Goal: Task Accomplishment & Management: Complete application form

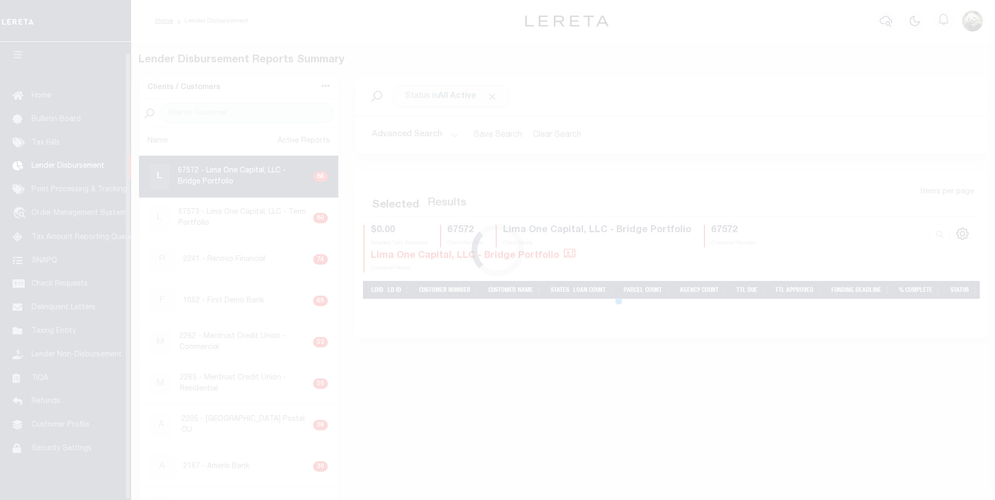
scroll to position [10, 0]
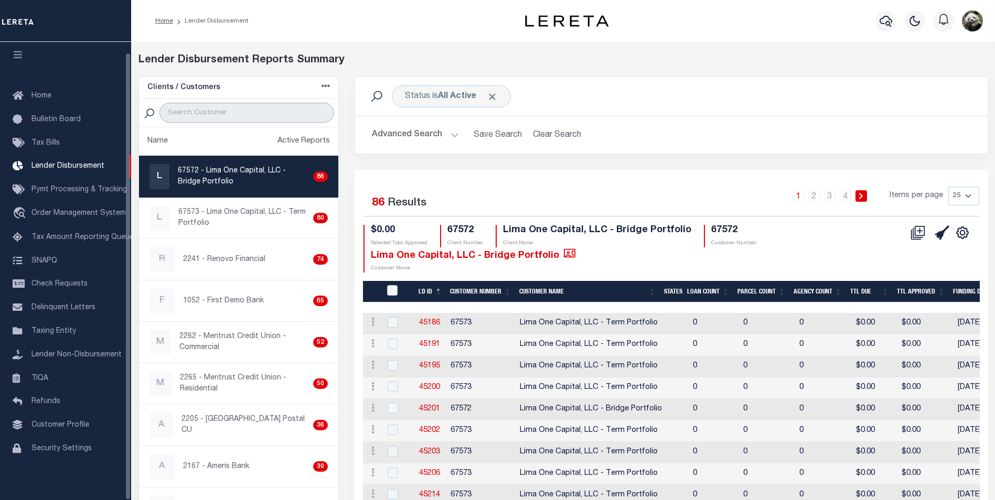
click at [209, 114] on input "search" at bounding box center [246, 113] width 175 height 20
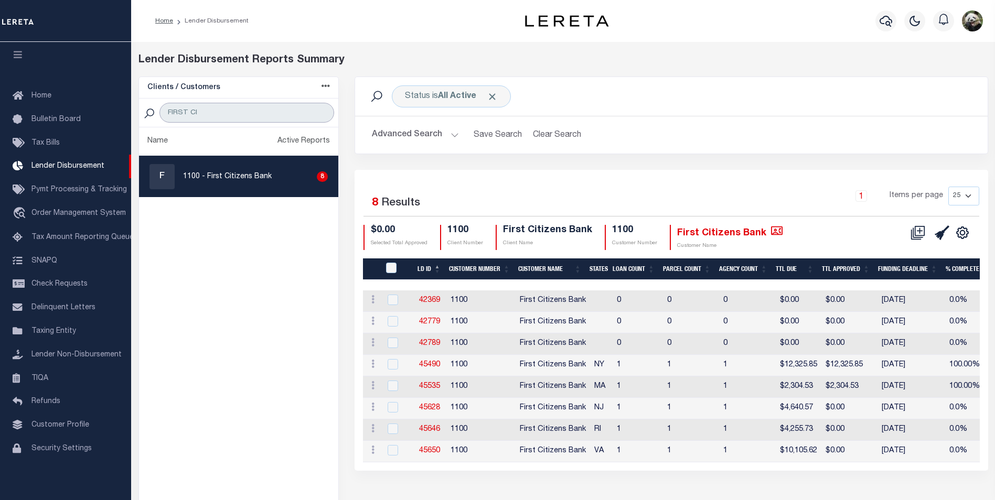
type input "FIRST CI"
click at [233, 177] on p "1100 - First Citizens Bank" at bounding box center [227, 176] width 89 height 11
checkbox input "true"
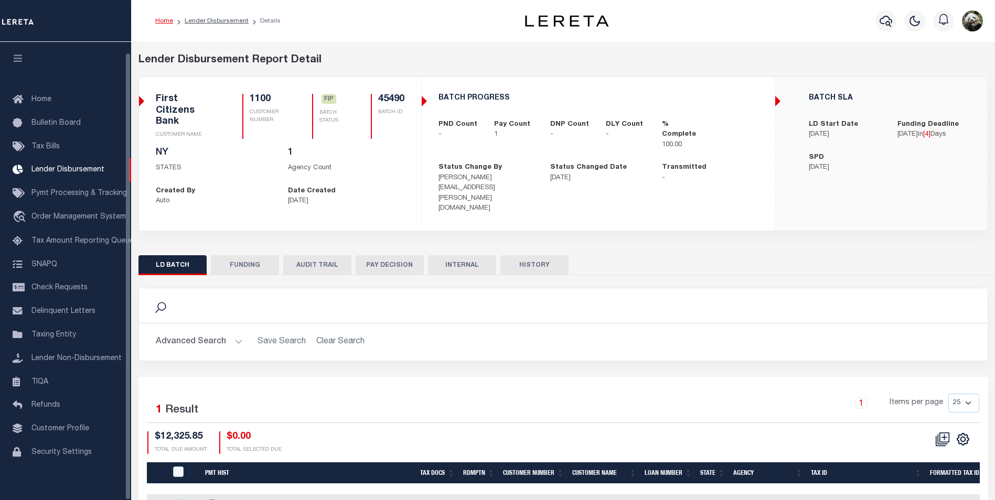
scroll to position [10, 0]
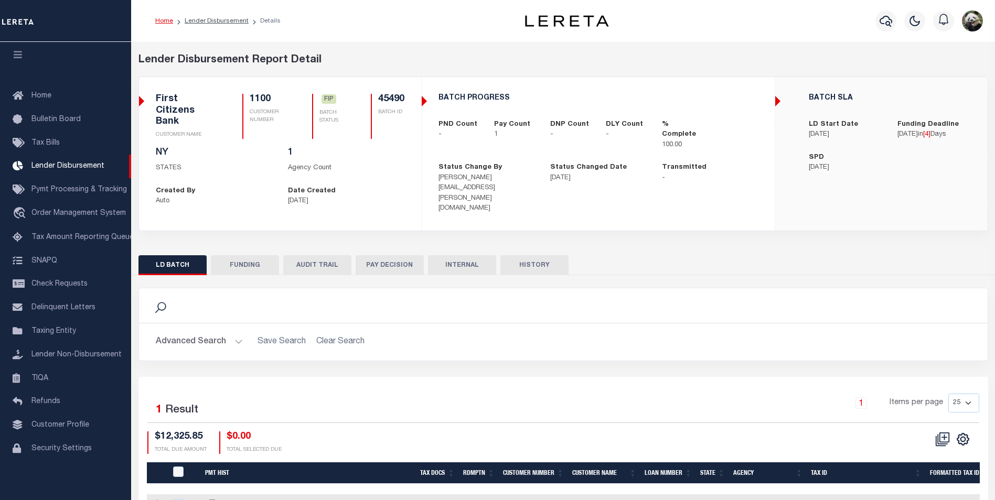
drag, startPoint x: 240, startPoint y: 245, endPoint x: 309, endPoint y: 233, distance: 70.2
click at [241, 255] on button "FUNDING" at bounding box center [245, 265] width 68 height 20
type input "$12,325.85"
type input "$0"
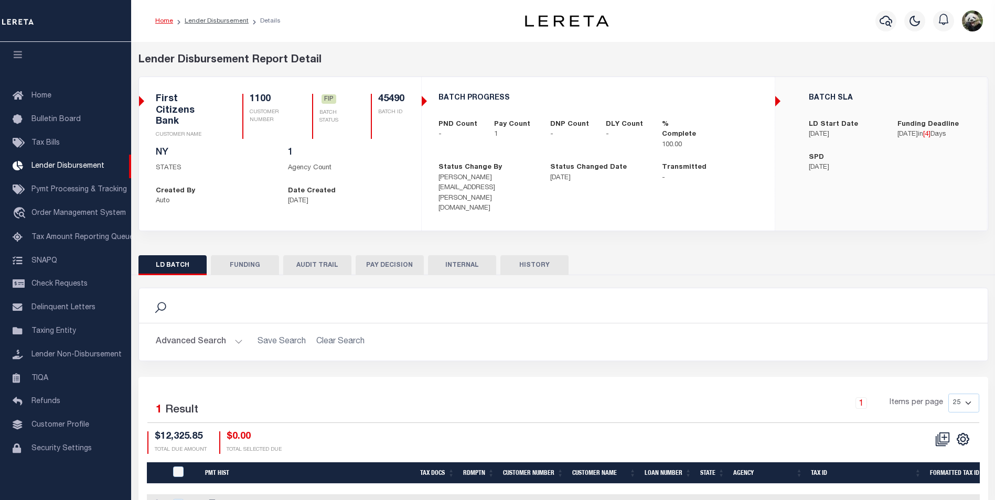
type input "[DATE]"
select select "100"
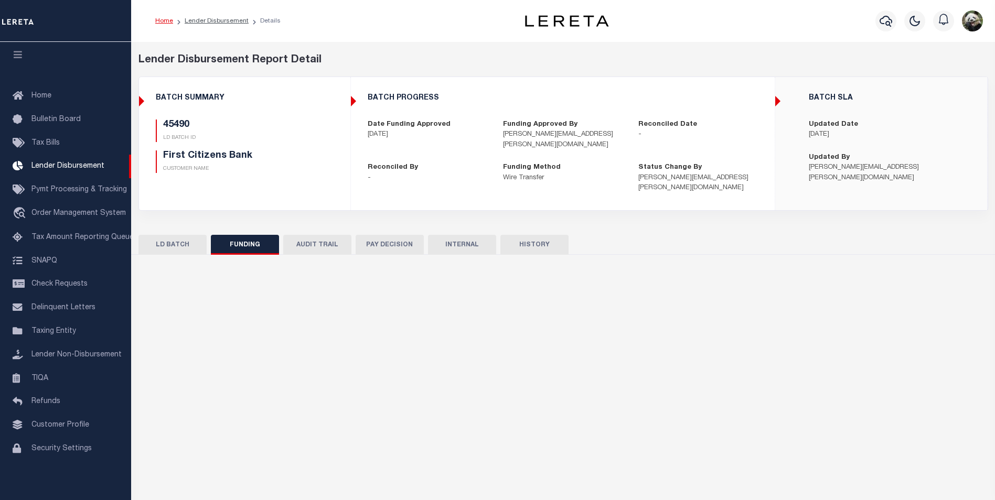
select select "100"
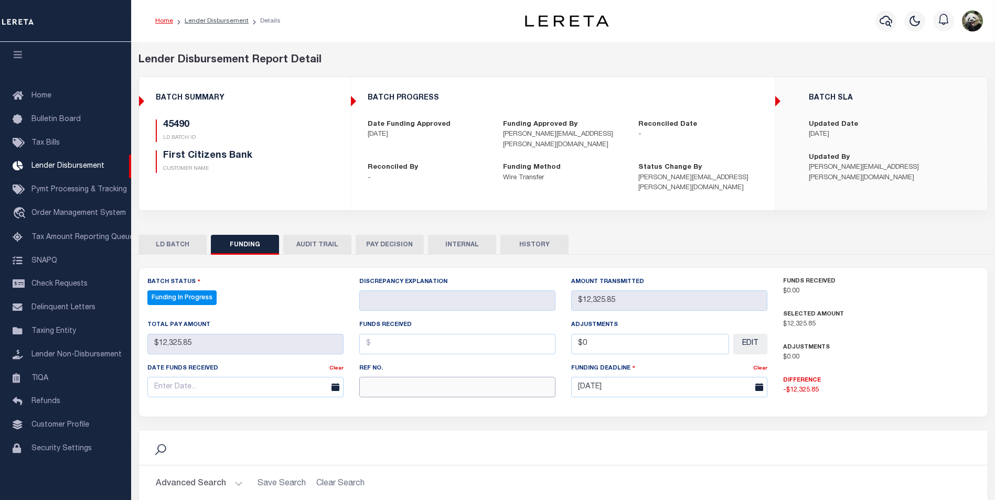
paste input "20250812MMQFMP2700291108121542FT03"
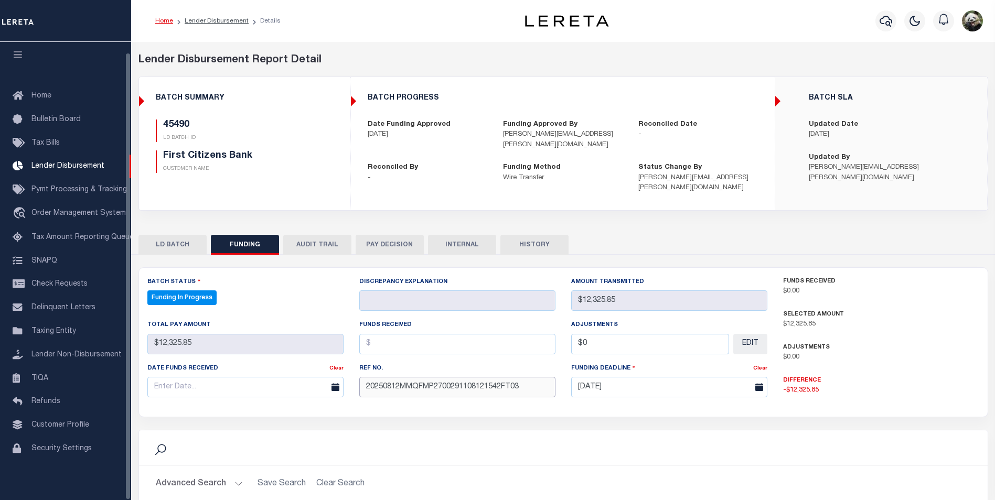
type input "20250812MMQFMP2700291108121542FT03"
click at [174, 377] on input "text" at bounding box center [245, 387] width 196 height 20
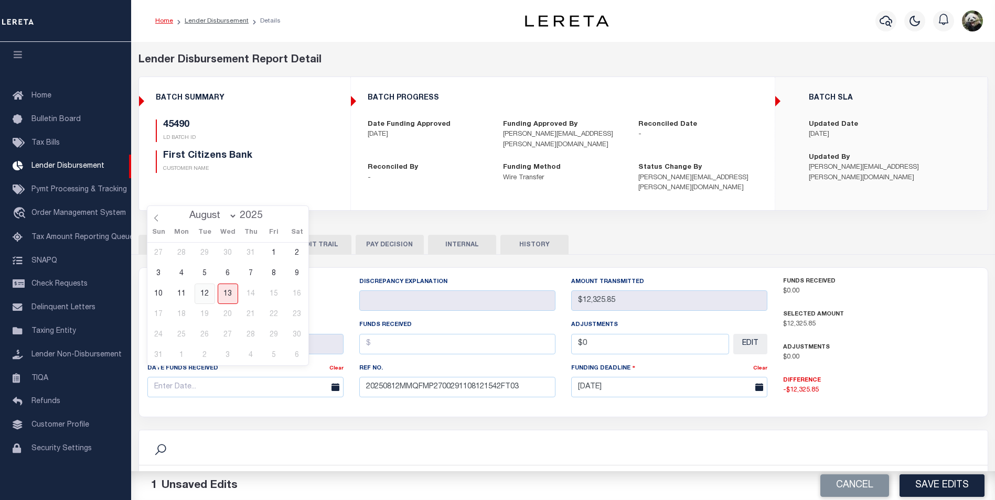
click at [207, 297] on span "12" at bounding box center [205, 294] width 20 height 20
type input "[DATE]"
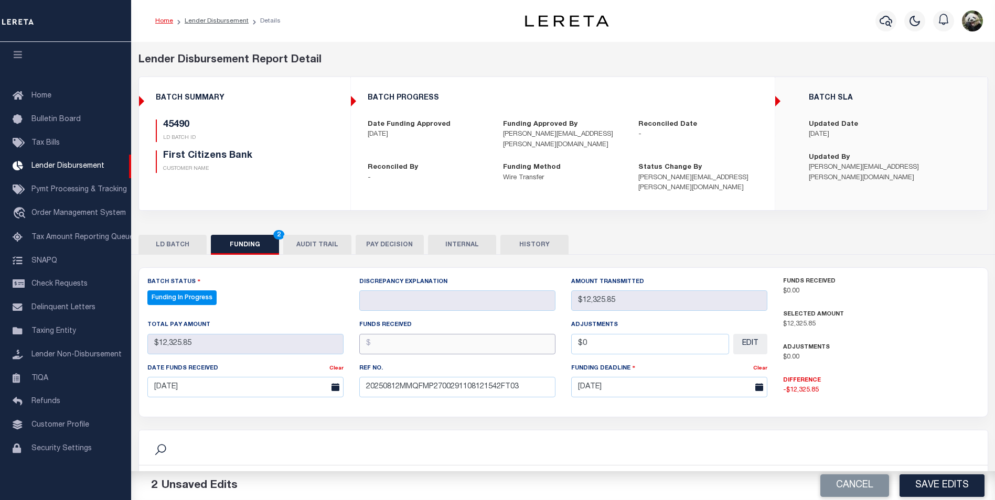
click at [467, 338] on input "text" at bounding box center [457, 344] width 196 height 20
click at [388, 334] on input "text" at bounding box center [457, 344] width 196 height 20
paste input "12325.85"
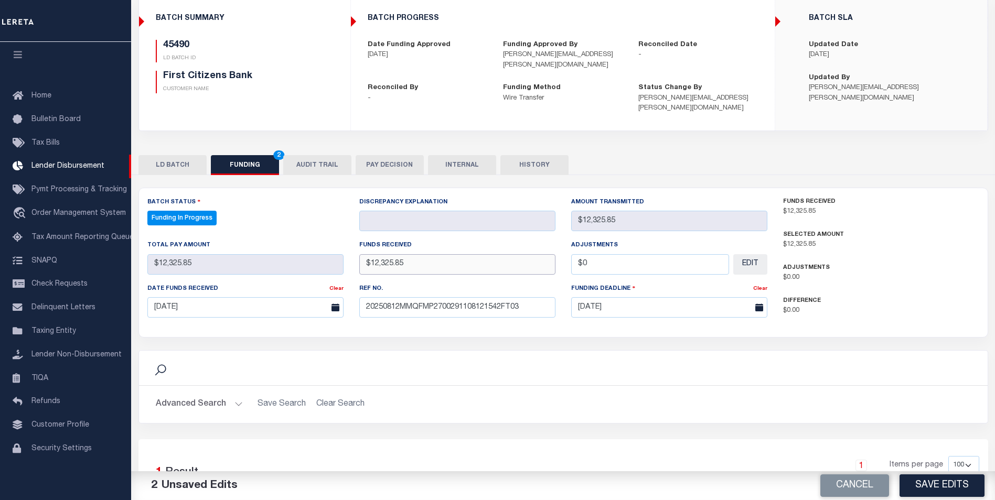
scroll to position [105, 0]
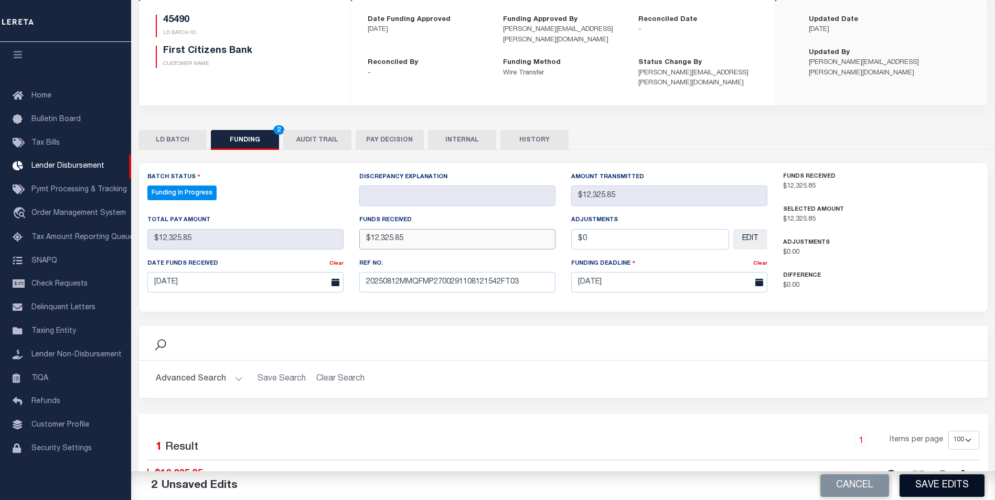
type input "$12,325.85"
click at [946, 482] on button "Save Edits" at bounding box center [941, 486] width 85 height 23
type input "$12,325.85"
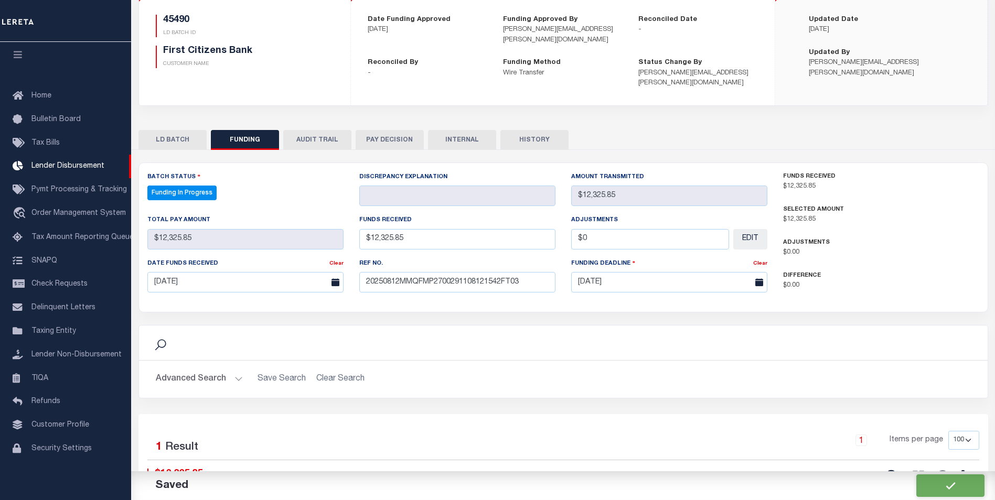
type input "$0"
select select "100"
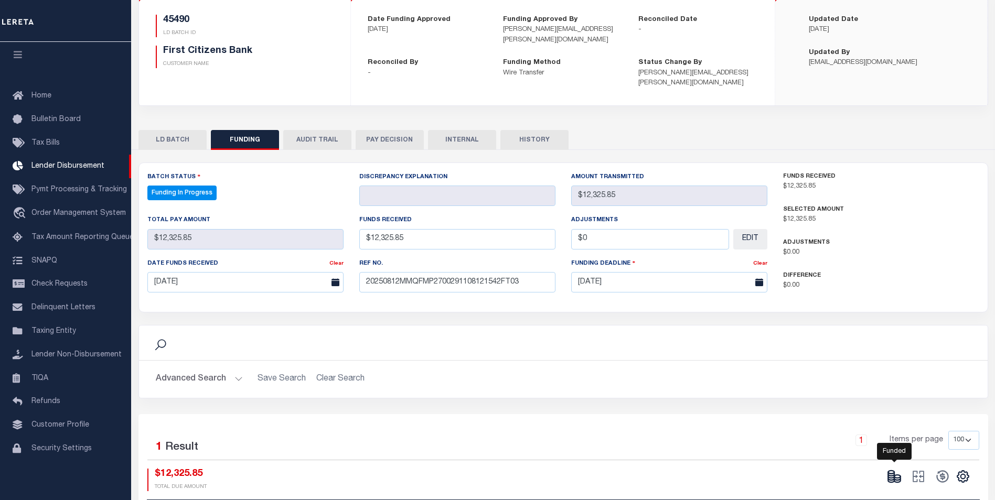
click at [893, 479] on icon at bounding box center [891, 481] width 6 height 4
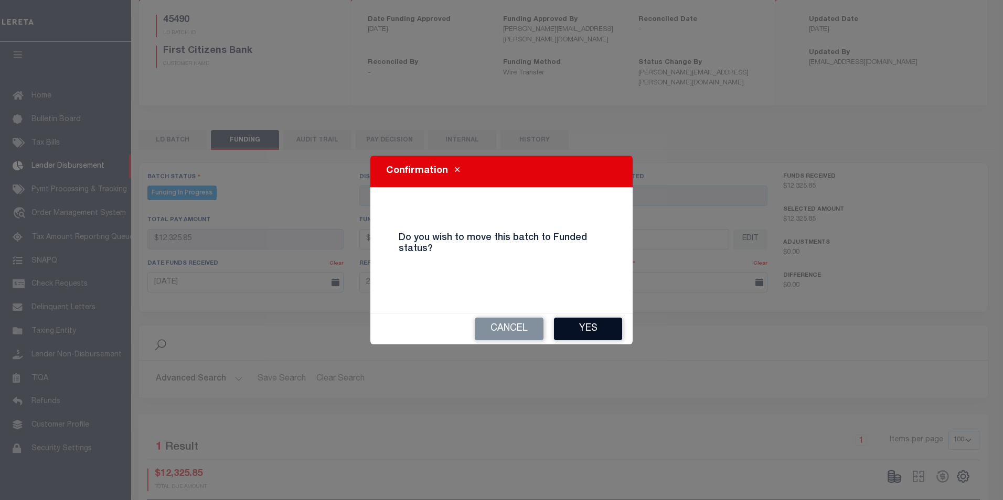
click at [587, 318] on button "Yes" at bounding box center [588, 329] width 68 height 23
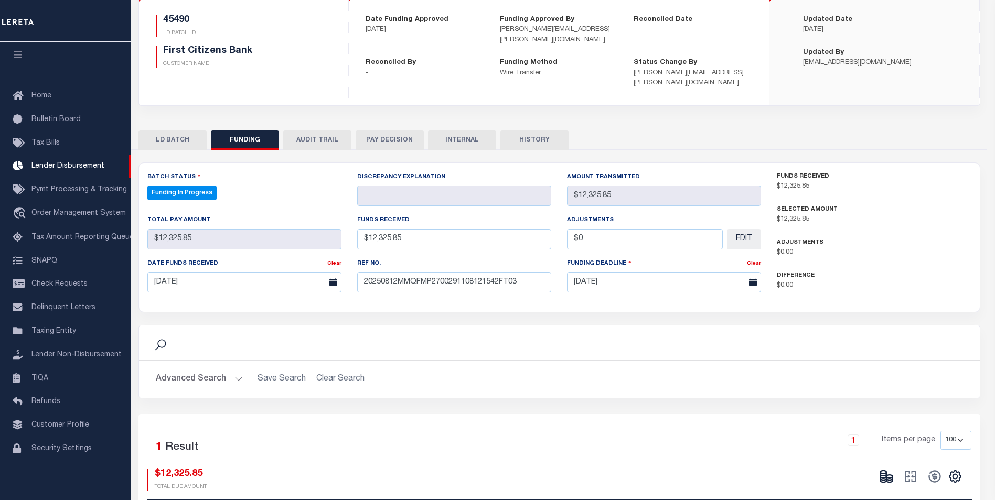
type input "$12,325.85"
type input "$0"
select select "100"
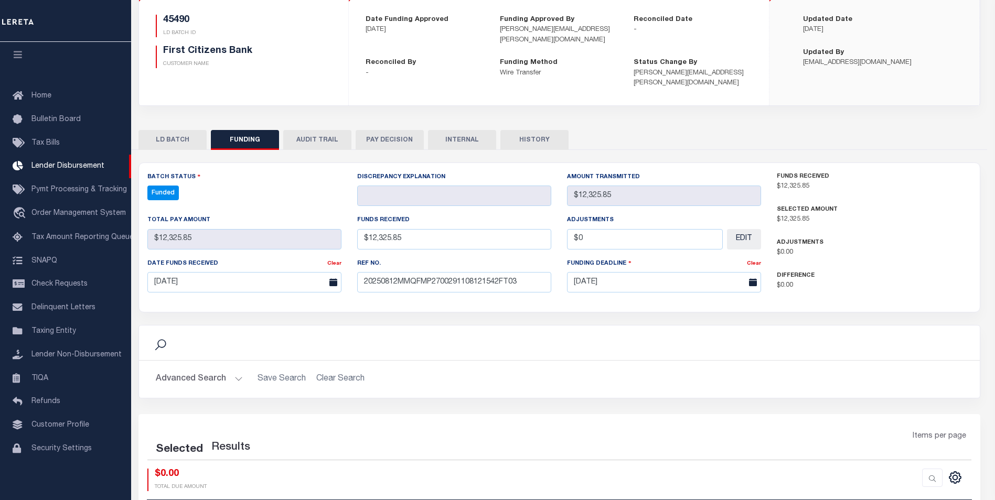
select select "100"
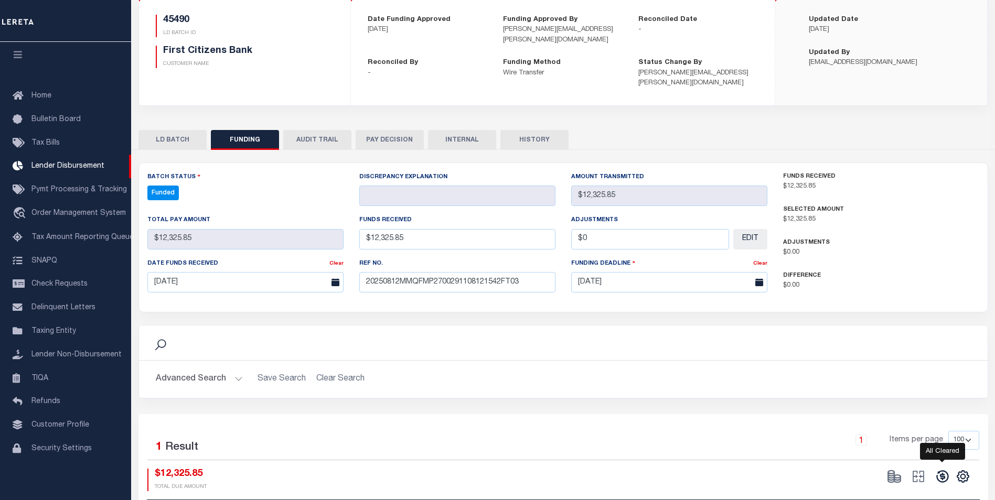
click at [943, 471] on icon at bounding box center [942, 477] width 12 height 12
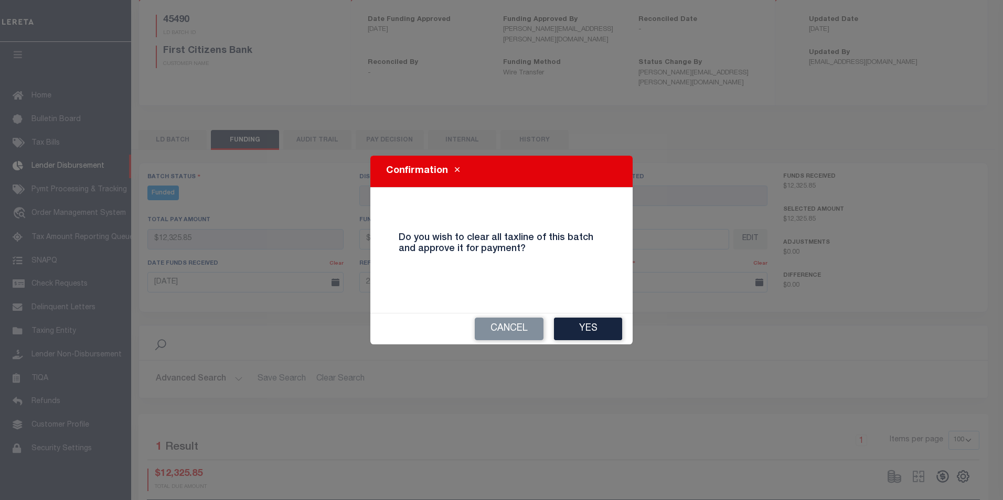
click at [602, 329] on button "Yes" at bounding box center [588, 329] width 68 height 23
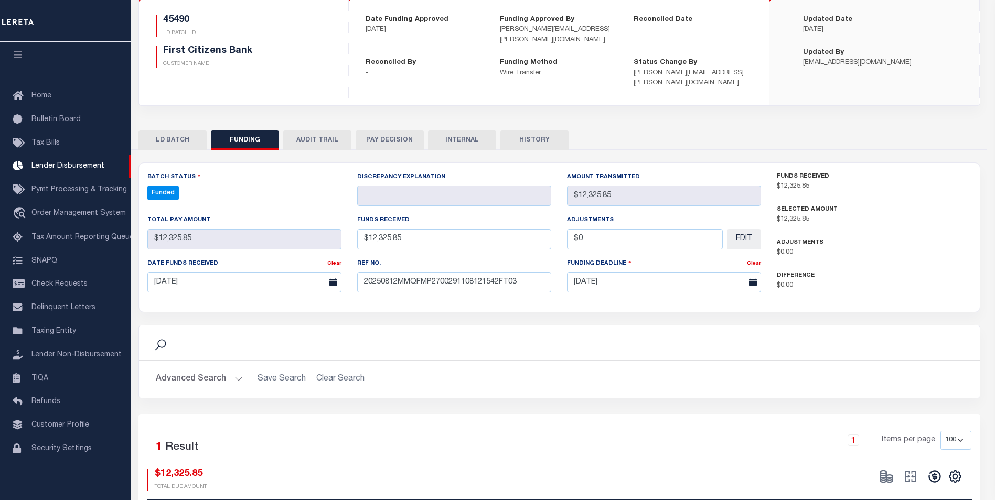
type input "$12,325.85"
type input "$0"
select select "100"
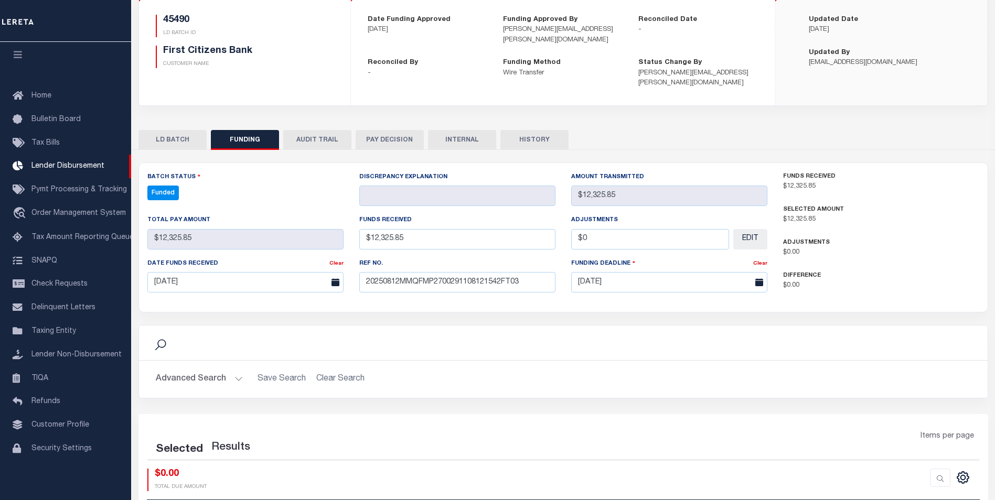
select select "100"
click at [922, 471] on icon at bounding box center [918, 477] width 12 height 12
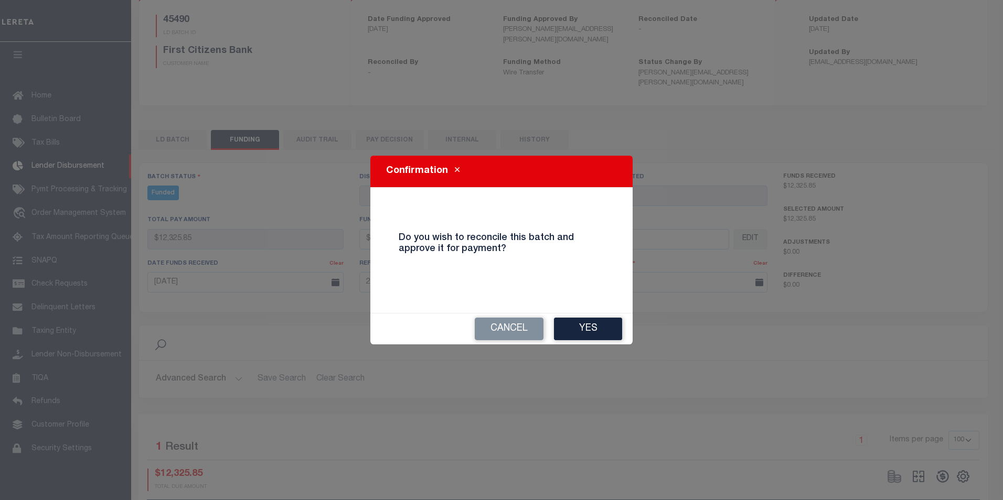
drag, startPoint x: 590, startPoint y: 337, endPoint x: 597, endPoint y: 336, distance: 7.4
click at [589, 336] on button "Yes" at bounding box center [588, 329] width 68 height 23
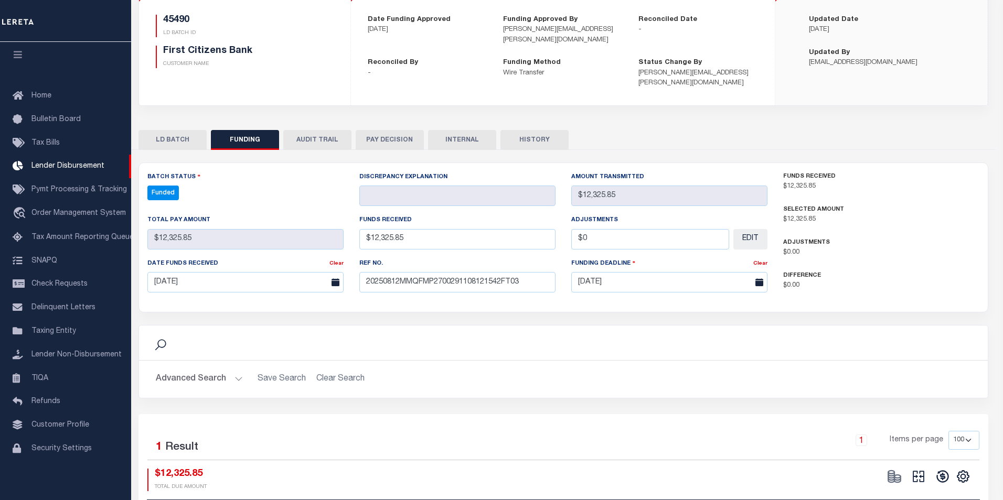
type input "$12,325.85"
type input "$0"
select select "100"
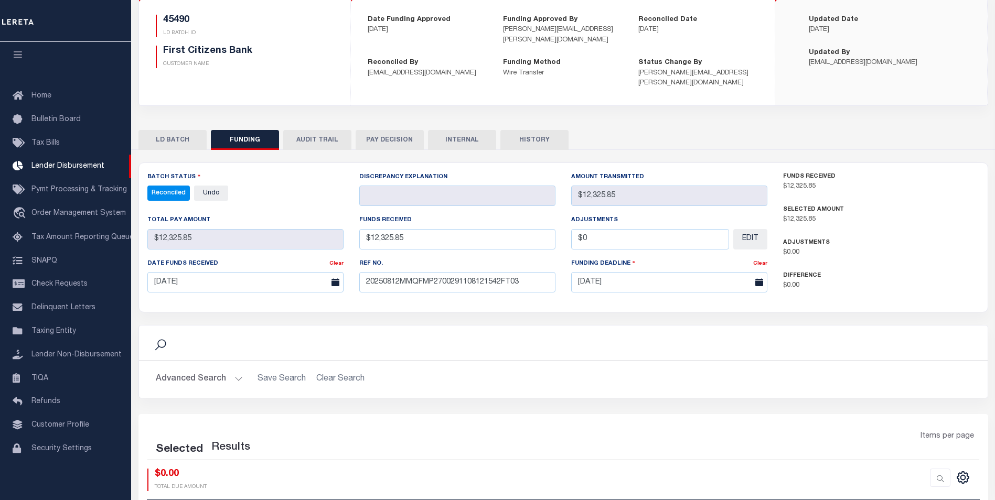
select select "100"
click at [95, 163] on span "Lender Disbursement" at bounding box center [67, 166] width 73 height 7
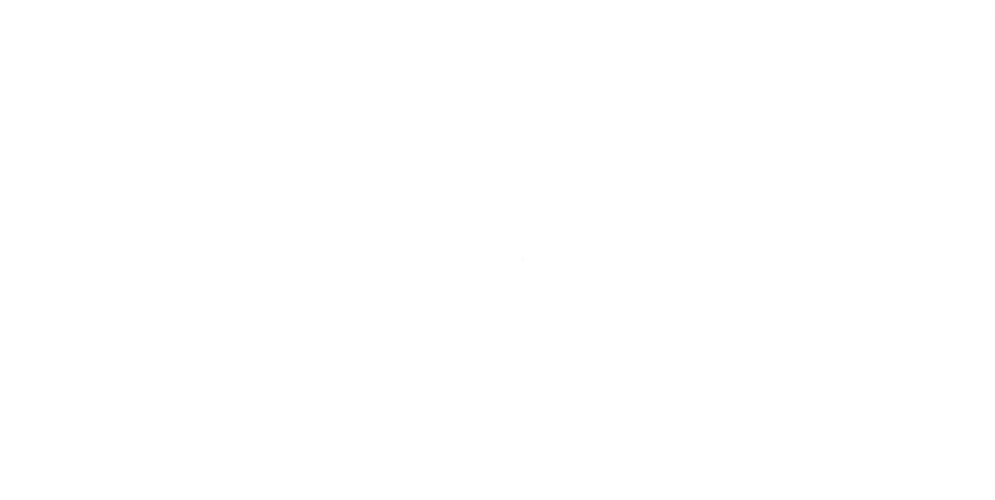
scroll to position [10, 0]
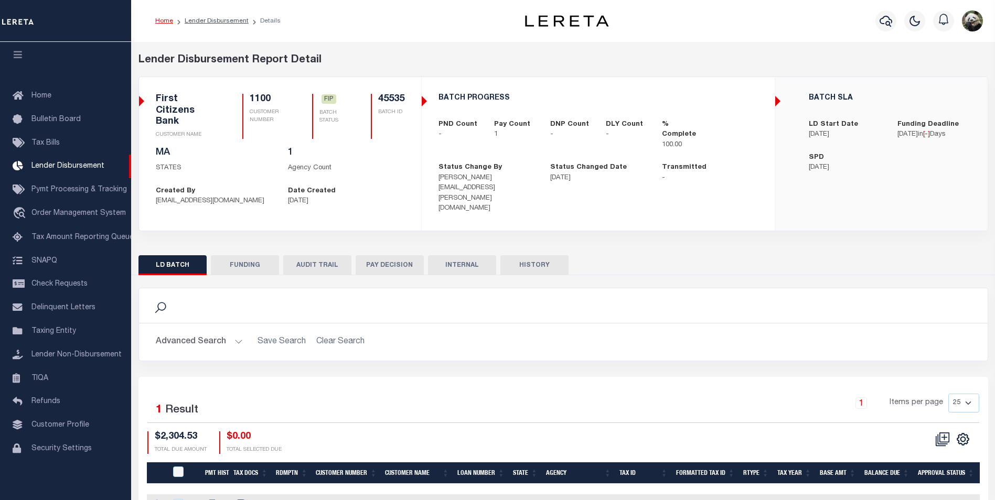
drag, startPoint x: 234, startPoint y: 234, endPoint x: 260, endPoint y: 251, distance: 30.3
click at [249, 247] on div "LD BATCH FUNDING AUDIT TRAIL PAY DECISION INTERNAL HISTORY" at bounding box center [563, 386] width 865 height 278
click at [260, 255] on button "FUNDING" at bounding box center [245, 265] width 68 height 20
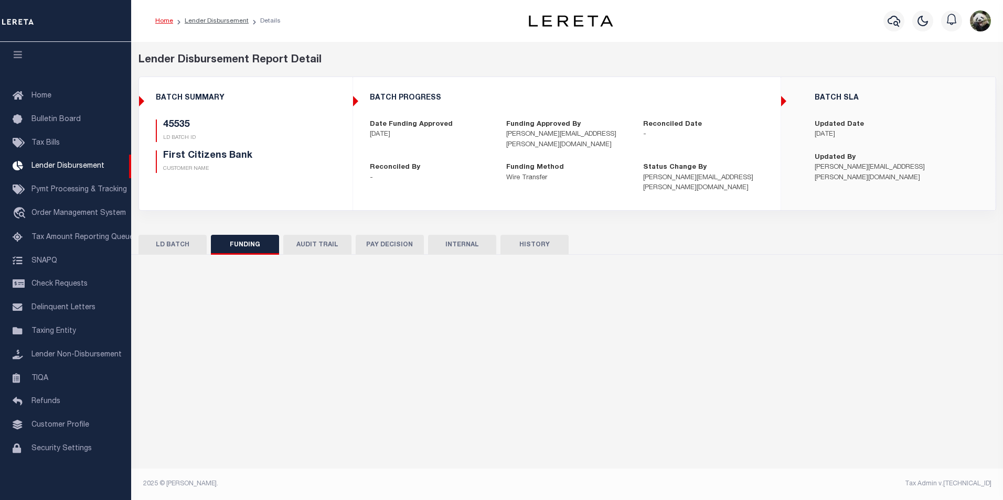
type input "$2,304.53"
type input "$0"
type input "[DATE]"
select select "100"
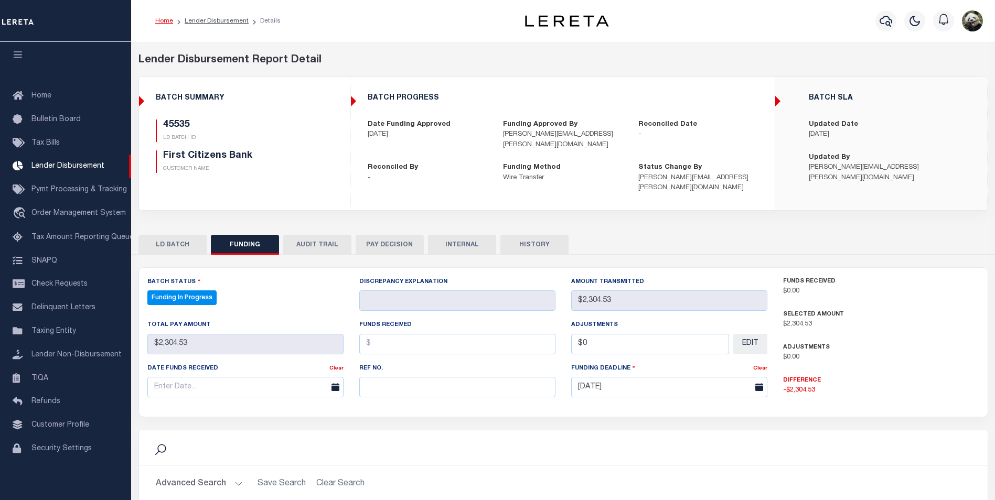
select select "100"
click at [403, 377] on input "text" at bounding box center [457, 387] width 196 height 20
paste input "20250812MMQFMP2700229708121333FT03"
type input "20250812MMQFMP2700229708121333FT03"
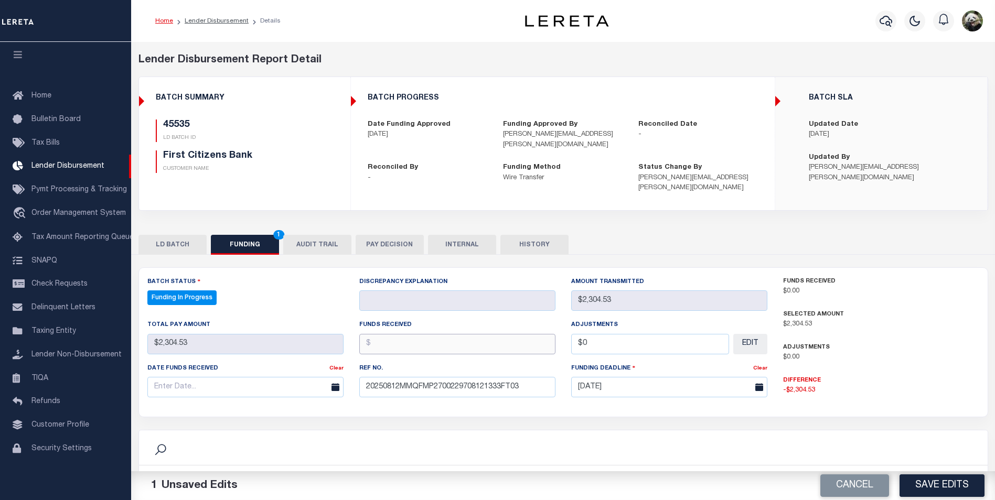
click at [440, 334] on input "text" at bounding box center [457, 344] width 196 height 20
paste input "2304.53"
type input "$2,304.53"
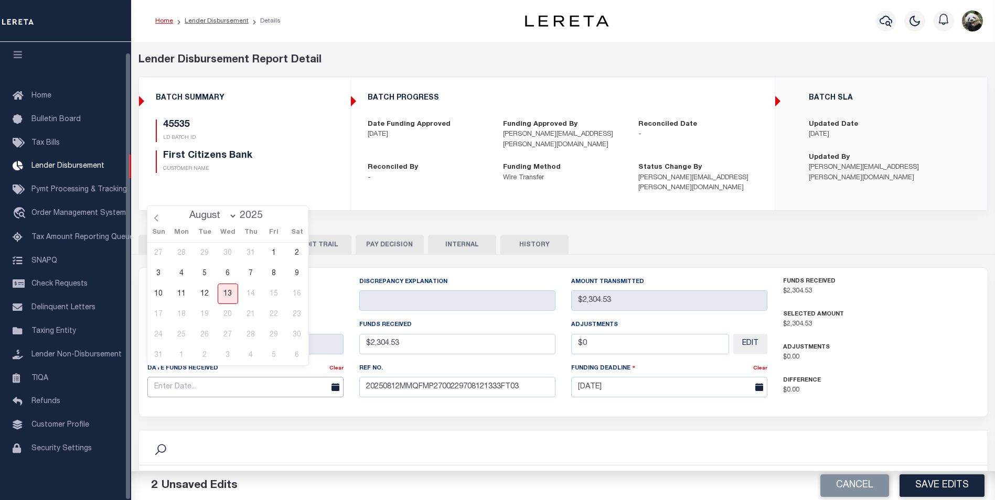
click at [201, 377] on input "text" at bounding box center [245, 387] width 196 height 20
click at [211, 299] on span "12" at bounding box center [205, 294] width 20 height 20
type input "[DATE]"
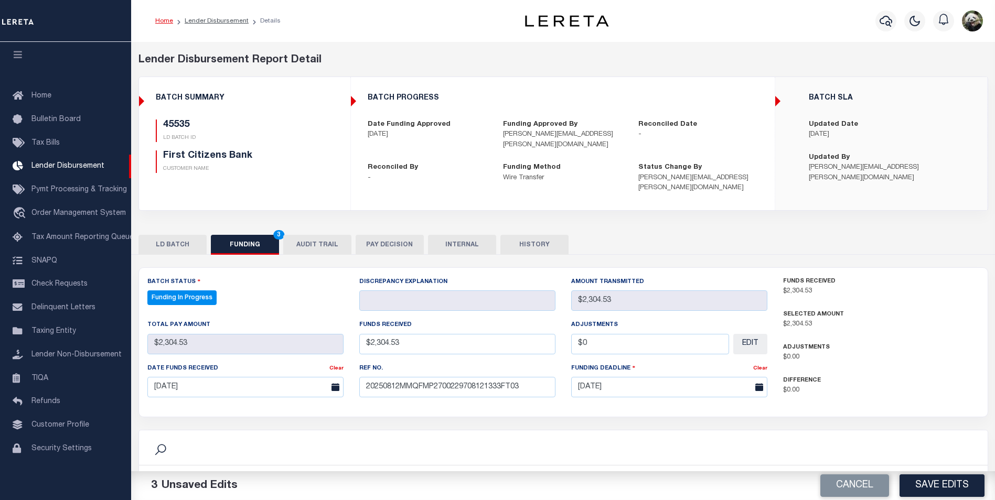
click at [909, 390] on div "Funds Received $2,304.53 Selected Amount $2,304.53 Adjustments $0.00 $0.00" at bounding box center [881, 342] width 212 height 132
click at [921, 478] on button "Save Edits" at bounding box center [941, 486] width 85 height 23
type input "$2,304.53"
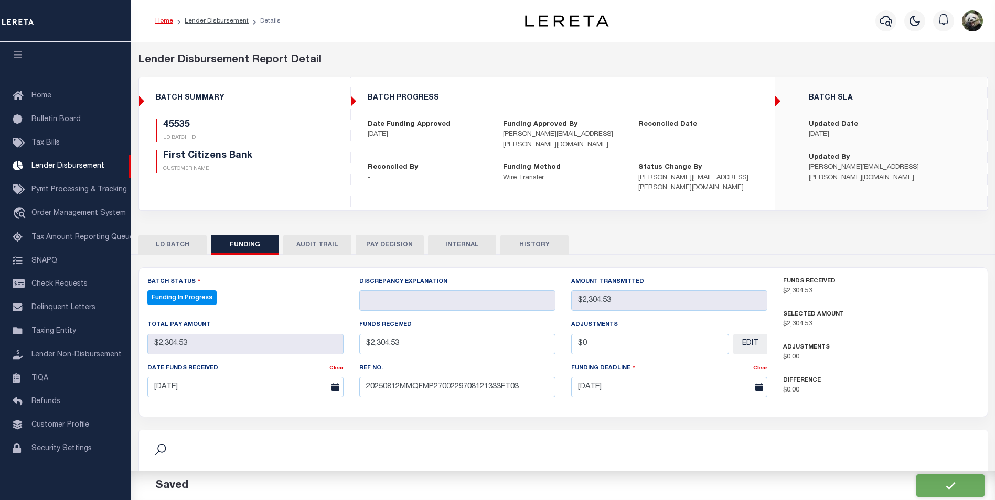
type input "$0"
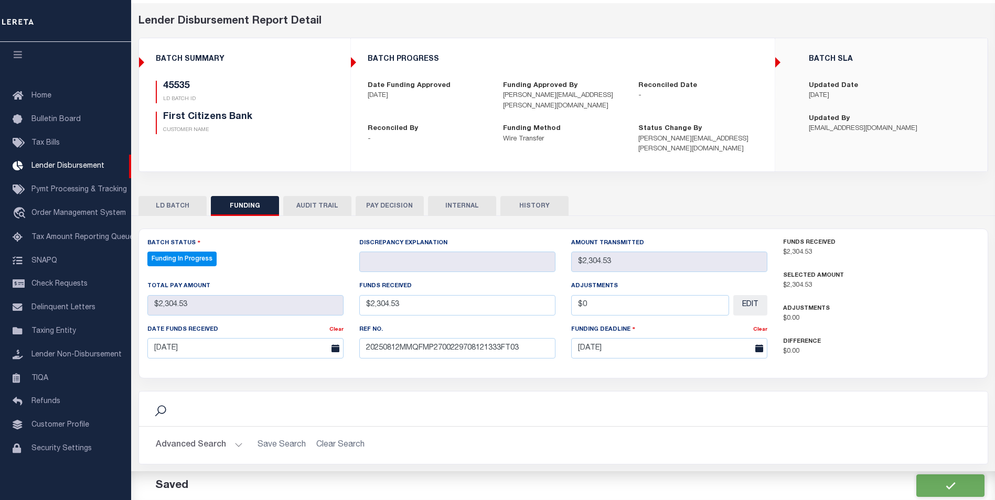
select select "100"
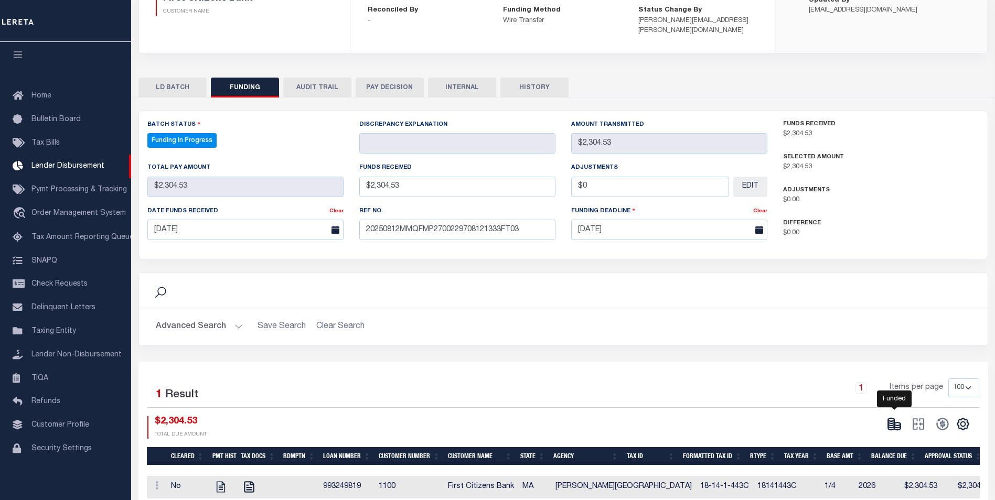
click at [896, 426] on icon at bounding box center [897, 428] width 6 height 4
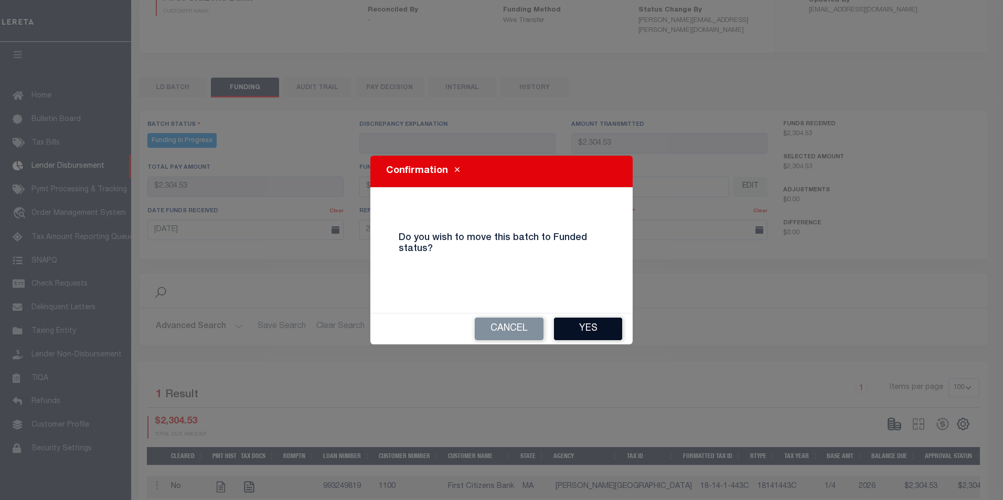
click at [584, 337] on button "Yes" at bounding box center [588, 329] width 68 height 23
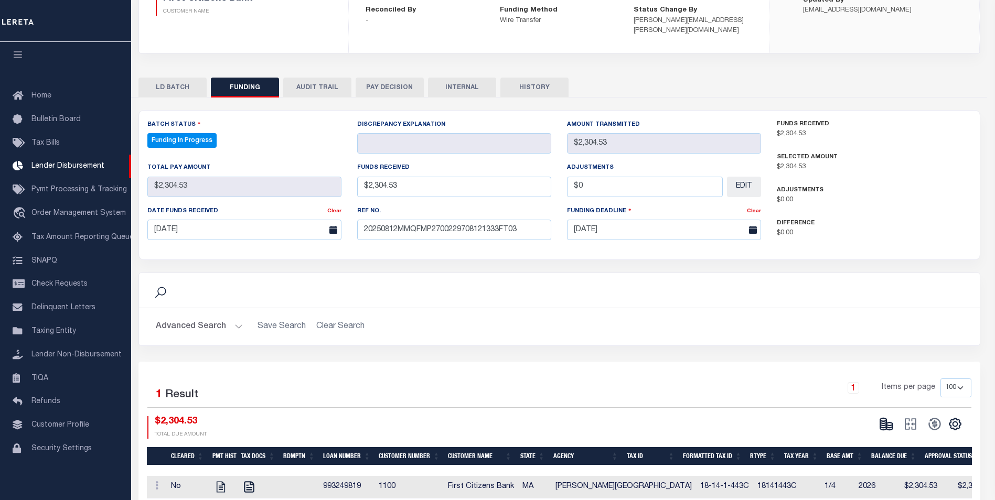
type input "$2,304.53"
type input "$0"
select select "100"
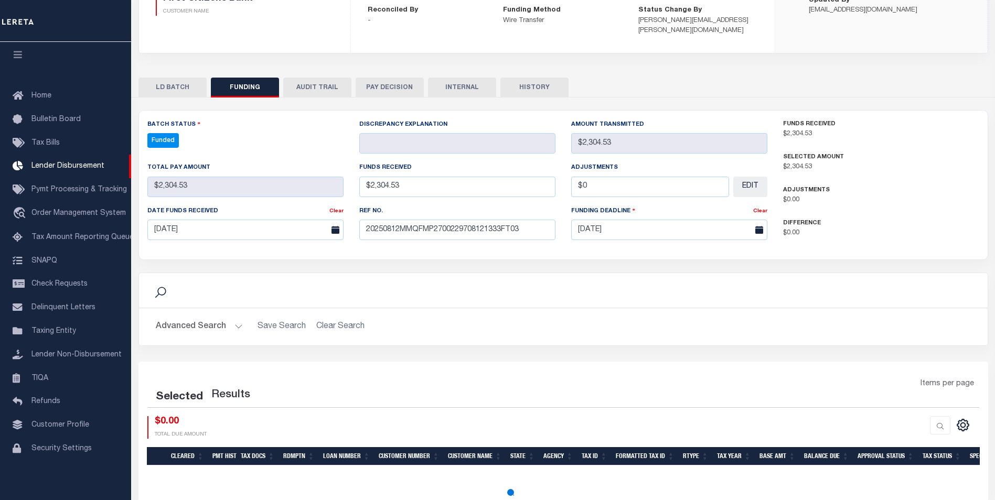
select select "100"
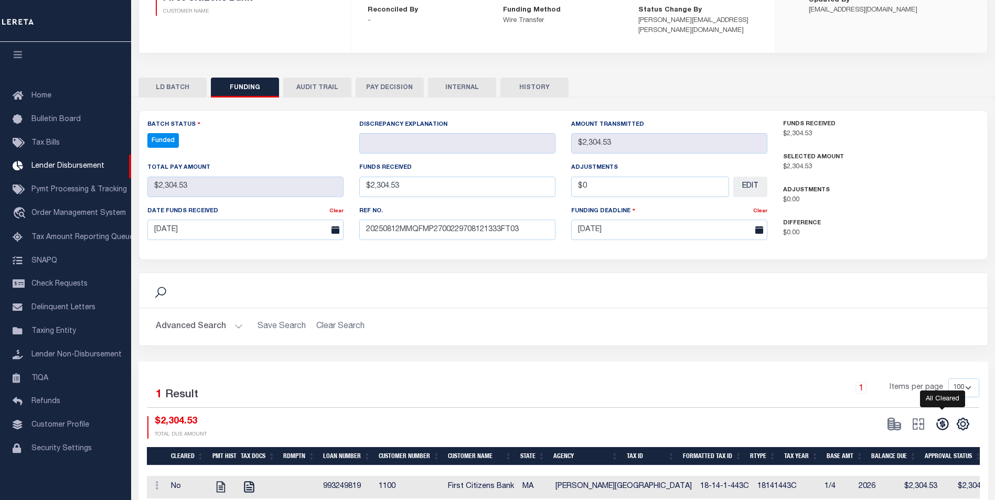
click at [939, 418] on icon at bounding box center [942, 424] width 12 height 12
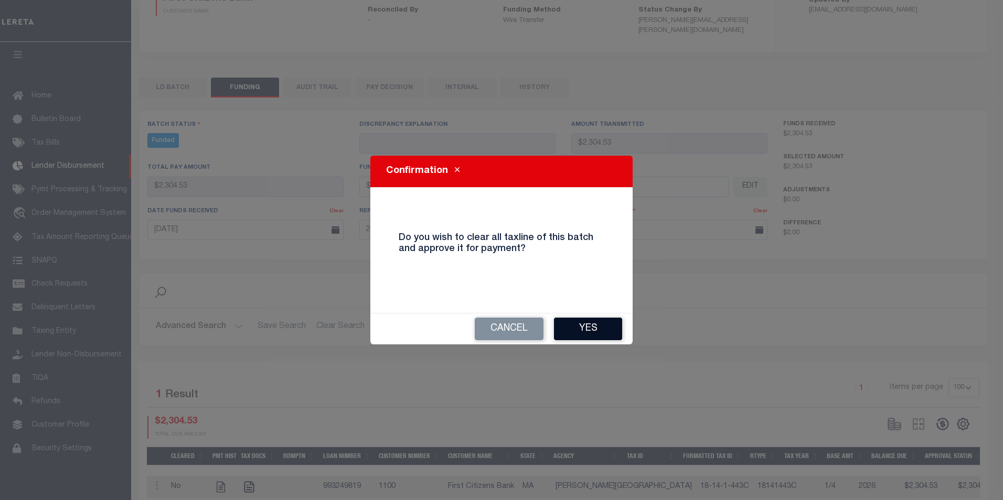
click at [575, 330] on button "Yes" at bounding box center [588, 329] width 68 height 23
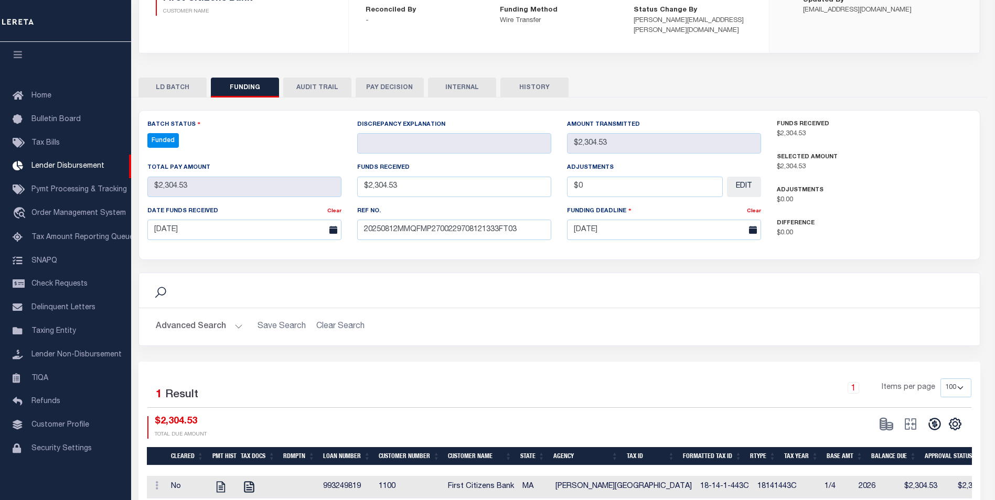
type input "$2,304.53"
type input "$0"
select select "100"
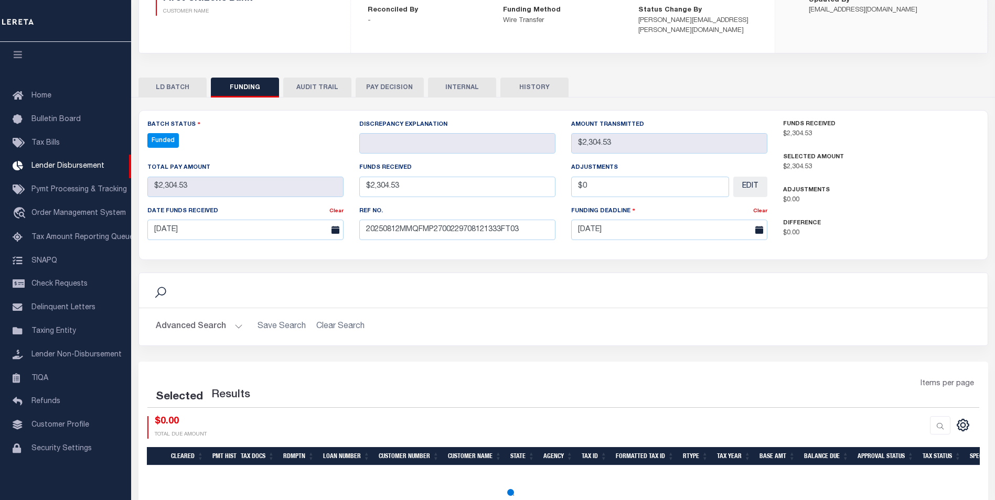
select select "100"
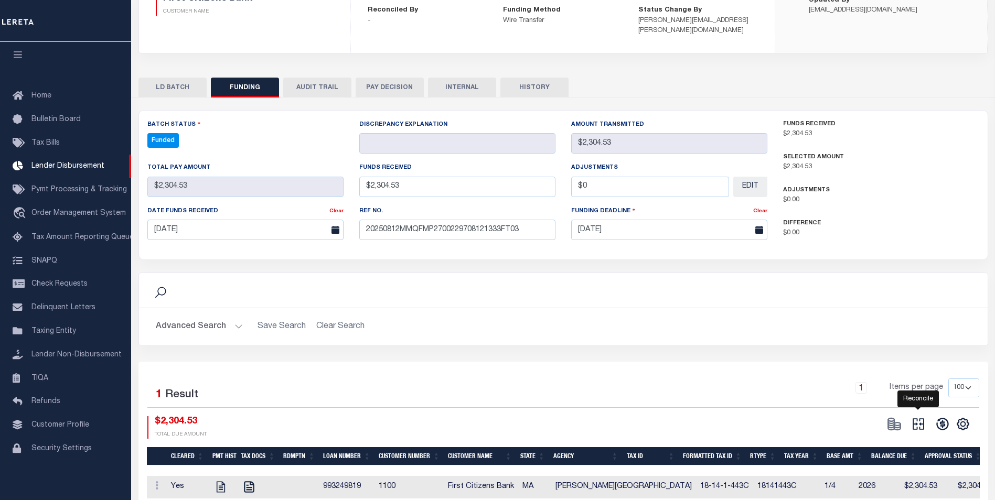
click at [919, 417] on icon at bounding box center [918, 424] width 15 height 15
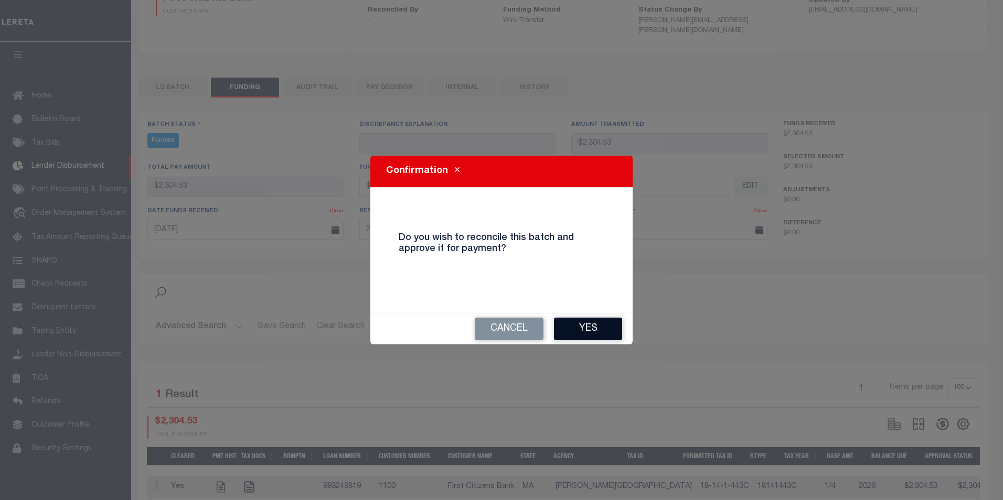
click at [579, 324] on button "Yes" at bounding box center [588, 329] width 68 height 23
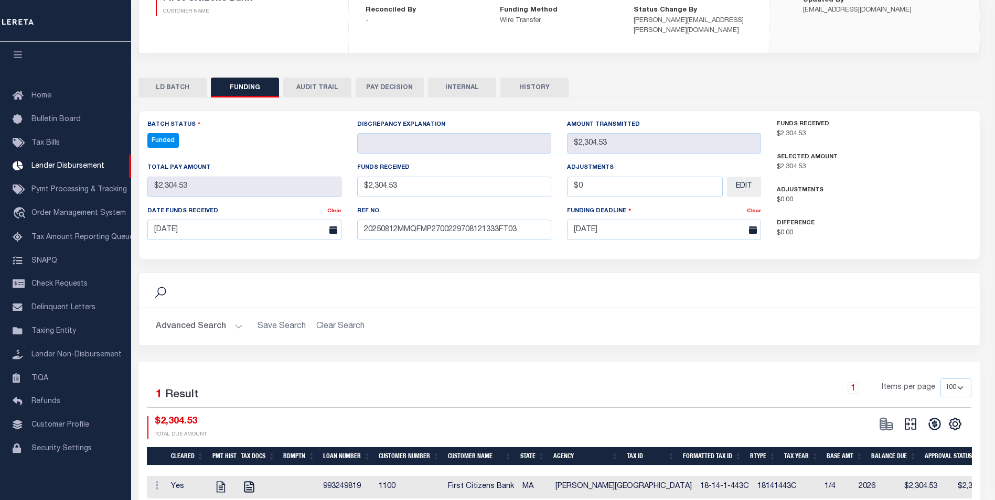
type input "$2,304.53"
type input "$0"
select select "100"
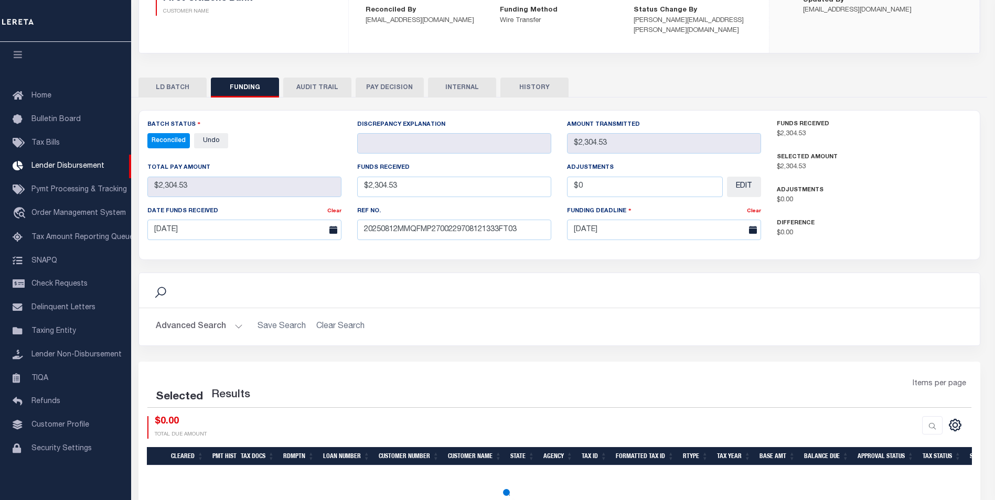
select select "100"
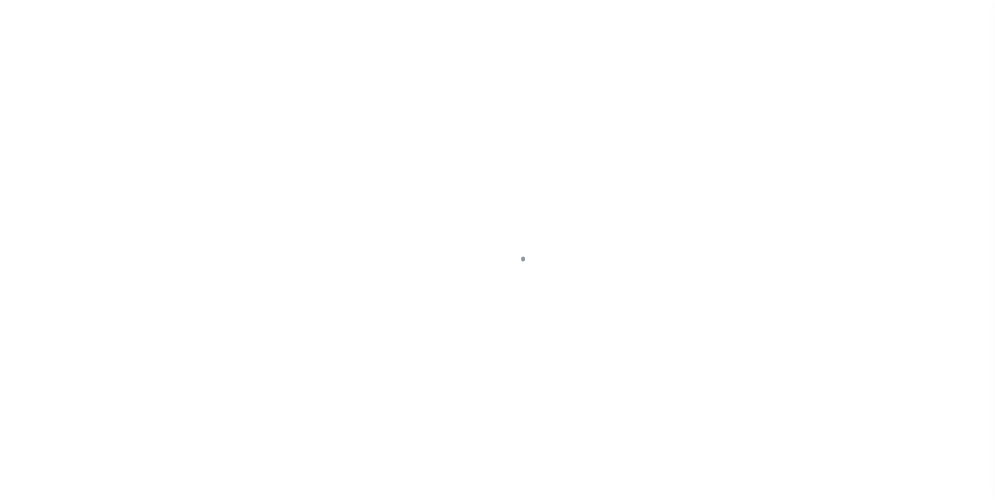
scroll to position [10, 0]
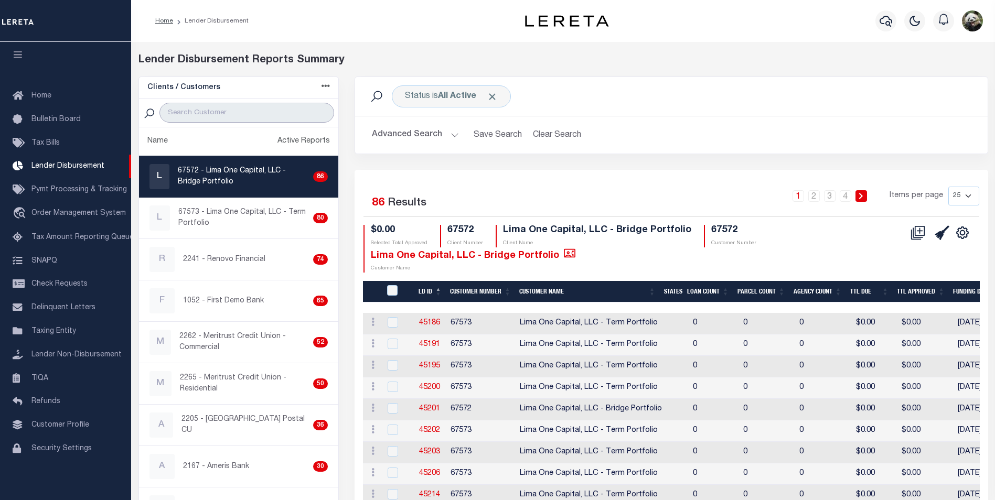
click at [238, 112] on input "search" at bounding box center [246, 113] width 175 height 20
type input "FIRST CI"
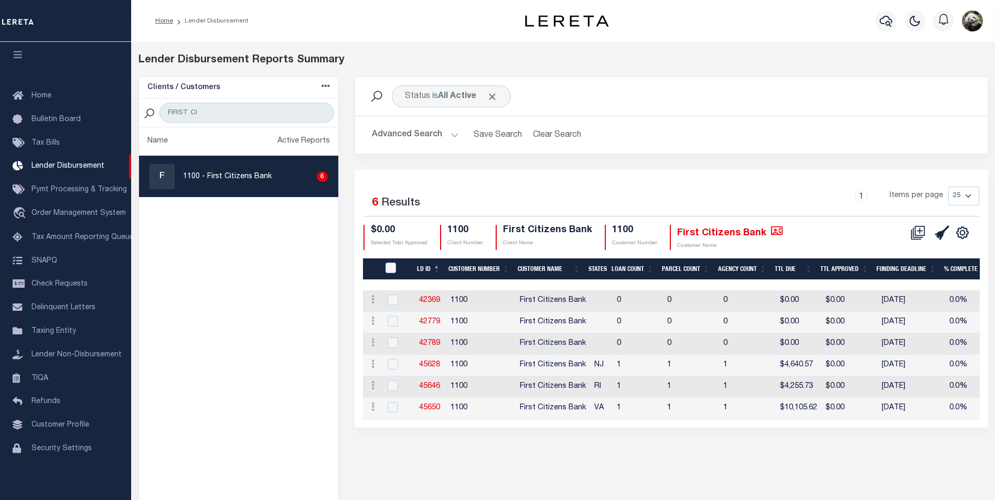
click at [972, 197] on select "25 50 100 200" at bounding box center [963, 196] width 31 height 19
select select "200"
click at [948, 187] on select "25 50 100 200" at bounding box center [963, 196] width 31 height 19
click at [252, 113] on input "FIRST CI" at bounding box center [246, 113] width 175 height 20
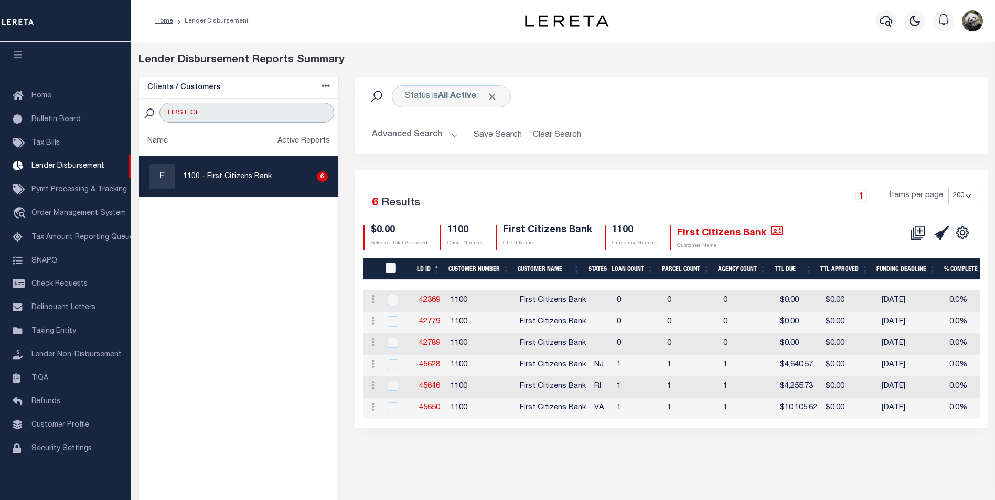
click at [252, 113] on input "FIRST CI" at bounding box center [246, 113] width 175 height 20
click at [294, 363] on ul "Name Active Reports F 1100 - First Citizens Bank 6" at bounding box center [239, 326] width 200 height 399
click at [217, 112] on input "FIRST CI" at bounding box center [246, 113] width 175 height 20
type input "FIRST NO"
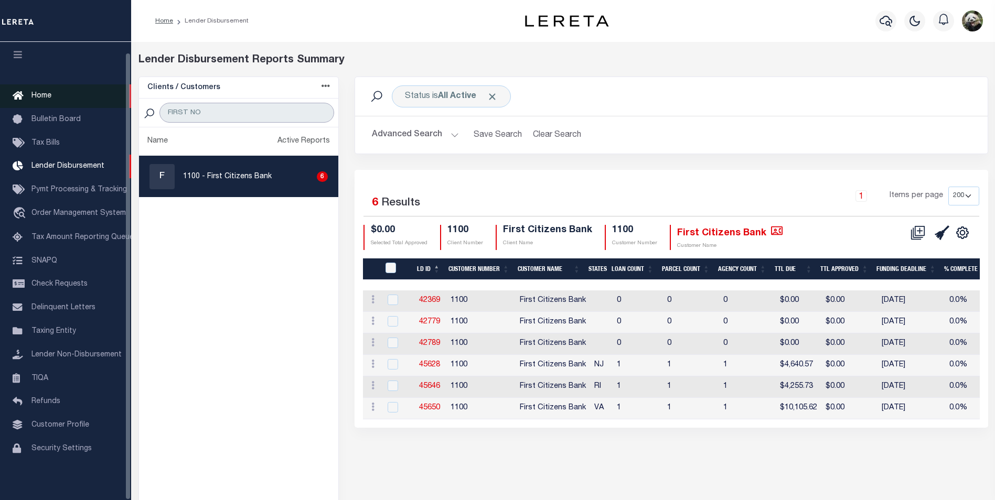
select select "200"
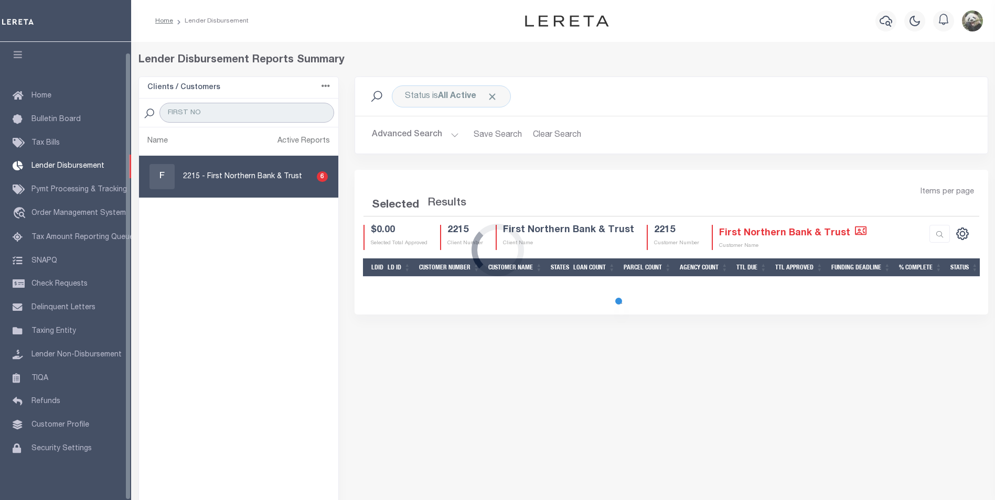
select select "200"
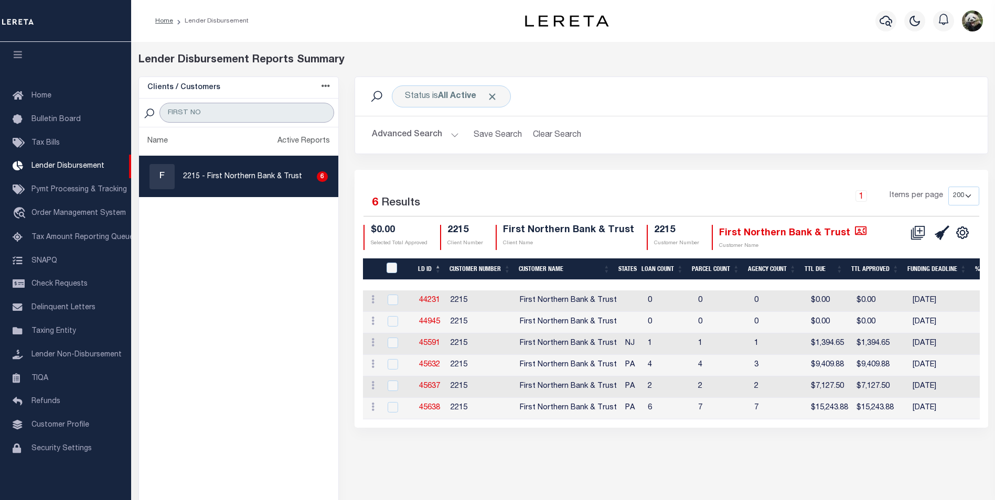
type input "FIRST NO"
click at [436, 345] on link "45591" at bounding box center [429, 343] width 21 height 7
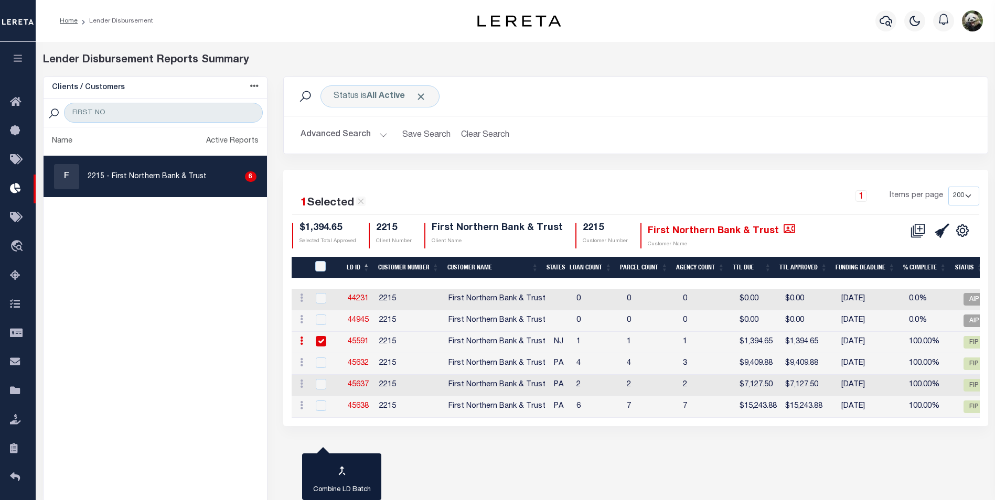
checkbox input "true"
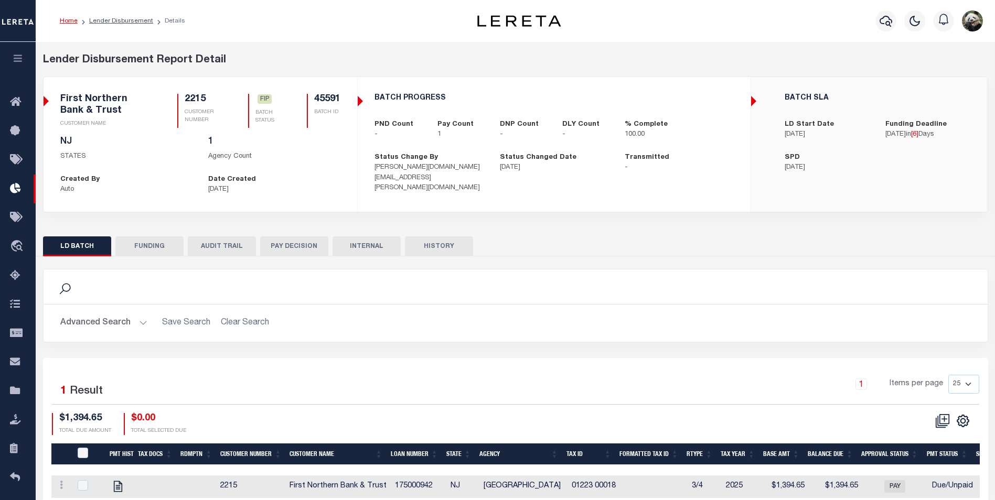
click at [155, 245] on button "FUNDING" at bounding box center [149, 247] width 68 height 20
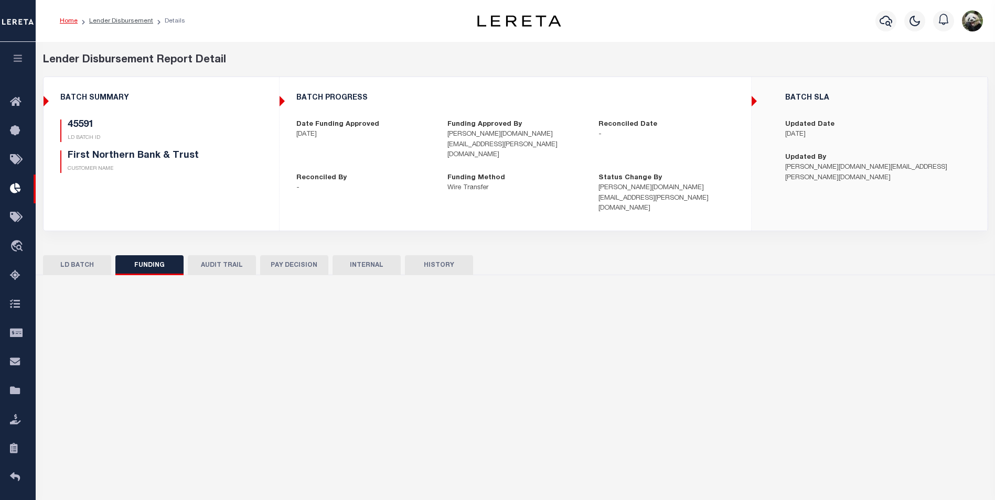
type input "$1,394.65"
type input "$0"
type input "[DATE]"
select select "100"
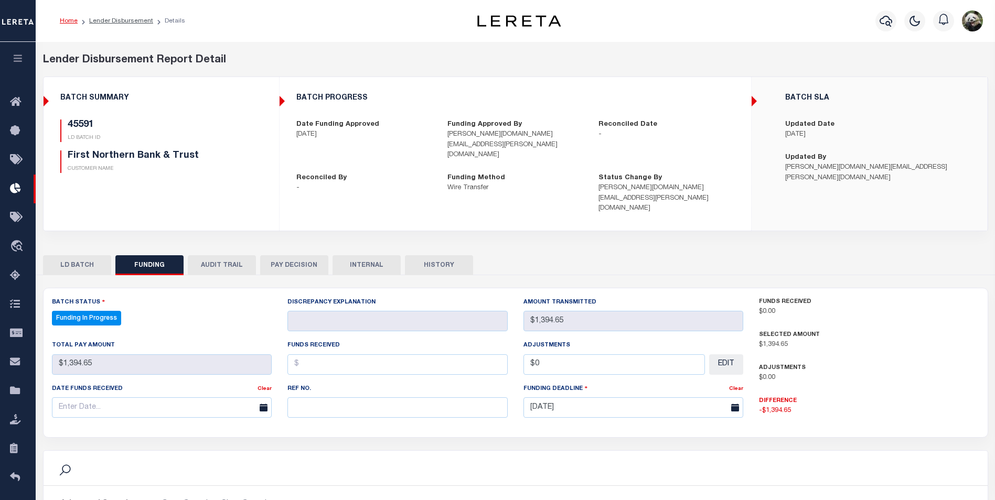
select select "100"
click at [355, 398] on input "text" at bounding box center [397, 408] width 220 height 20
paste input "20250812MMQFMP2700191608121146FT03"
type input "20250812MMQFMP2700191608121146FT03"
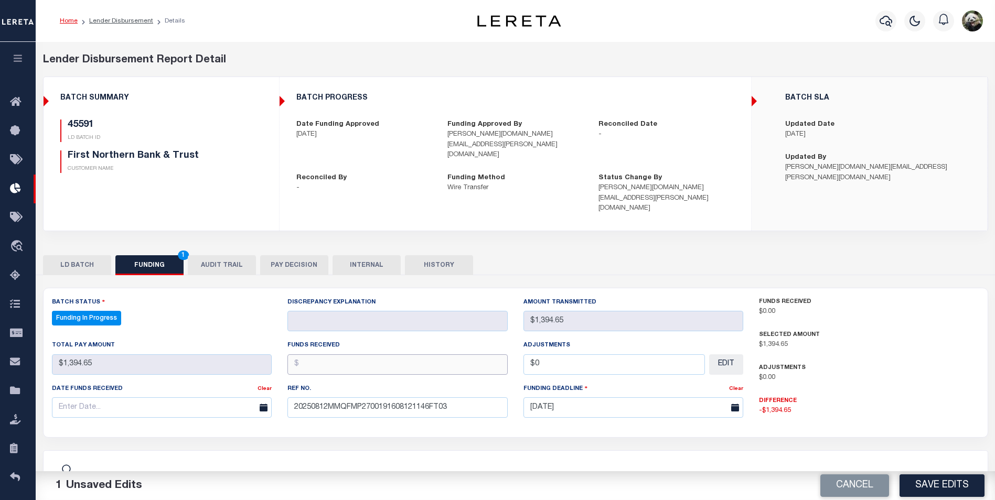
click at [449, 355] on input "text" at bounding box center [397, 365] width 220 height 20
paste input "1394.65"
type input "$1,394.65"
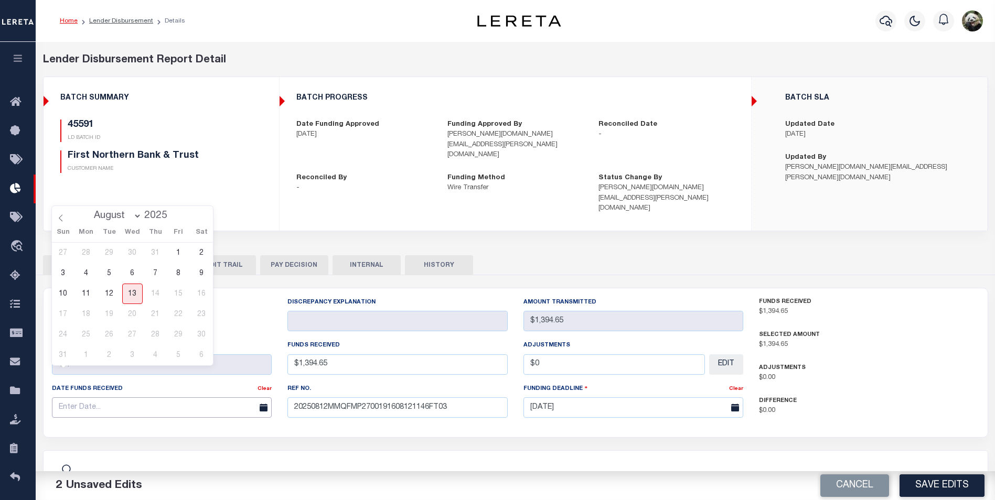
click at [153, 398] on input "text" at bounding box center [162, 408] width 220 height 20
click at [115, 290] on span "12" at bounding box center [109, 294] width 20 height 20
type input "[DATE]"
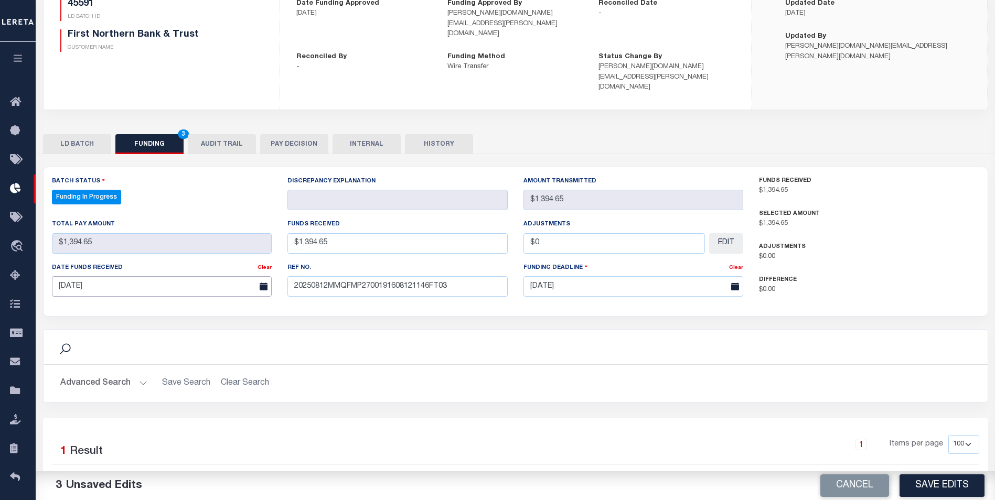
scroll to position [157, 0]
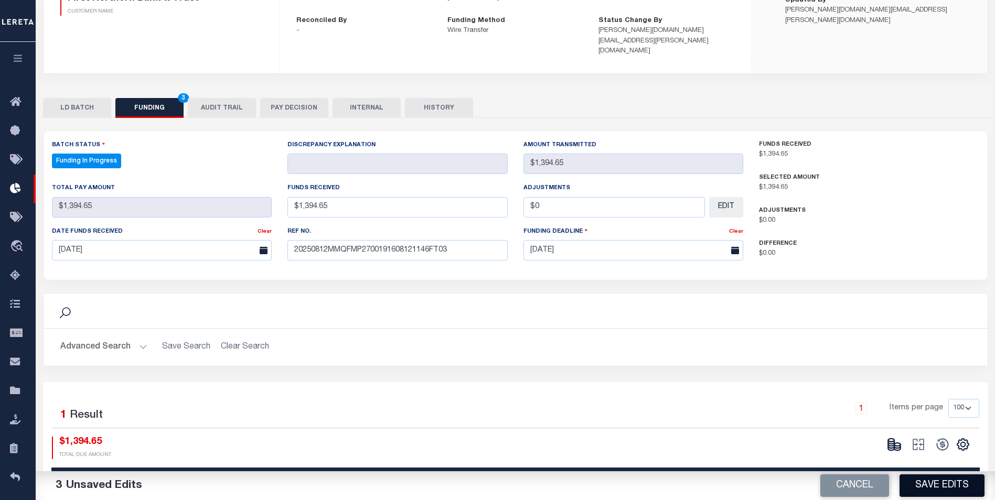
click at [952, 491] on button "Save Edits" at bounding box center [941, 486] width 85 height 23
type input "$1,394.65"
type input "$0"
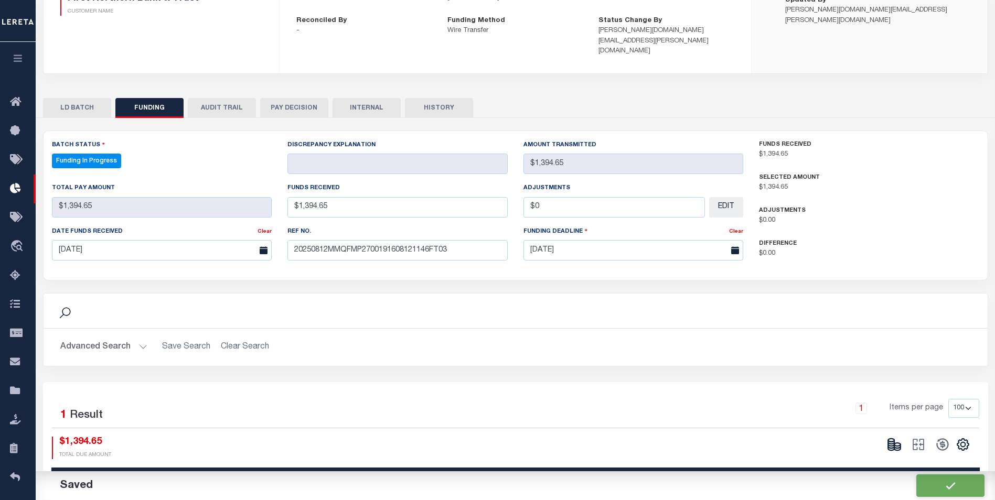
select select "100"
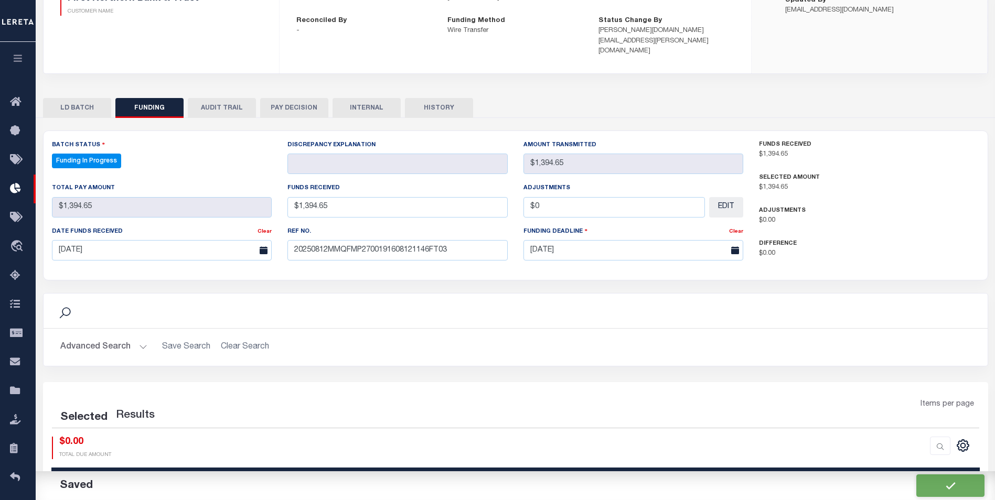
select select "100"
click at [894, 437] on div "CSV Export Selected Print Show Filter Show Search Columns 0: 1: Cleared 19: SPD" at bounding box center [926, 448] width 89 height 23
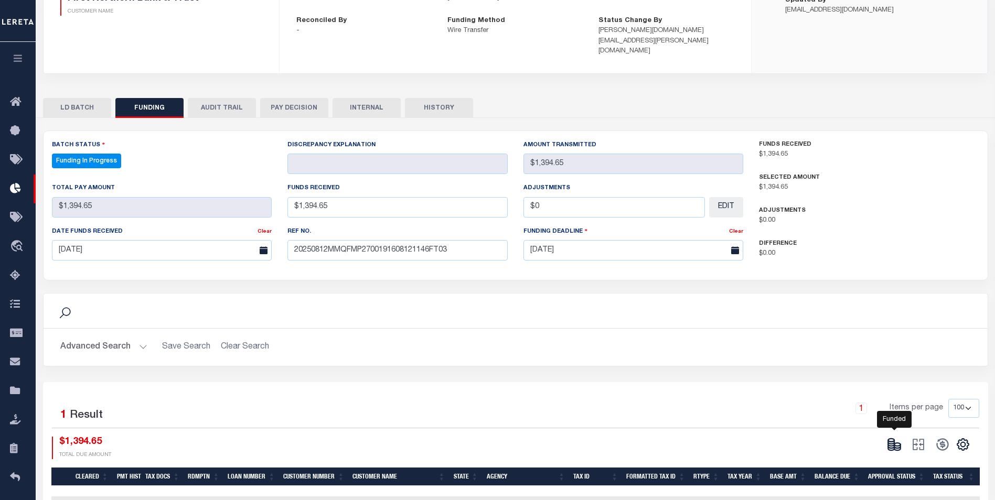
click at [892, 441] on icon at bounding box center [891, 443] width 6 height 4
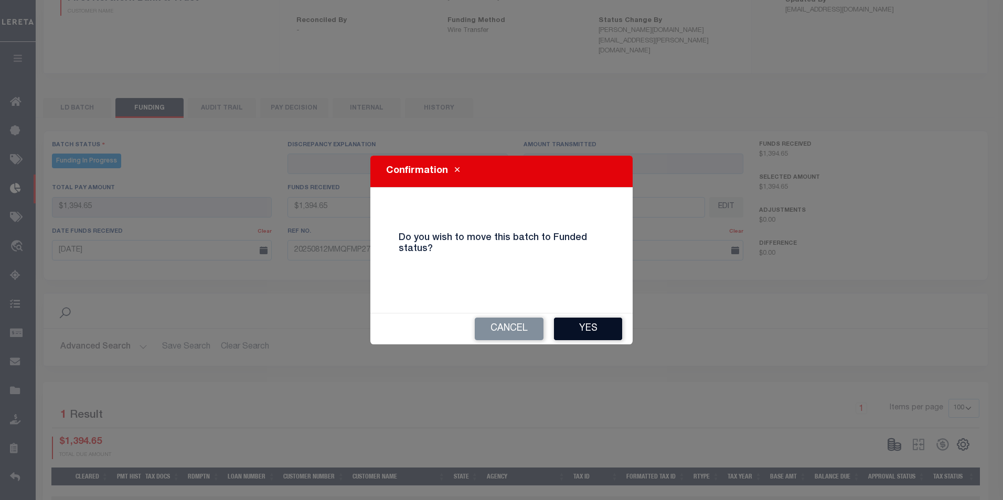
click at [604, 323] on button "Yes" at bounding box center [588, 329] width 68 height 23
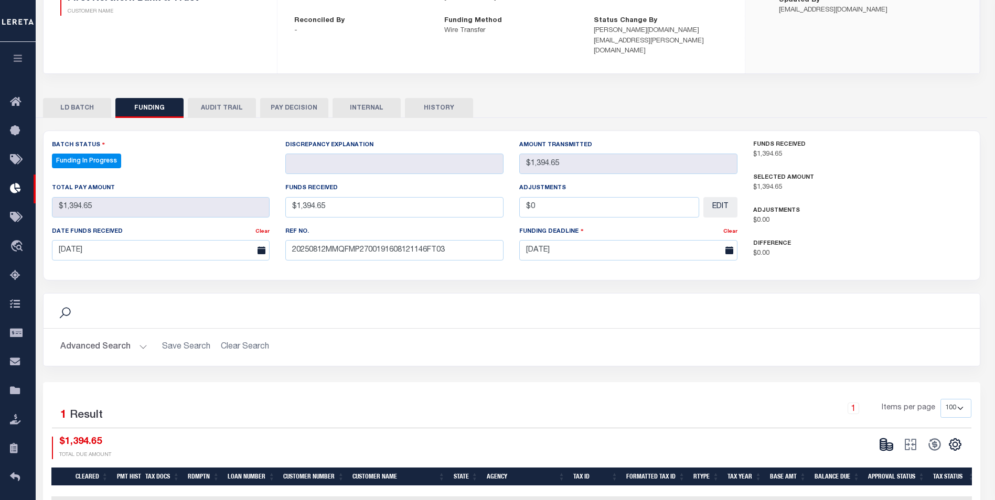
type input "$1,394.65"
type input "$0"
select select "100"
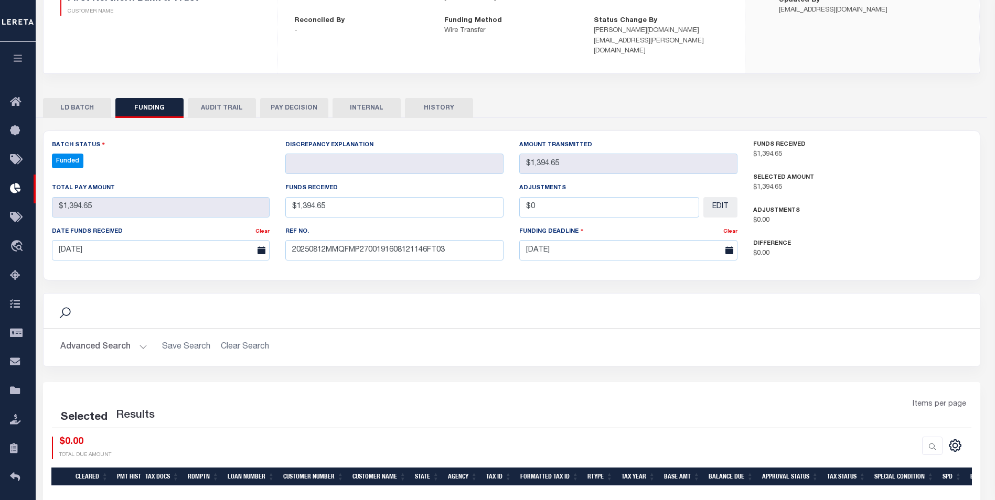
select select "100"
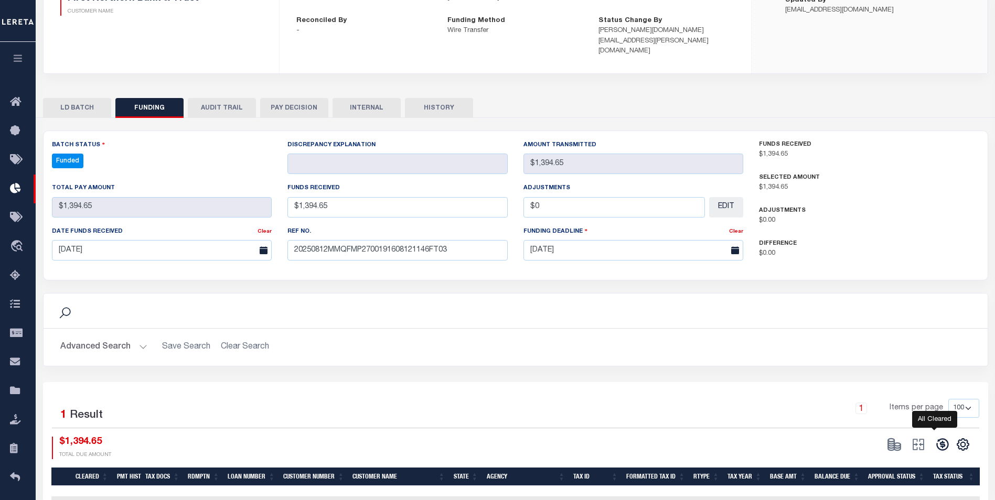
click at [937, 437] on icon at bounding box center [942, 444] width 15 height 15
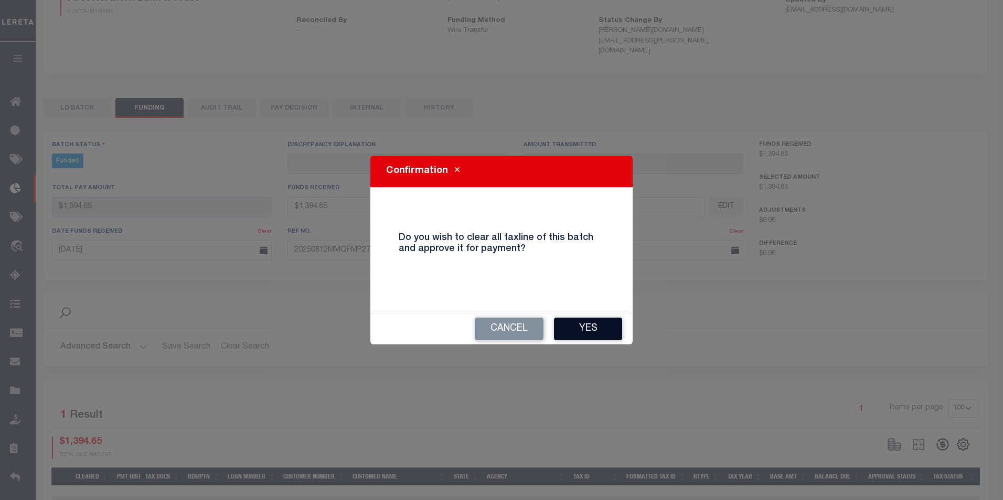
click at [587, 331] on button "Yes" at bounding box center [588, 329] width 68 height 23
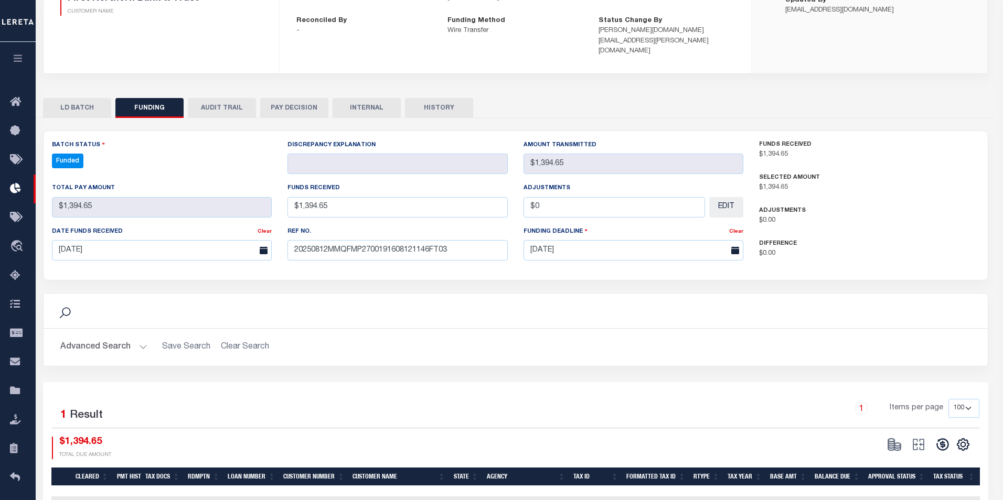
type input "$1,394.65"
type input "$0"
select select "100"
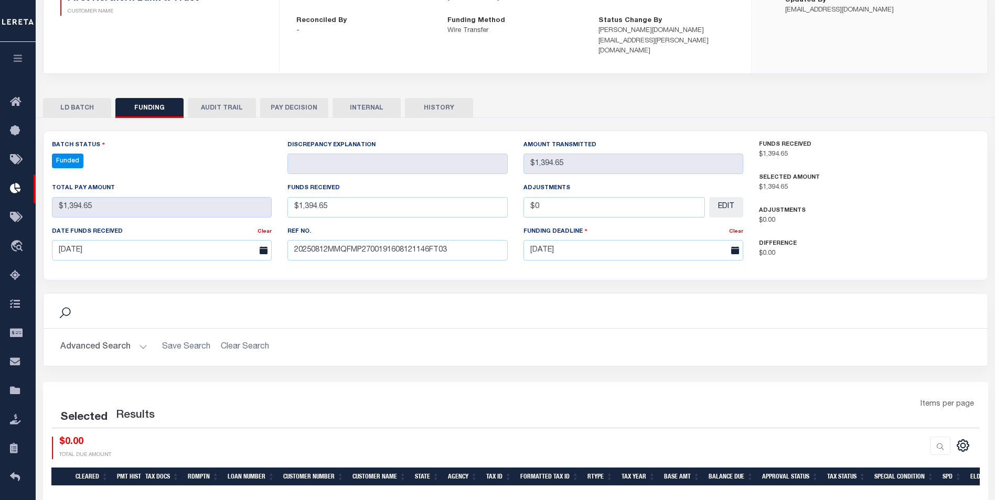
select select "100"
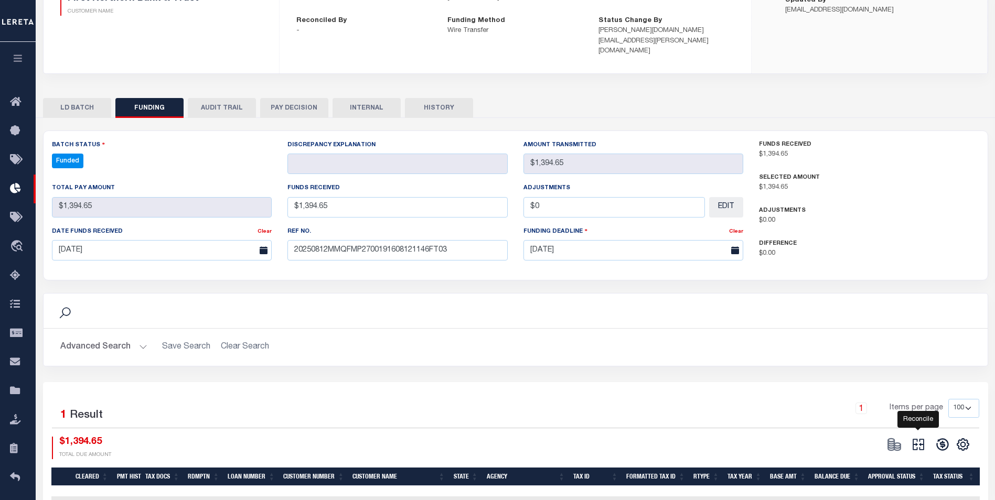
click at [921, 439] on icon at bounding box center [918, 445] width 12 height 12
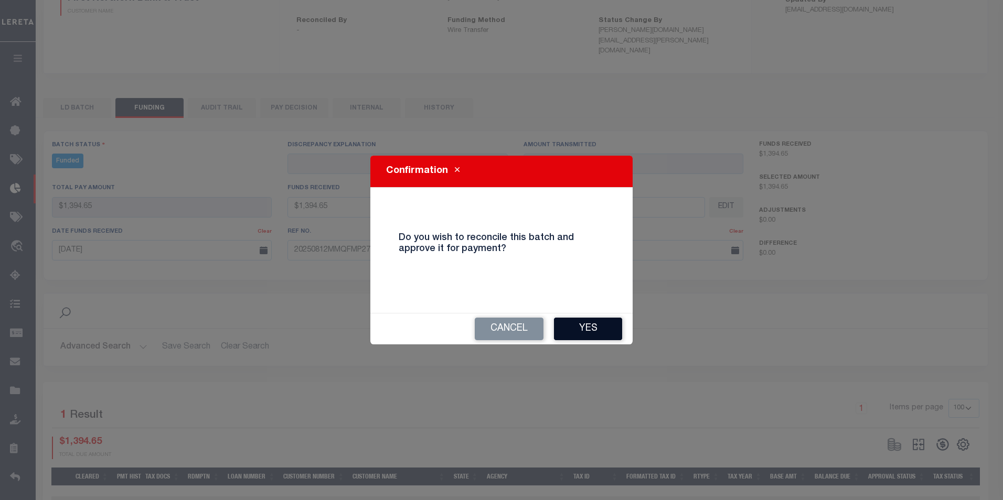
drag, startPoint x: 598, startPoint y: 329, endPoint x: 615, endPoint y: 325, distance: 17.3
click at [598, 328] on button "Yes" at bounding box center [588, 329] width 68 height 23
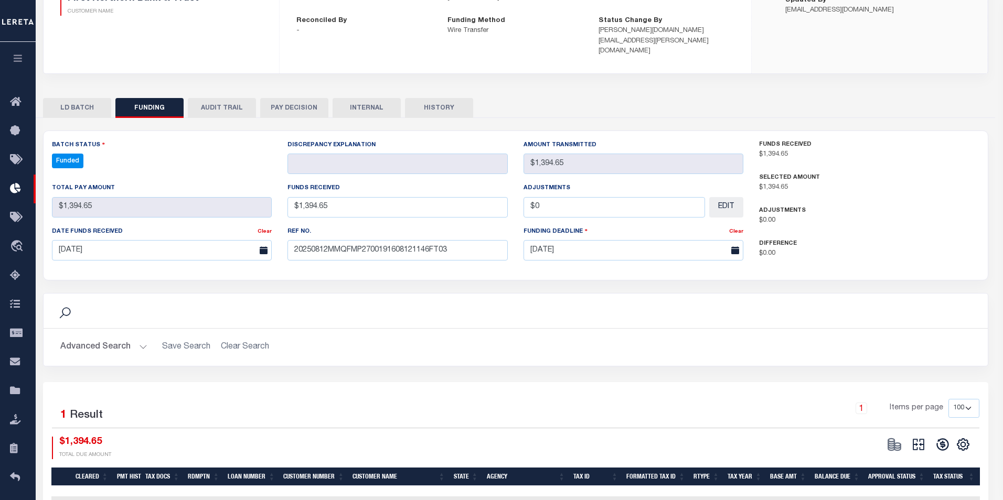
select select "100"
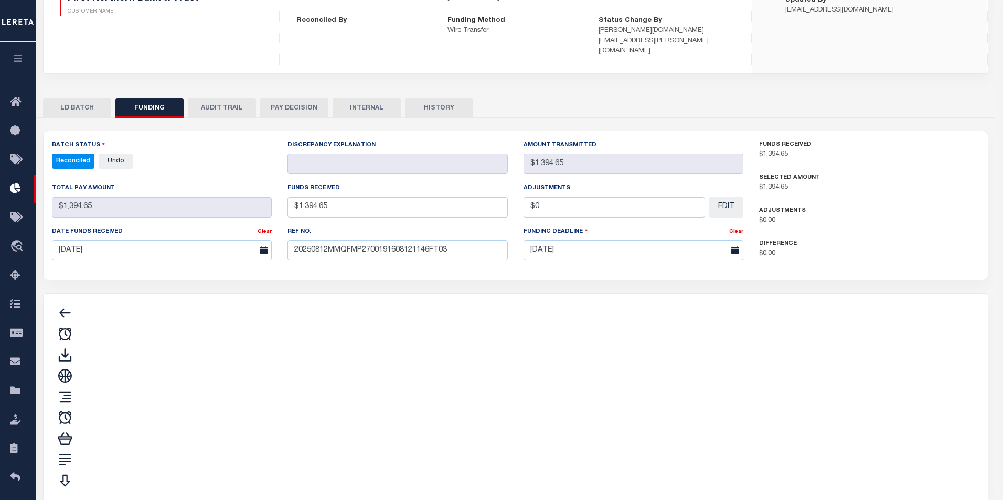
type input "$1,394.65"
type input "$0"
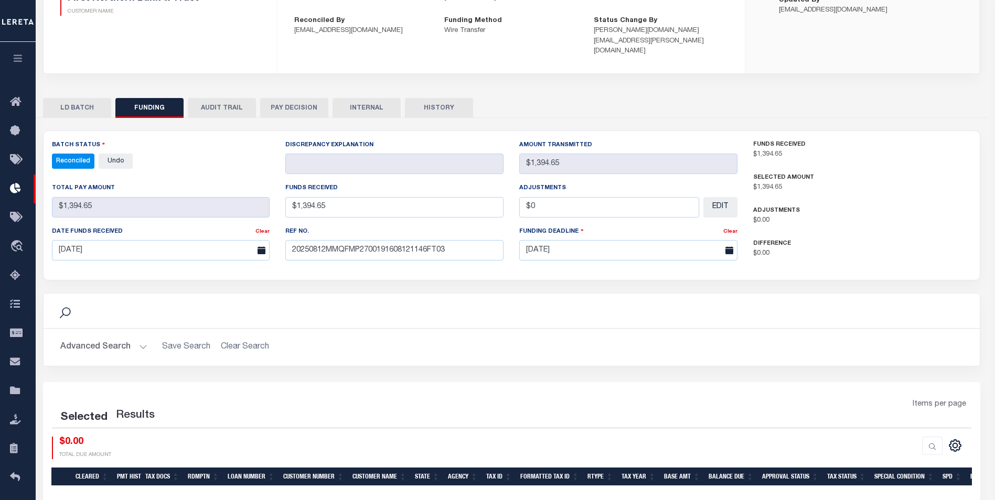
select select "100"
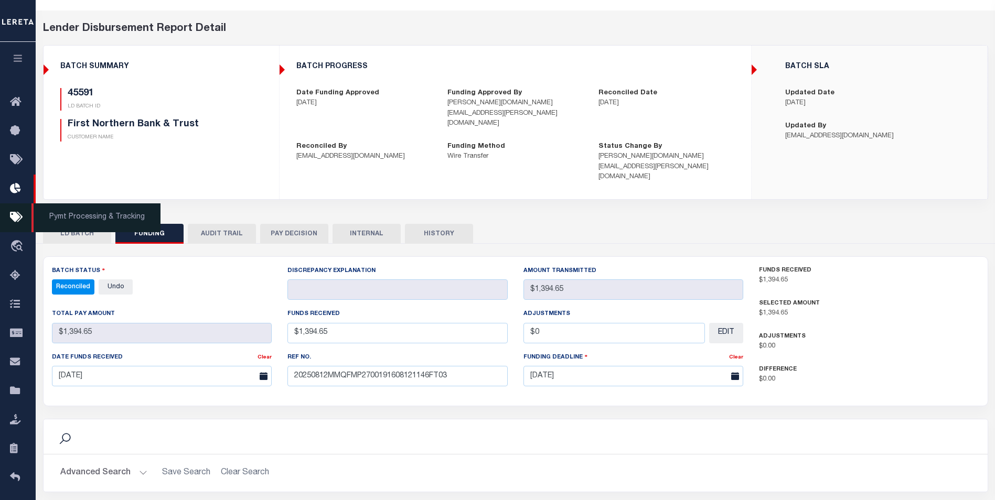
scroll to position [0, 0]
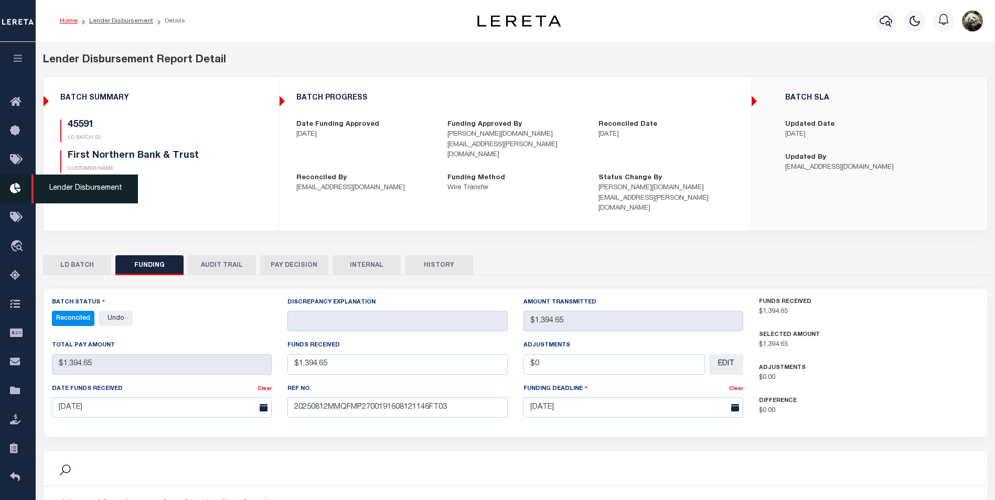
click at [22, 191] on icon at bounding box center [18, 188] width 17 height 13
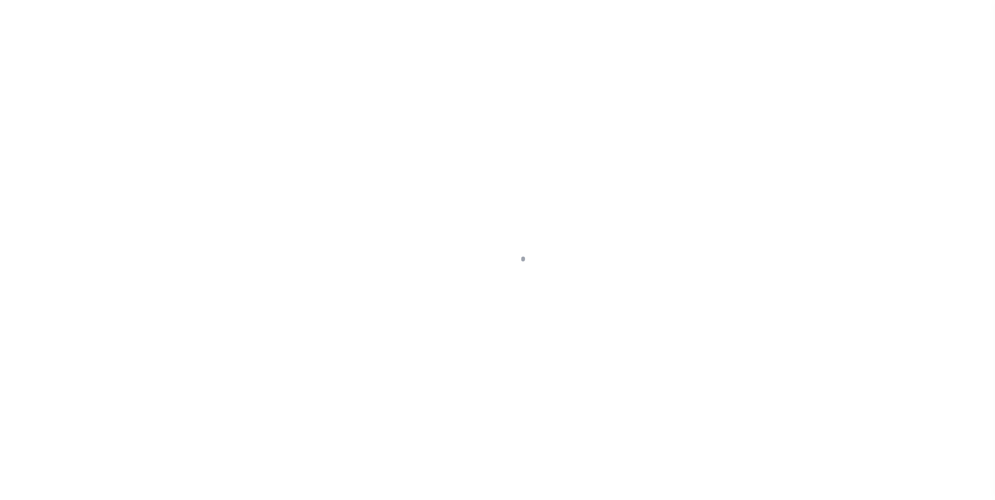
scroll to position [10, 0]
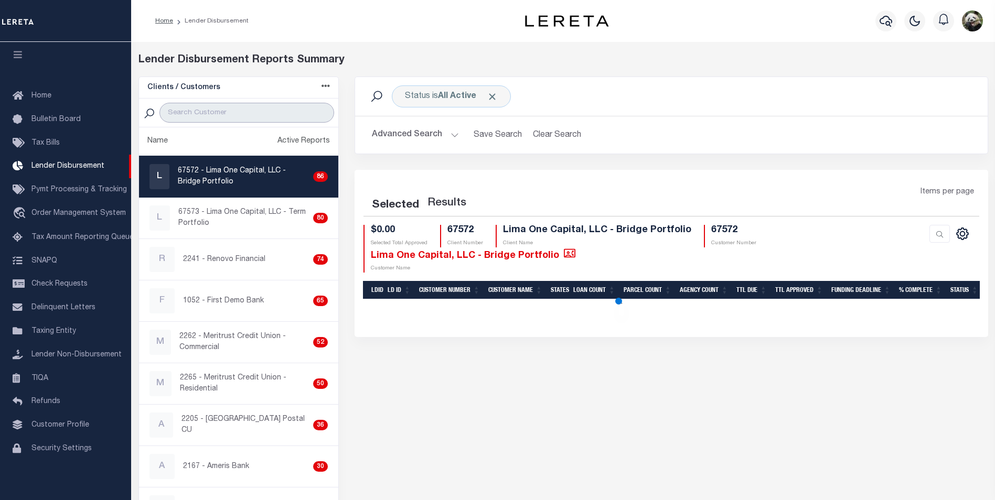
click at [235, 103] on input "search" at bounding box center [246, 113] width 175 height 20
type input "GLACI"
select select "200"
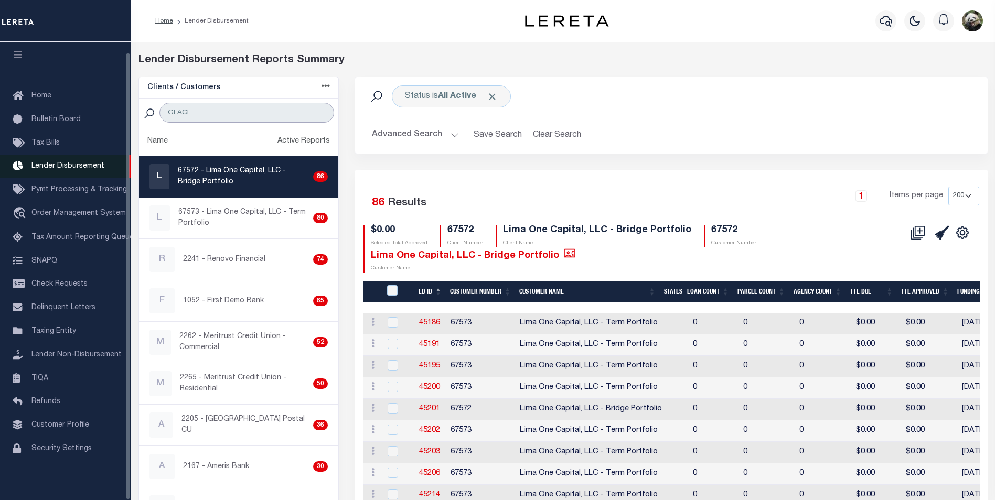
select select "200"
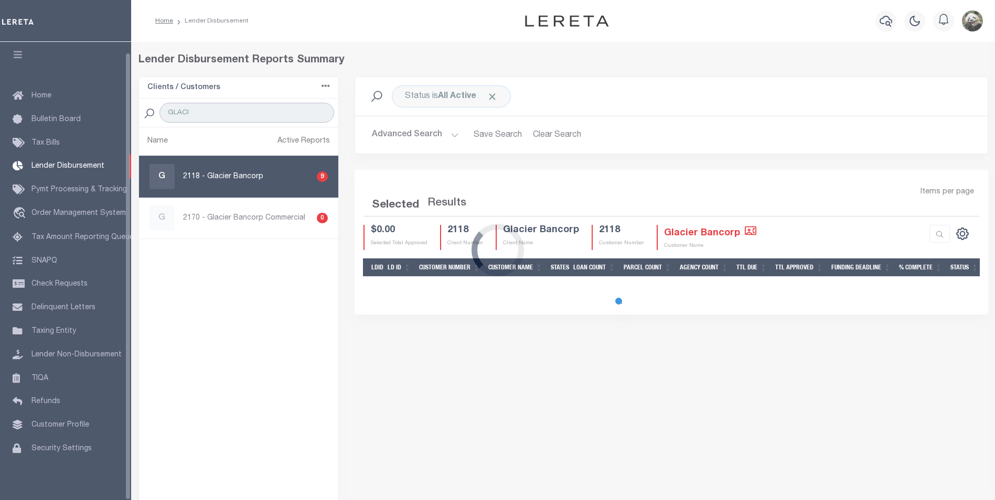
type input "GLACI"
select select "200"
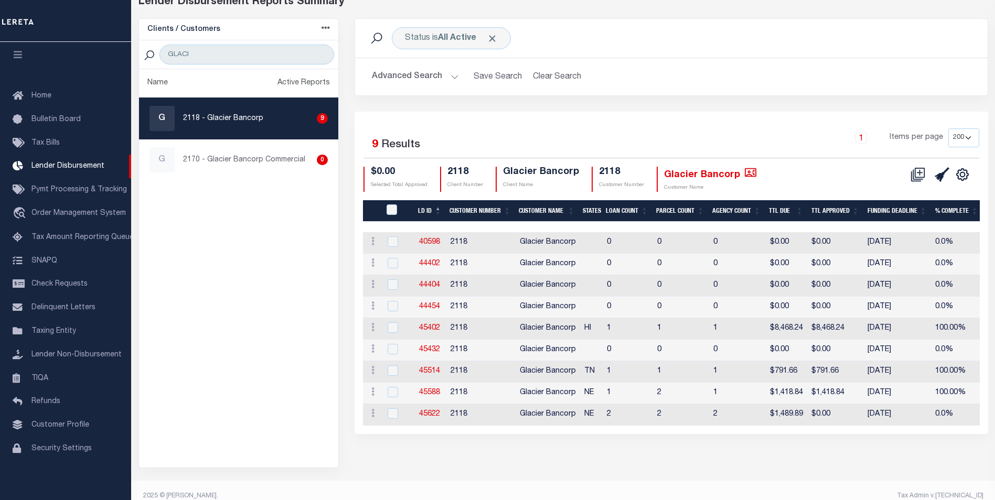
scroll to position [70, 0]
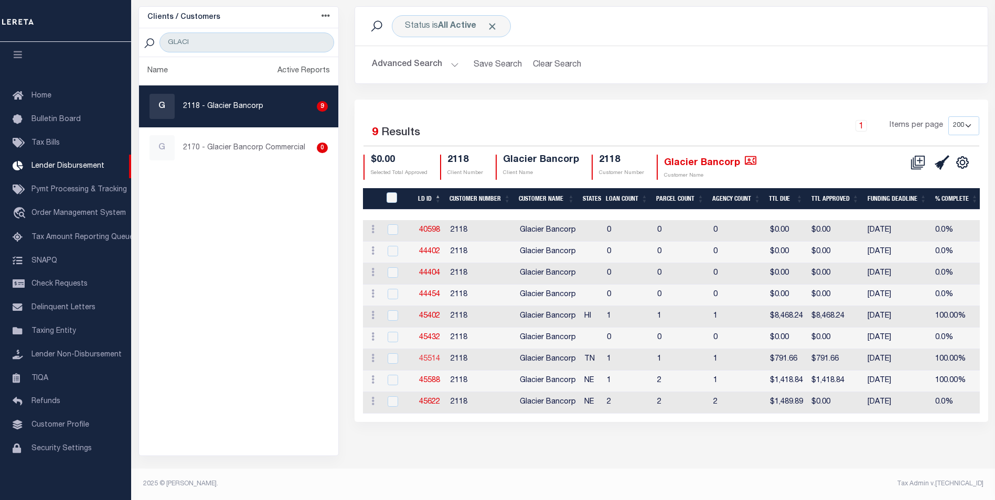
drag, startPoint x: 432, startPoint y: 353, endPoint x: 430, endPoint y: 360, distance: 7.1
click at [217, 41] on input "GLACI" at bounding box center [246, 43] width 175 height 20
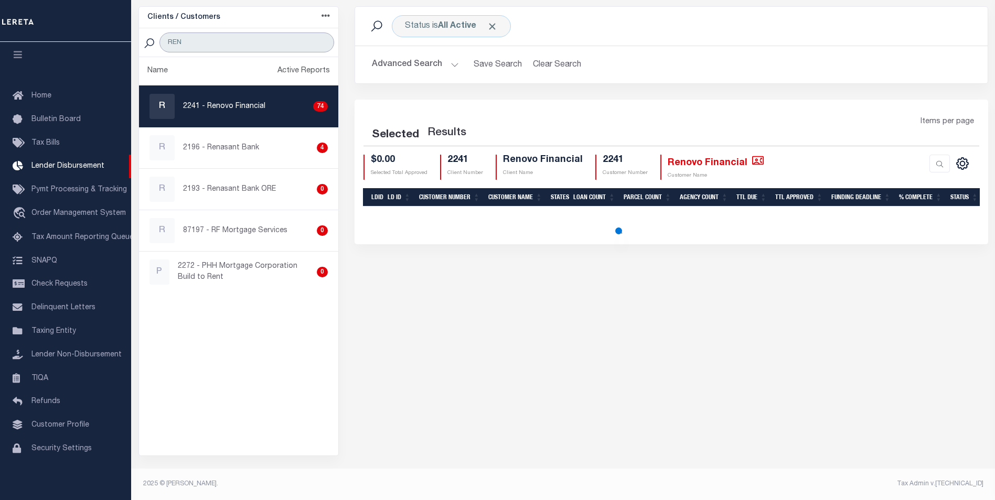
type input "REN"
click at [236, 102] on p "2241 - Renovo Financial" at bounding box center [224, 106] width 82 height 11
checkbox input "true"
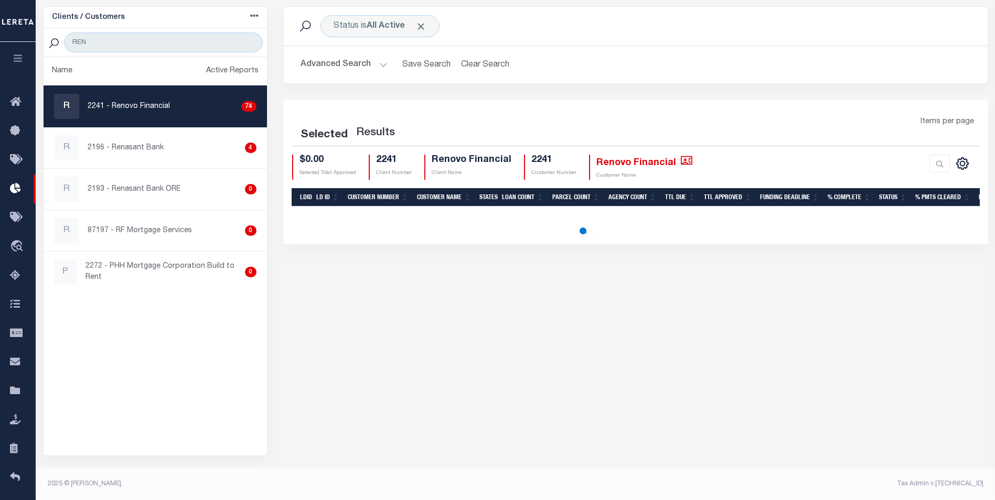
scroll to position [66, 0]
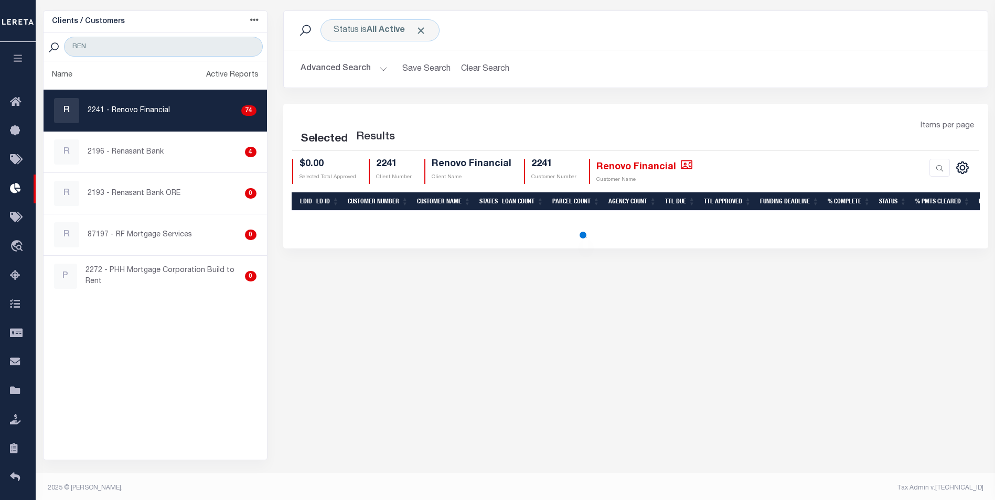
select select "200"
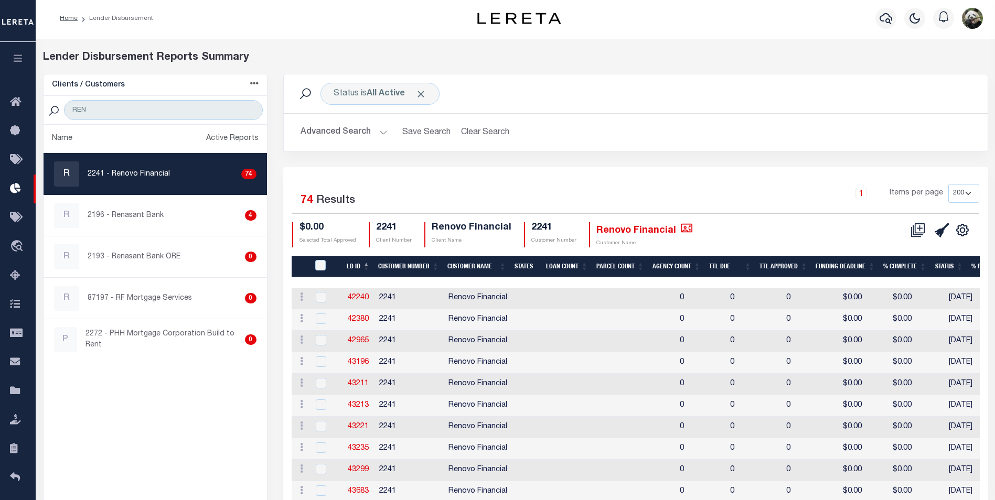
scroll to position [0, 0]
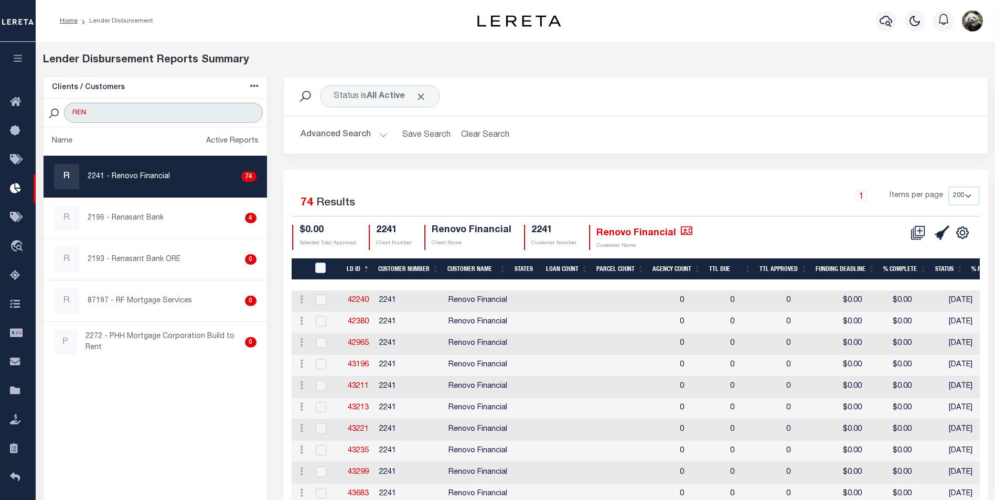
click at [149, 114] on input "REN" at bounding box center [163, 113] width 198 height 20
click at [151, 113] on input "REN" at bounding box center [163, 113] width 198 height 20
type input "WEST"
select select "200"
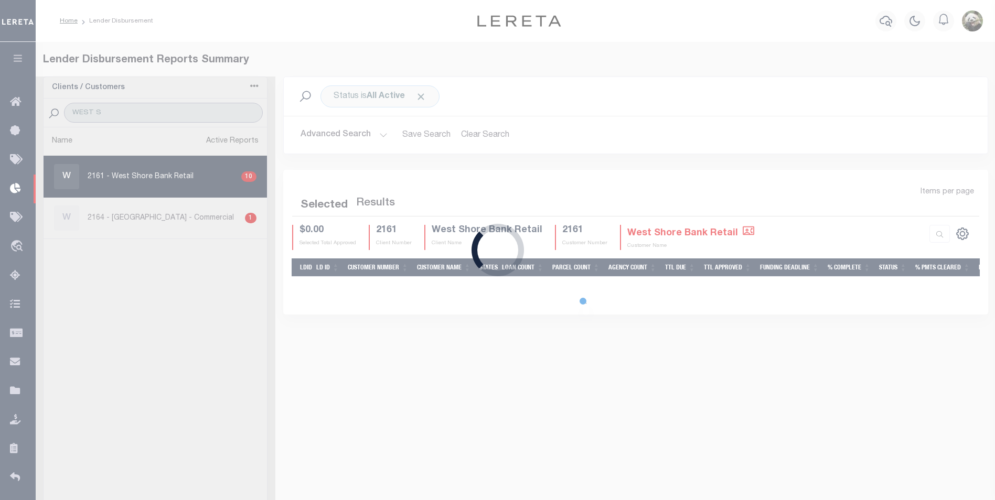
type input "WEST SH"
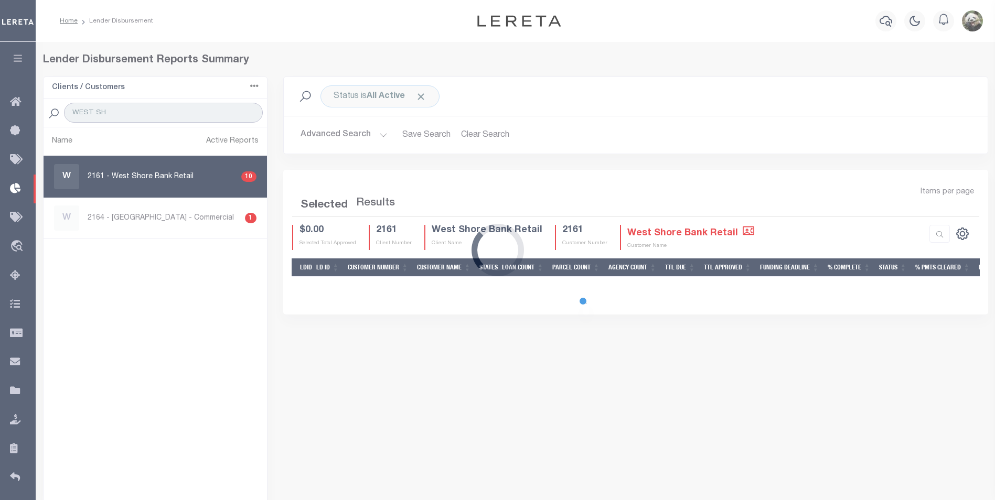
select select "200"
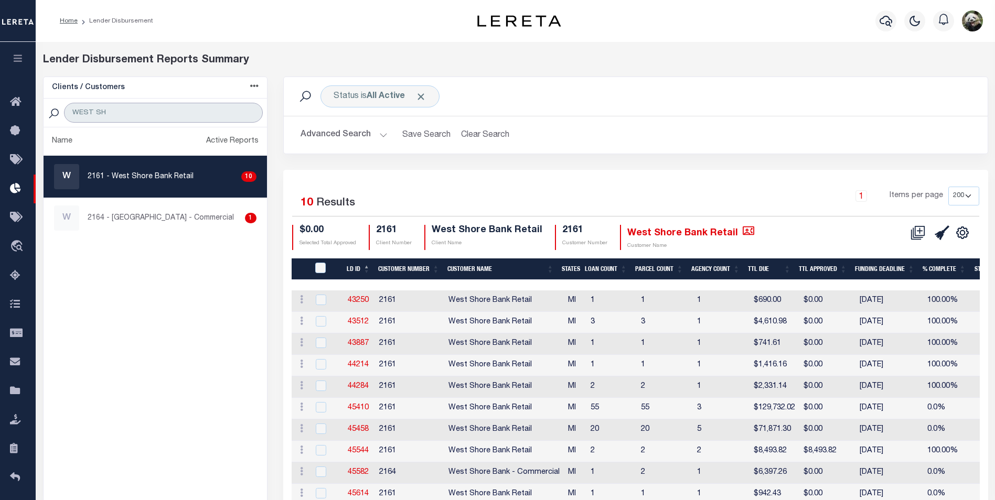
type input "WEST SH"
click at [201, 189] on div "W 2161 - West Shore Bank Retail 10" at bounding box center [155, 176] width 202 height 25
checkbox input "true"
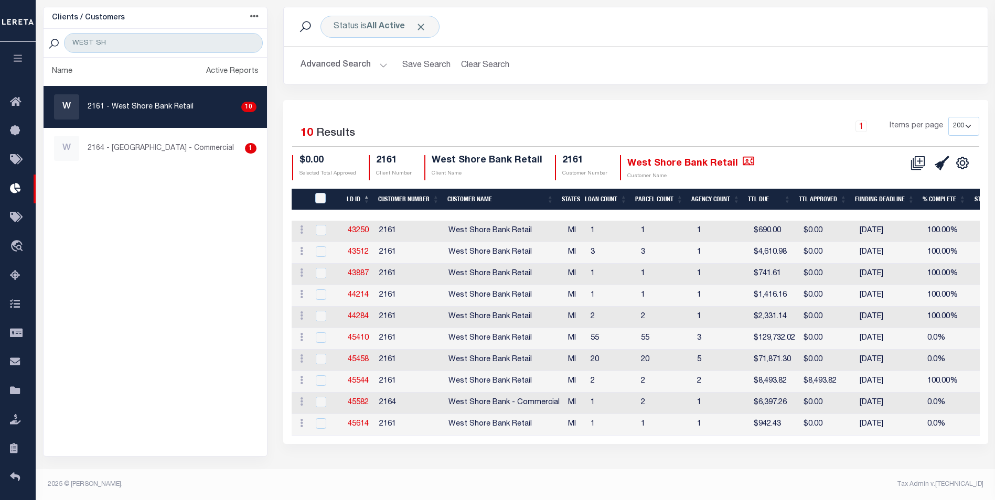
scroll to position [70, 0]
click at [357, 381] on link "45544" at bounding box center [358, 380] width 21 height 7
checkbox input "true"
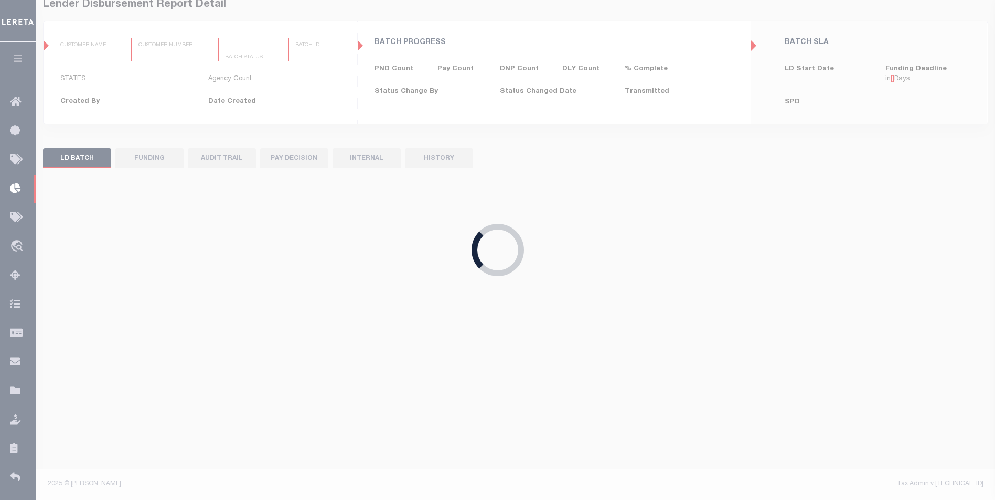
type input "$0.00"
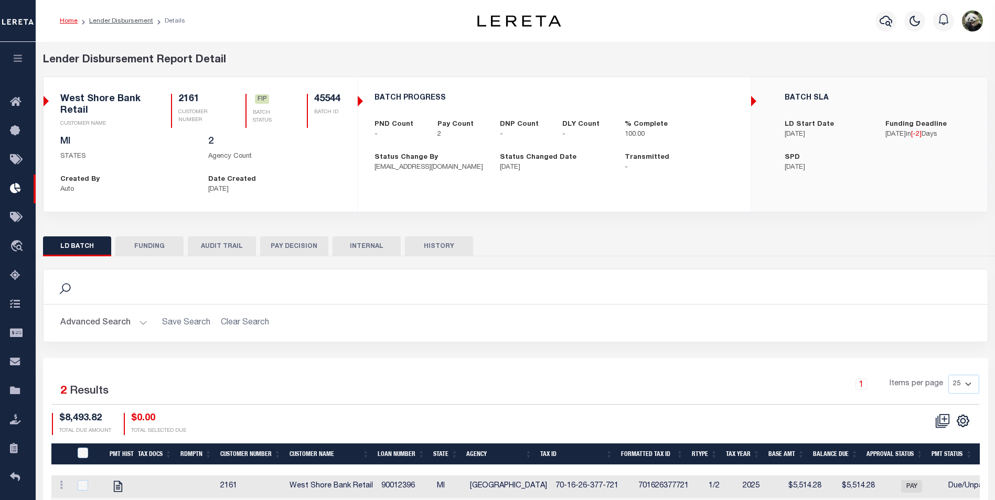
drag, startPoint x: 139, startPoint y: 245, endPoint x: 935, endPoint y: 258, distance: 795.6
click at [140, 244] on button "FUNDING" at bounding box center [149, 247] width 68 height 20
type input "$8,493.82"
type input "$0"
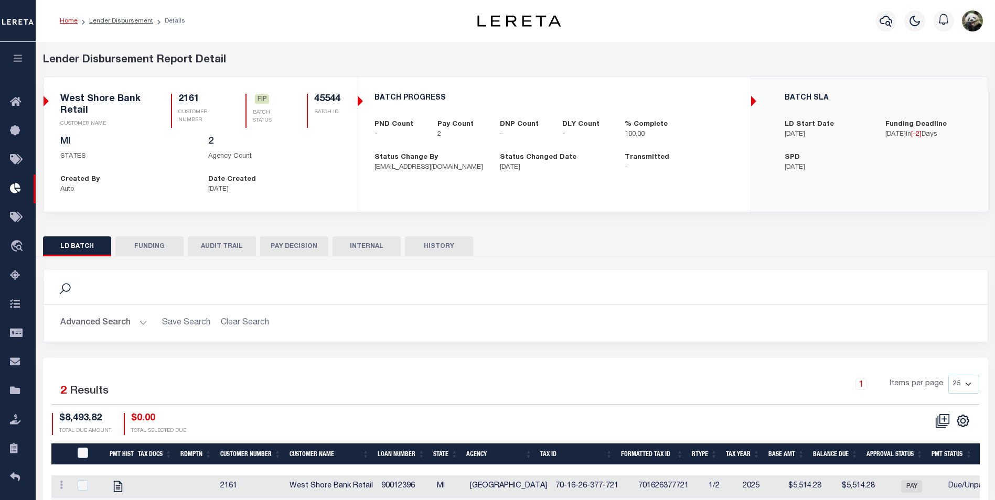
type input "[DATE]"
select select "100"
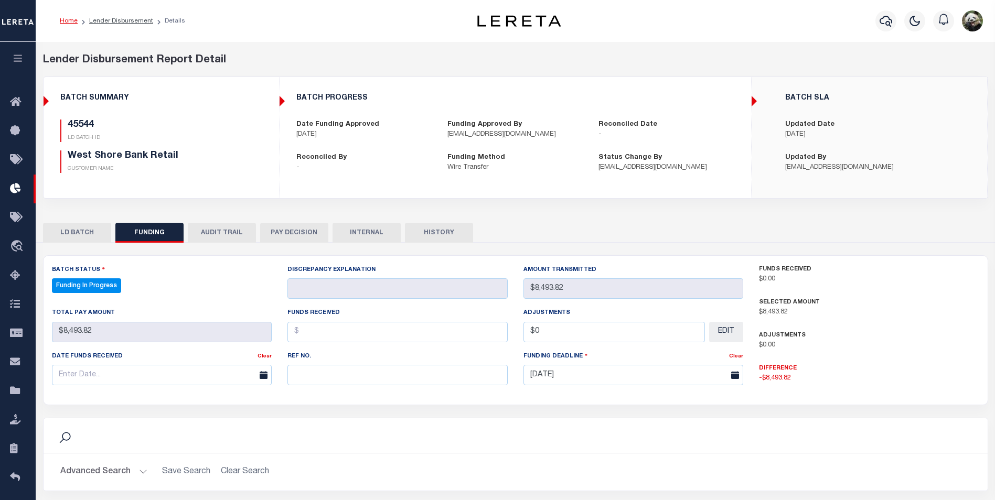
select select "100"
drag, startPoint x: 345, startPoint y: 389, endPoint x: 350, endPoint y: 380, distance: 9.9
click at [346, 384] on div "Ref No." at bounding box center [398, 372] width 236 height 43
click at [350, 380] on input "text" at bounding box center [397, 375] width 220 height 20
paste input "20250812MMQFMP2700220408121309FT03"
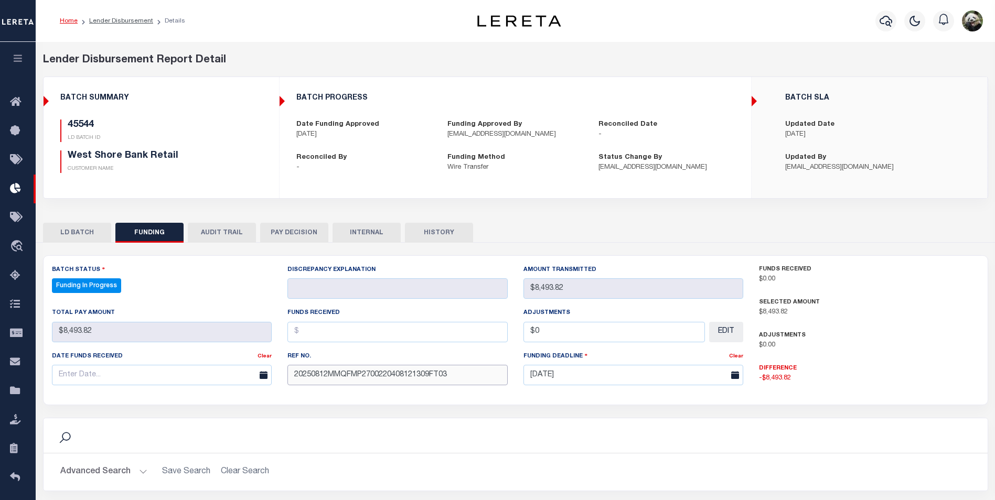
type input "20250812MMQFMP2700220408121309FT03"
drag, startPoint x: 178, startPoint y: 374, endPoint x: 171, endPoint y: 364, distance: 11.8
click at [178, 372] on input "text" at bounding box center [162, 375] width 220 height 20
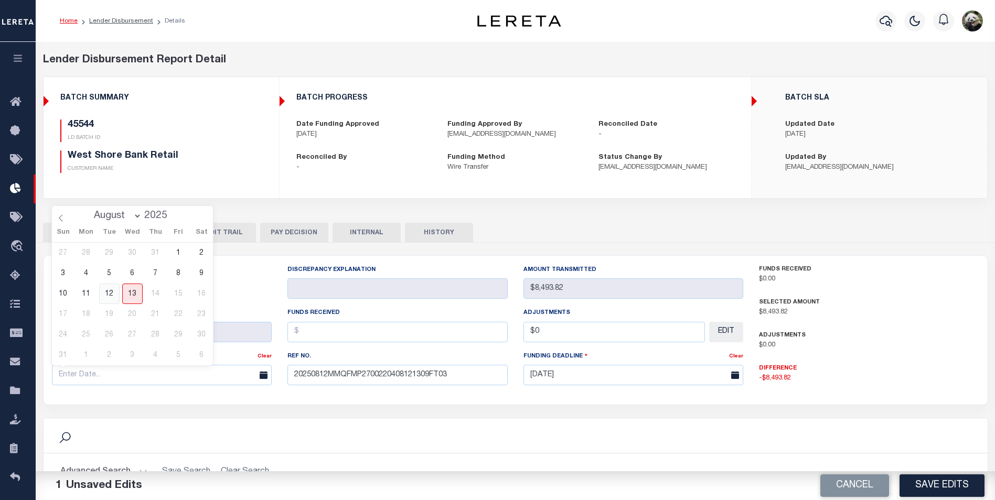
click at [117, 297] on span "12" at bounding box center [109, 294] width 20 height 20
type input "[DATE]"
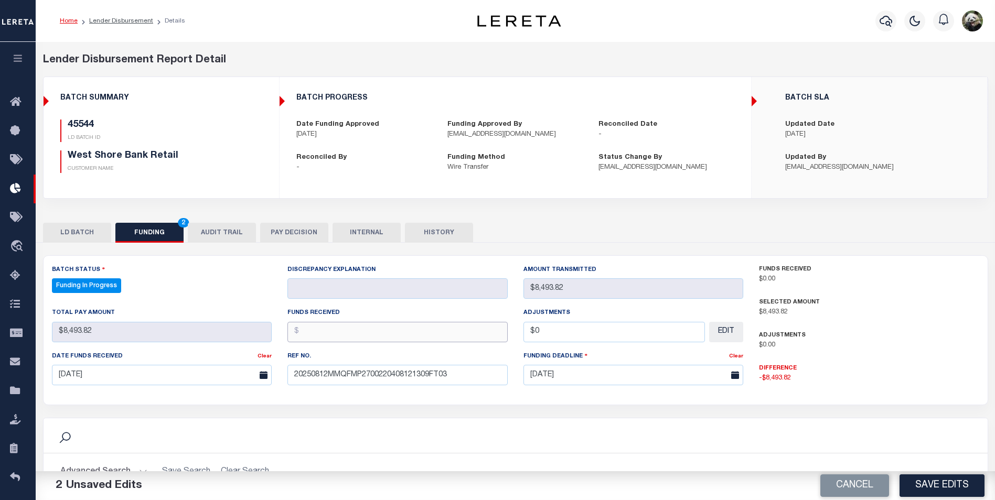
click at [391, 336] on input "text" at bounding box center [397, 332] width 220 height 20
click at [347, 332] on input "text" at bounding box center [397, 332] width 220 height 20
paste input "8493.82"
type input "$8,493.82"
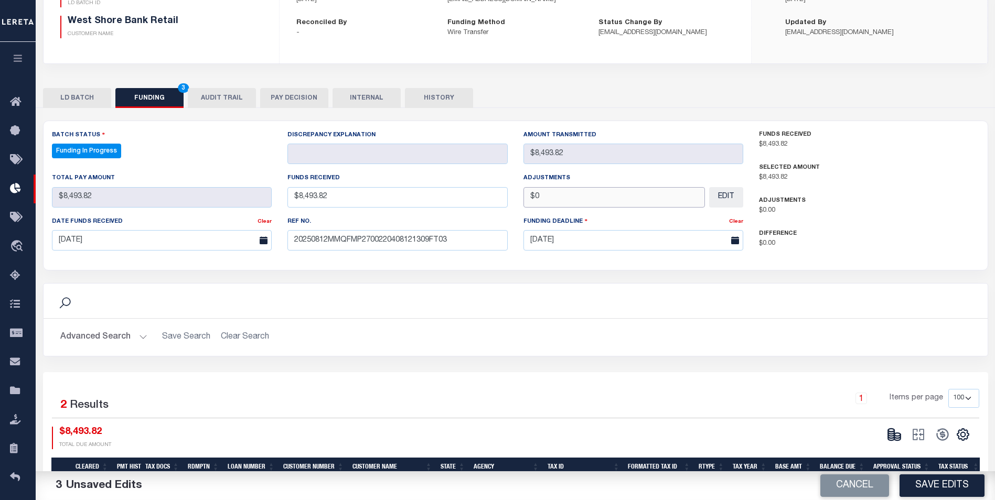
scroll to position [210, 0]
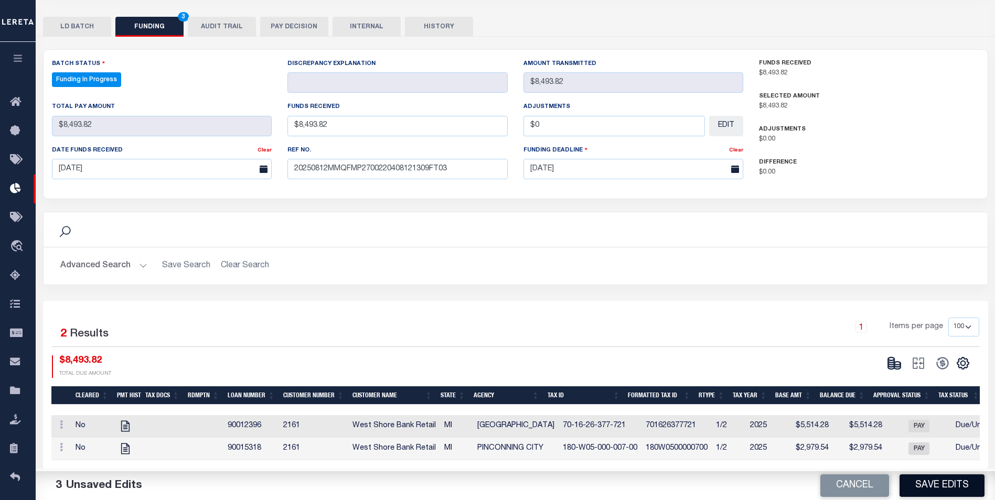
type input "$0.00"
click at [952, 487] on button "Save Edits" at bounding box center [941, 486] width 85 height 23
type input "$8,493.82"
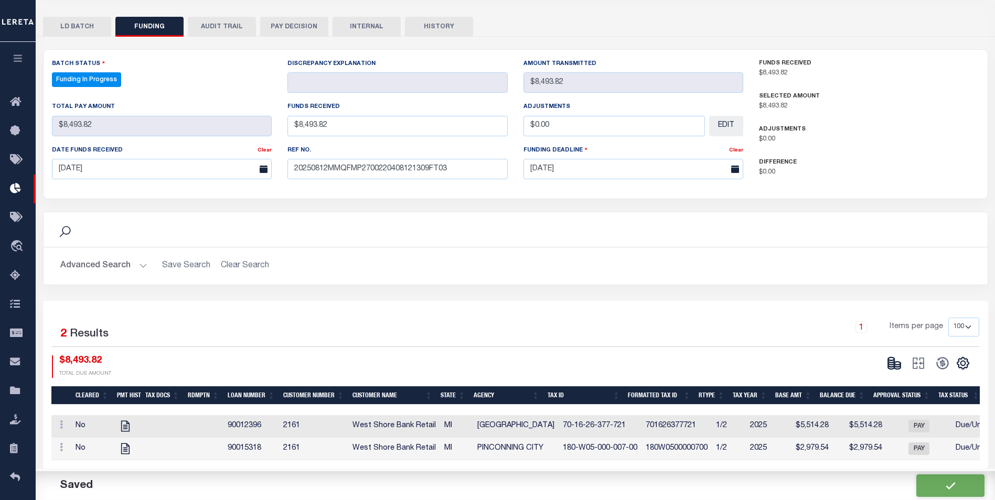
type input "$0"
select select "100"
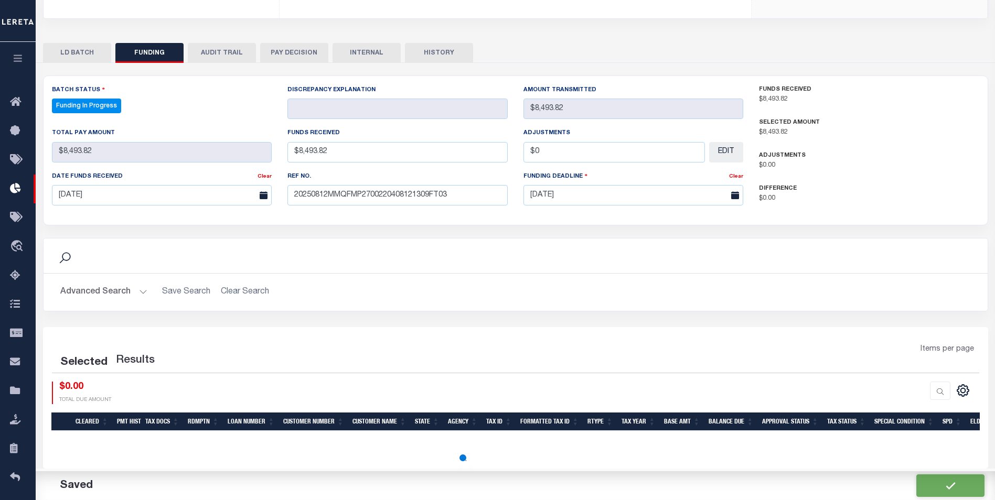
select select "100"
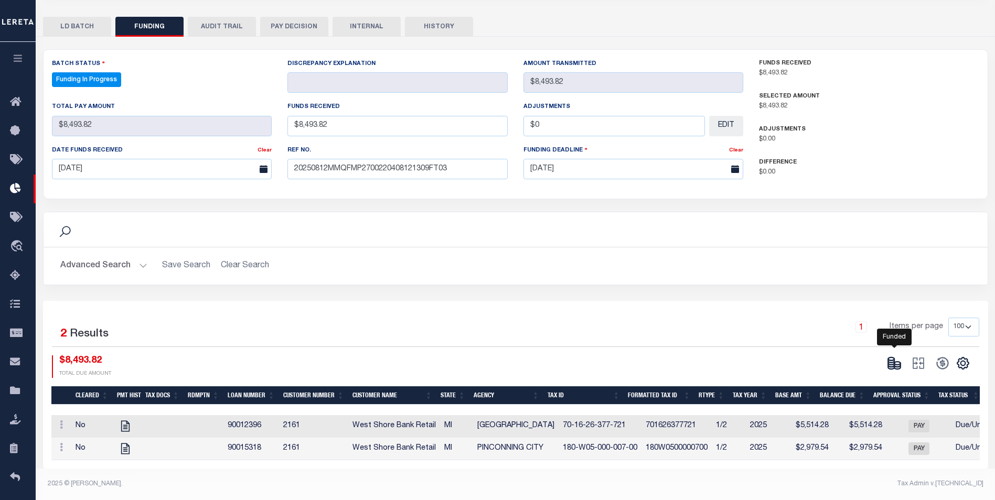
click at [897, 361] on icon at bounding box center [894, 363] width 15 height 15
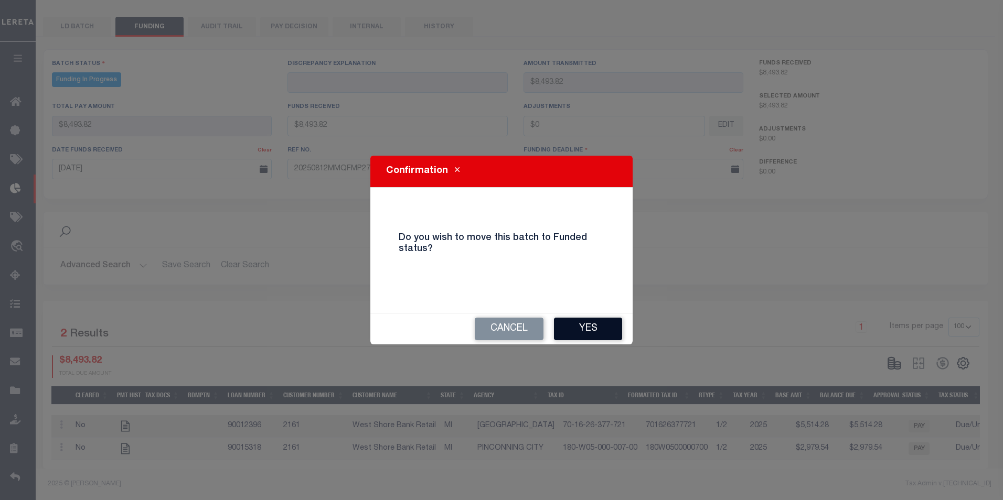
click at [597, 331] on button "Yes" at bounding box center [588, 329] width 68 height 23
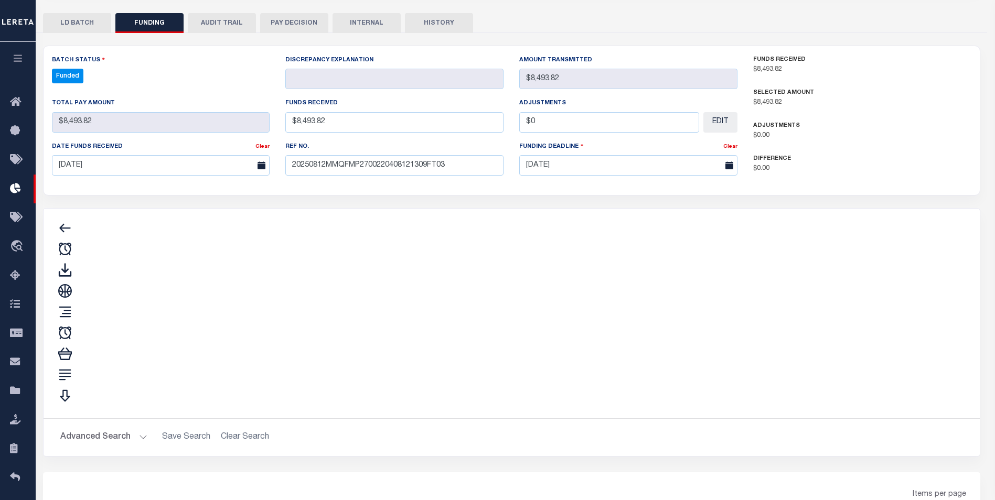
type input "$8,493.82"
type input "$0"
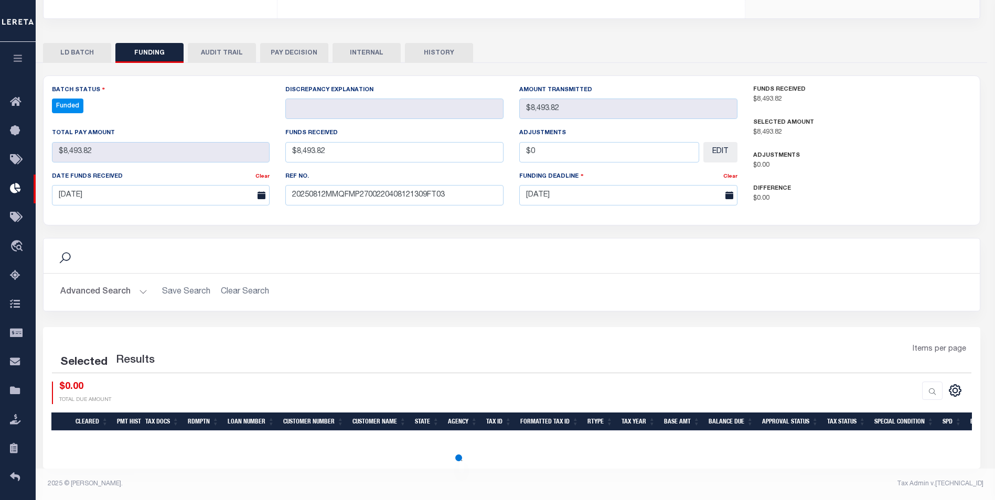
select select "100"
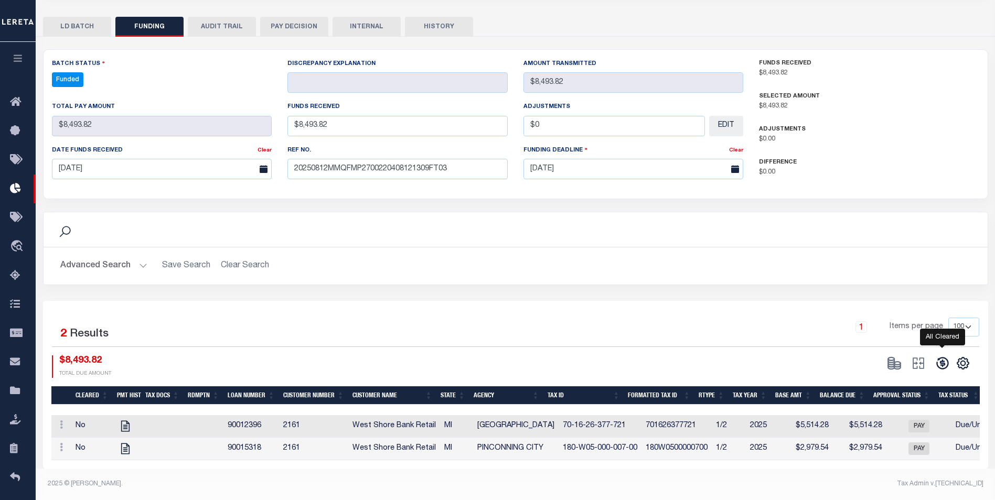
click at [938, 363] on icon at bounding box center [942, 363] width 15 height 15
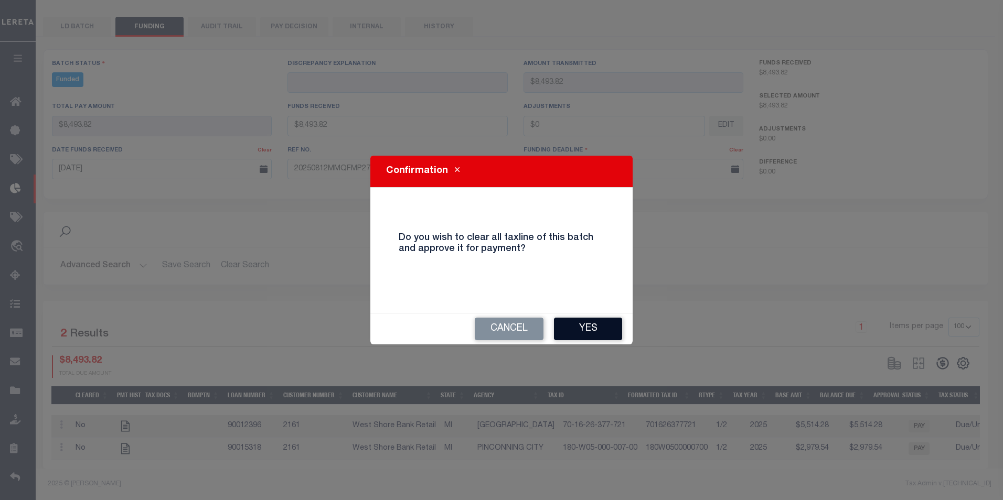
click at [571, 323] on button "Yes" at bounding box center [588, 329] width 68 height 23
type input "$8,493.82"
type input "$0"
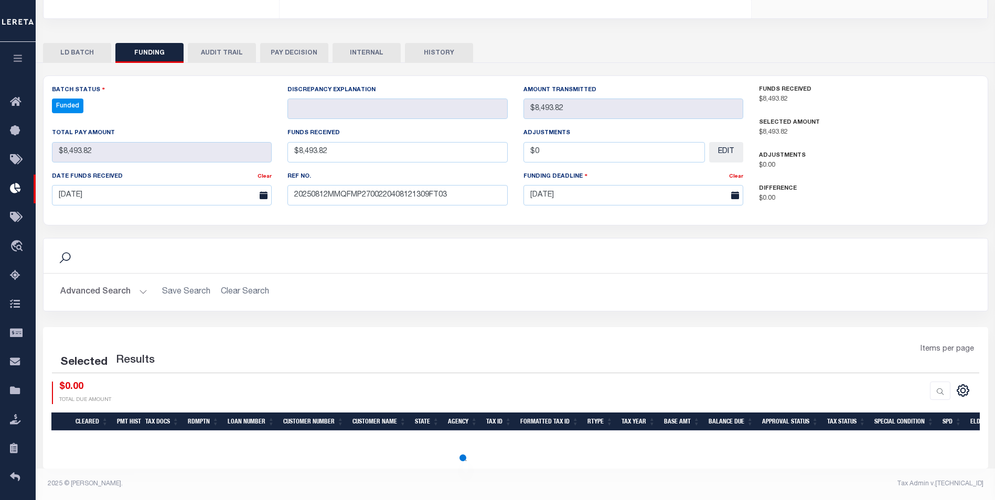
select select "100"
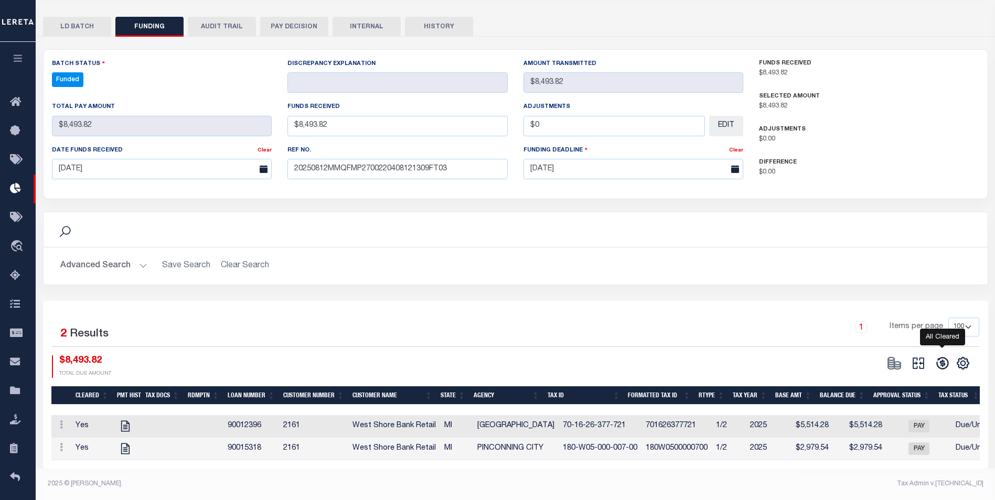
click at [938, 367] on icon at bounding box center [942, 363] width 15 height 15
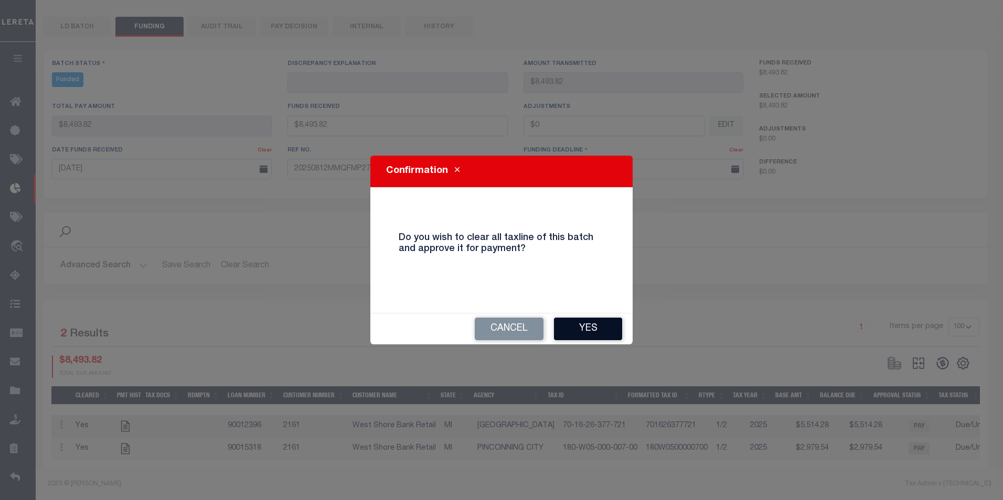
click at [568, 327] on button "Yes" at bounding box center [588, 329] width 68 height 23
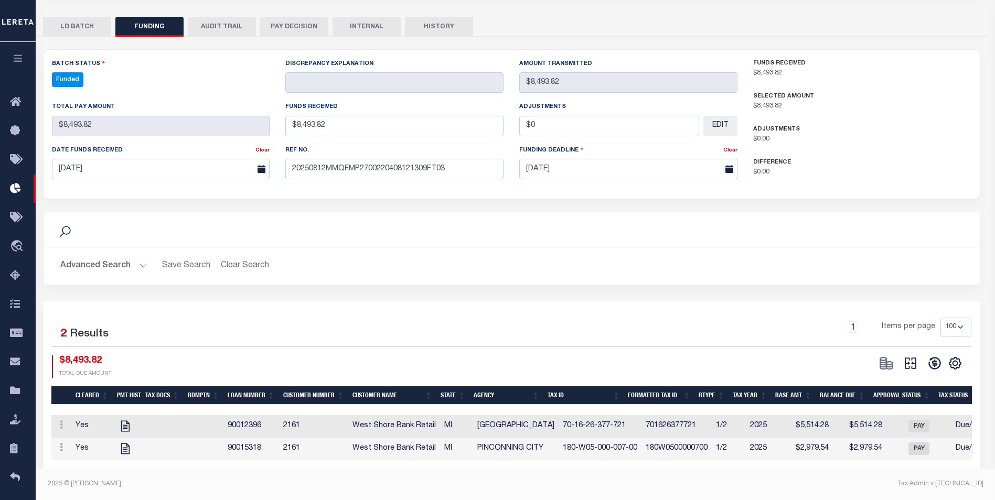
type input "$8,493.82"
type input "$0"
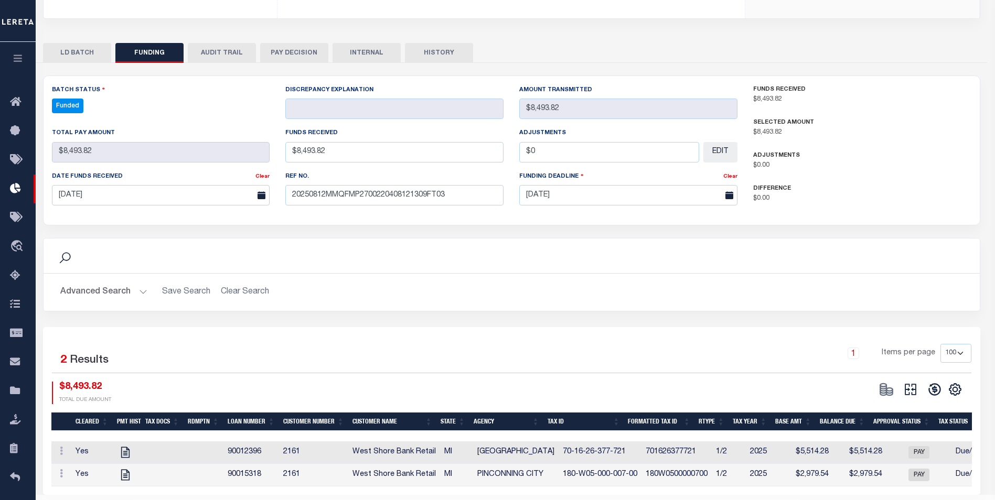
select select "100"
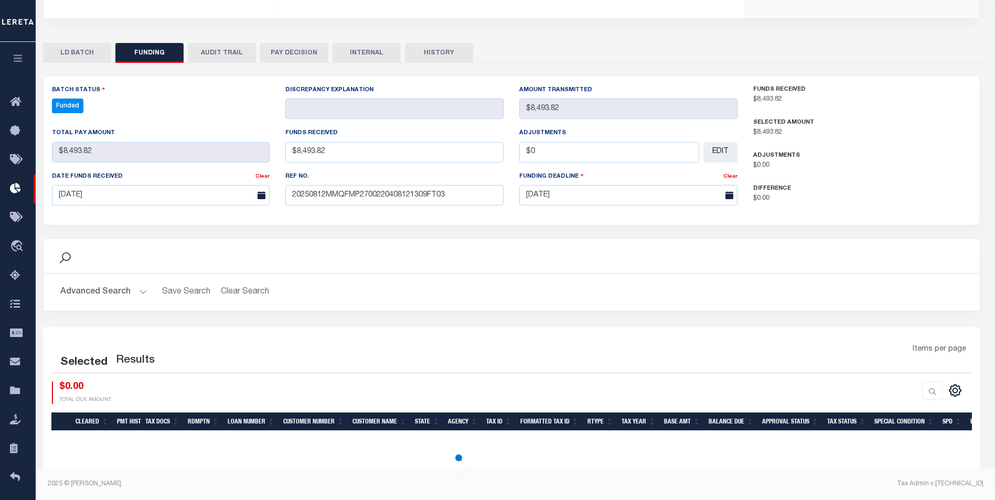
select select "100"
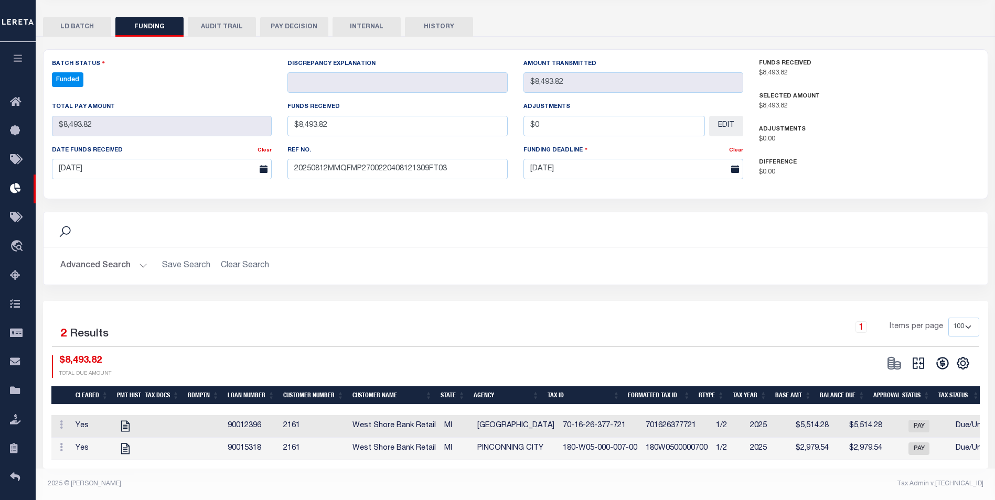
click at [925, 368] on div "CSV Export Selected Print Show Filter Show Search Columns 0: 1: Cleared 19: SPD" at bounding box center [926, 367] width 89 height 23
click at [923, 361] on icon at bounding box center [918, 364] width 12 height 12
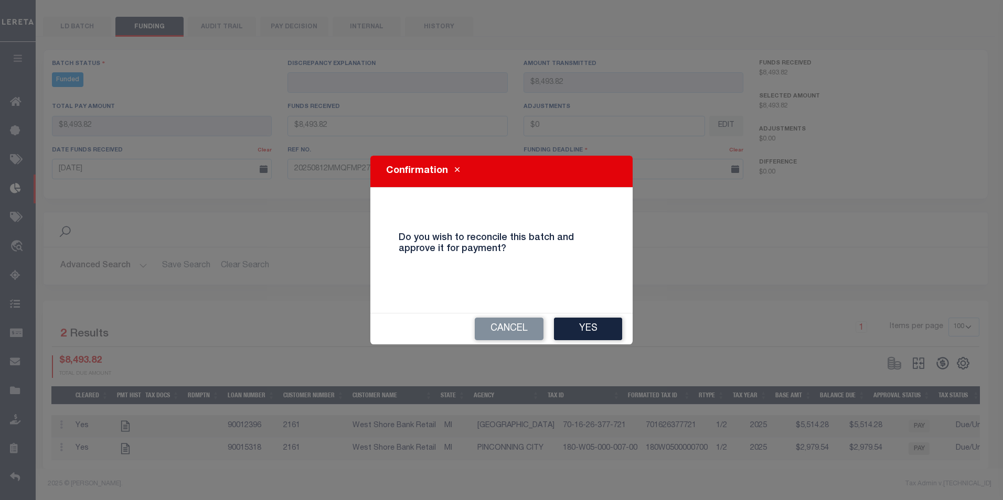
click at [573, 321] on button "Yes" at bounding box center [588, 329] width 68 height 23
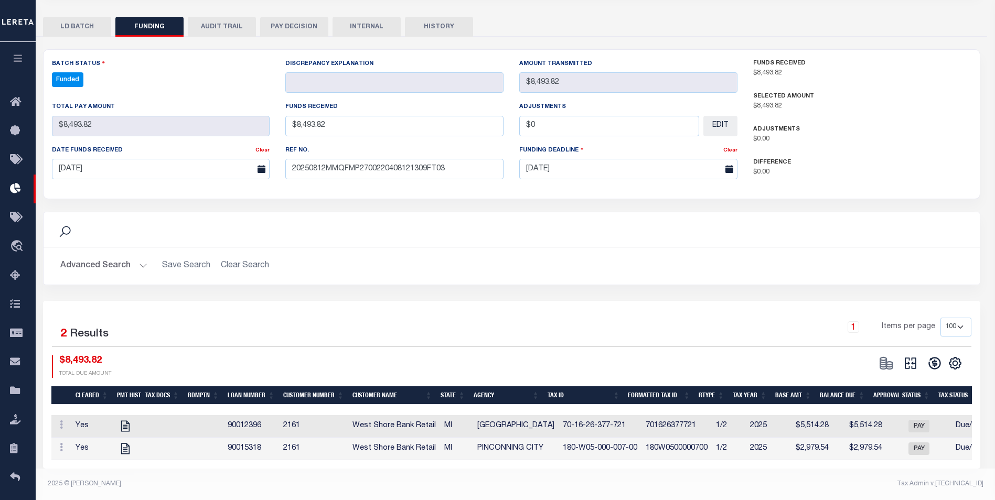
select select "100"
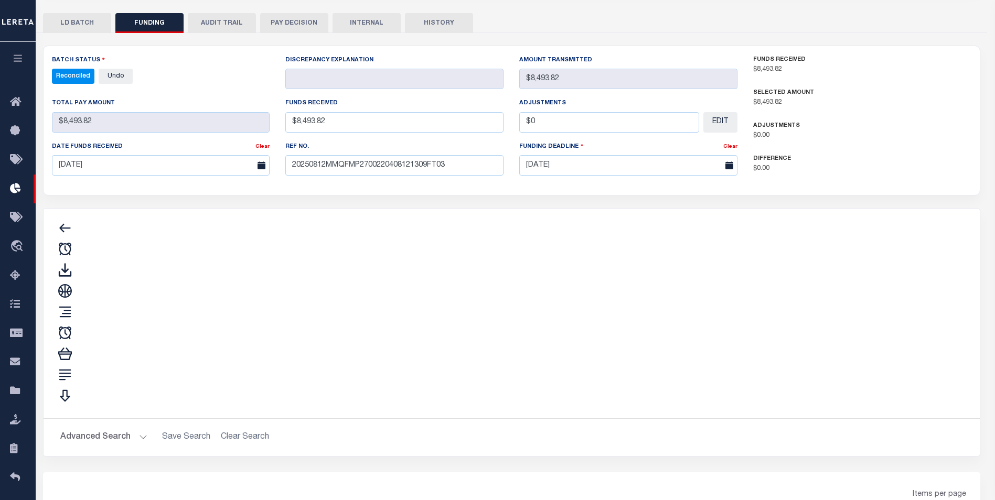
type input "$8,493.82"
type input "$0"
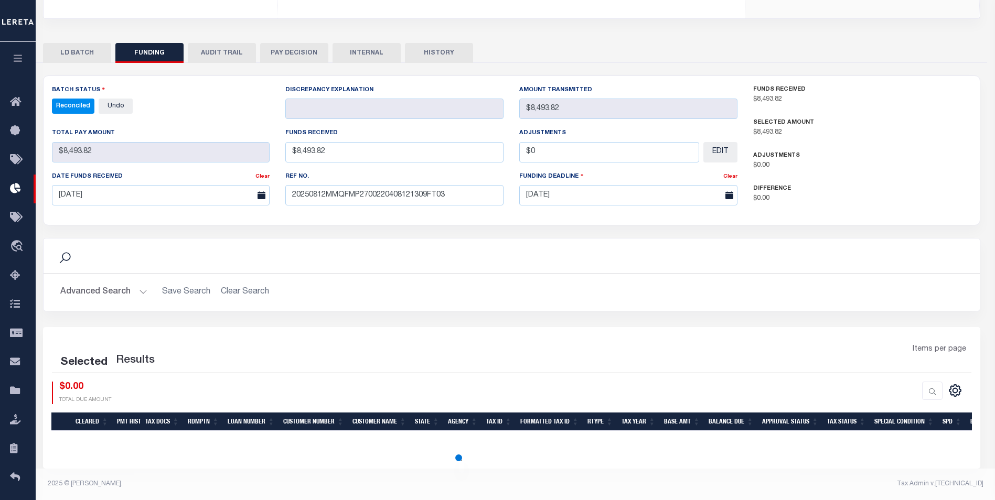
select select "100"
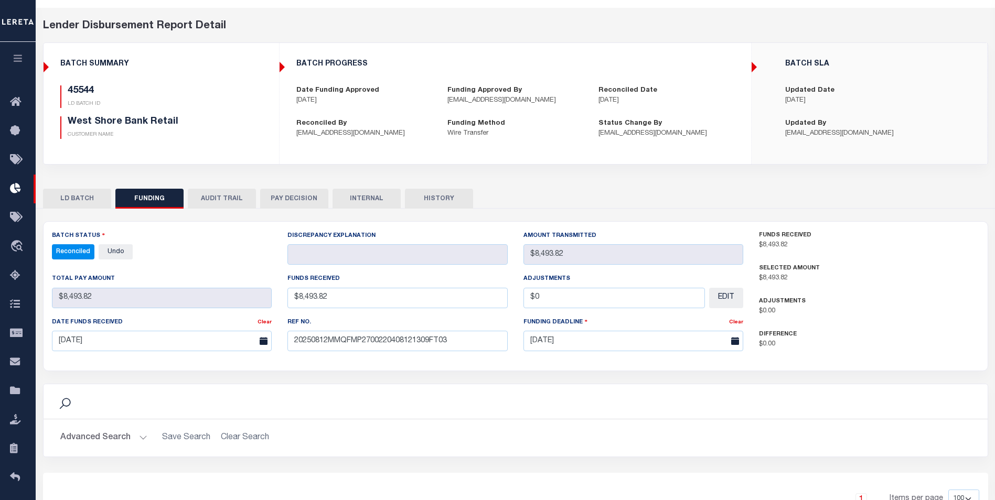
scroll to position [0, 0]
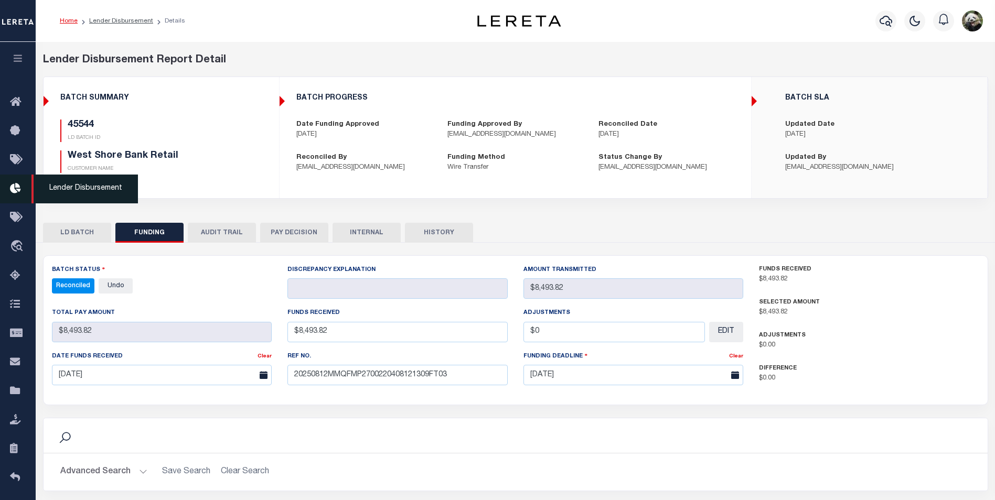
click at [12, 189] on icon at bounding box center [18, 188] width 17 height 13
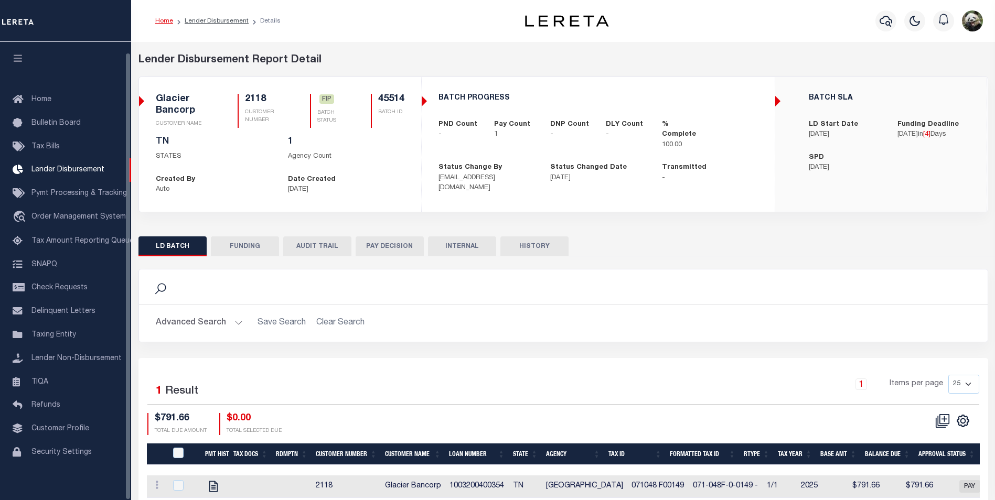
scroll to position [10, 0]
click at [248, 240] on button "FUNDING" at bounding box center [245, 247] width 68 height 20
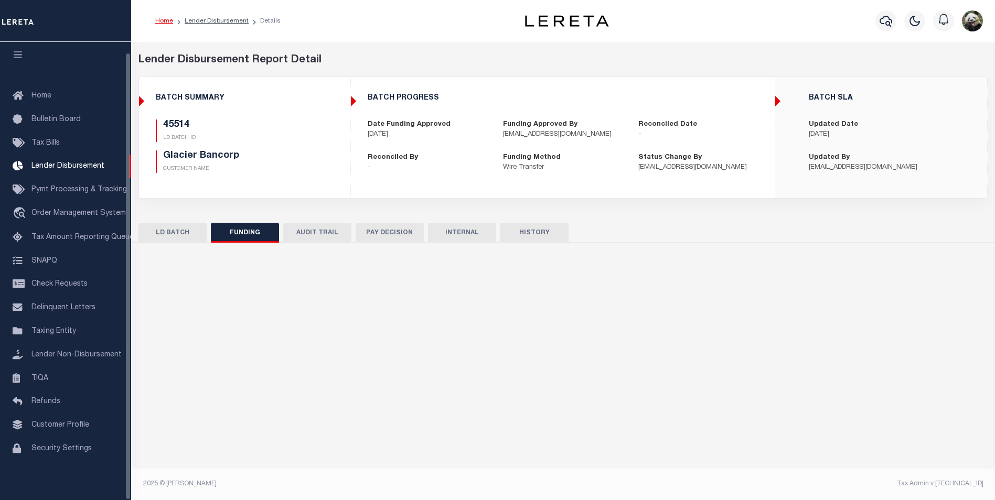
type input "$791.66"
type input "$0"
type input "[DATE]"
select select "100"
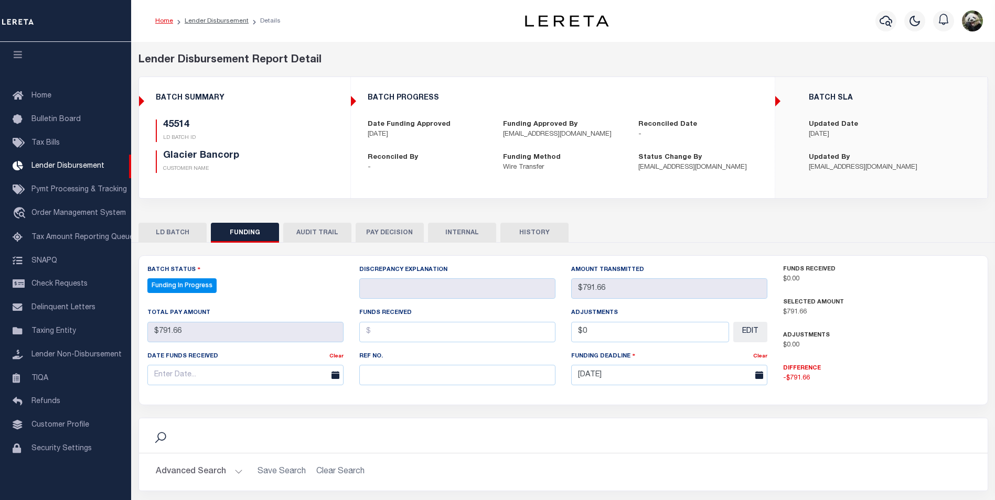
select select "100"
click at [411, 381] on input "text" at bounding box center [457, 375] width 196 height 20
paste input "20250812MMQFMP2700261808121435FT03"
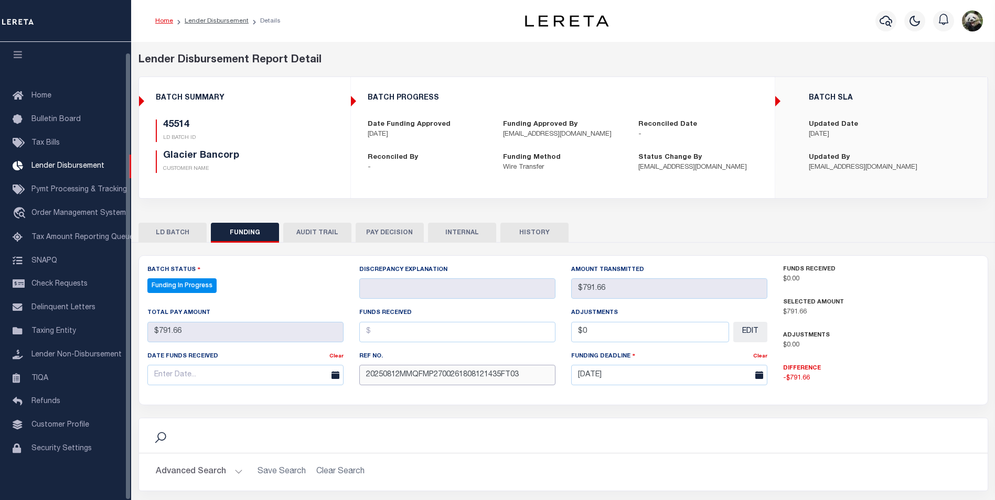
type input "20250812MMQFMP2700261808121435FT03"
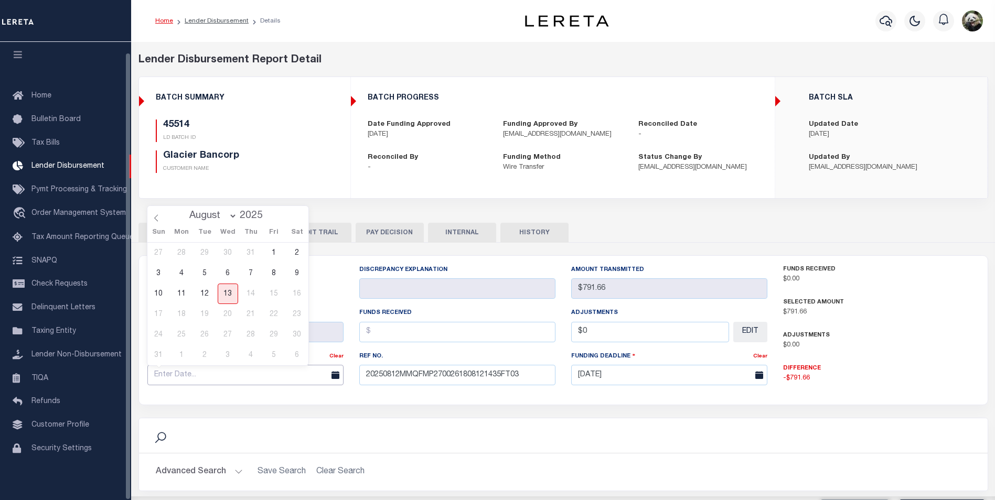
click at [195, 379] on input "text" at bounding box center [245, 375] width 196 height 20
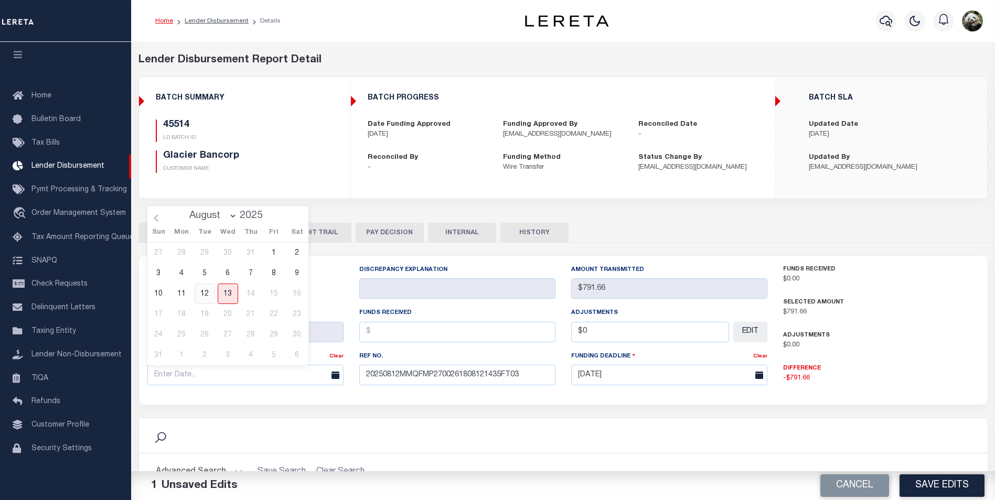
click at [212, 293] on span "12" at bounding box center [205, 294] width 20 height 20
type input "[DATE]"
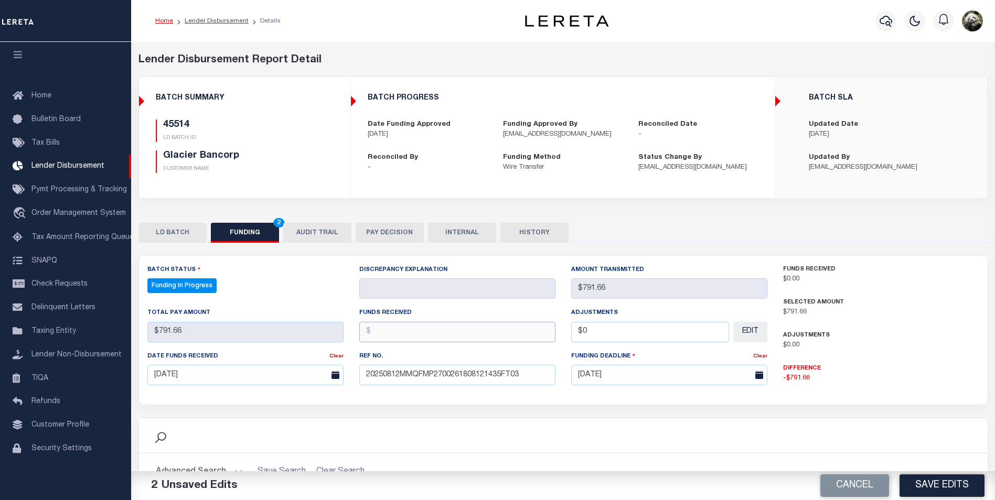
click at [435, 339] on input "text" at bounding box center [457, 332] width 196 height 20
type input "$791.66"
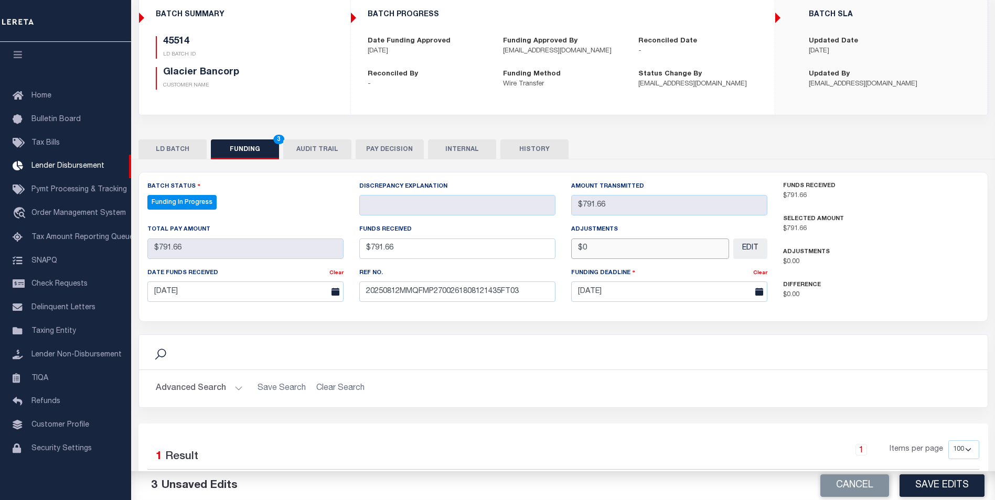
scroll to position [105, 0]
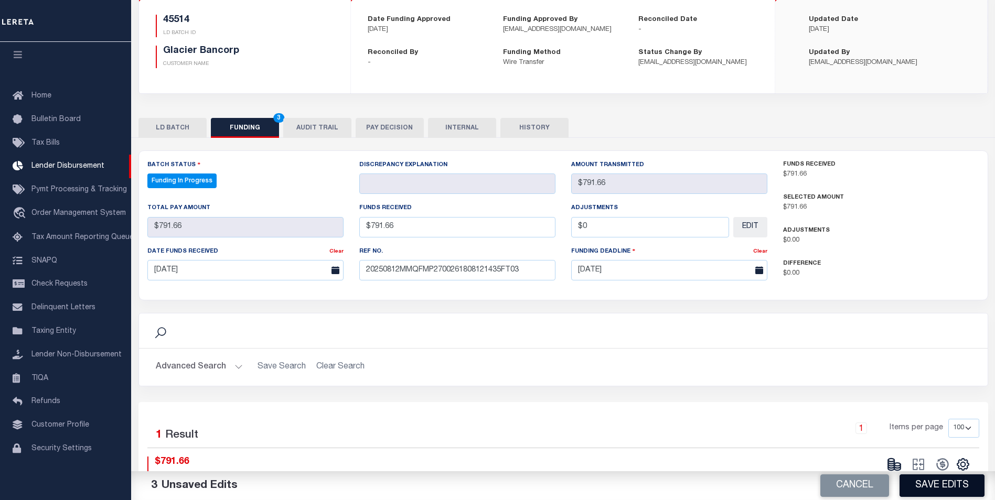
type input "$0.00"
click at [942, 486] on button "Save Edits" at bounding box center [941, 486] width 85 height 23
type input "$791.66"
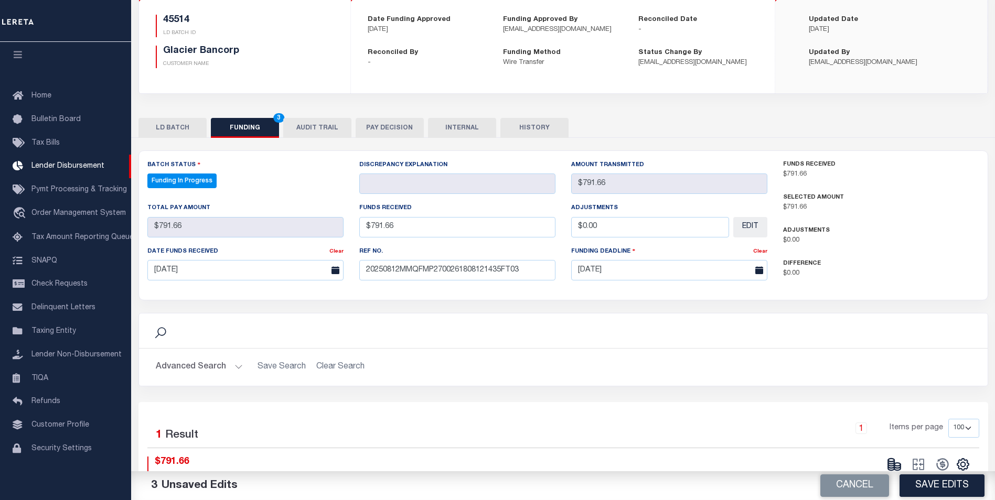
type input "$0"
select select "100"
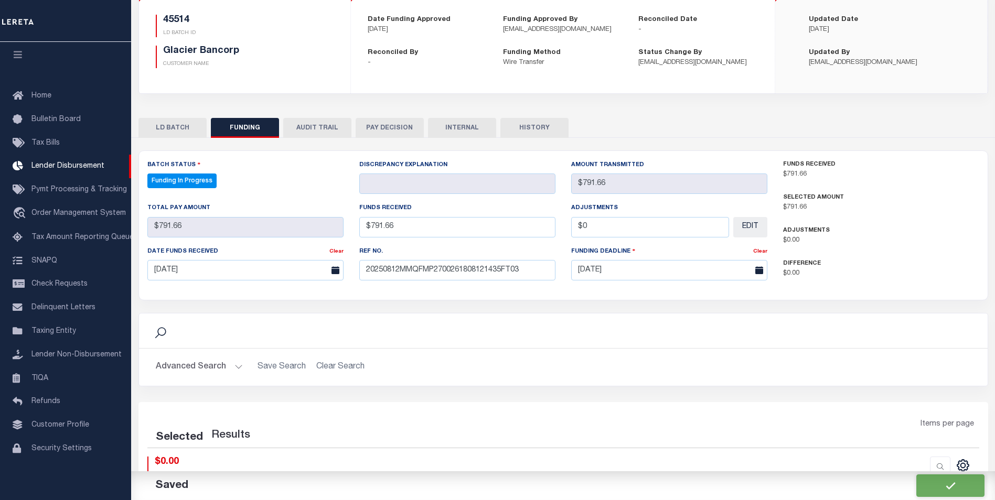
select select "100"
click at [901, 468] on button at bounding box center [894, 465] width 24 height 16
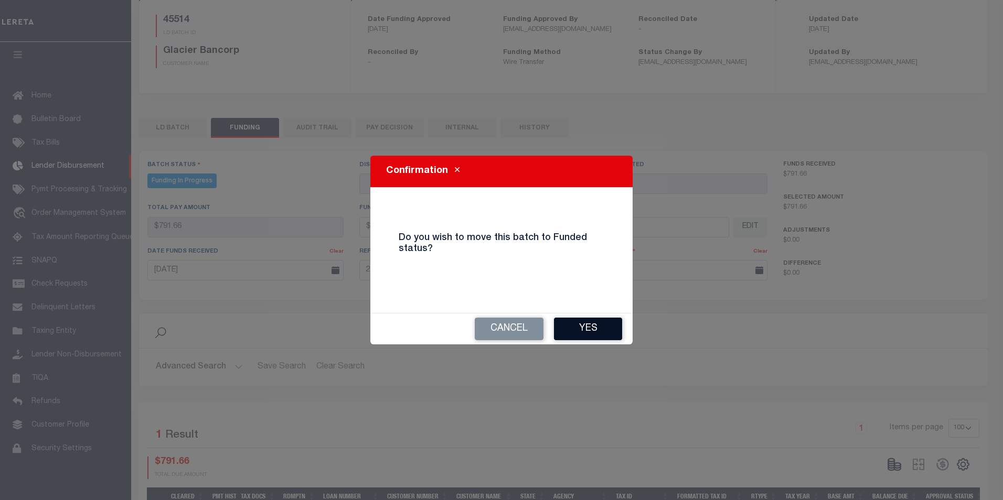
click at [581, 329] on button "Yes" at bounding box center [588, 329] width 68 height 23
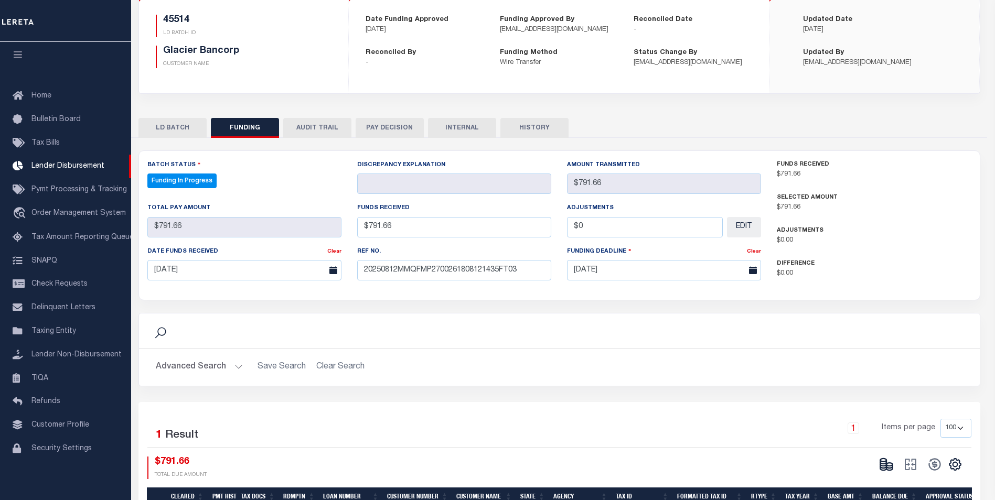
type input "$791.66"
type input "$0"
select select "100"
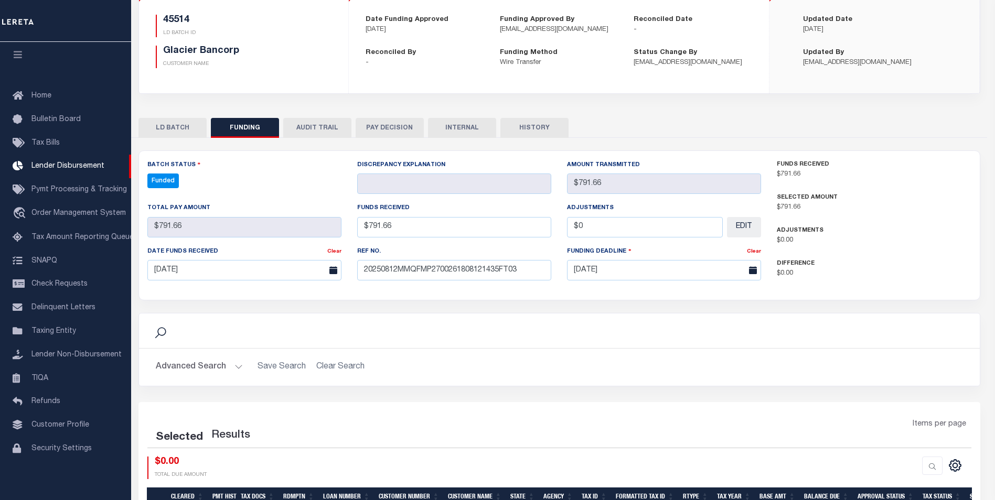
select select "100"
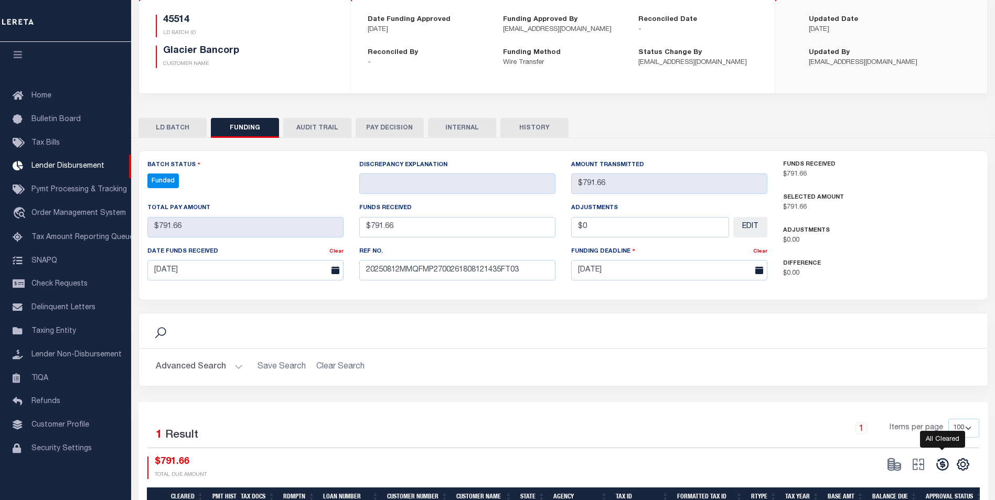
click at [951, 467] on button at bounding box center [942, 465] width 24 height 16
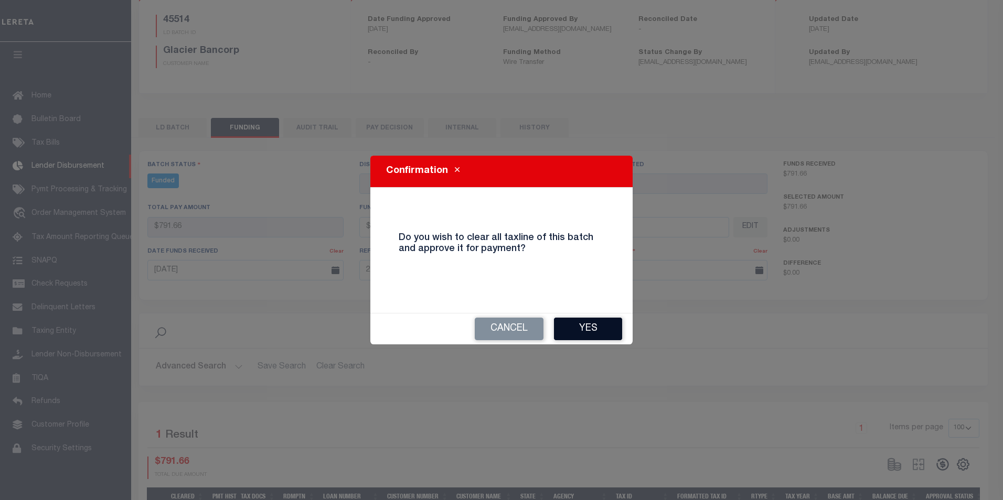
click at [618, 334] on button "Yes" at bounding box center [588, 329] width 68 height 23
type input "$791.66"
type input "$0"
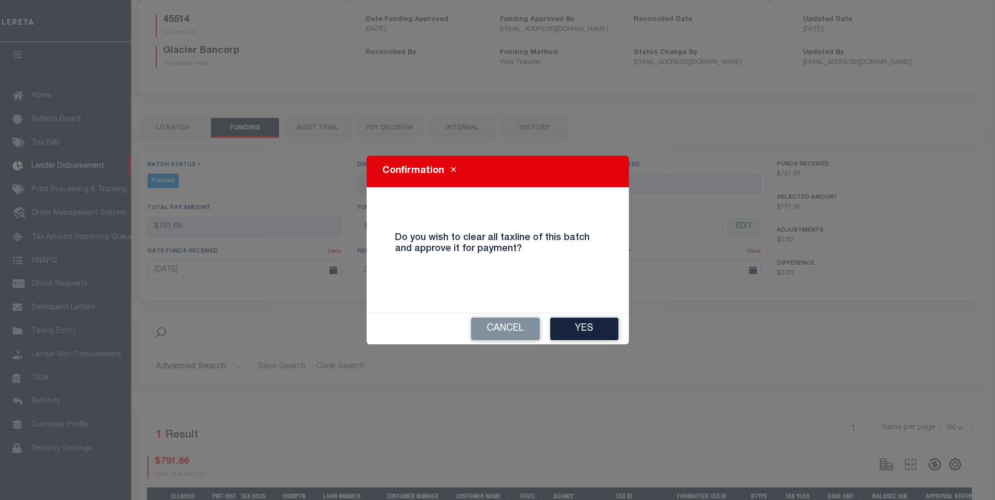
select select "100"
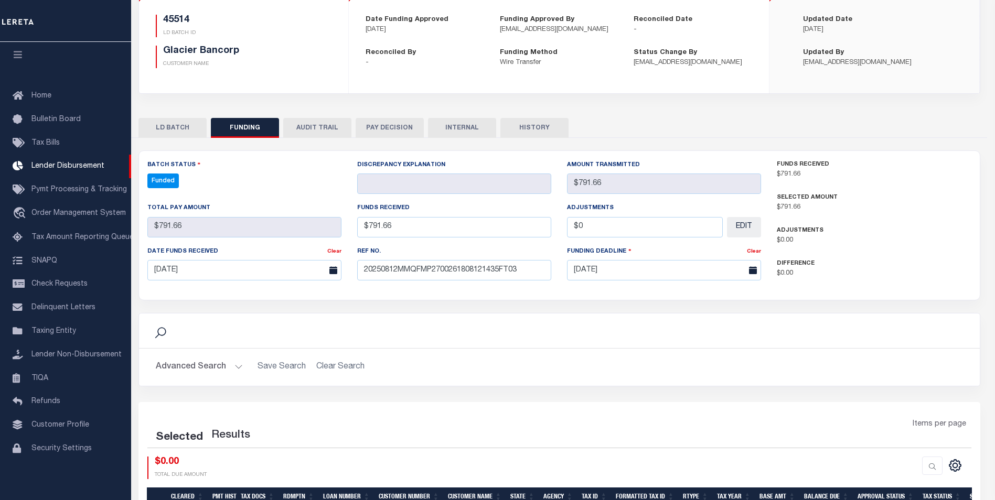
select select "100"
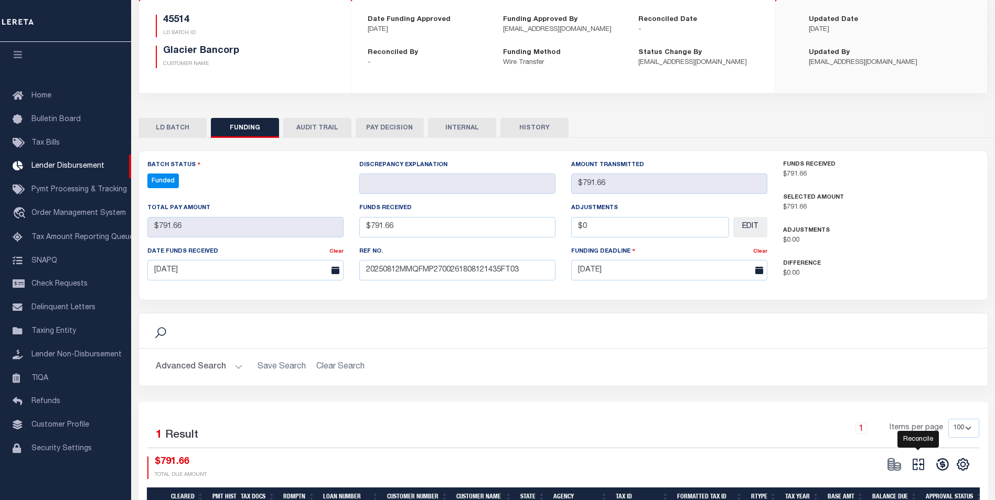
click at [918, 465] on icon "" at bounding box center [918, 464] width 15 height 15
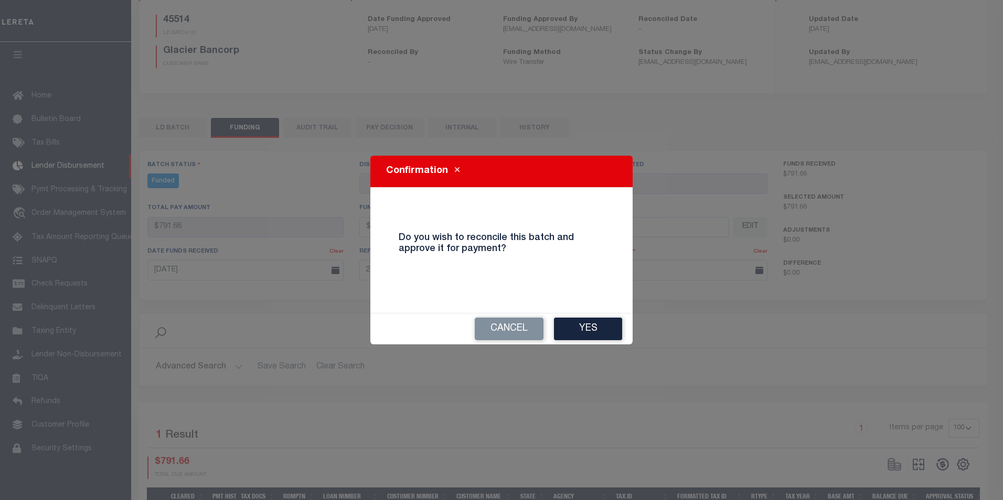
click at [573, 327] on button "Yes" at bounding box center [588, 329] width 68 height 23
type input "$791.66"
type input "$0"
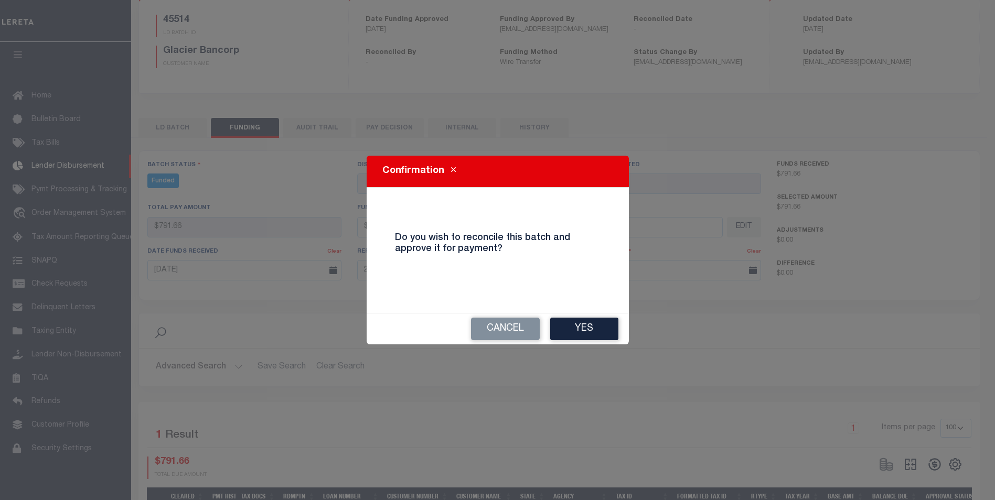
select select "100"
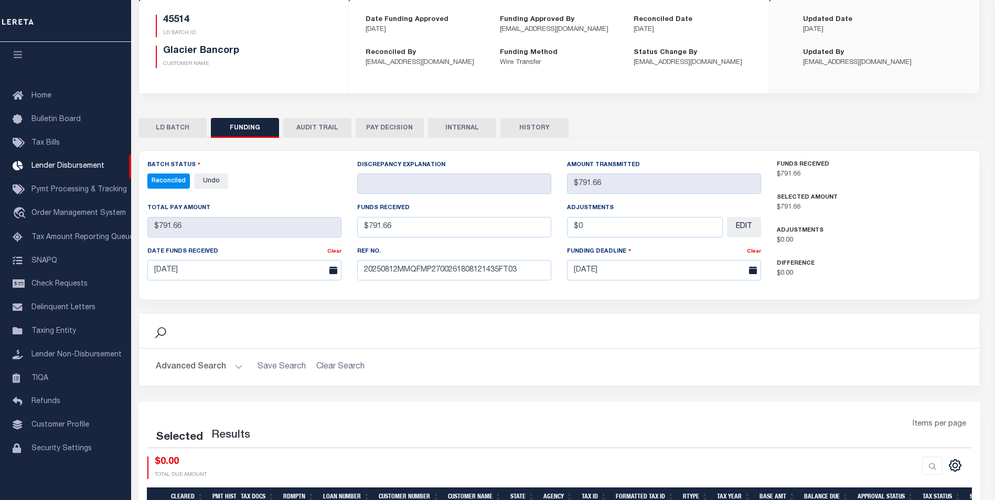
select select "100"
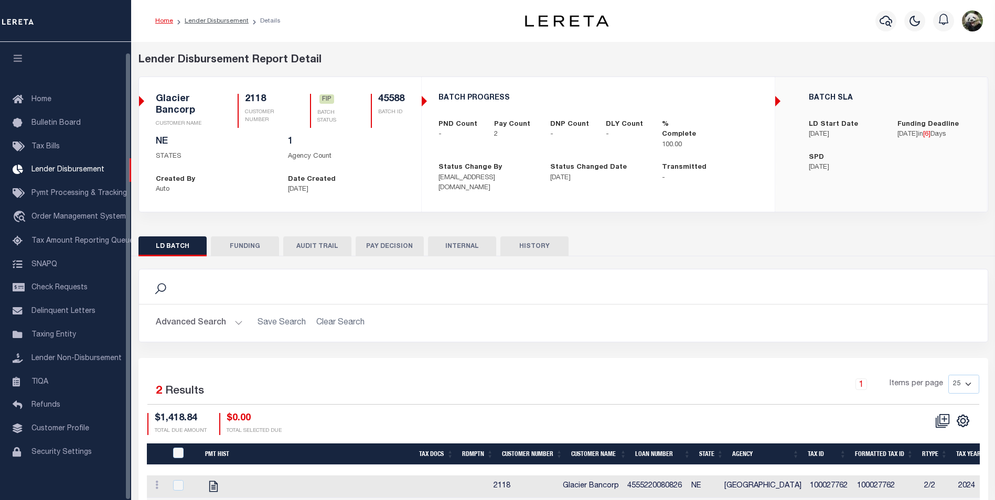
scroll to position [10, 0]
click at [252, 246] on button "FUNDING" at bounding box center [245, 247] width 68 height 20
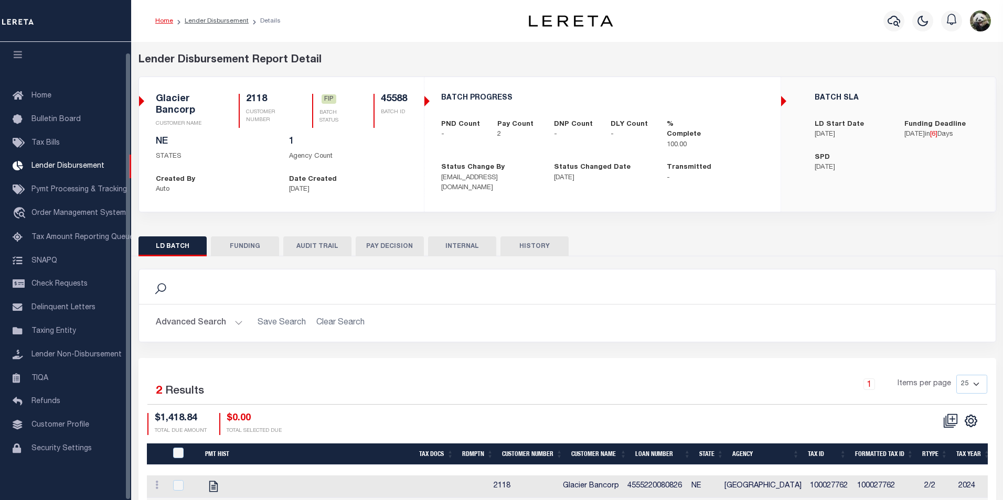
type input "$1,418.84"
type input "$0"
type input "[DATE]"
select select "100"
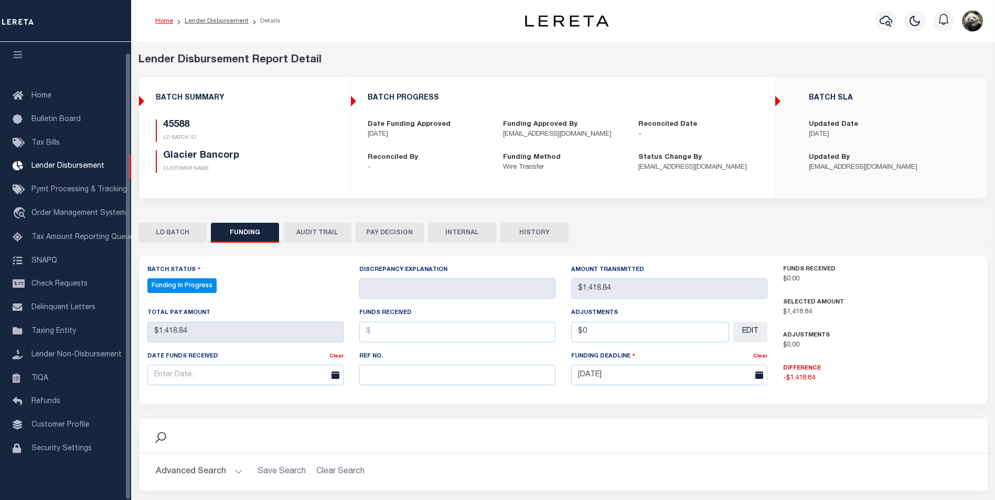
select select "100"
paste input "20250812MMQFMP2700262008121435FT03"
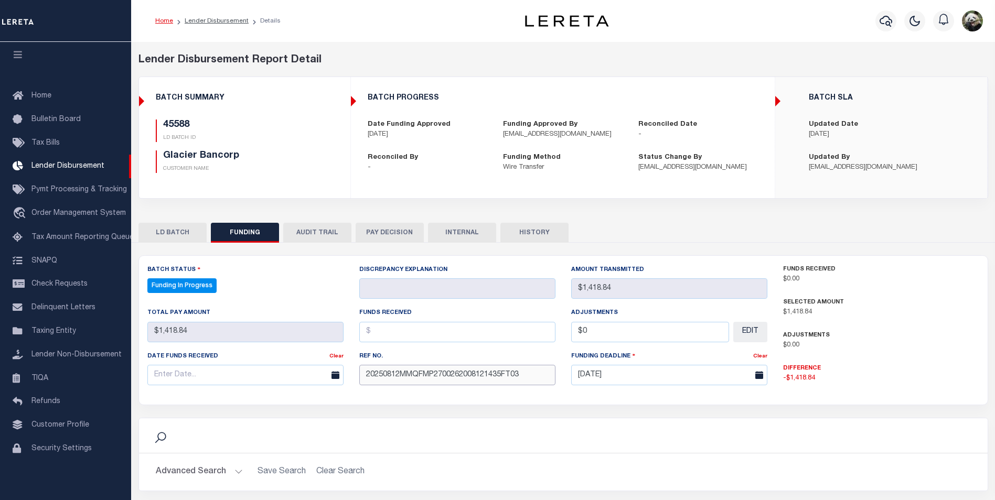
type input "20250812MMQFMP2700262008121435FT03"
click at [511, 271] on div "Discrepancy Explanation" at bounding box center [457, 281] width 196 height 35
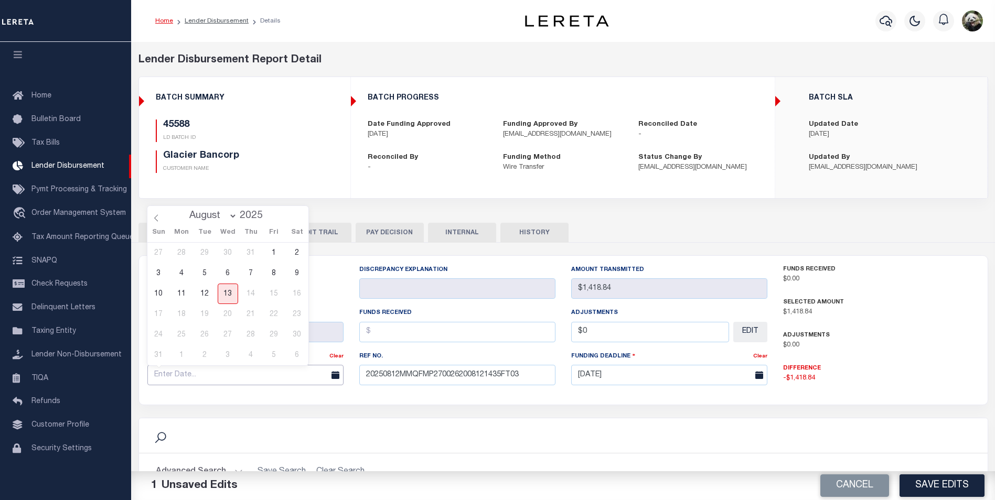
click at [274, 373] on input "text" at bounding box center [245, 375] width 196 height 20
click at [206, 298] on span "12" at bounding box center [205, 294] width 20 height 20
type input "[DATE]"
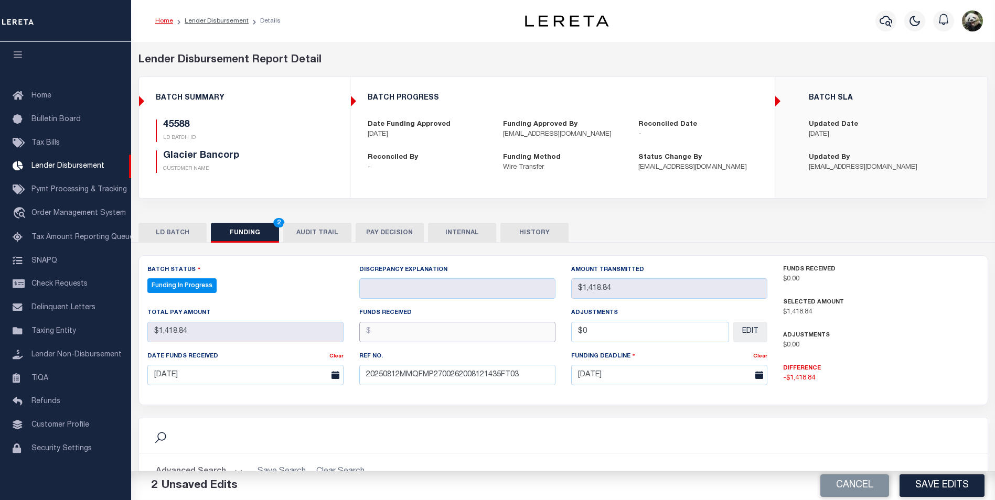
click at [393, 335] on input "text" at bounding box center [457, 332] width 196 height 20
click at [451, 330] on input "text" at bounding box center [457, 332] width 196 height 20
type input "$1,418.84"
type input "$0.00"
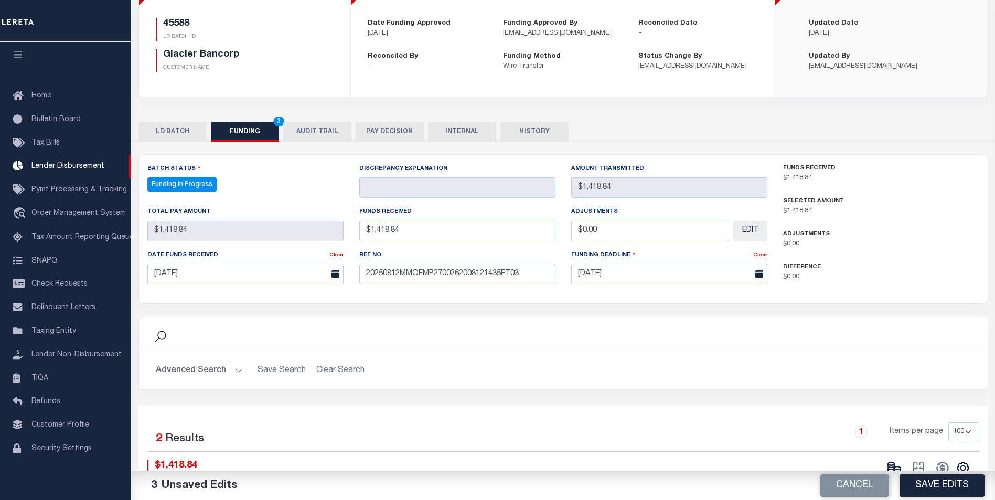
scroll to position [110, 0]
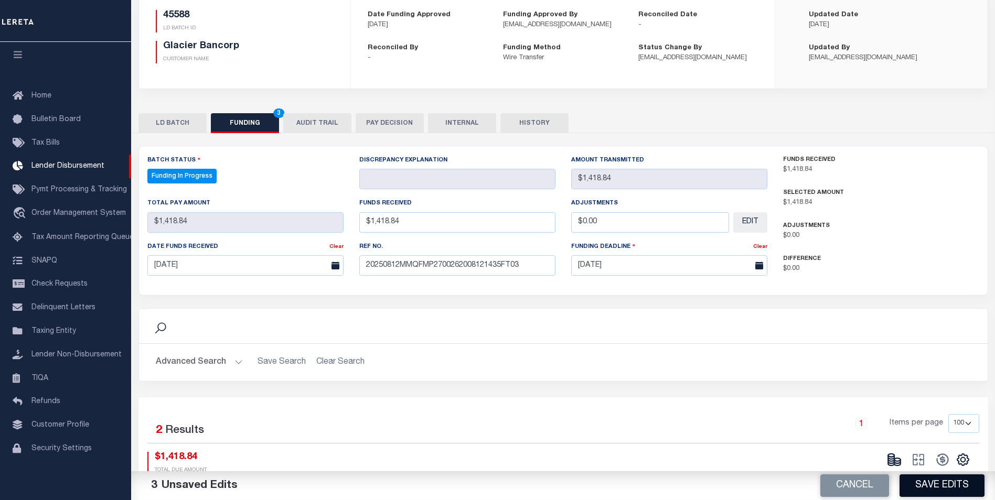
click at [943, 485] on button "Save Edits" at bounding box center [941, 486] width 85 height 23
type input "$1,418.84"
type input "$0"
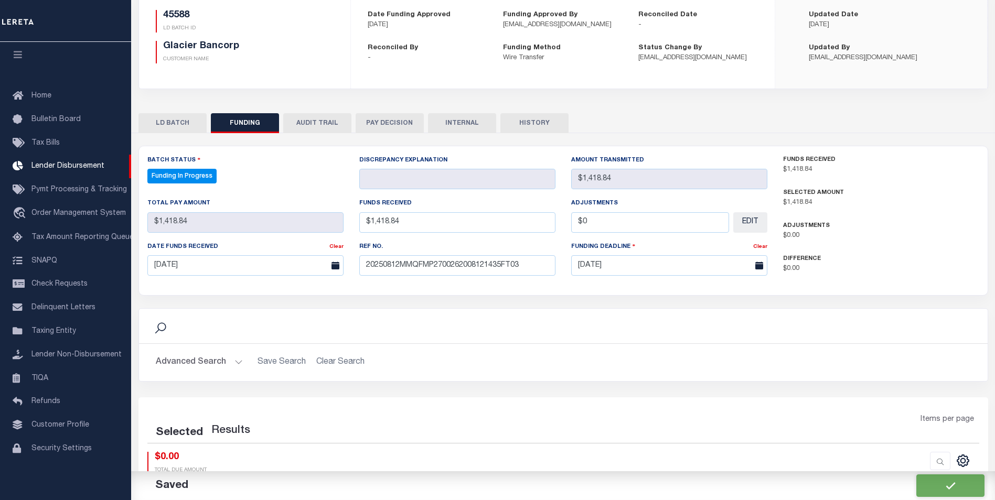
select select "100"
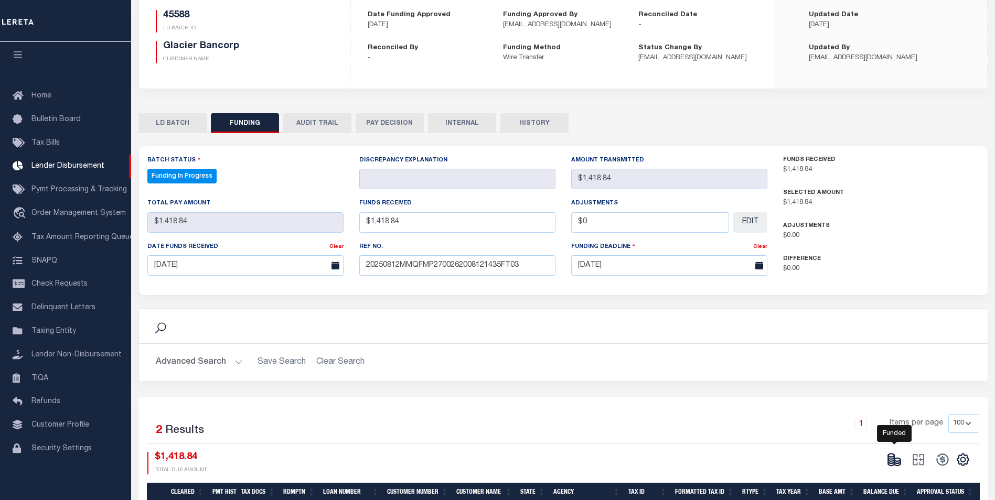
click at [897, 459] on icon at bounding box center [894, 460] width 15 height 15
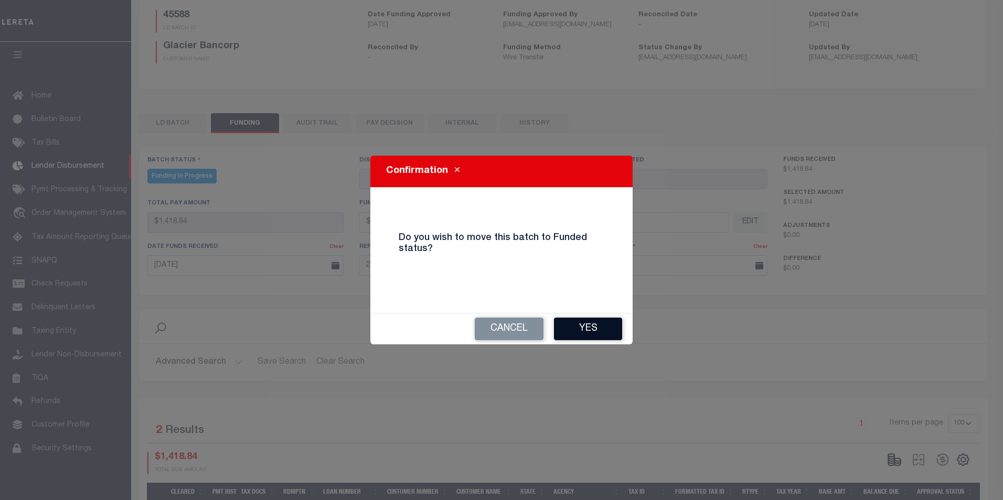
click at [609, 336] on button "Yes" at bounding box center [588, 329] width 68 height 23
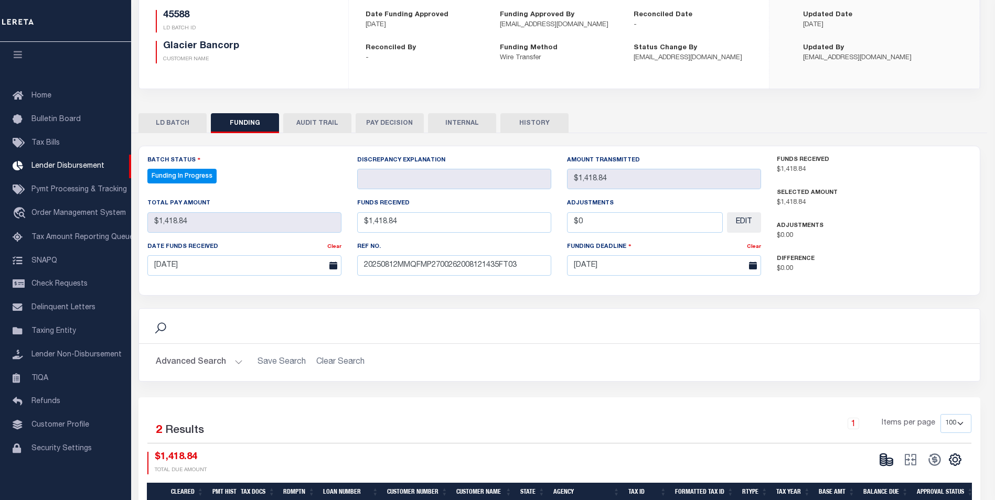
type input "$1,418.84"
type input "$0"
select select "100"
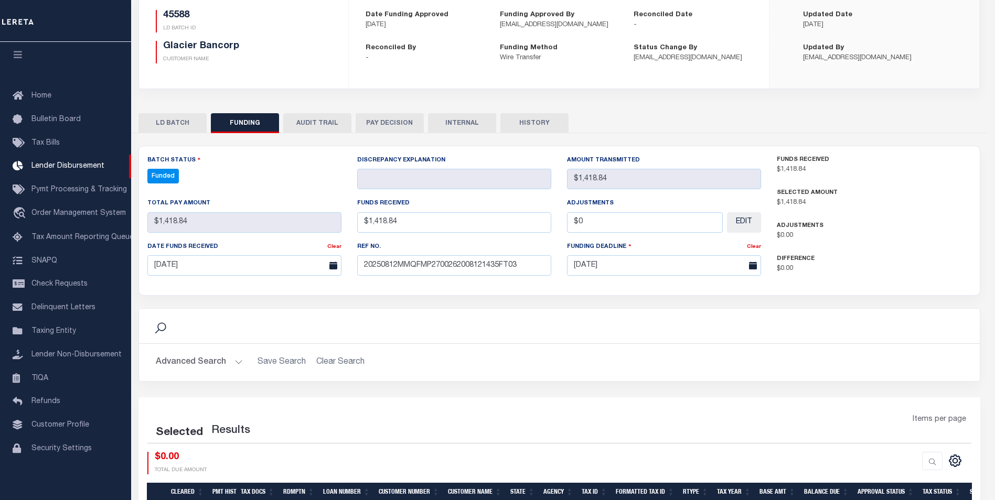
select select "100"
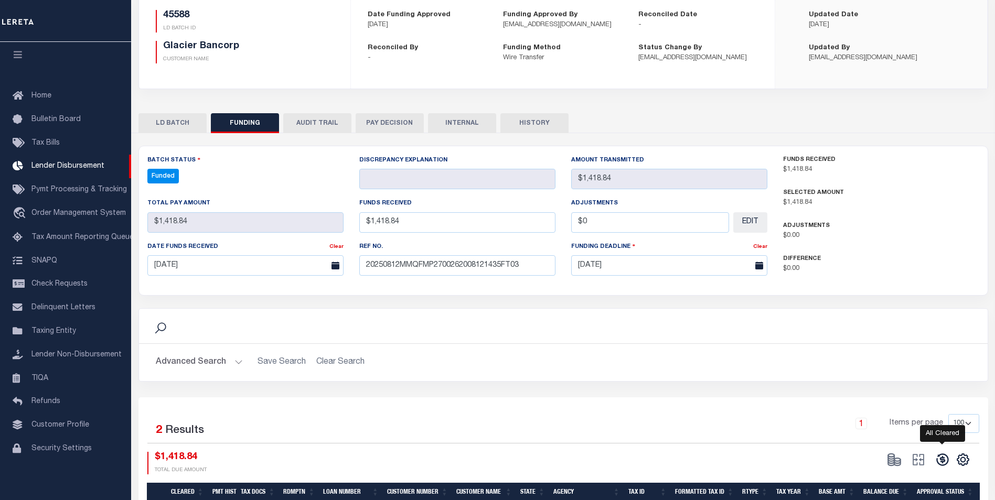
click at [945, 459] on icon at bounding box center [942, 460] width 15 height 15
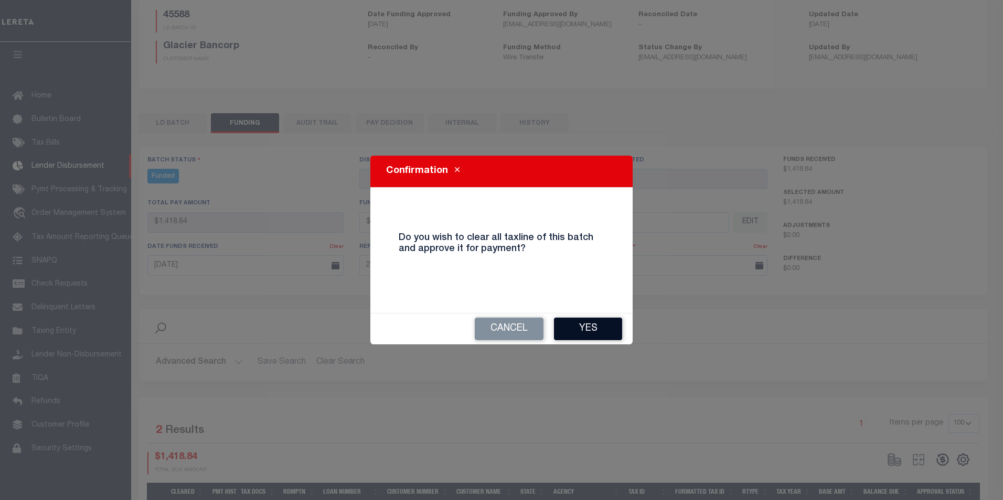
click at [612, 334] on button "Yes" at bounding box center [588, 329] width 68 height 23
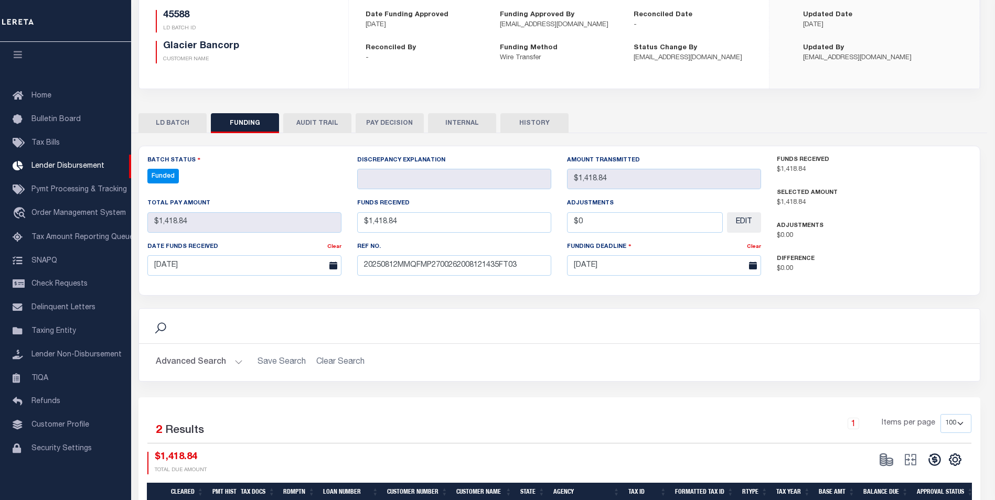
type input "$1,418.84"
type input "$0"
select select "100"
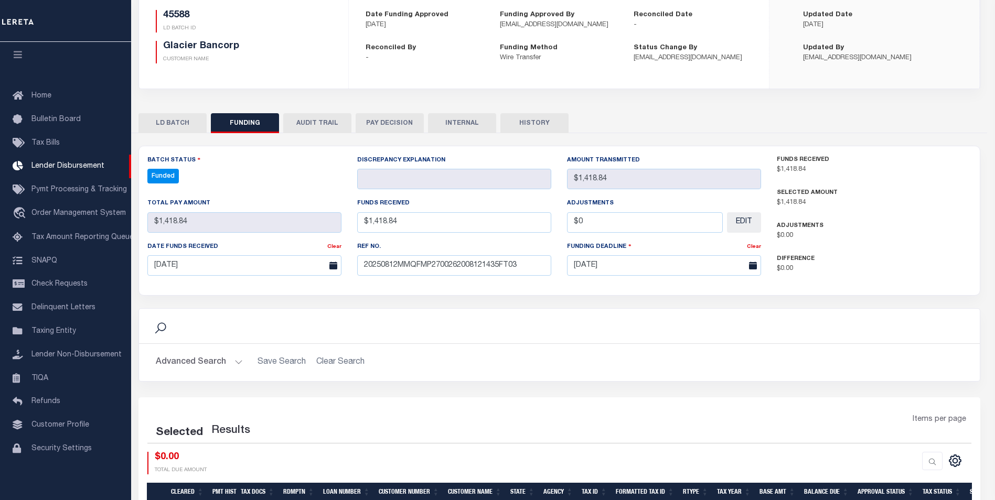
select select "100"
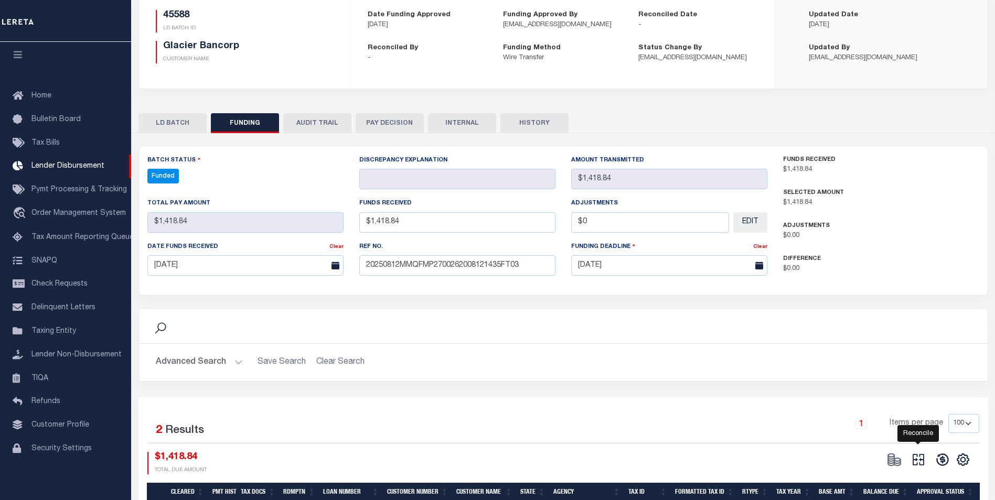
click at [917, 464] on icon "" at bounding box center [918, 460] width 15 height 15
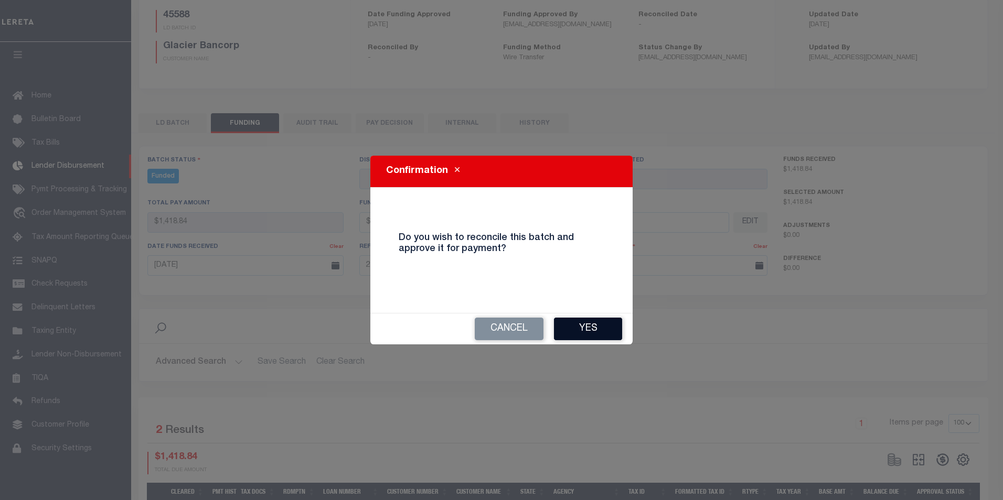
click at [606, 339] on button "Yes" at bounding box center [588, 329] width 68 height 23
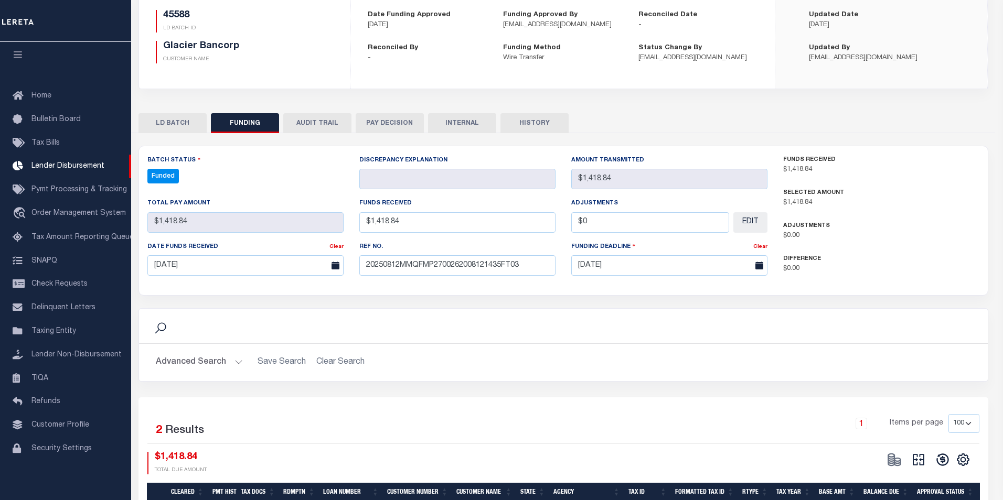
type input "$1,418.84"
type input "$0"
select select "100"
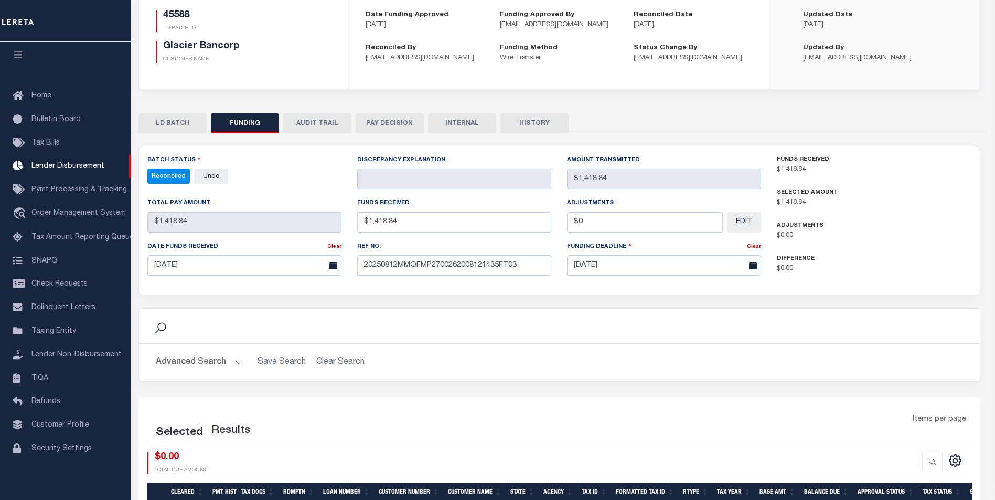
select select "100"
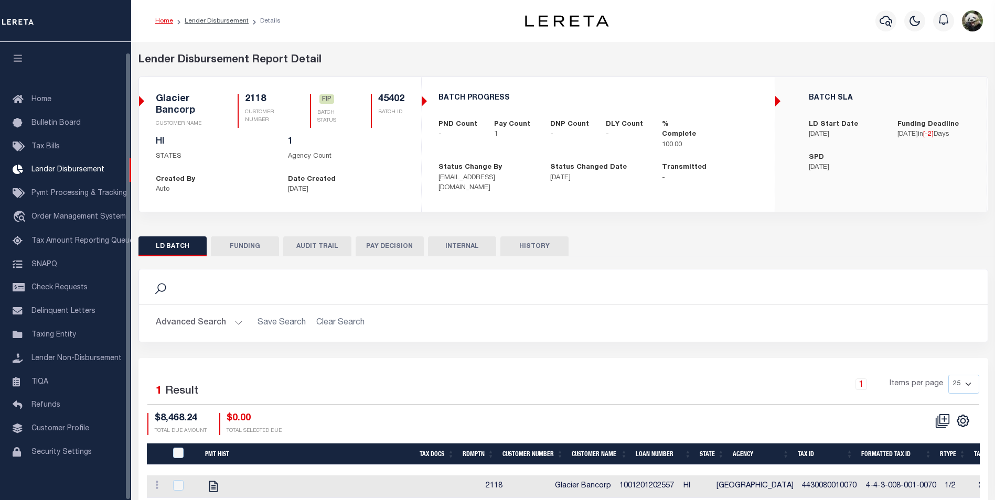
scroll to position [10, 0]
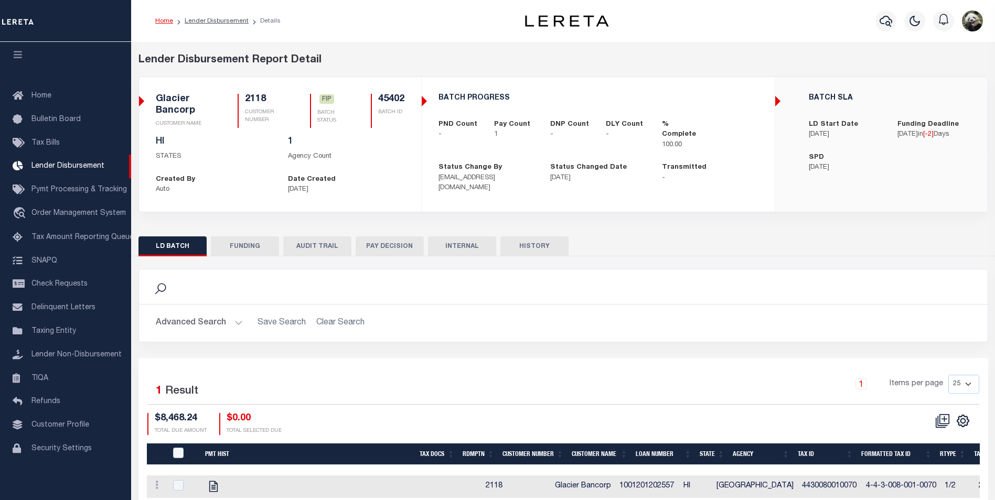
drag, startPoint x: 227, startPoint y: 244, endPoint x: 321, endPoint y: 209, distance: 100.9
click at [229, 243] on button "FUNDING" at bounding box center [245, 247] width 68 height 20
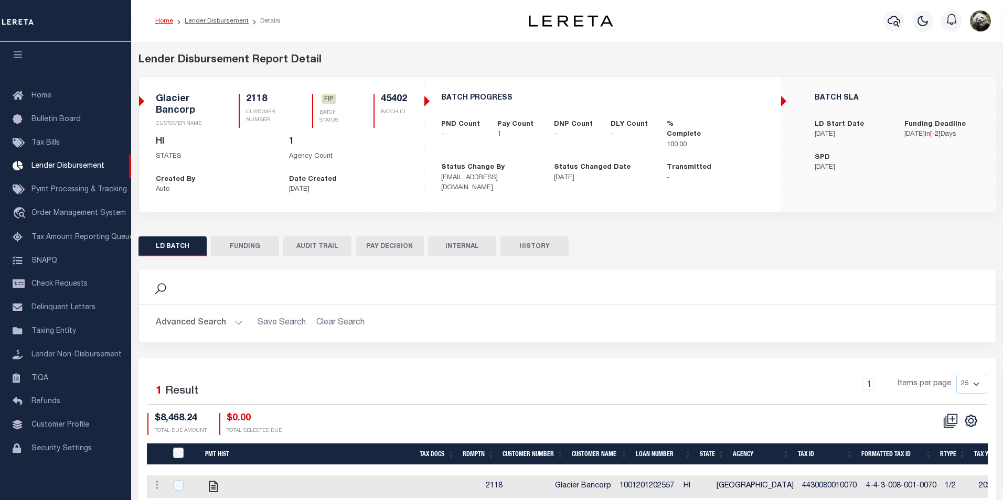
type input "$8,468.24"
type input "$0"
type input "[DATE]"
select select "100"
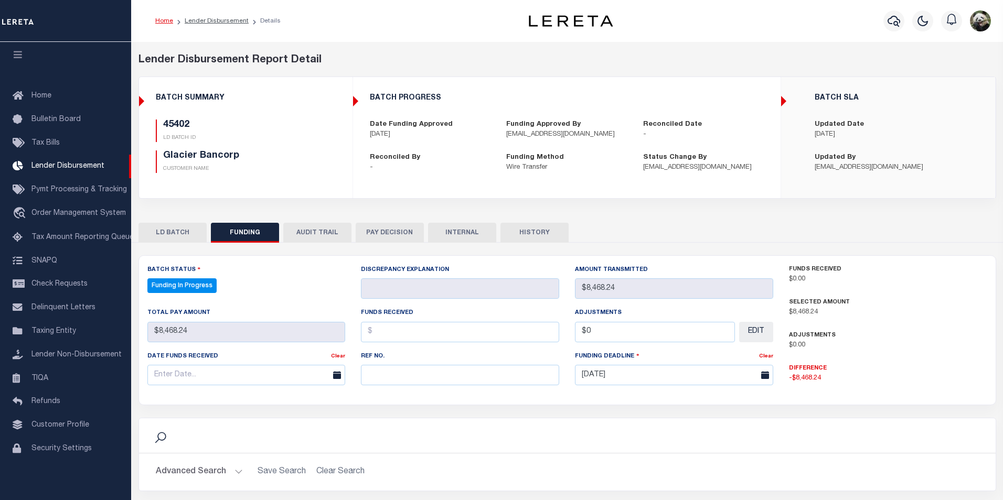
select select "100"
click at [445, 377] on input "text" at bounding box center [457, 375] width 196 height 20
paste input "20250812MMQFMP2700261908121435FT03"
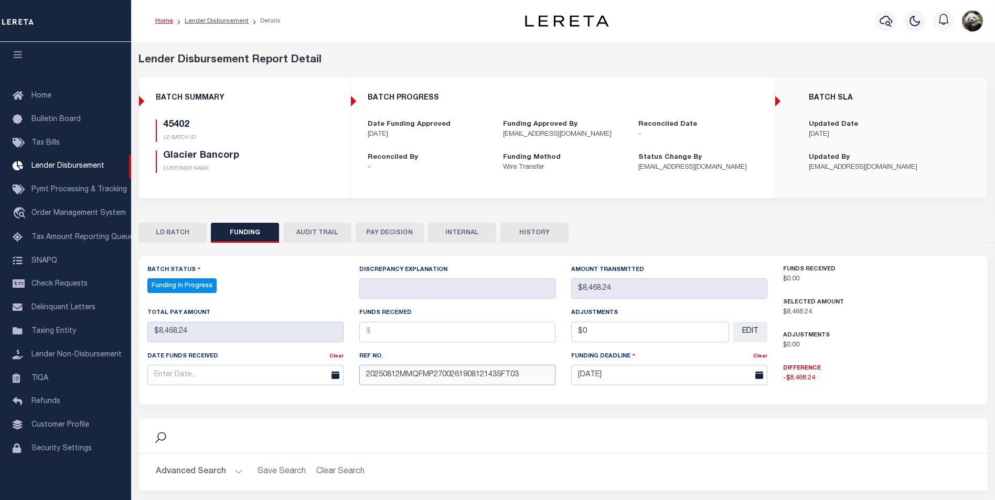
type input "20250812MMQFMP2700261908121435FT03"
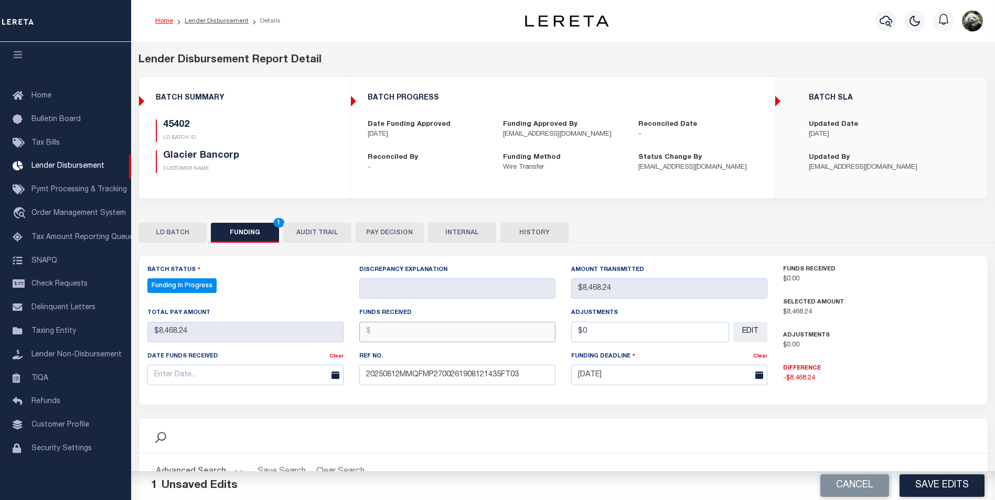
paste input "8468.24"
type input "$8,468.24"
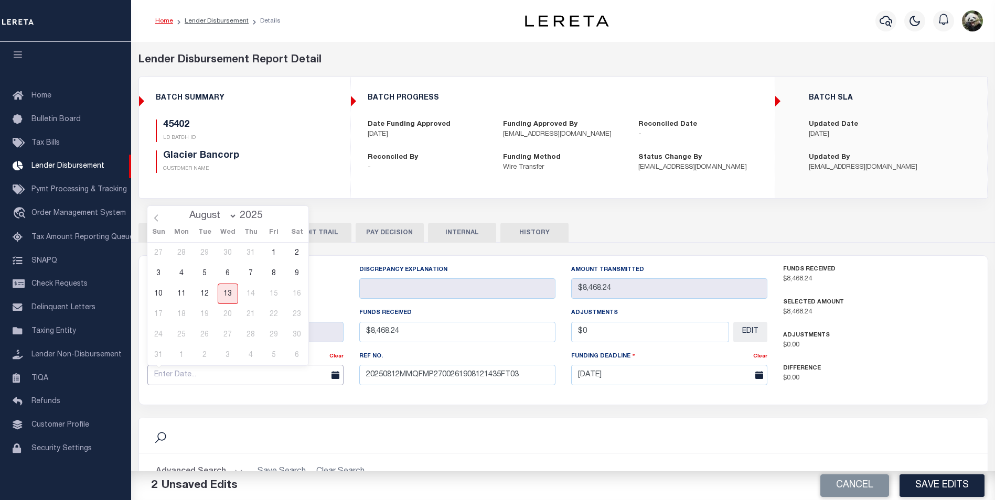
click at [170, 383] on input "text" at bounding box center [245, 375] width 196 height 20
click at [203, 296] on span "12" at bounding box center [205, 294] width 20 height 20
type input "[DATE]"
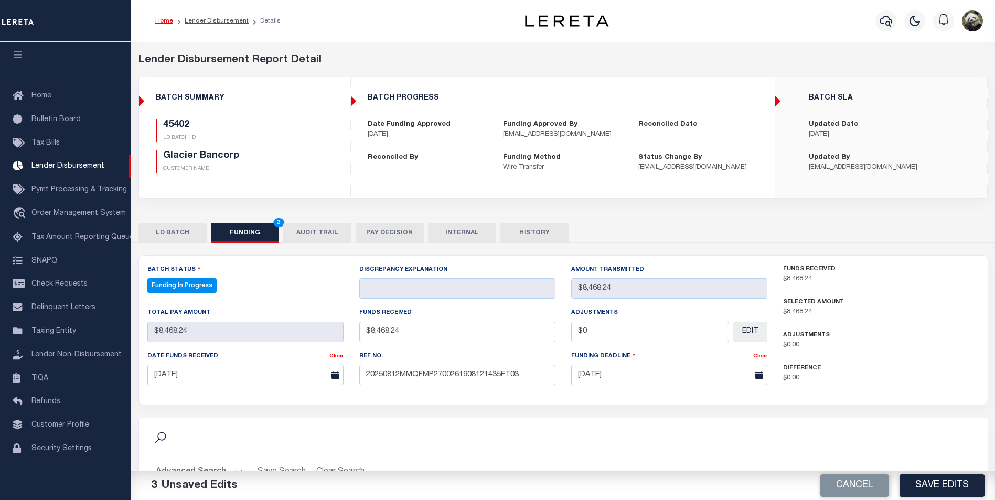
click at [850, 417] on div "Batch Status Funding In Progress - Select Status - All Active Approval In Progr…" at bounding box center [563, 454] width 850 height 398
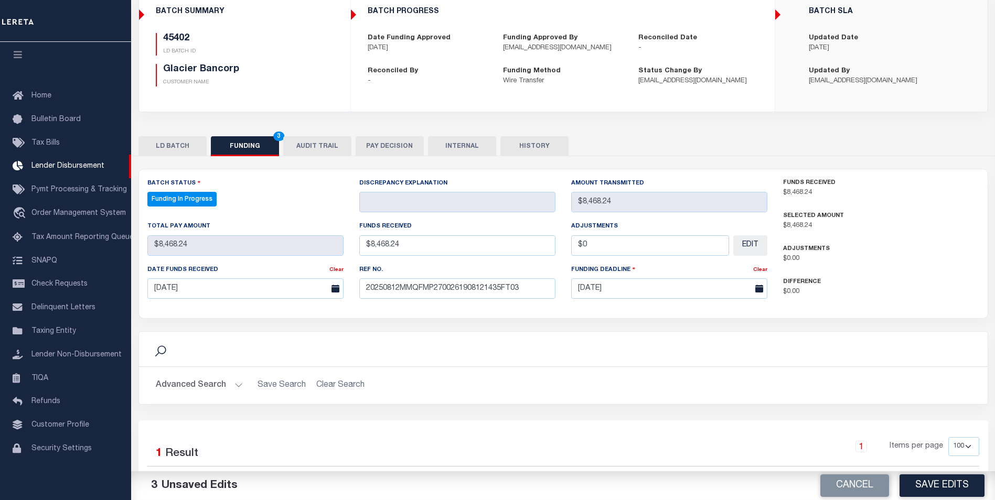
scroll to position [105, 0]
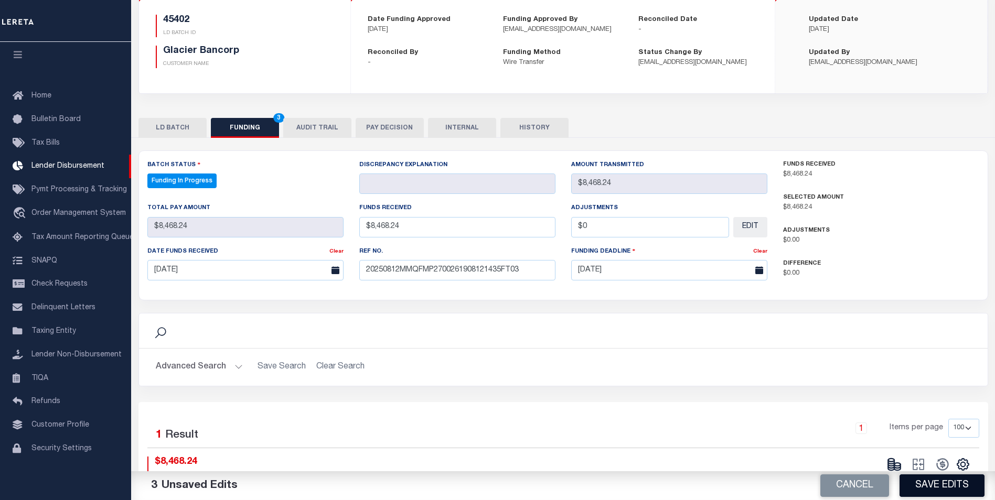
click at [936, 487] on button "Save Edits" at bounding box center [941, 486] width 85 height 23
type input "$8,468.24"
type input "$0"
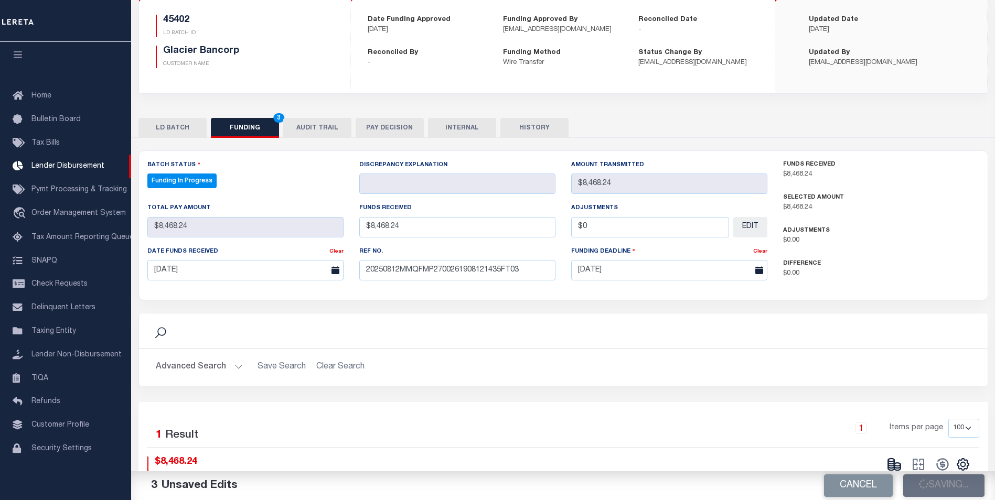
select select "100"
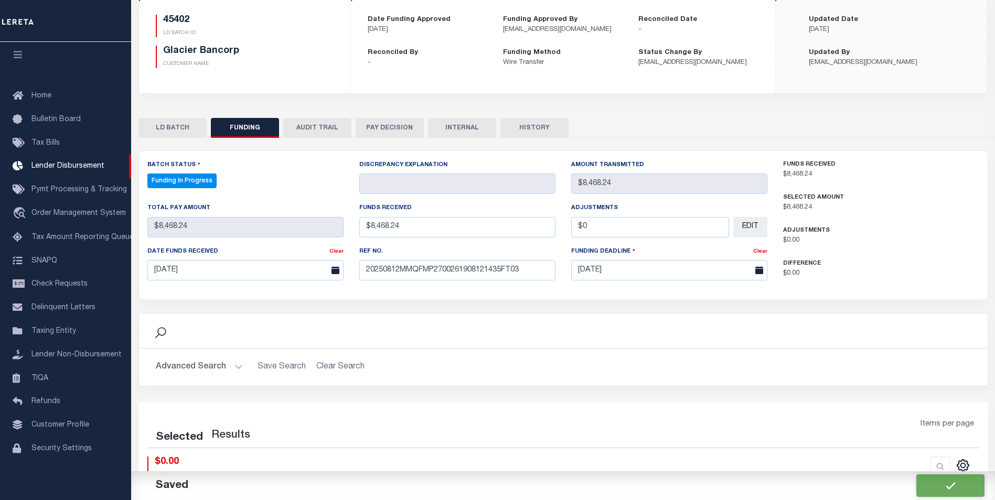
select select "100"
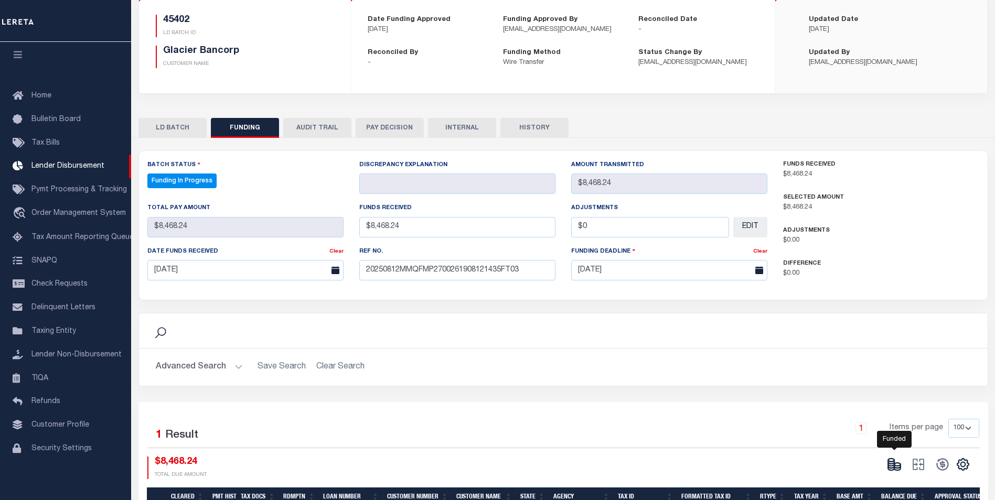
click at [896, 466] on ellipse at bounding box center [897, 464] width 6 height 3
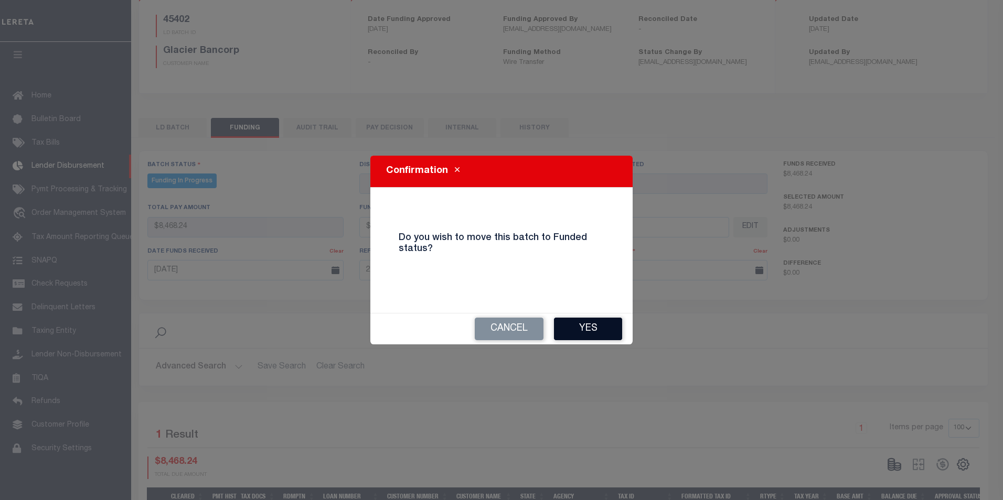
click at [569, 326] on button "Yes" at bounding box center [588, 329] width 68 height 23
type input "$8,468.24"
type input "$0"
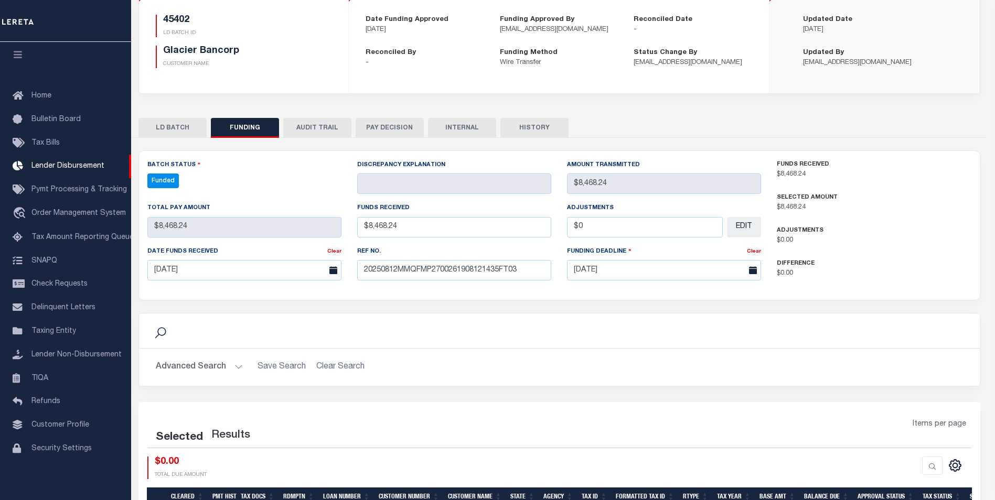
select select "100"
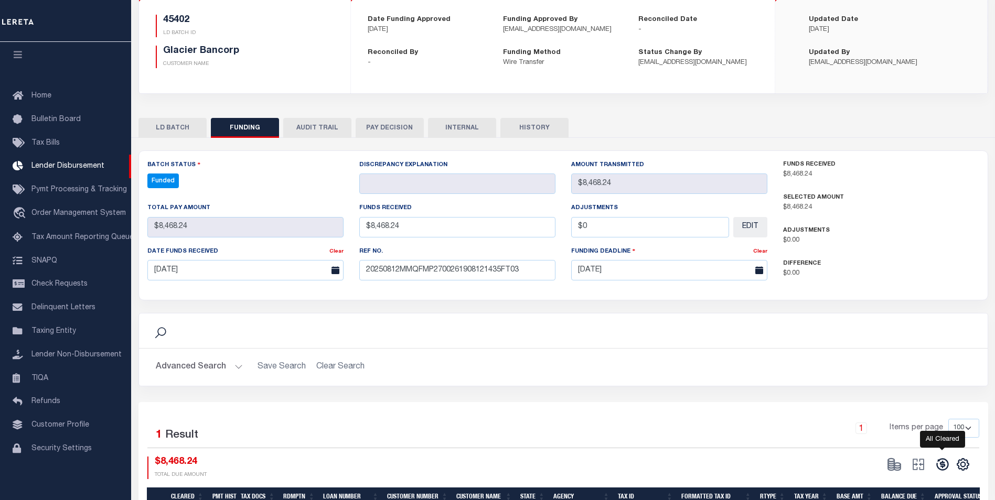
click at [943, 468] on icon at bounding box center [942, 465] width 12 height 12
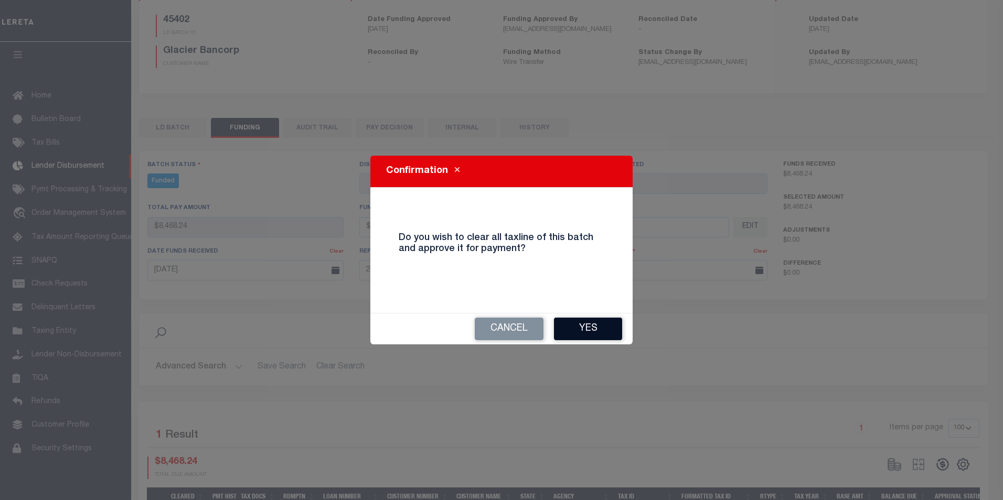
click at [603, 339] on div "Cancel Yes" at bounding box center [501, 329] width 262 height 31
click at [582, 331] on button "Yes" at bounding box center [588, 329] width 68 height 23
type input "$8,468.24"
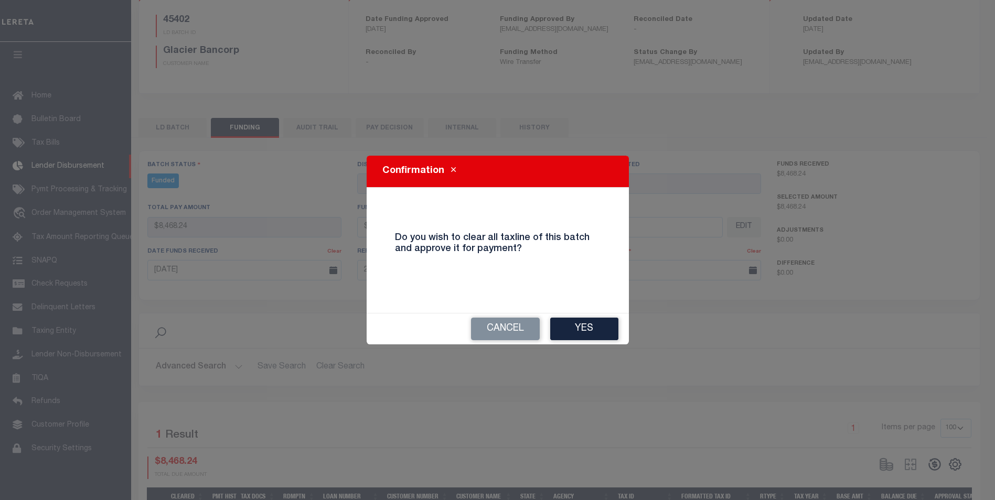
type input "$0"
select select "100"
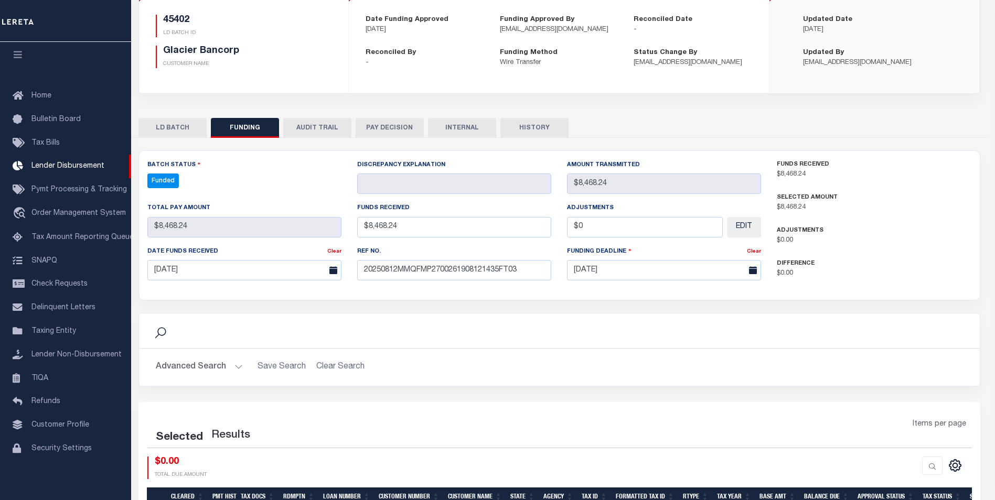
select select "100"
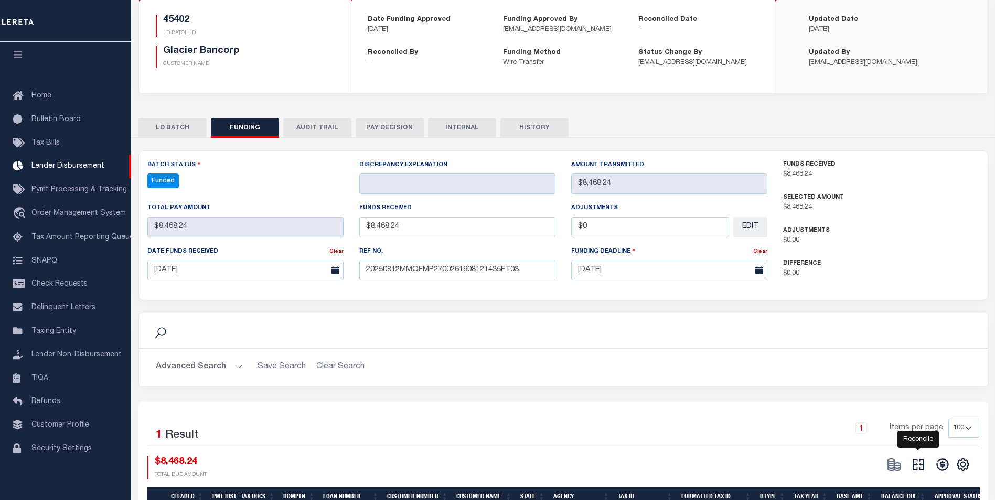
click at [921, 470] on icon "" at bounding box center [918, 464] width 15 height 15
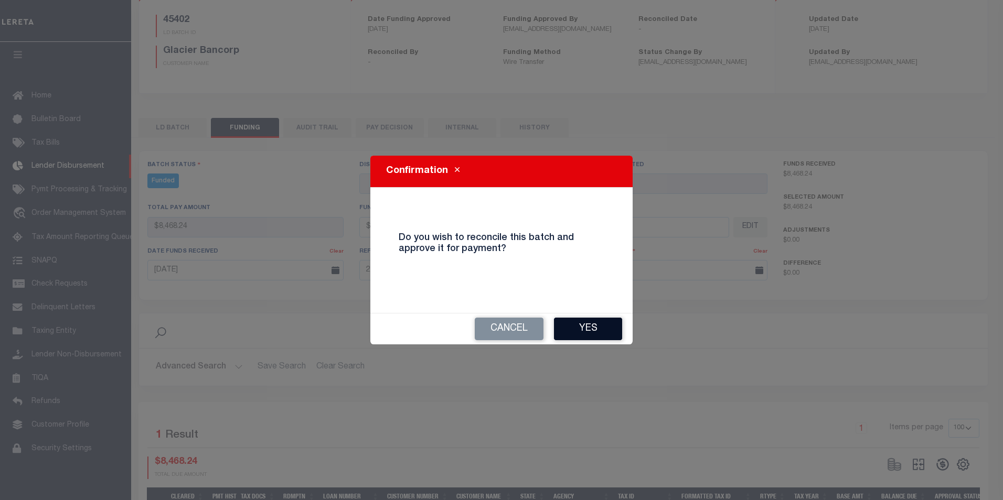
click at [601, 338] on button "Yes" at bounding box center [588, 329] width 68 height 23
type input "$8,468.24"
type input "$0"
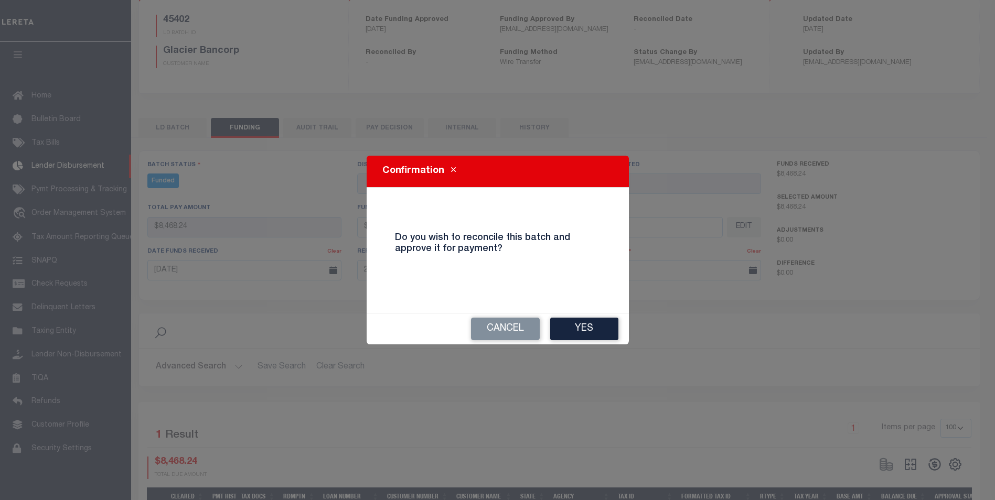
select select "100"
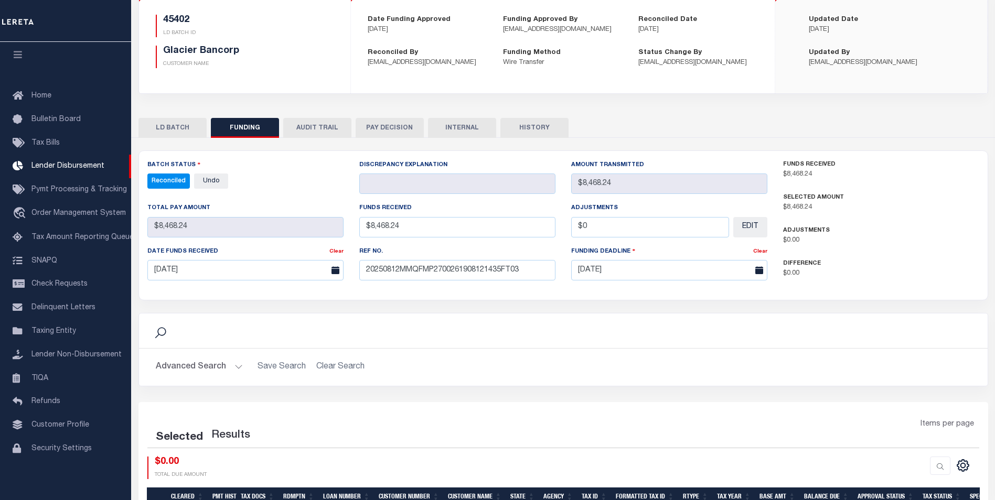
select select "100"
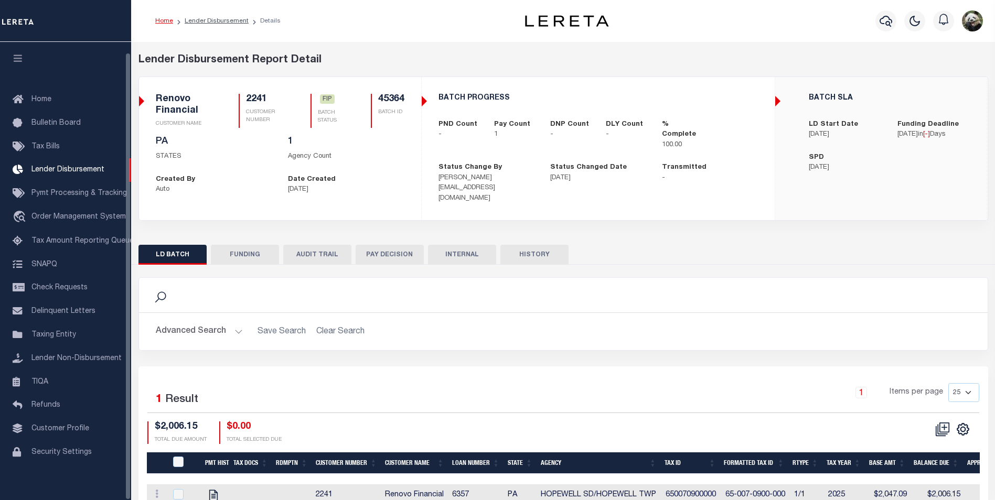
scroll to position [10, 0]
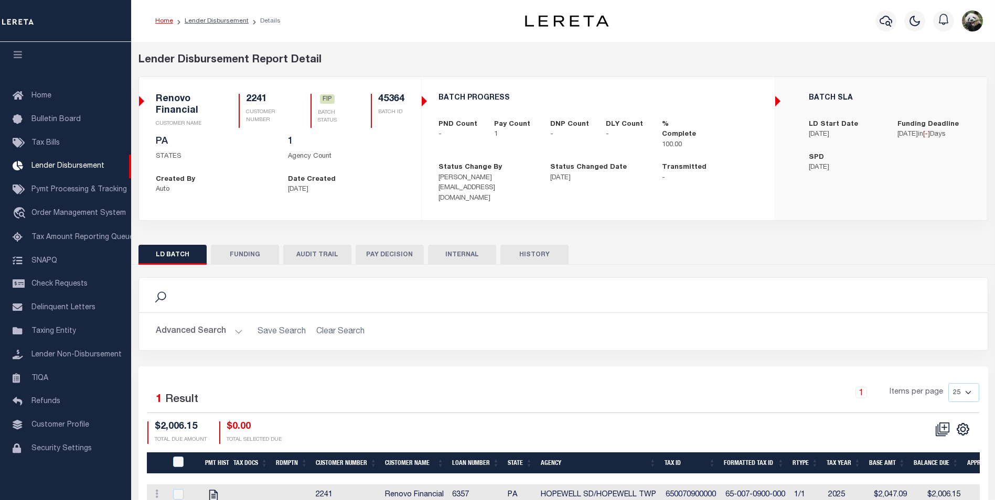
click at [231, 245] on button "FUNDING" at bounding box center [245, 255] width 68 height 20
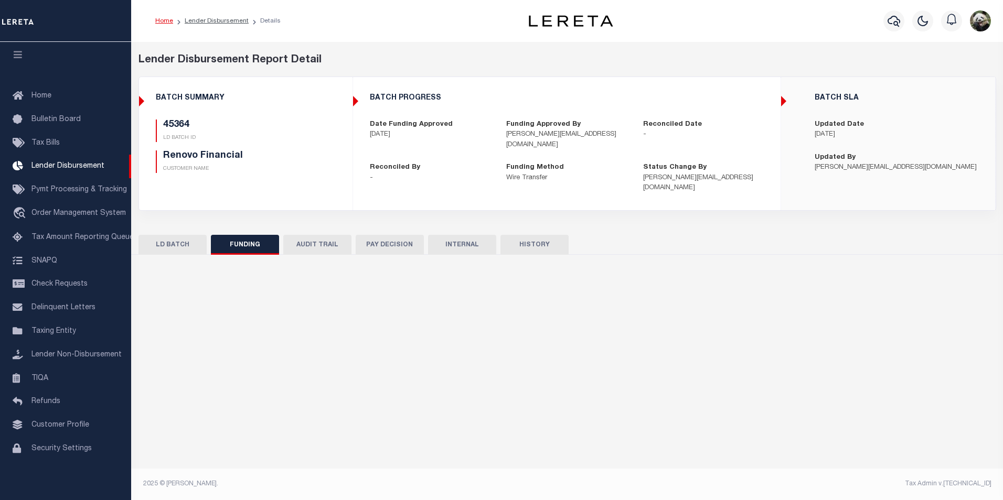
type input "$2,006.15"
type input "$0"
type input "[DATE]"
select select "100"
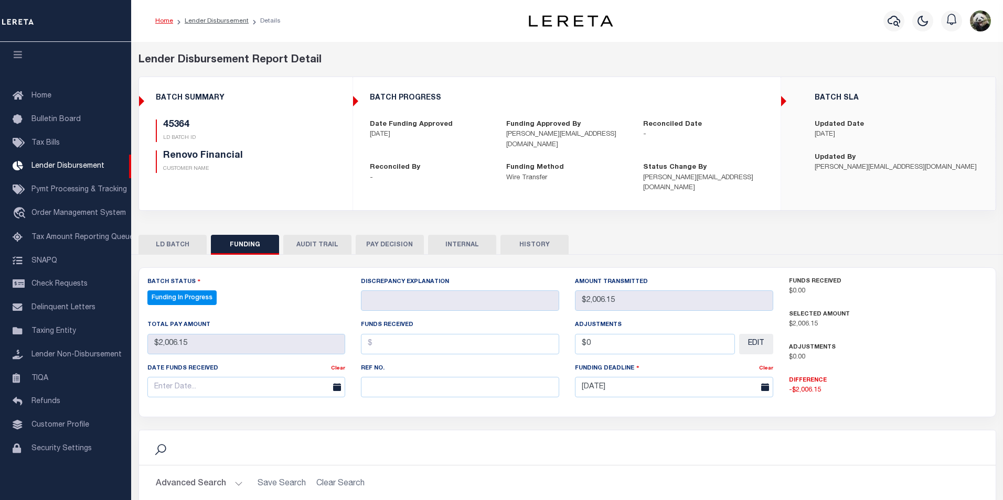
select select "100"
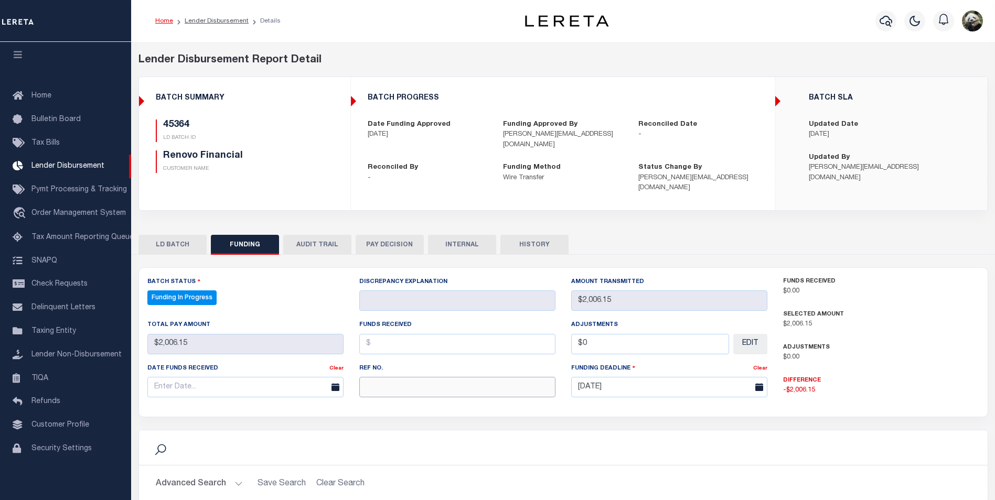
paste input "20250812MMQFMP2700329008121728FT03"
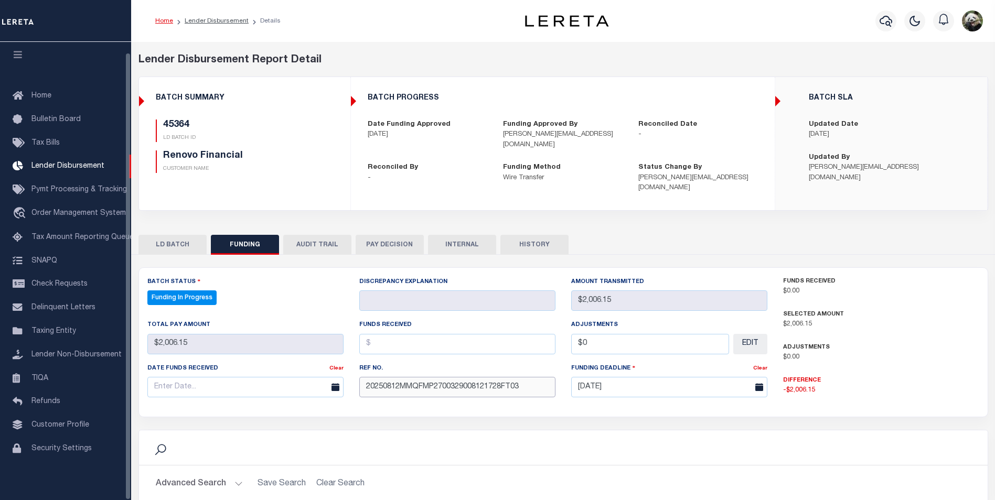
type input "20250812MMQFMP2700329008121728FT03"
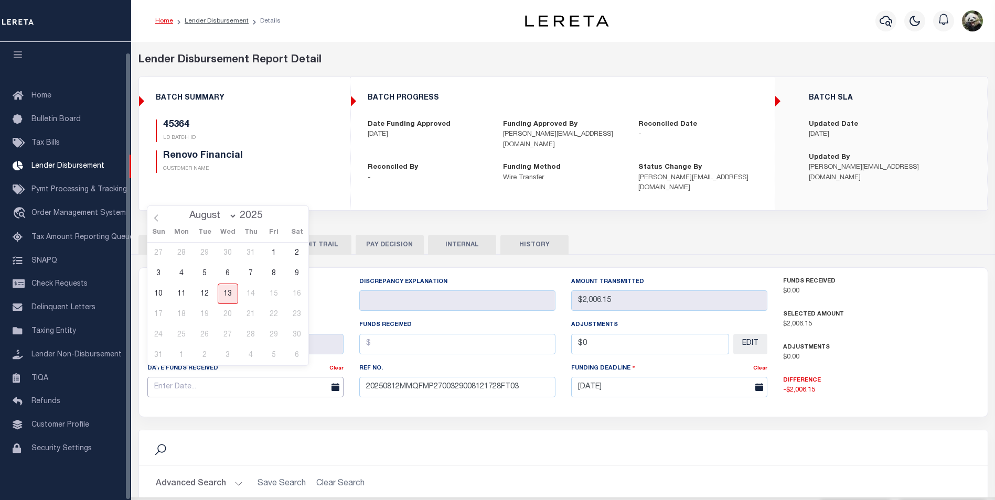
click at [177, 379] on input "text" at bounding box center [245, 387] width 196 height 20
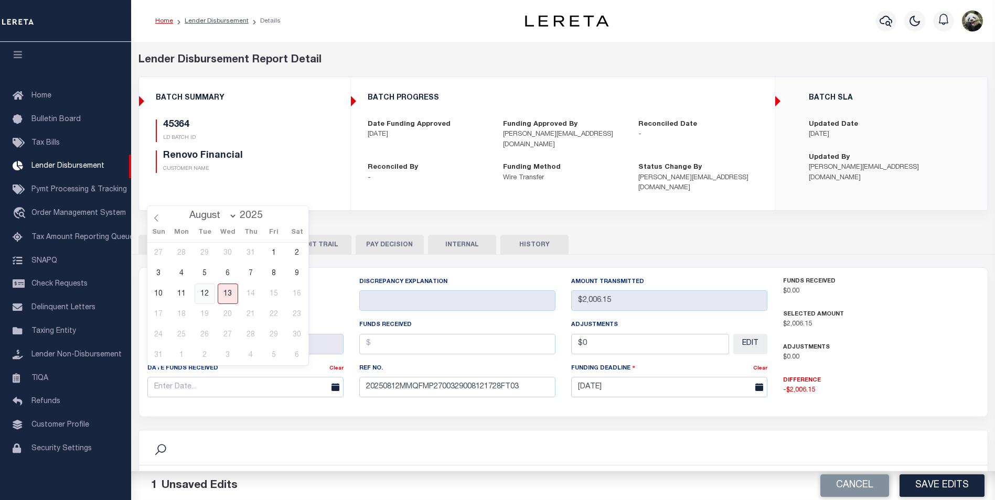
drag, startPoint x: 208, startPoint y: 298, endPoint x: 213, endPoint y: 295, distance: 5.7
click at [208, 297] on span "12" at bounding box center [205, 294] width 20 height 20
type input "[DATE]"
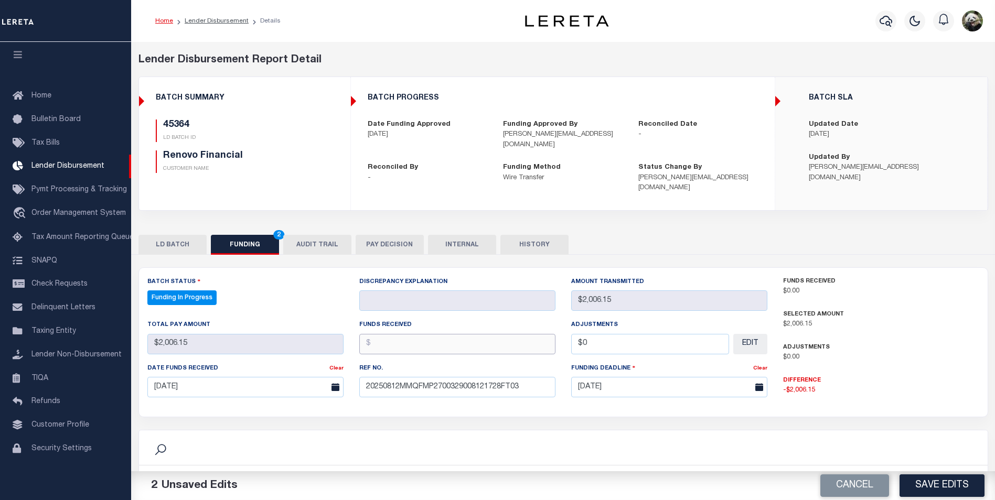
click at [421, 334] on input "text" at bounding box center [457, 344] width 196 height 20
type input "$2,006.15"
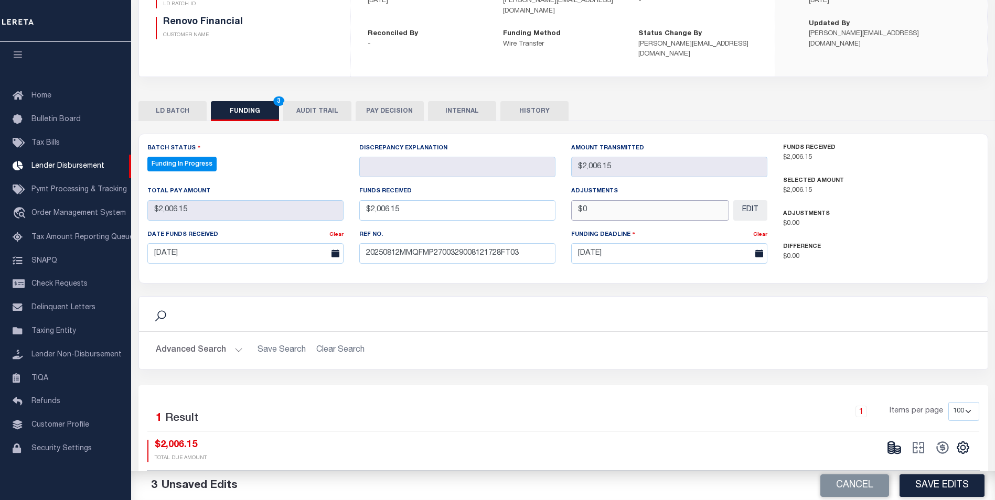
scroll to position [157, 0]
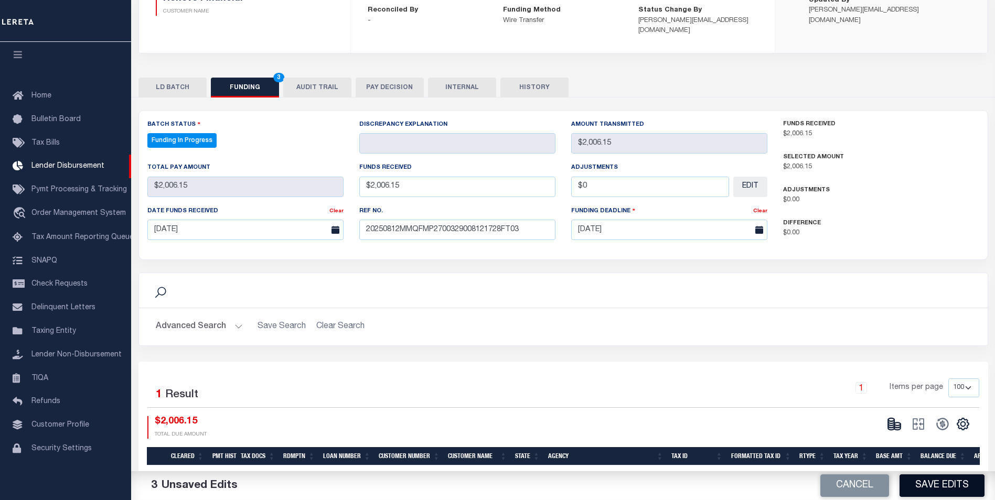
type input "$0.00"
click at [939, 482] on button "Save Edits" at bounding box center [941, 486] width 85 height 23
type input "$2,006.15"
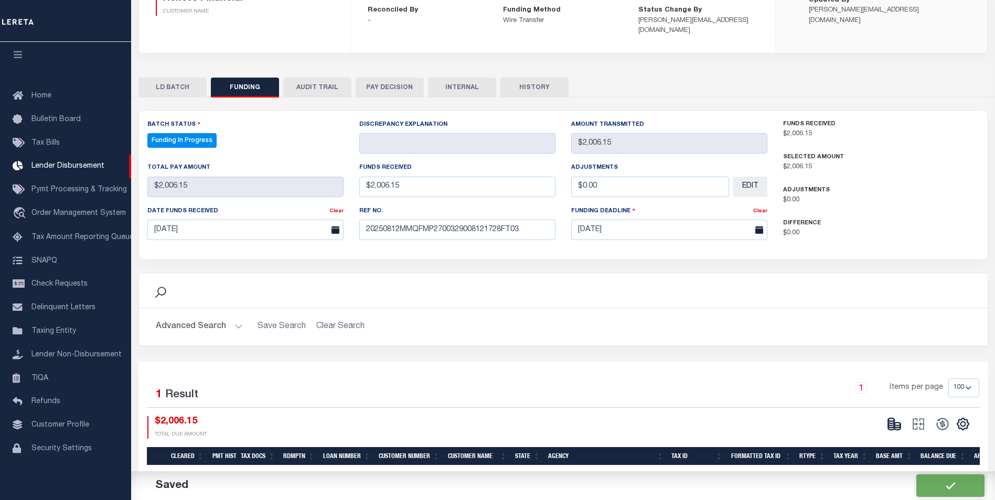
type input "$0"
select select "100"
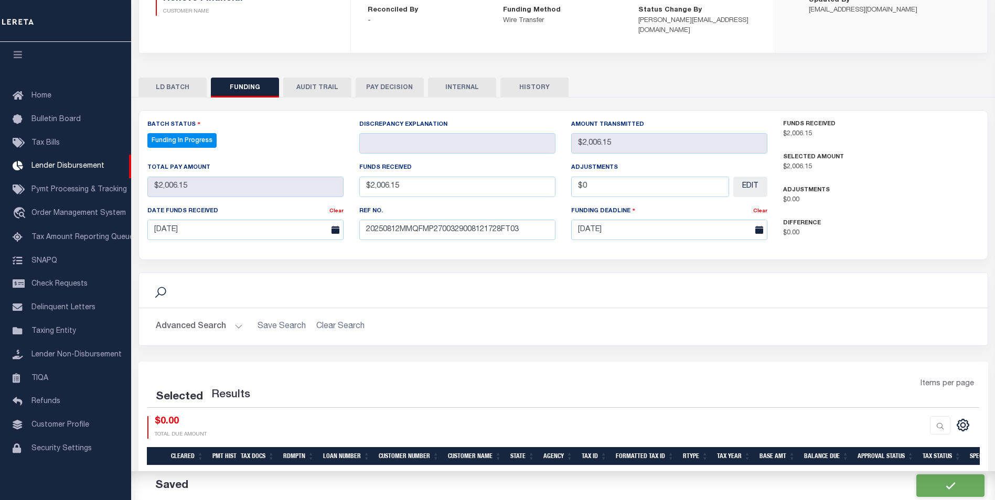
select select "100"
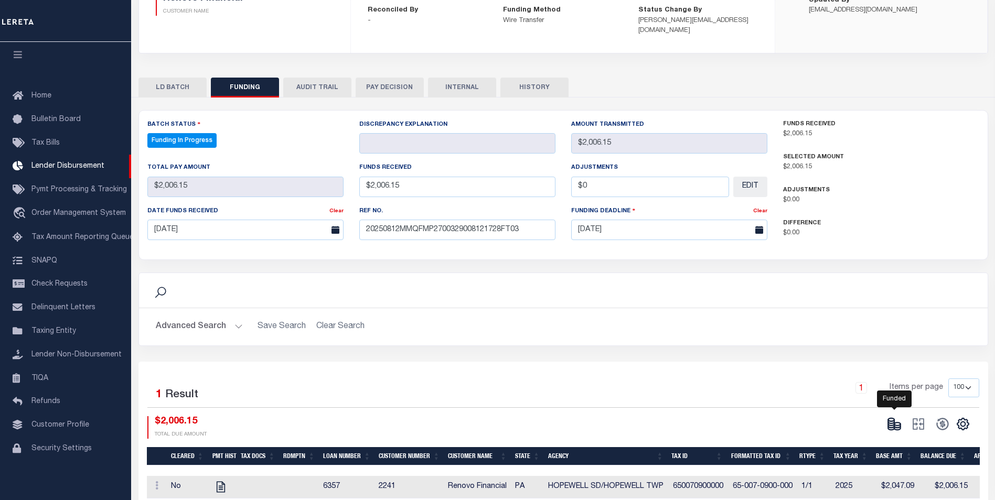
click at [892, 418] on g at bounding box center [894, 424] width 12 height 12
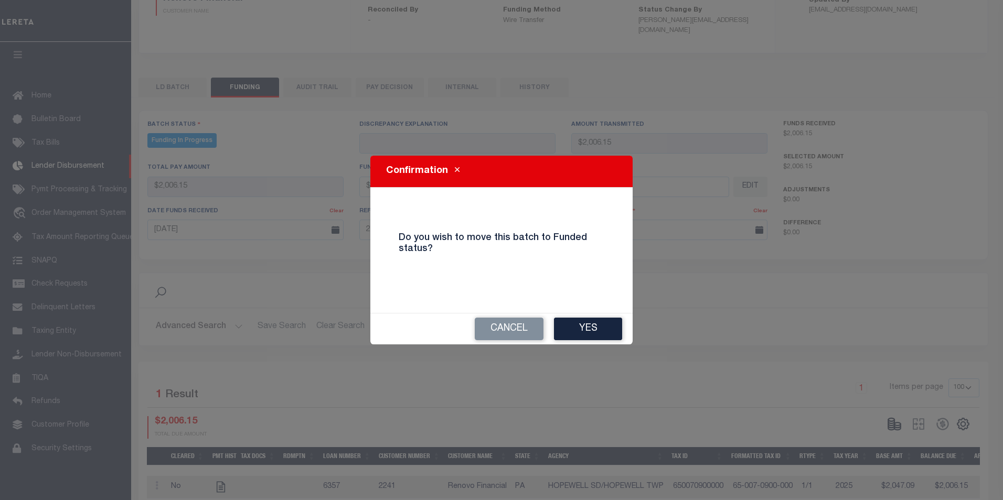
click at [563, 325] on button "Yes" at bounding box center [588, 329] width 68 height 23
type input "$2,006.15"
type input "$0"
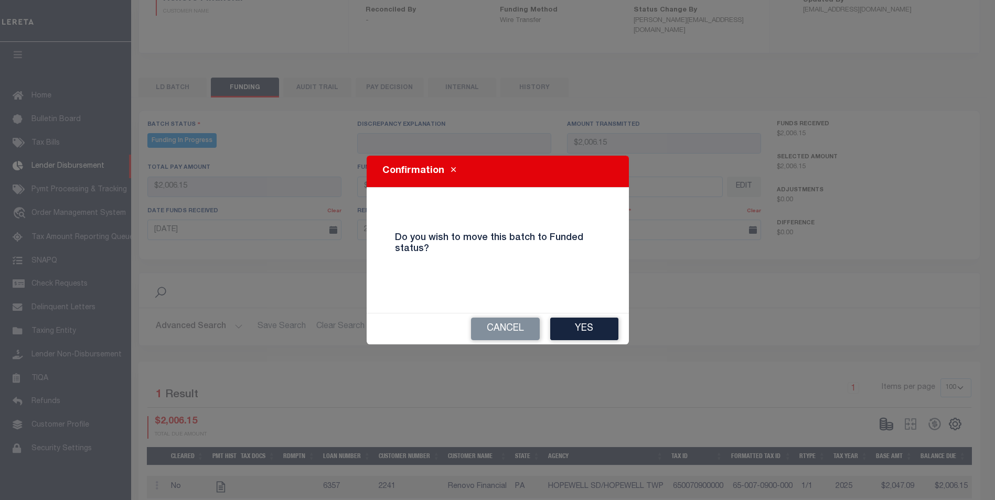
select select "100"
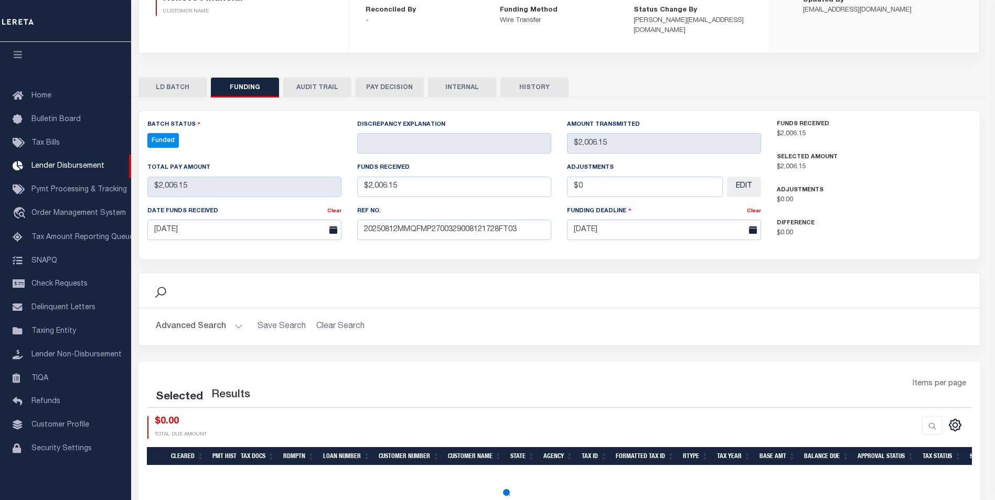
select select "100"
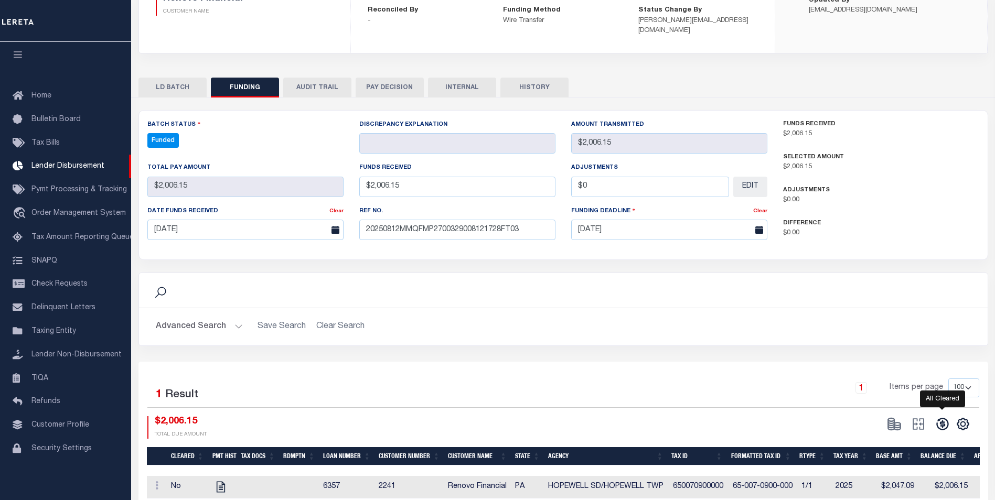
click at [939, 417] on icon at bounding box center [942, 424] width 15 height 15
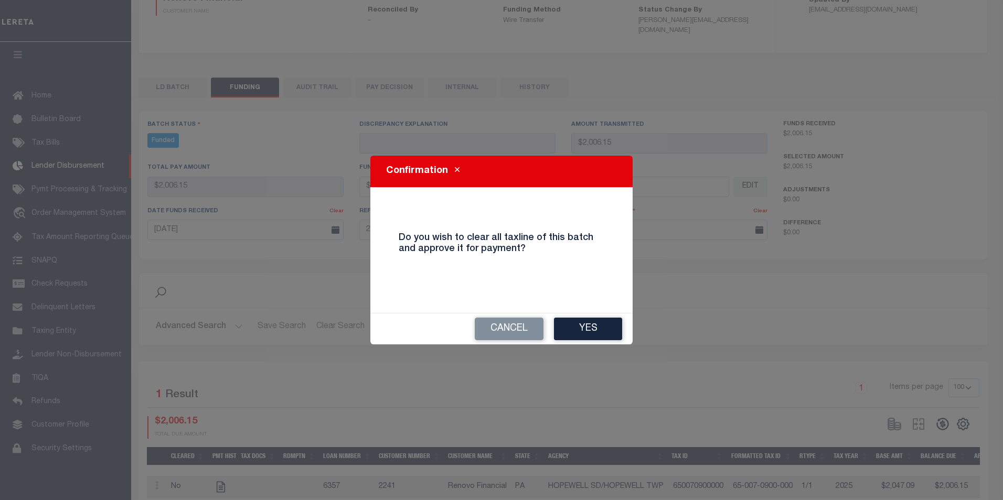
click at [602, 331] on button "Yes" at bounding box center [588, 329] width 68 height 23
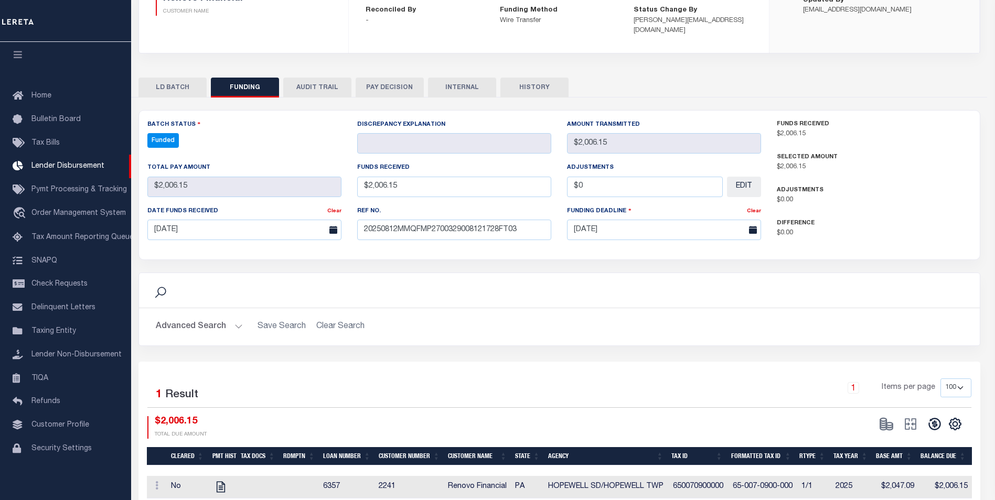
type input "$2,006.15"
type input "$0"
select select "100"
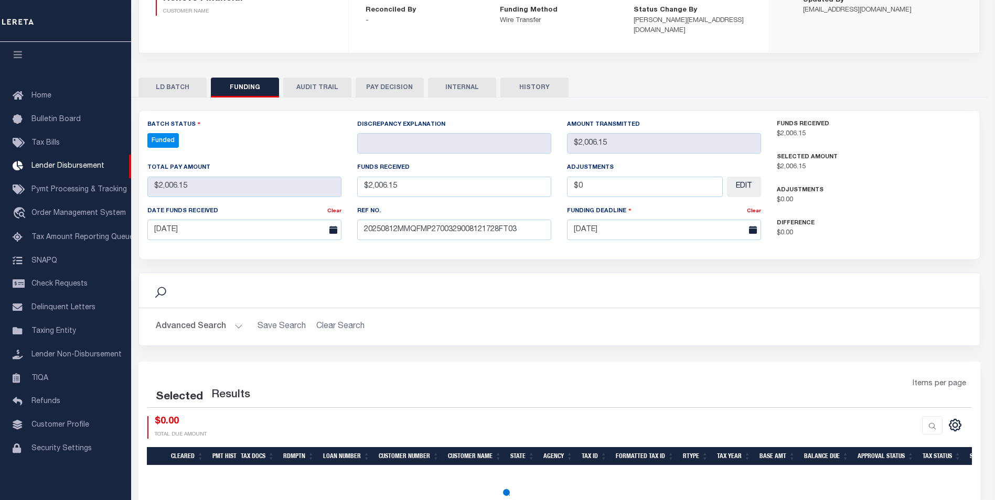
select select "100"
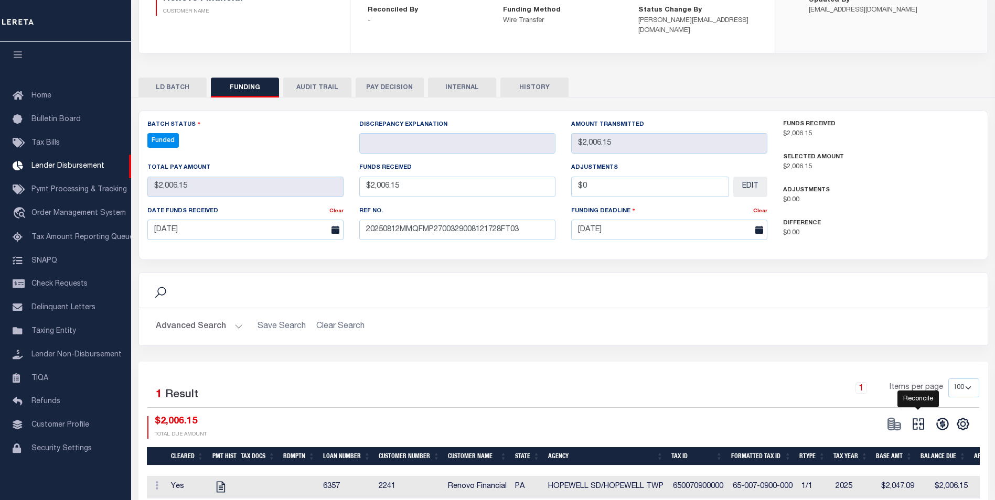
click at [914, 419] on icon at bounding box center [918, 425] width 12 height 12
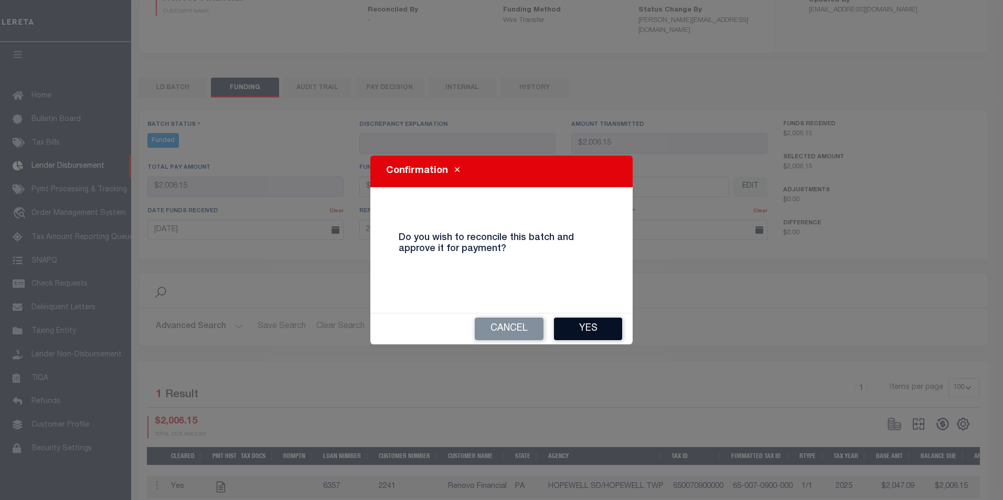
click at [578, 325] on button "Yes" at bounding box center [588, 329] width 68 height 23
type input "$2,006.15"
type input "$0"
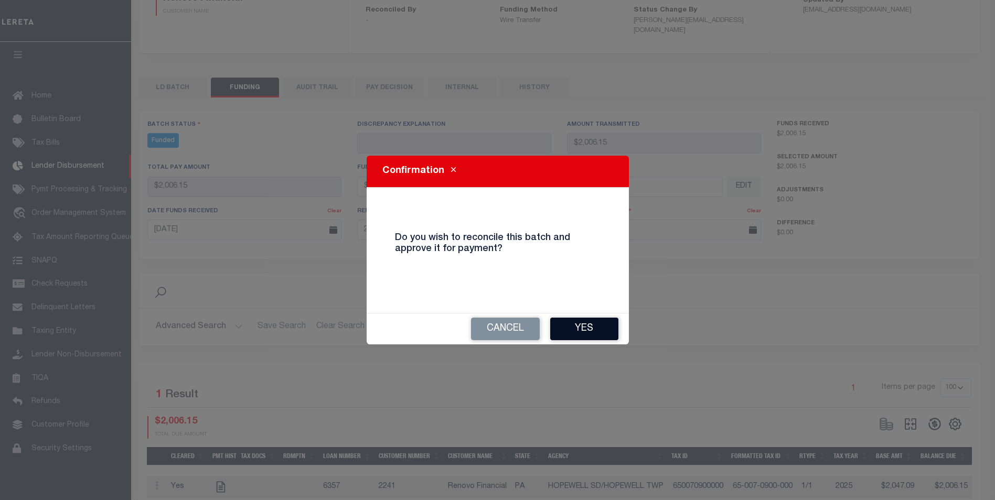
select select "100"
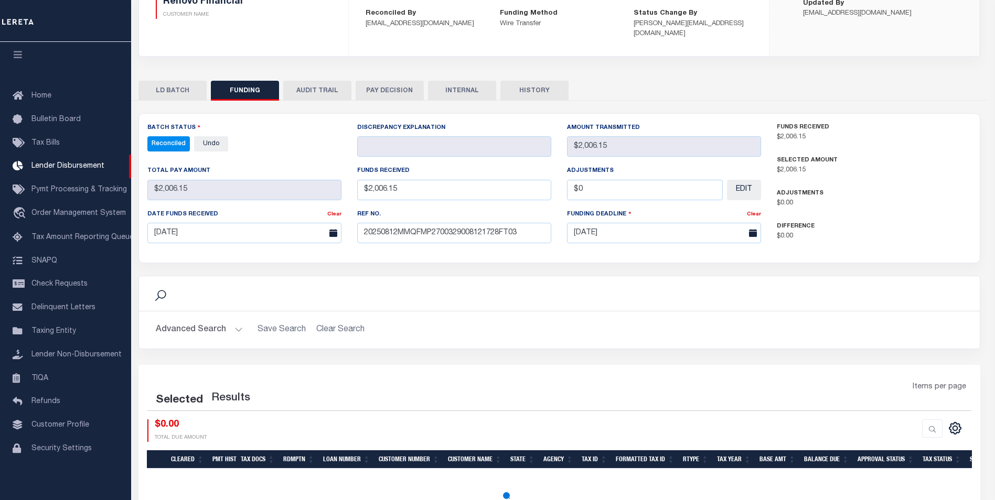
select select "100"
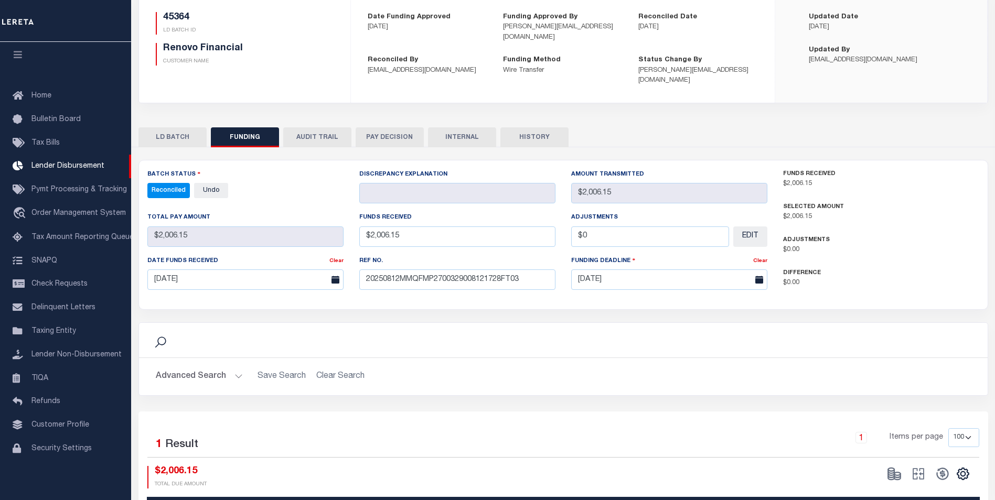
scroll to position [105, 0]
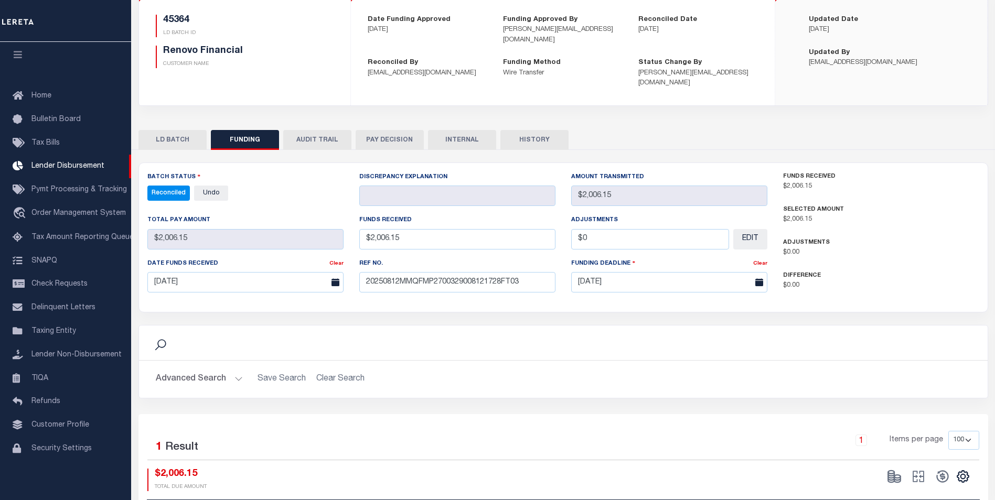
click at [469, 130] on button "INTERNAL" at bounding box center [462, 140] width 68 height 20
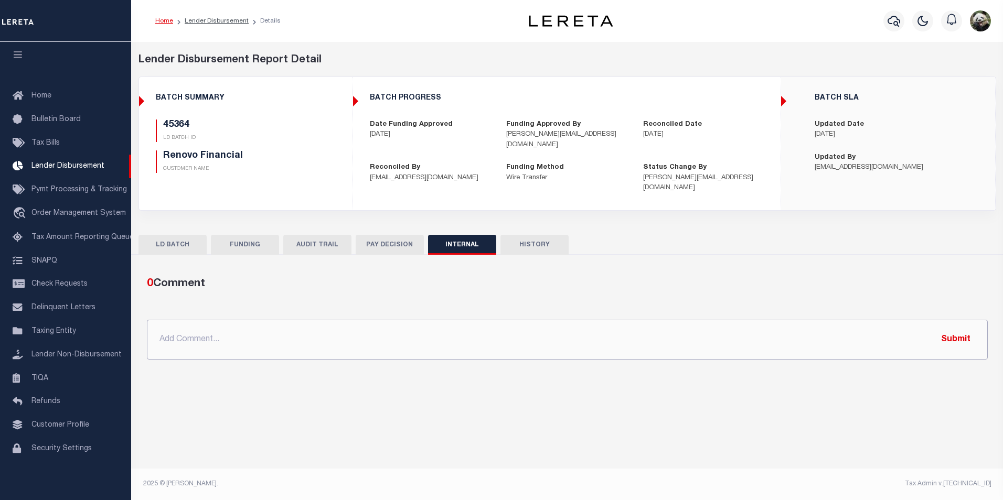
click at [408, 342] on input "text" at bounding box center [567, 340] width 841 height 40
paste input "OG AMOUNT $29,175.93 45364 - $2,006.15 45555 - $23,105.26 45562 - $4,064.52"
type input "OG AMOUNT $29,175.93 45364 - $2,006.15 45555 - $23,105.26 45562 - $4,064.52"
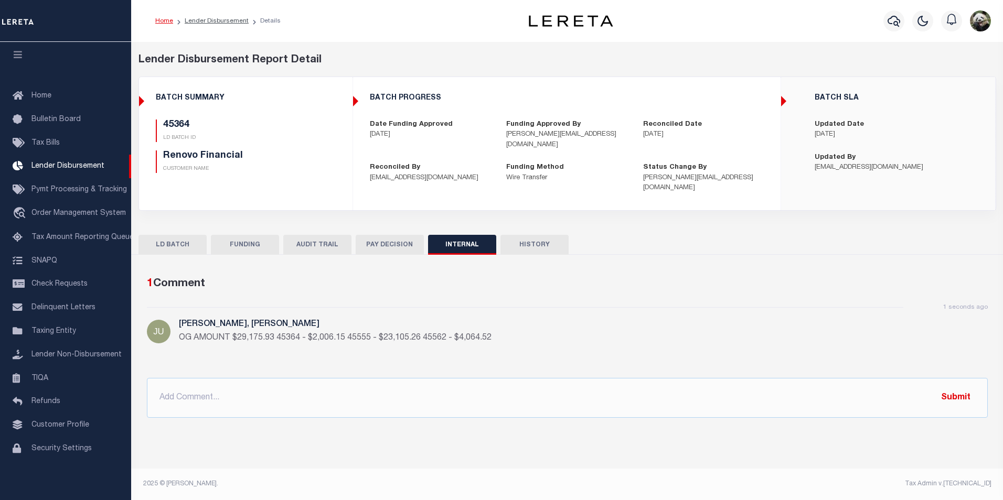
click at [254, 235] on button "FUNDING" at bounding box center [245, 245] width 68 height 20
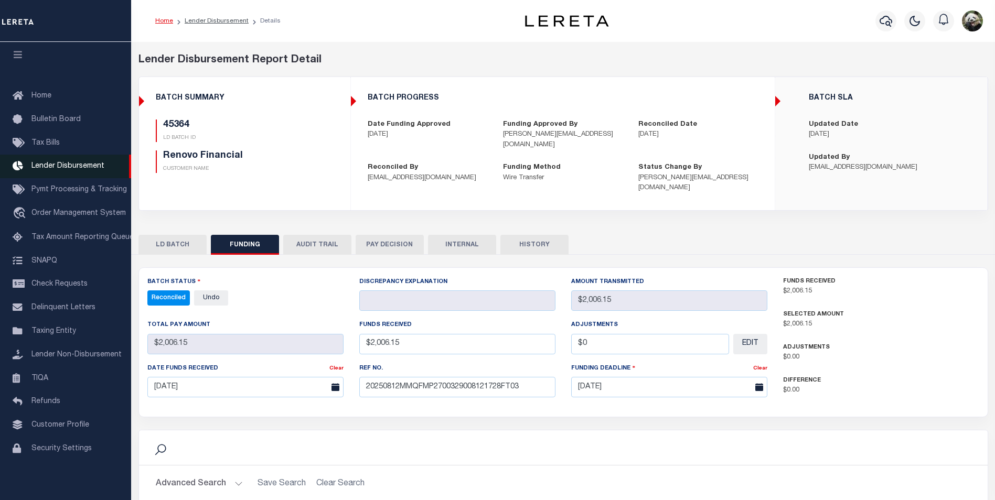
click at [69, 168] on link "Lender Disbursement" at bounding box center [65, 167] width 131 height 24
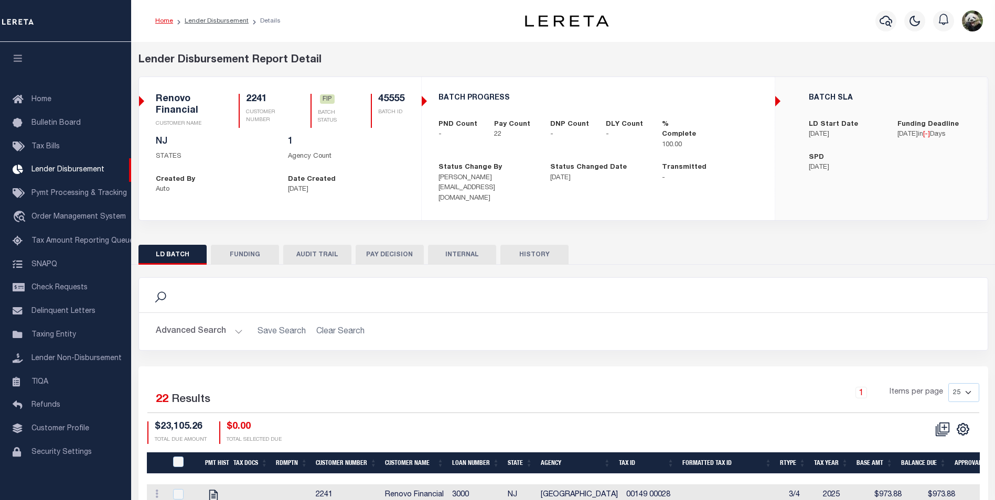
scroll to position [10, 0]
click at [265, 250] on button "FUNDING" at bounding box center [245, 255] width 68 height 20
type input "$23,105.26"
type input "$0"
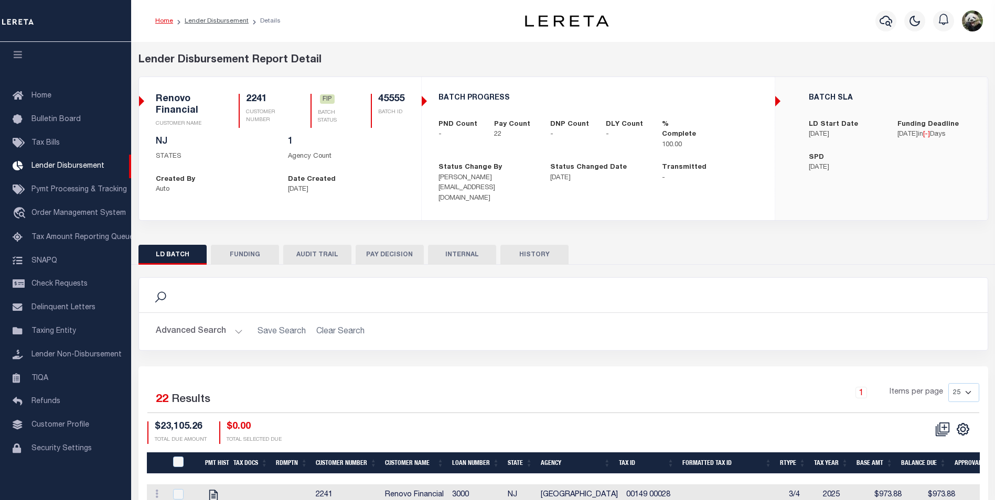
type input "[DATE]"
select select "100"
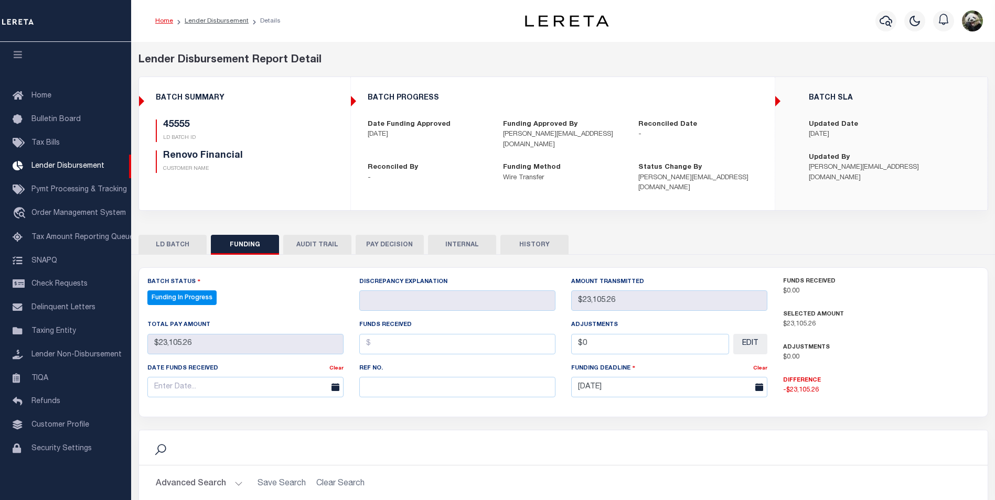
select select "100"
paste input "20250812MMQFMP2700329008121728FT03"
type input "20250812MMQFMP2700329008121728FT03"
click at [215, 377] on input "text" at bounding box center [245, 387] width 196 height 20
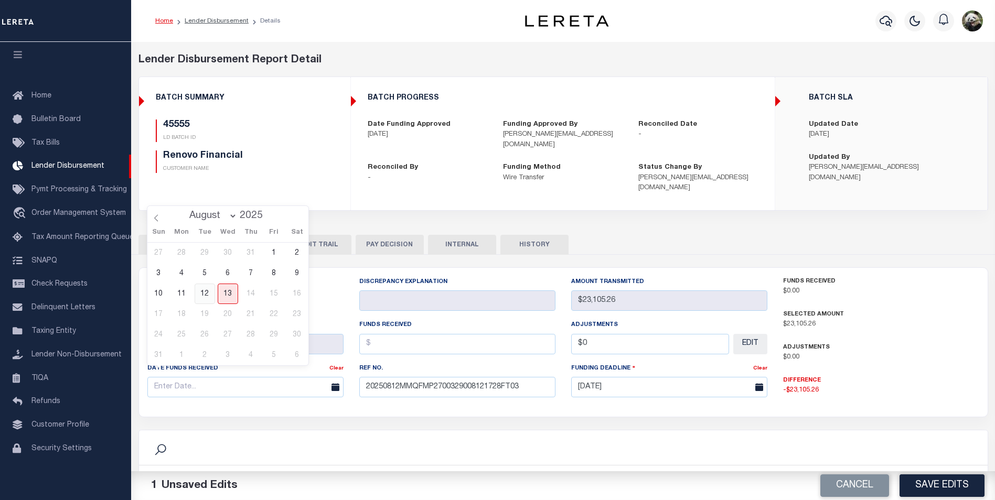
click at [202, 295] on span "12" at bounding box center [205, 294] width 20 height 20
type input "[DATE]"
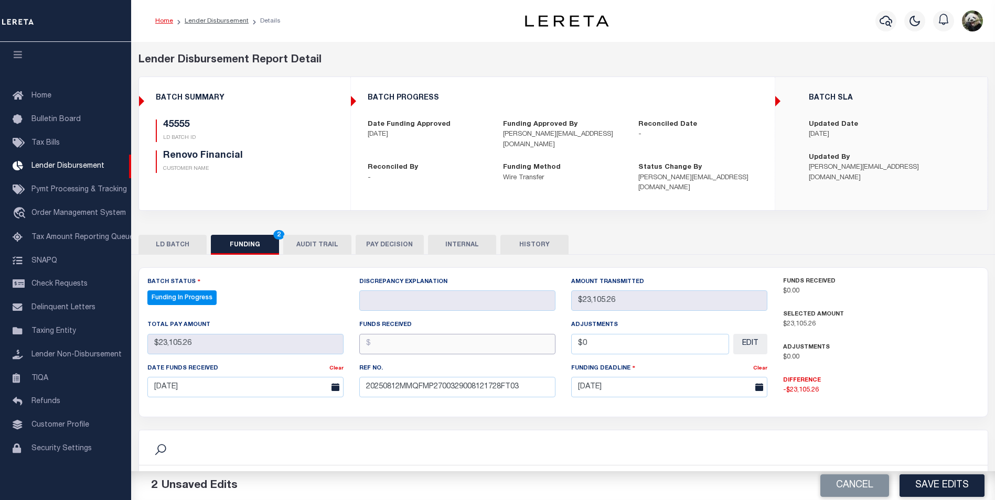
click at [401, 340] on input "text" at bounding box center [457, 344] width 196 height 20
type input "$23,105.26"
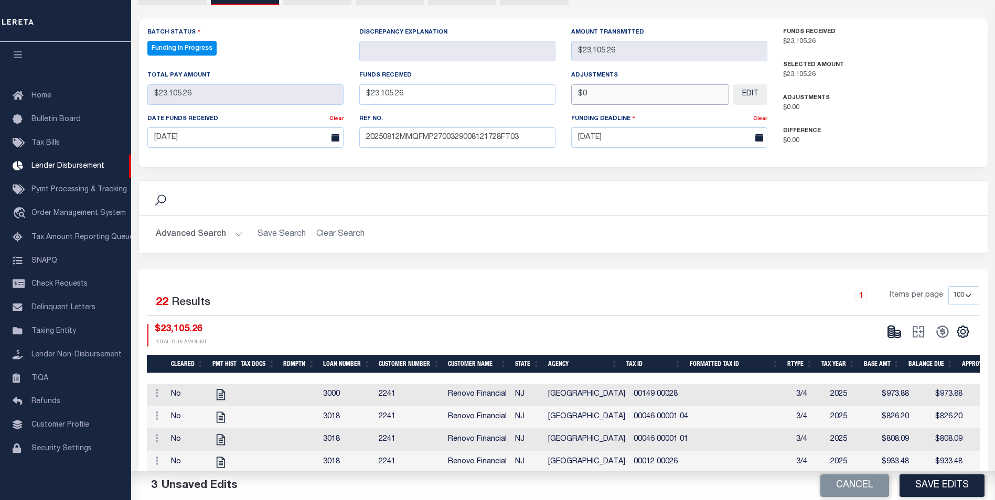
scroll to position [262, 0]
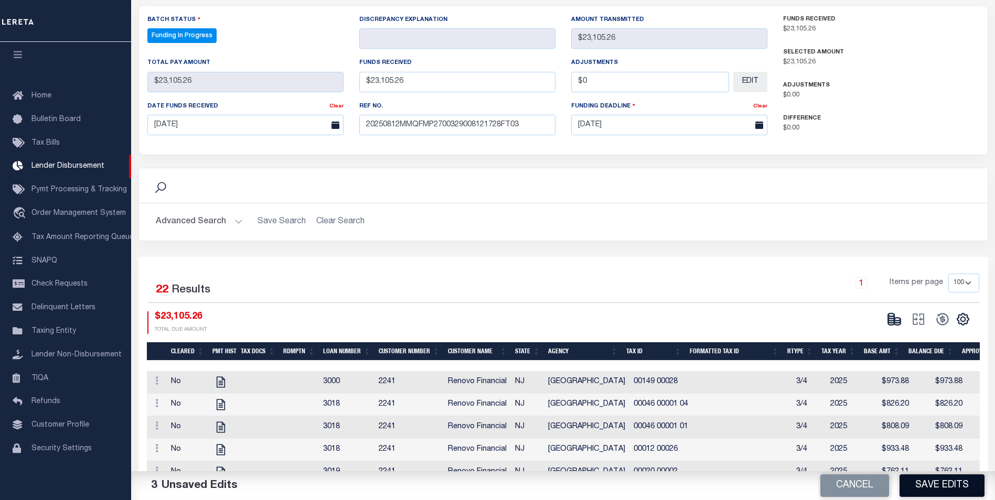
type input "$0.00"
click at [931, 485] on button "Save Edits" at bounding box center [941, 486] width 85 height 23
type input "$23,105.26"
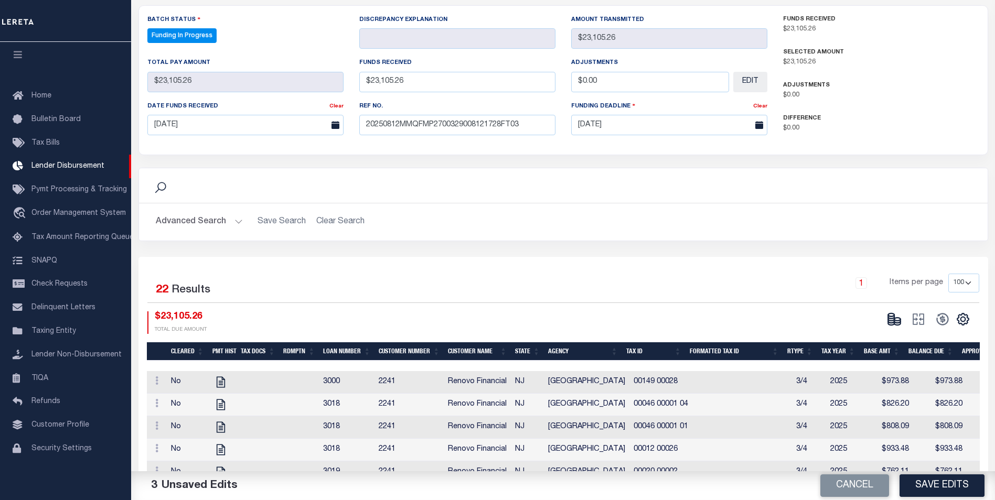
type input "$0"
select select "100"
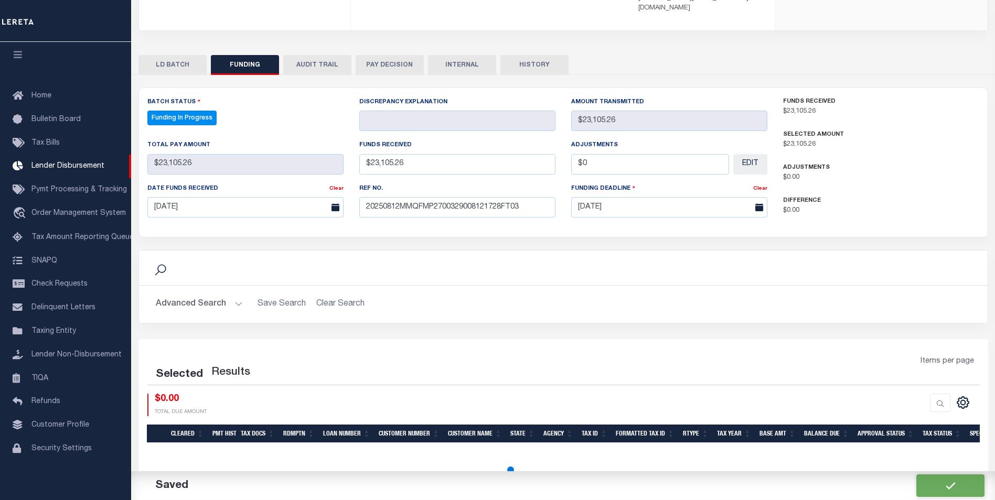
select select "100"
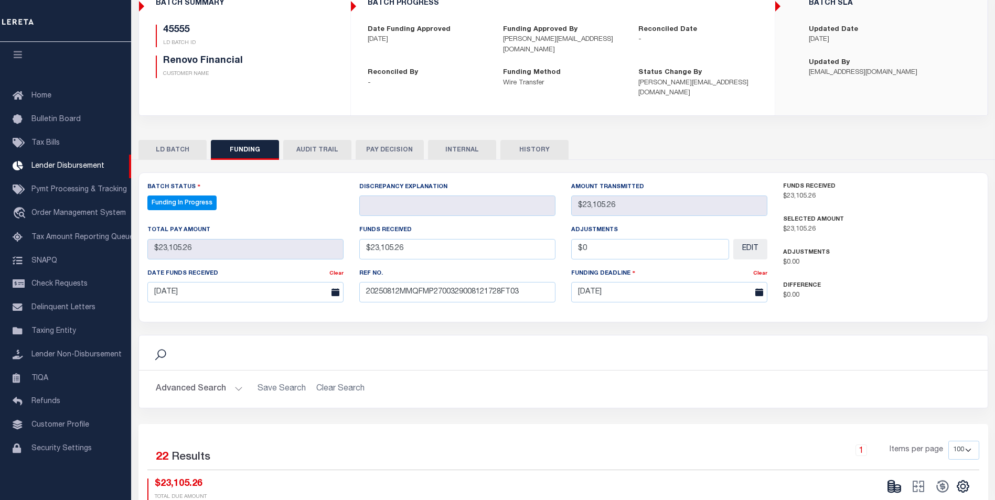
scroll to position [105, 0]
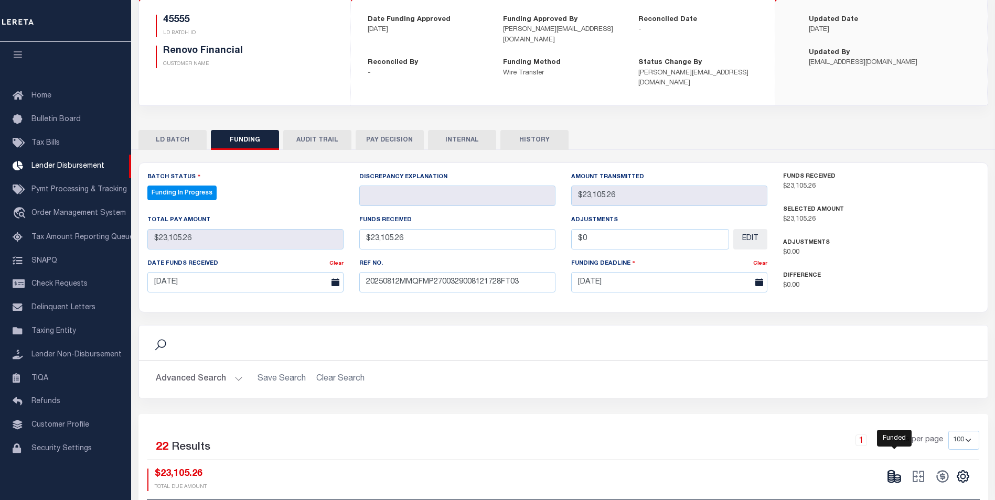
click at [896, 469] on icon at bounding box center [894, 476] width 15 height 15
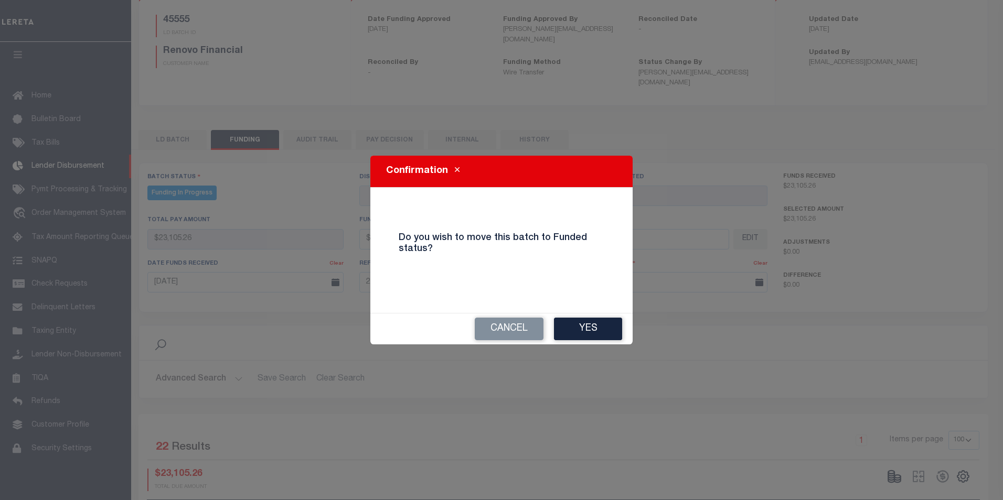
drag, startPoint x: 590, startPoint y: 331, endPoint x: 694, endPoint y: 379, distance: 113.8
click at [590, 330] on button "Yes" at bounding box center [588, 329] width 68 height 23
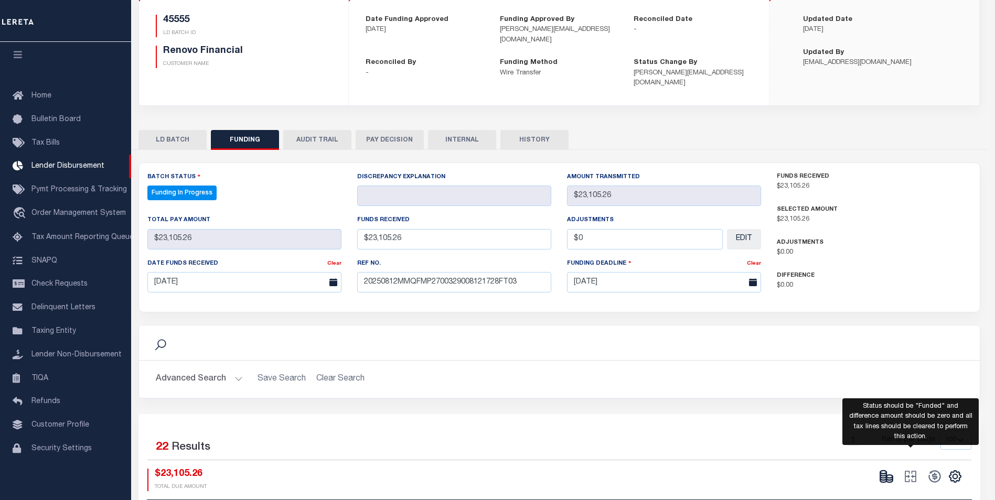
type input "$23,105.26"
type input "$0"
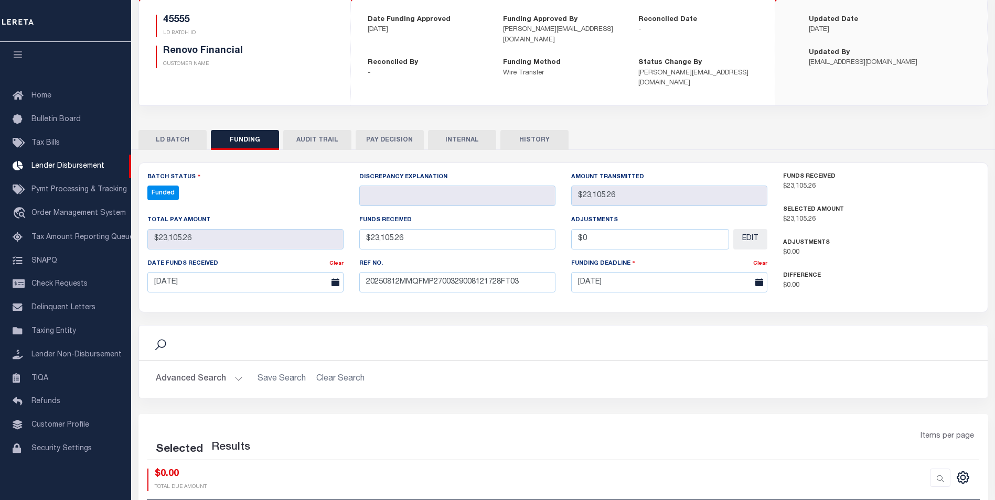
select select "100"
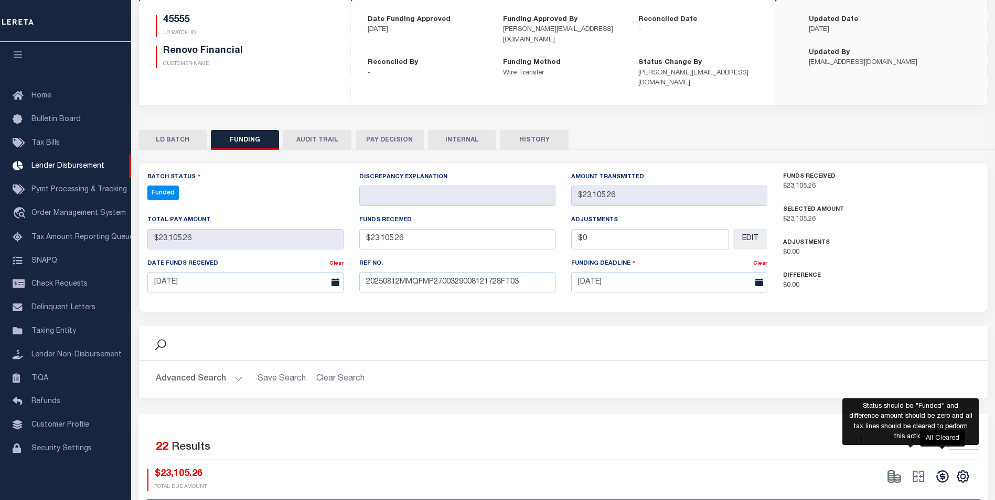
click at [941, 471] on icon at bounding box center [942, 477] width 12 height 12
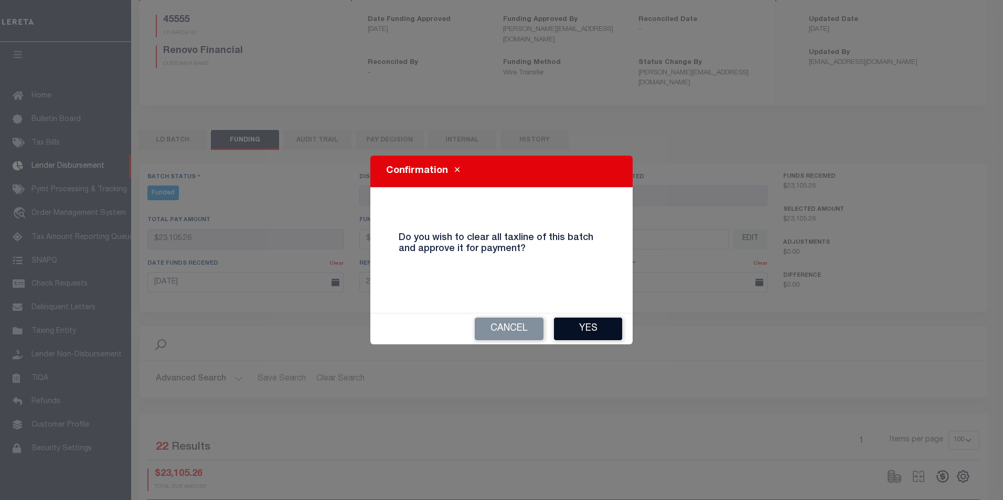
click at [611, 329] on button "Yes" at bounding box center [588, 329] width 68 height 23
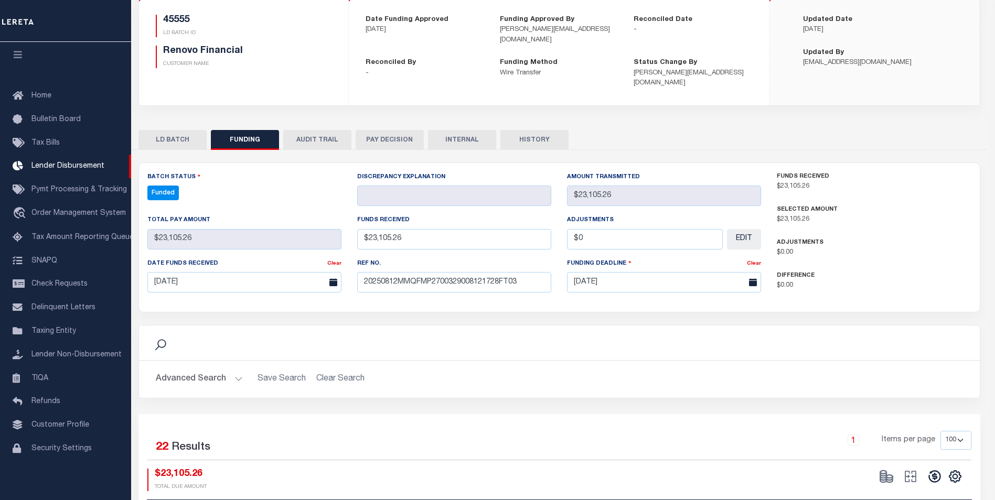
type input "$23,105.26"
type input "$0"
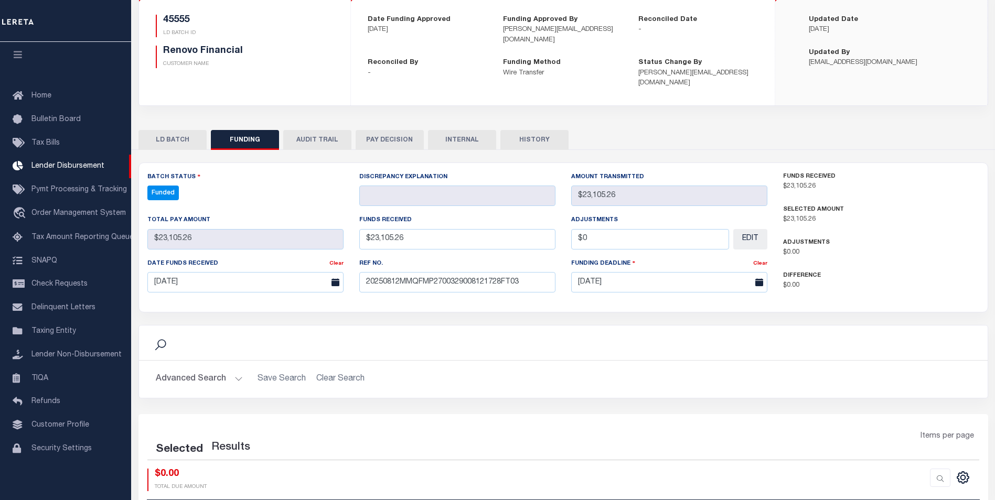
select select "100"
click at [915, 469] on icon at bounding box center [918, 476] width 15 height 15
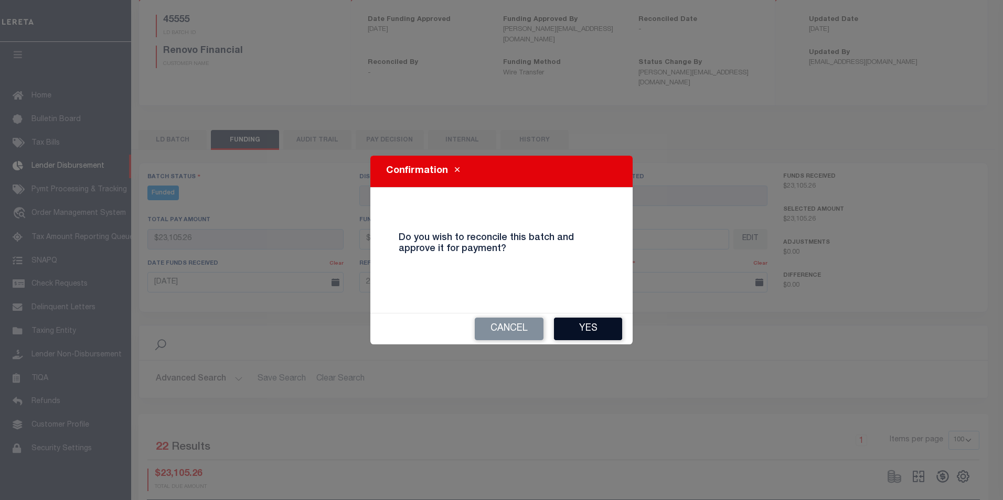
click at [576, 324] on button "Yes" at bounding box center [588, 329] width 68 height 23
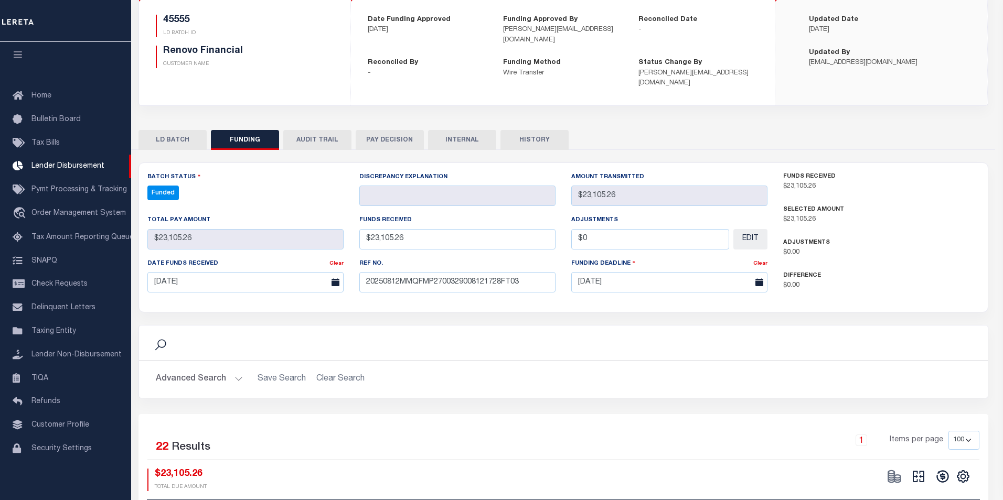
type input "$23,105.26"
type input "$0"
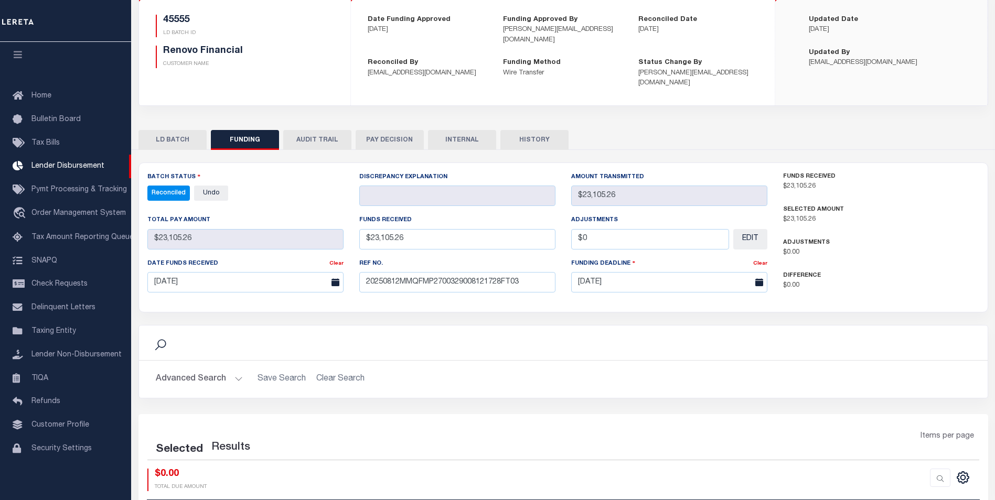
select select "100"
click at [473, 130] on button "INTERNAL" at bounding box center [462, 140] width 68 height 20
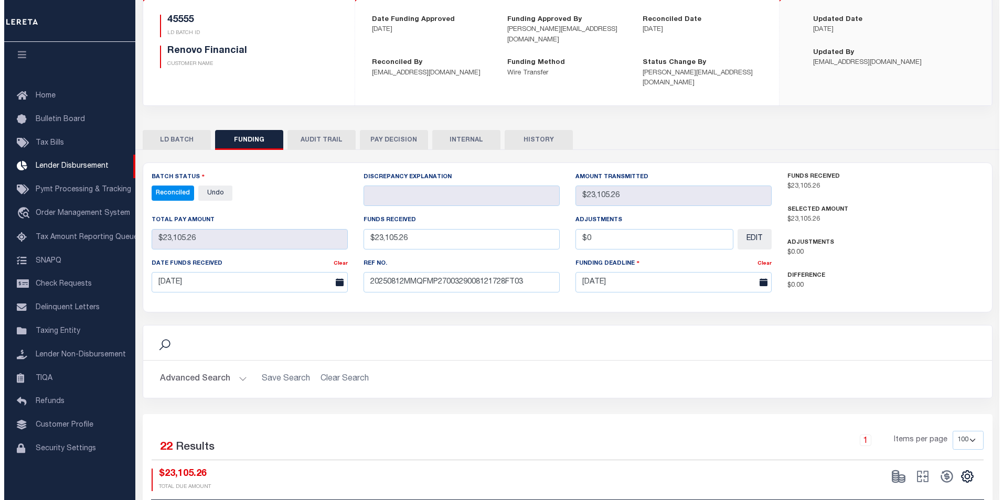
scroll to position [0, 0]
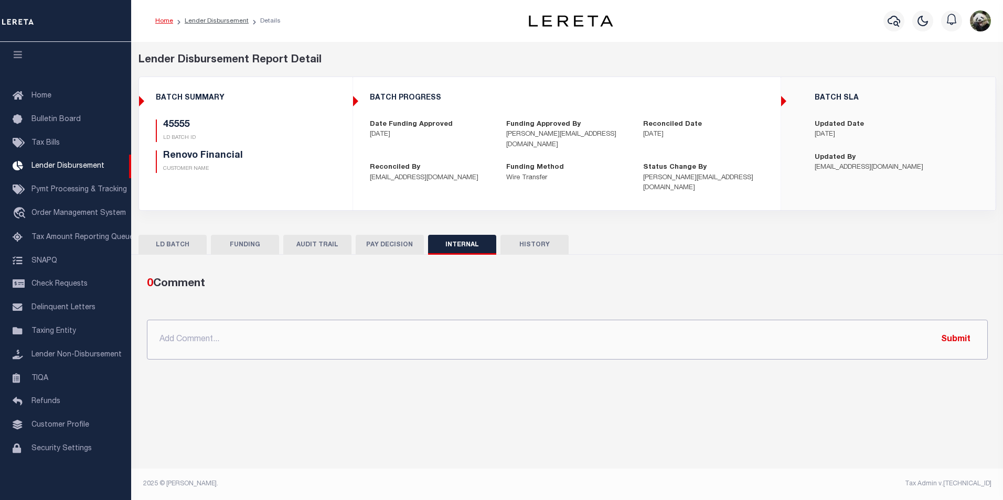
click at [364, 329] on input "text" at bounding box center [567, 340] width 841 height 40
paste input "OG AMOUNT $29,175.93 45364 - $2,006.15 45555 - $23,105.26 45562 - $4,064.52"
type input "OG AMOUNT $29,175.93 45364 - $2,006.15 45555 - $23,105.26 45562 - $4,064.52"
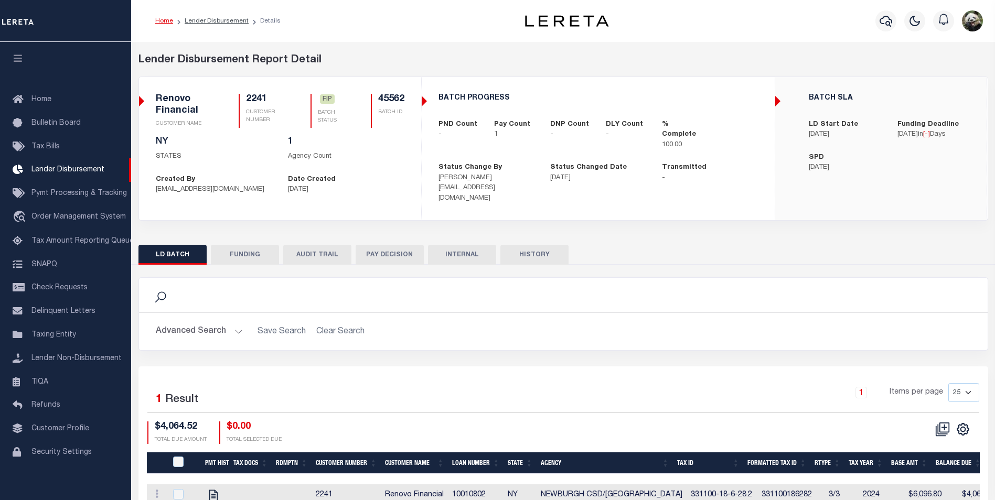
scroll to position [10, 0]
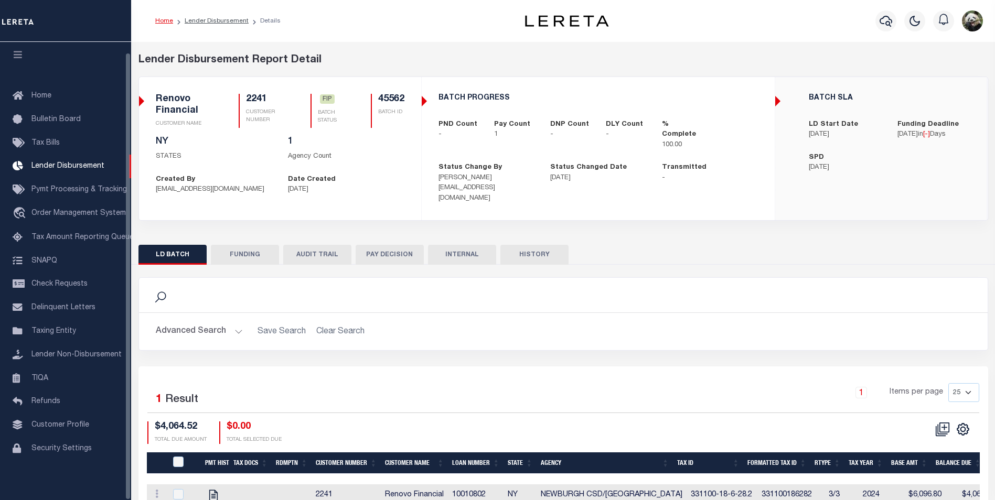
drag, startPoint x: 251, startPoint y: 241, endPoint x: 283, endPoint y: 212, distance: 42.7
click at [255, 237] on div "LD BATCH FUNDING AUDIT TRAIL PAY DECISION INTERNAL HISTORY" at bounding box center [563, 376] width 865 height 278
drag, startPoint x: 259, startPoint y: 251, endPoint x: 327, endPoint y: 33, distance: 228.6
click at [259, 248] on button "FUNDING" at bounding box center [245, 255] width 68 height 20
type input "$4,064.52"
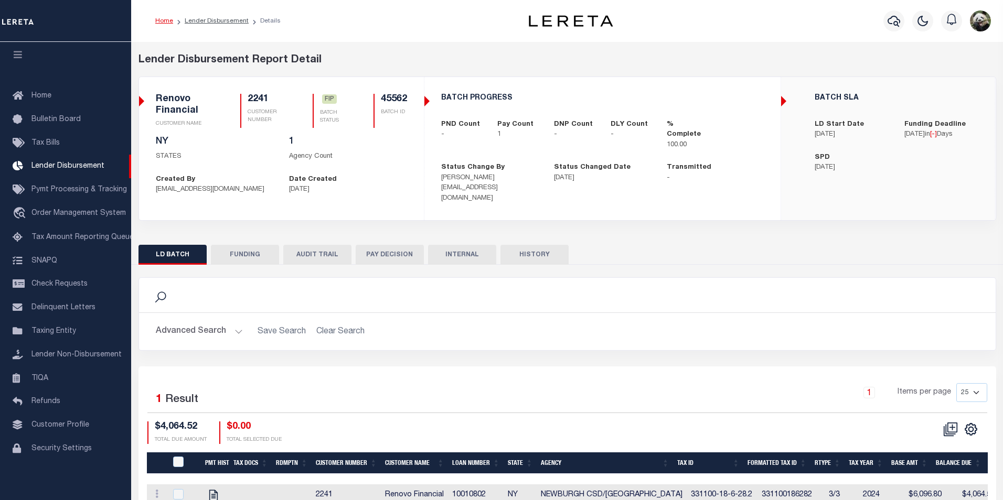
type input "$4,064.52"
type input "$0"
type input "[DATE]"
select select "100"
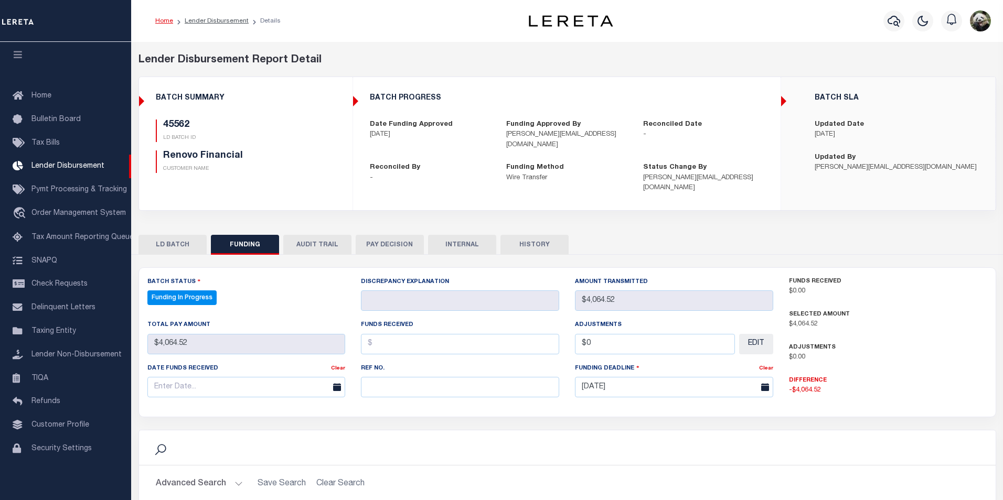
select select "100"
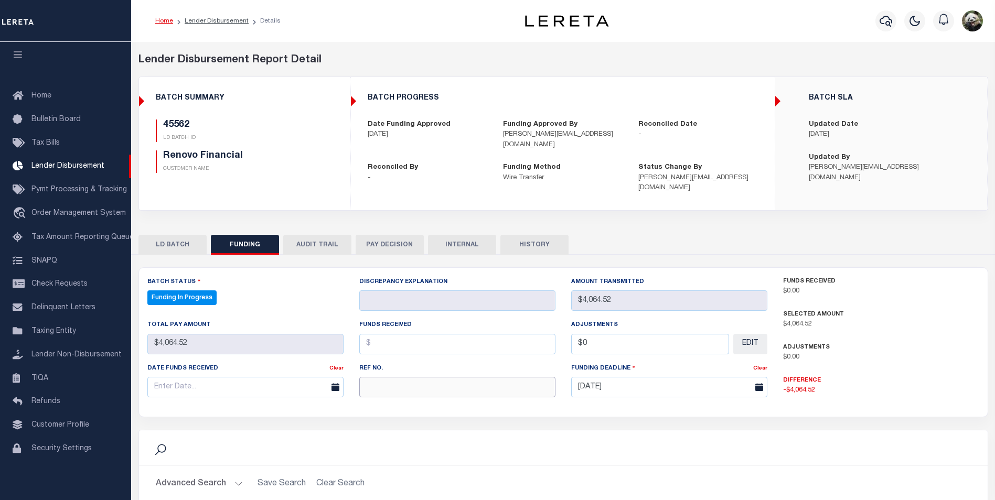
paste input "20250812MMQFMP2700329008121728FT03"
type input "20250812MMQFMP2700329008121728FT03"
drag, startPoint x: 203, startPoint y: 384, endPoint x: 203, endPoint y: 375, distance: 9.4
click at [203, 381] on input "text" at bounding box center [245, 387] width 196 height 20
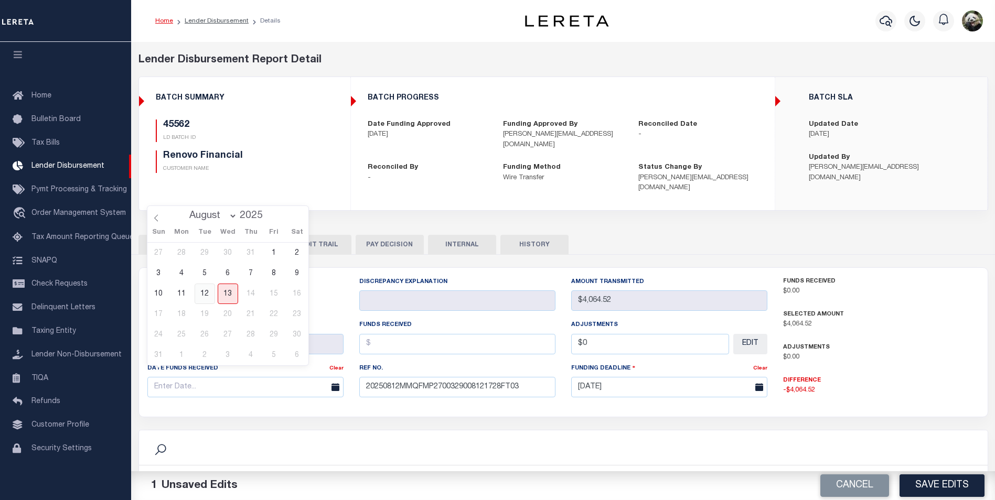
click at [210, 297] on span "12" at bounding box center [205, 294] width 20 height 20
type input "[DATE]"
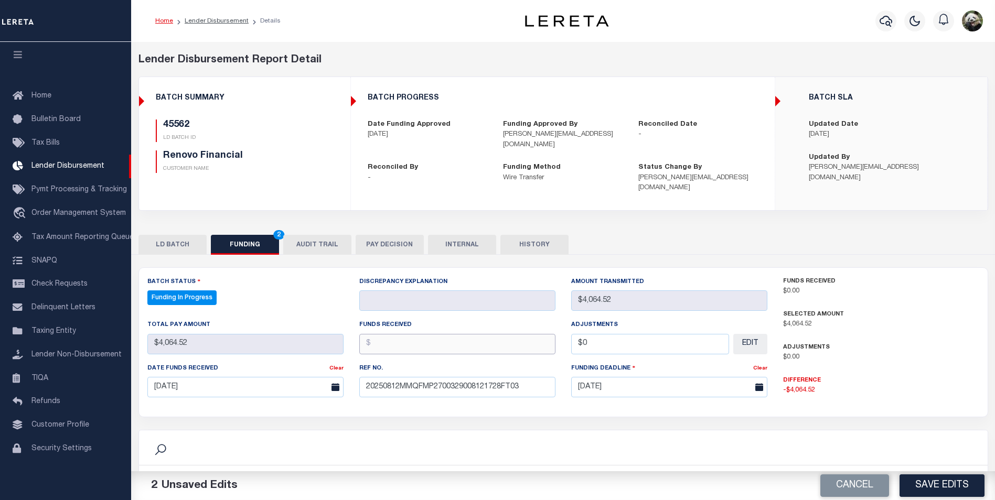
click at [394, 335] on input "text" at bounding box center [457, 344] width 196 height 20
type input "$4,064.52"
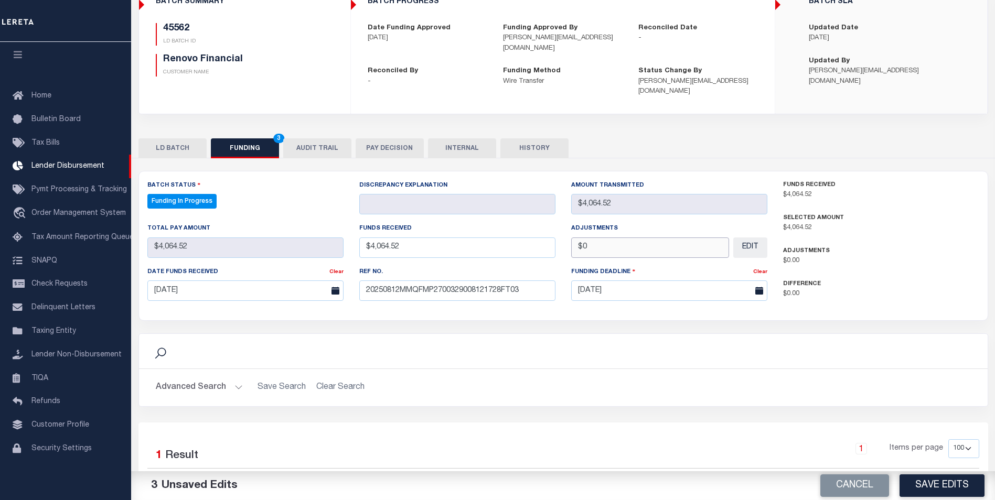
scroll to position [191, 0]
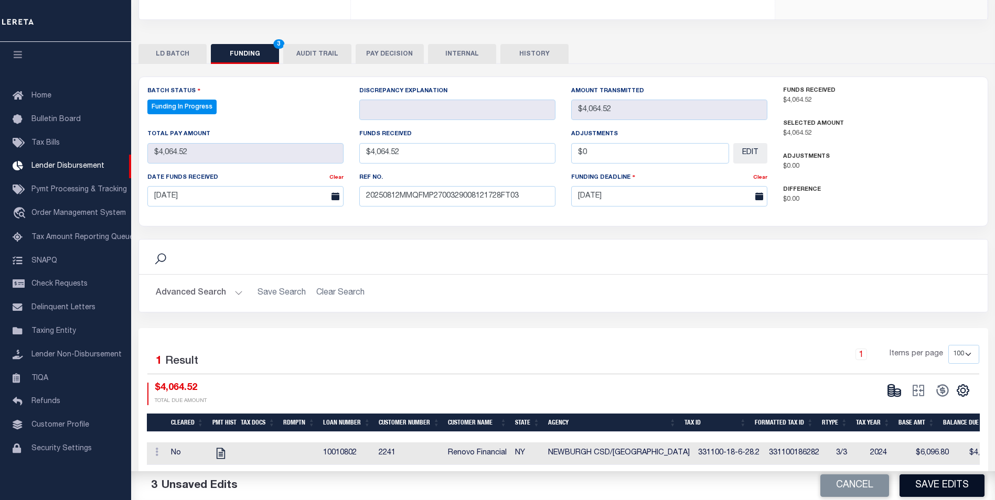
type input "$0.00"
click at [953, 490] on button "Save Edits" at bounding box center [941, 486] width 85 height 23
type input "$4,064.52"
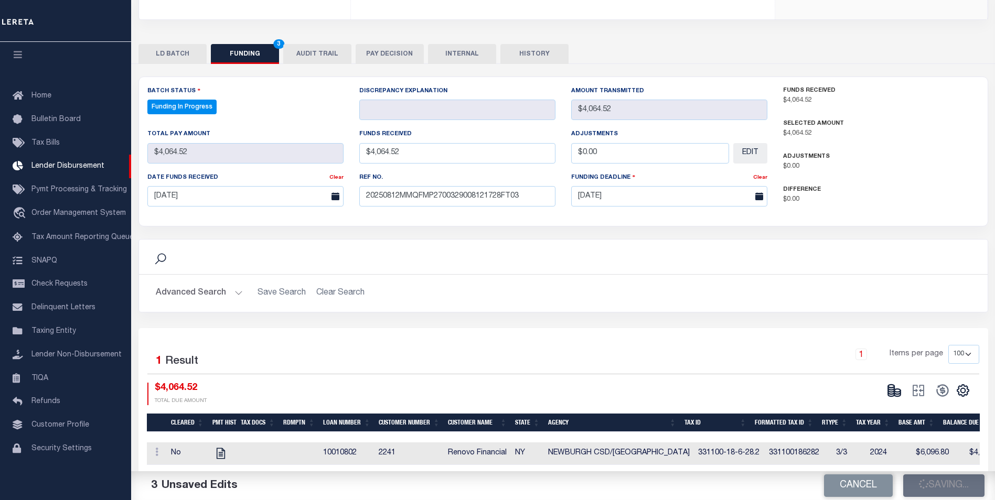
type input "$0"
select select "100"
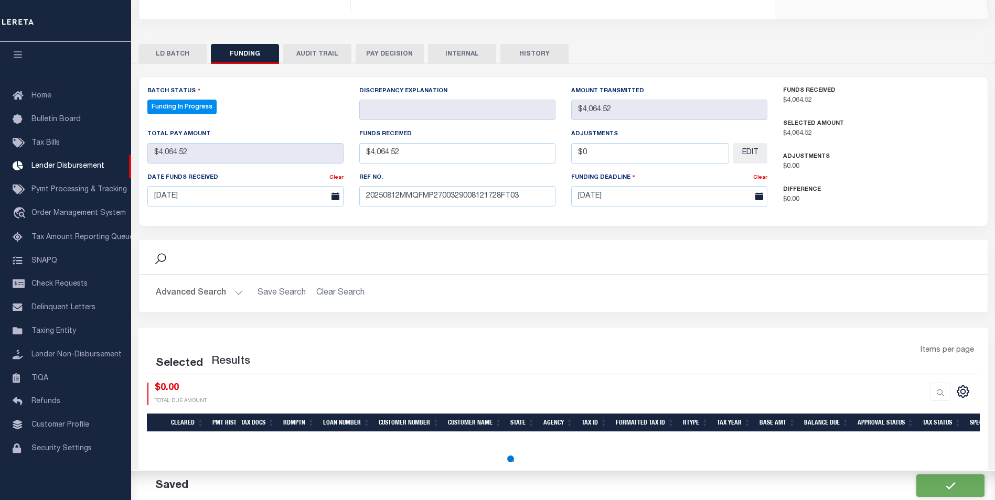
select select "100"
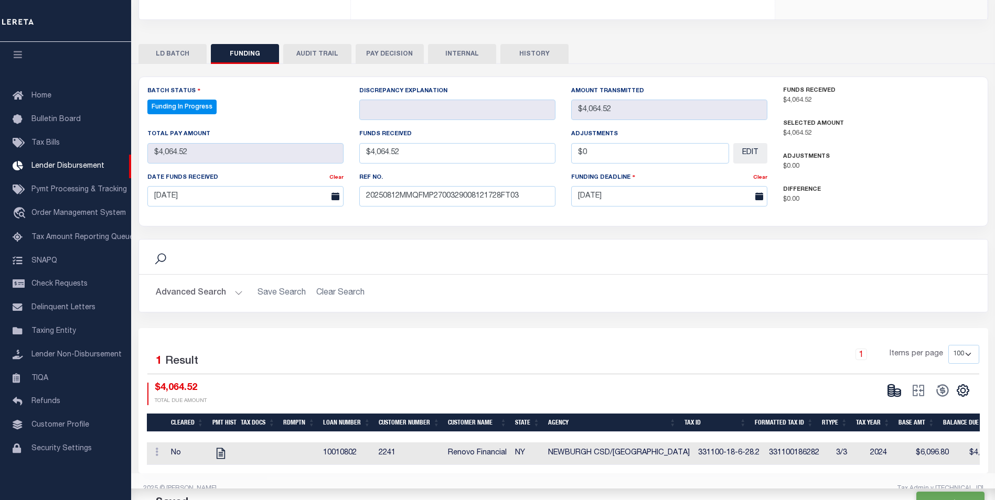
click at [886, 383] on button at bounding box center [894, 391] width 24 height 16
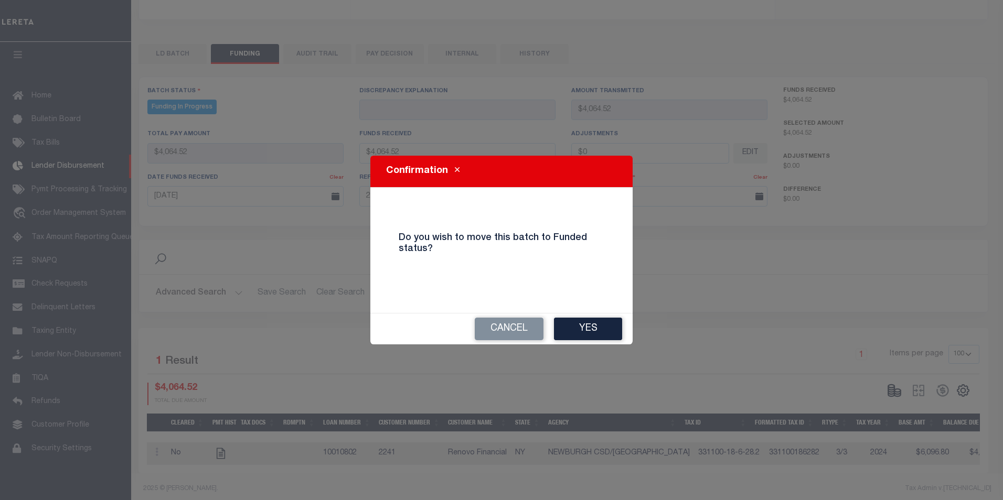
drag, startPoint x: 588, startPoint y: 324, endPoint x: 728, endPoint y: 341, distance: 140.5
click at [589, 324] on button "Yes" at bounding box center [588, 329] width 68 height 23
type input "$4,064.52"
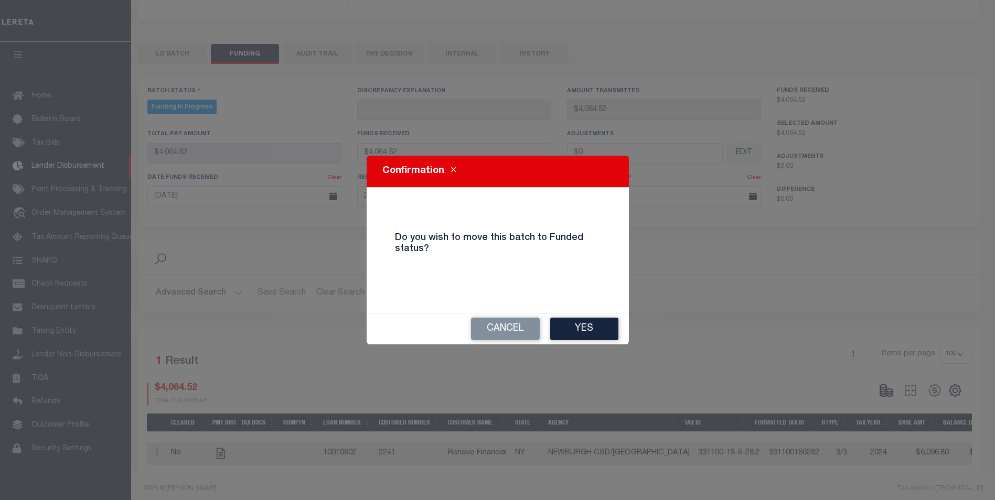
type input "$0"
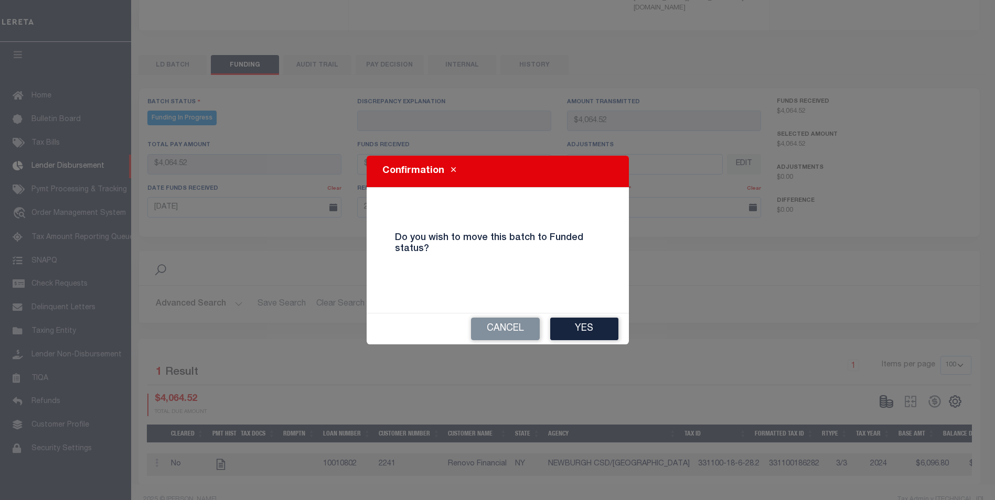
select select "100"
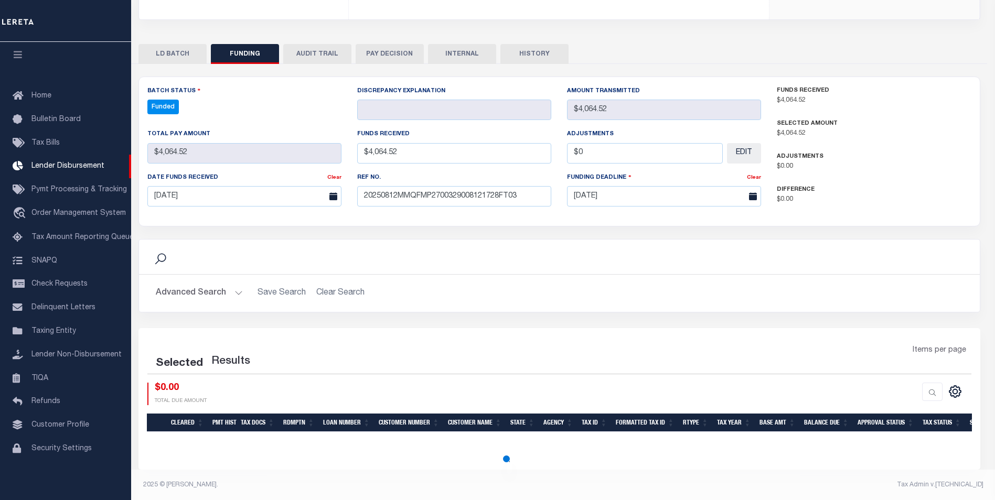
select select "100"
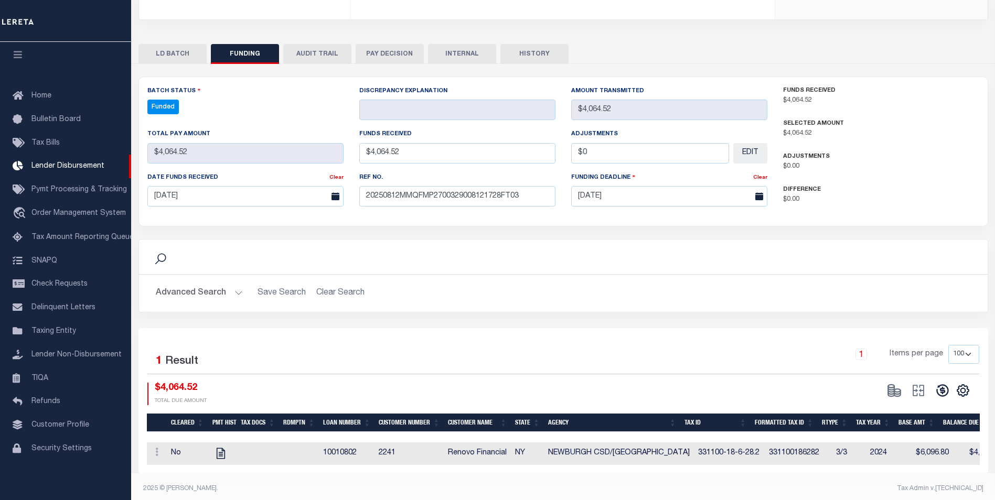
click at [943, 386] on icon at bounding box center [942, 390] width 15 height 15
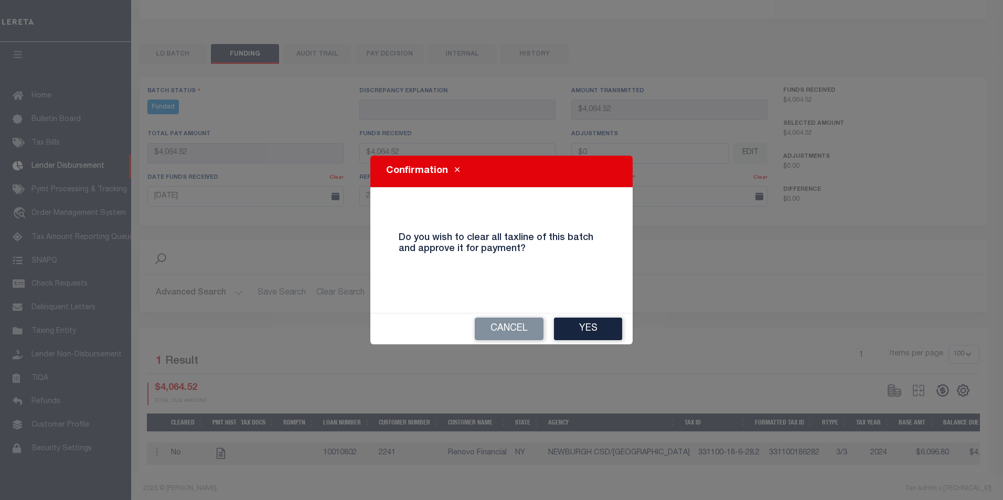
drag, startPoint x: 587, startPoint y: 340, endPoint x: 603, endPoint y: 340, distance: 16.3
click at [587, 339] on button "Yes" at bounding box center [588, 329] width 68 height 23
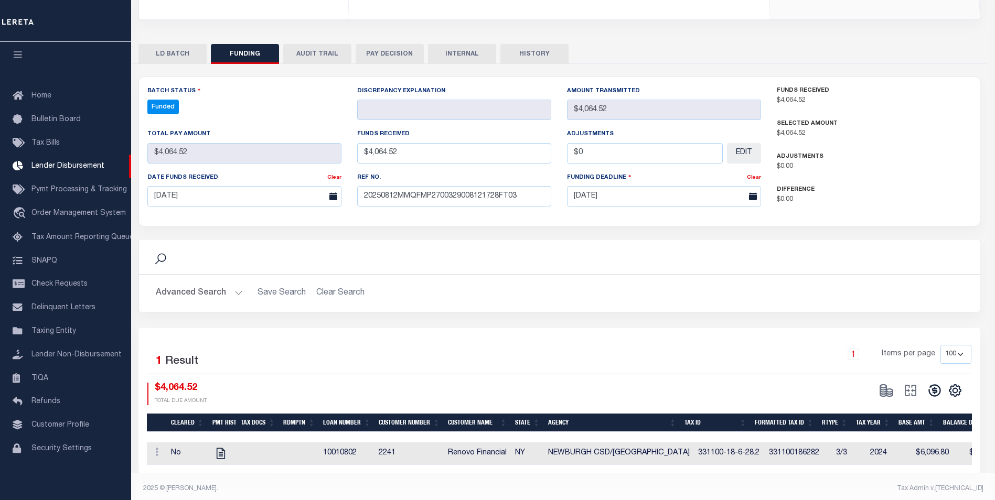
type input "$4,064.52"
type input "$0"
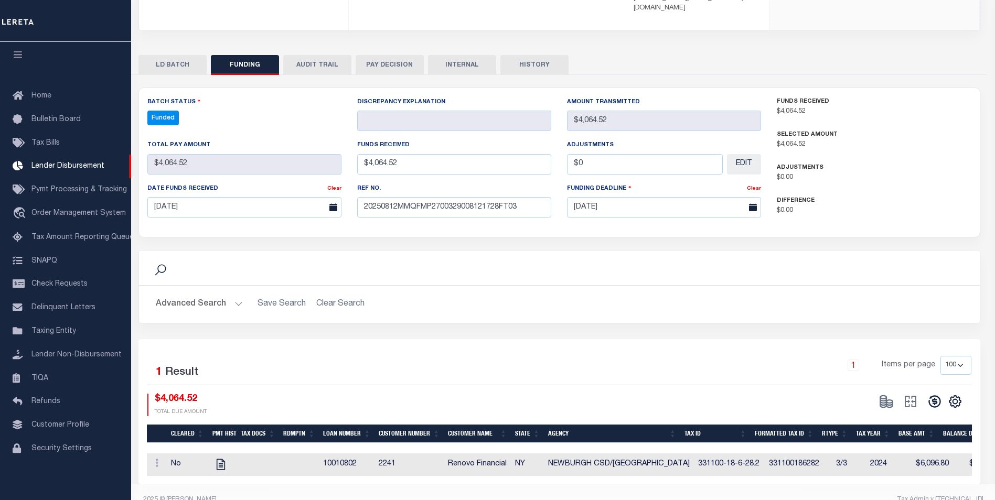
select select "100"
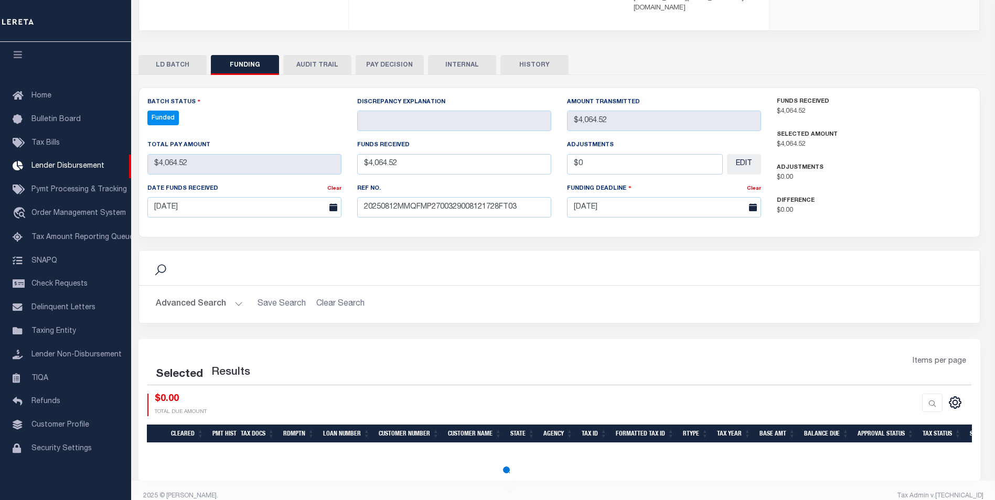
select select "100"
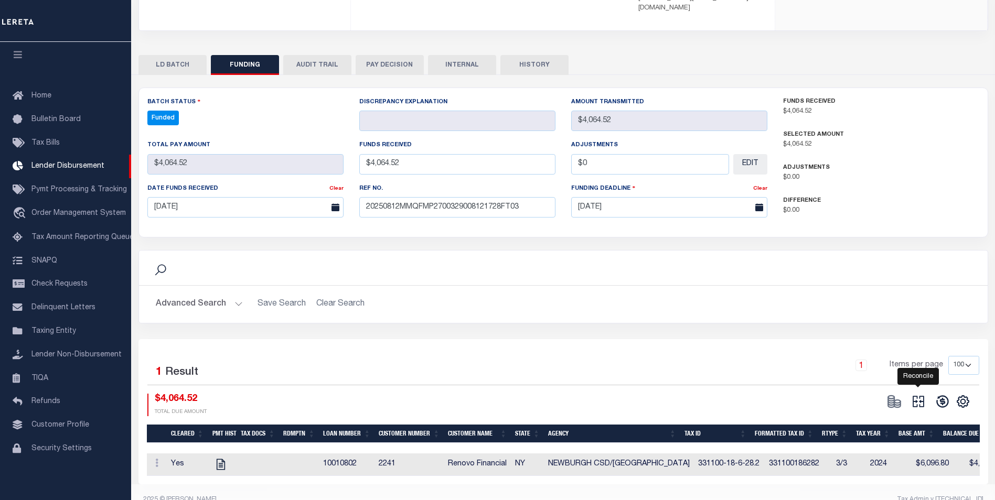
click at [919, 396] on icon at bounding box center [918, 402] width 12 height 12
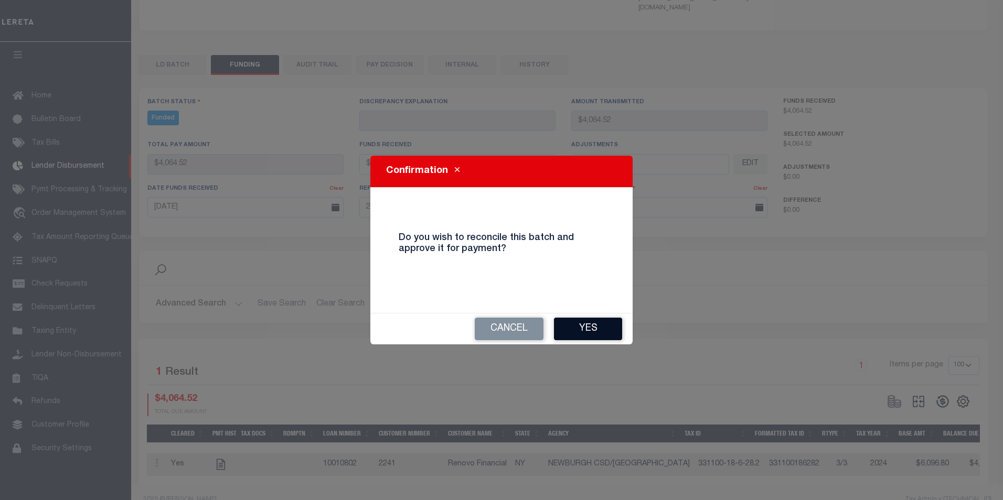
click at [584, 325] on button "Yes" at bounding box center [588, 329] width 68 height 23
type input "$4,064.52"
type input "$0"
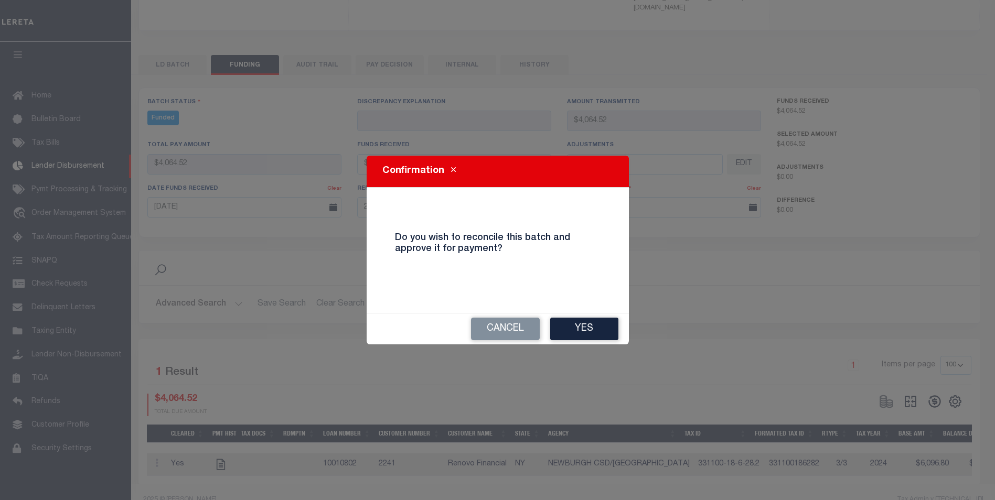
select select "100"
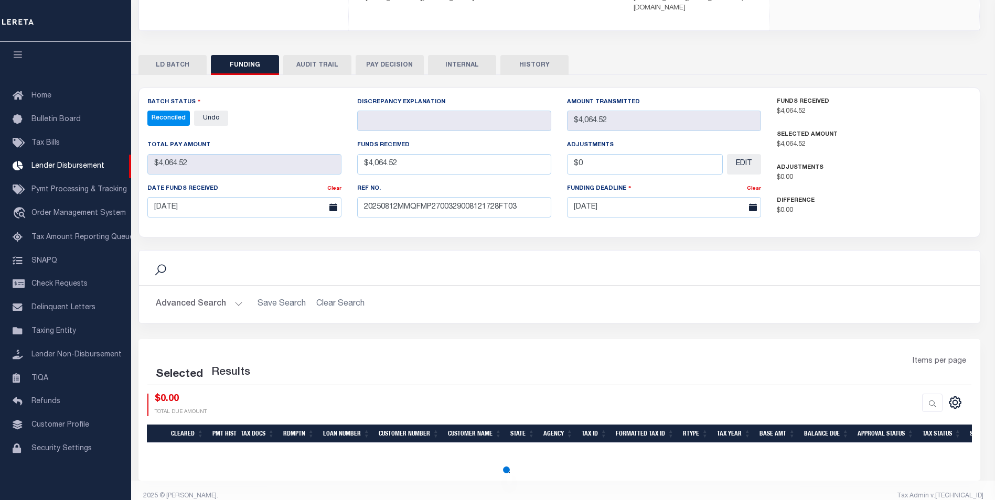
select select "100"
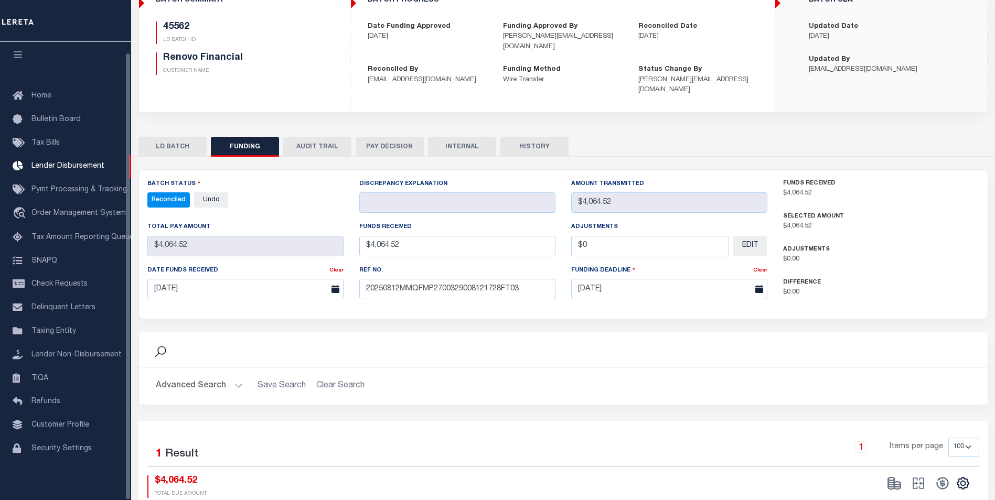
scroll to position [75, 0]
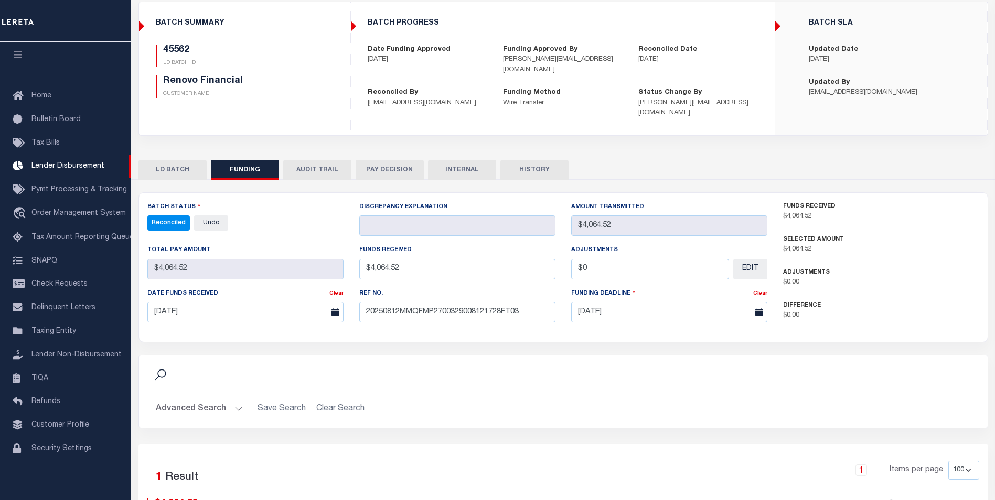
click at [452, 164] on button "INTERNAL" at bounding box center [462, 170] width 68 height 20
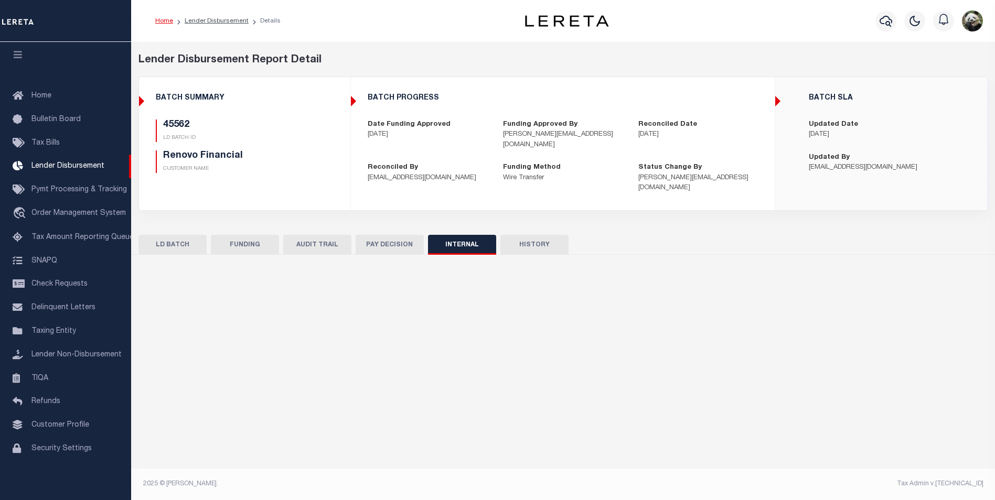
scroll to position [0, 0]
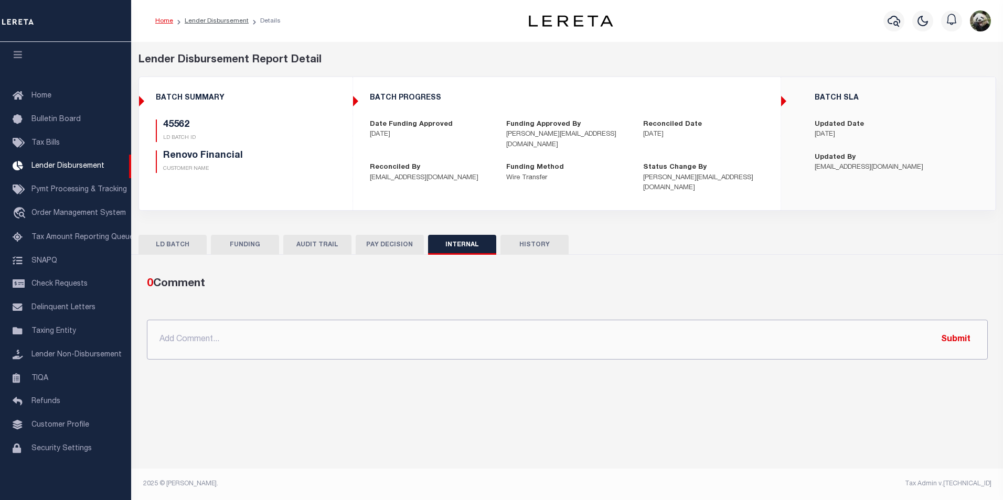
click at [280, 334] on input "text" at bounding box center [567, 340] width 841 height 40
paste input "OG AMOUNT $29,175.93 45364 - $2,006.15 45555 - $23,105.26 45562 - $4,064.52"
type input "OG AMOUNT $29,175.93 45364 - $2,006.15 45555 - $23,105.26 45562 - $4,064.52"
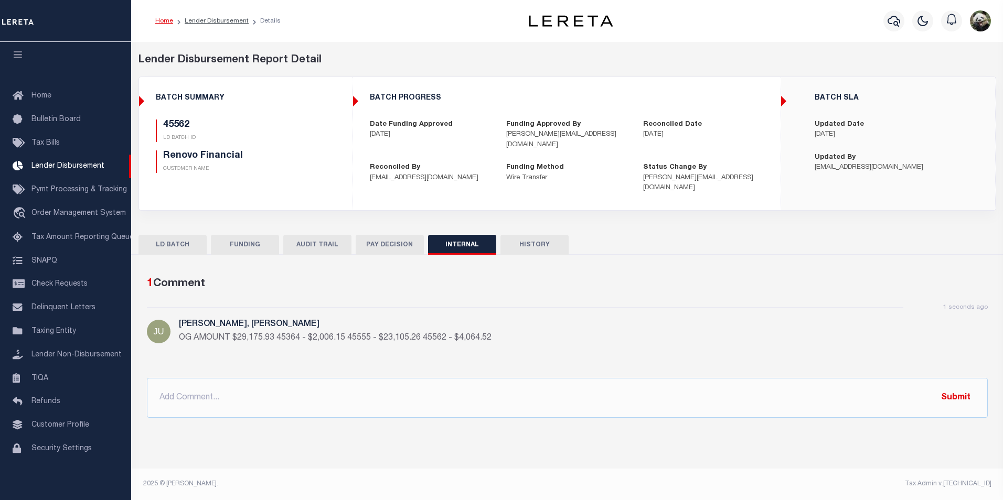
click at [260, 235] on button "FUNDING" at bounding box center [245, 245] width 68 height 20
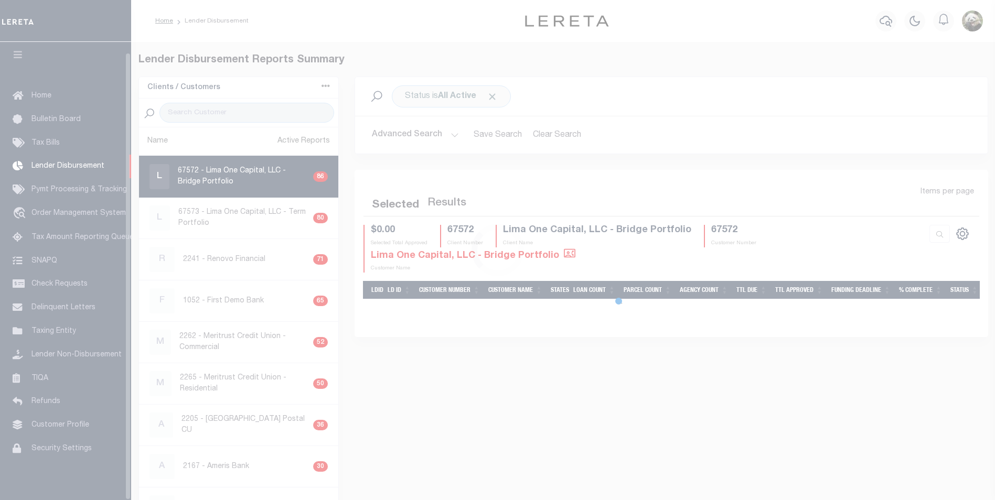
scroll to position [10, 0]
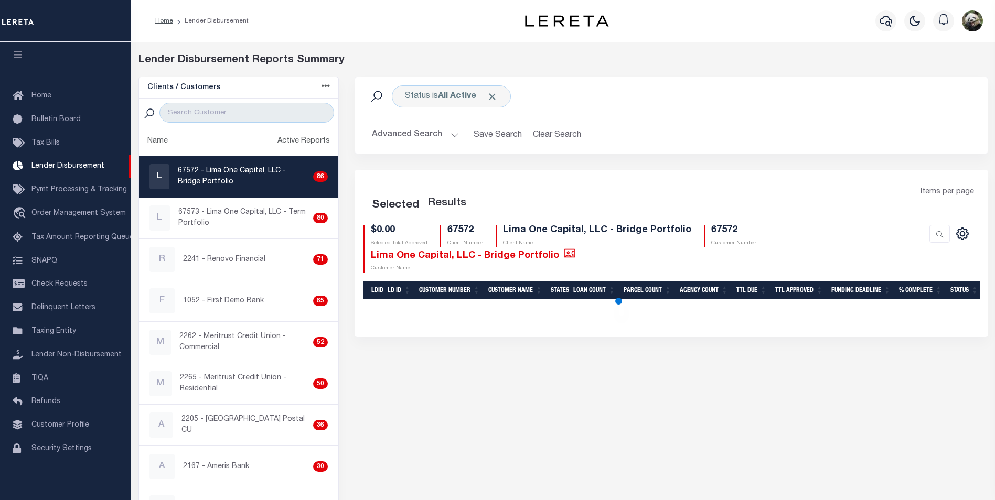
select select "200"
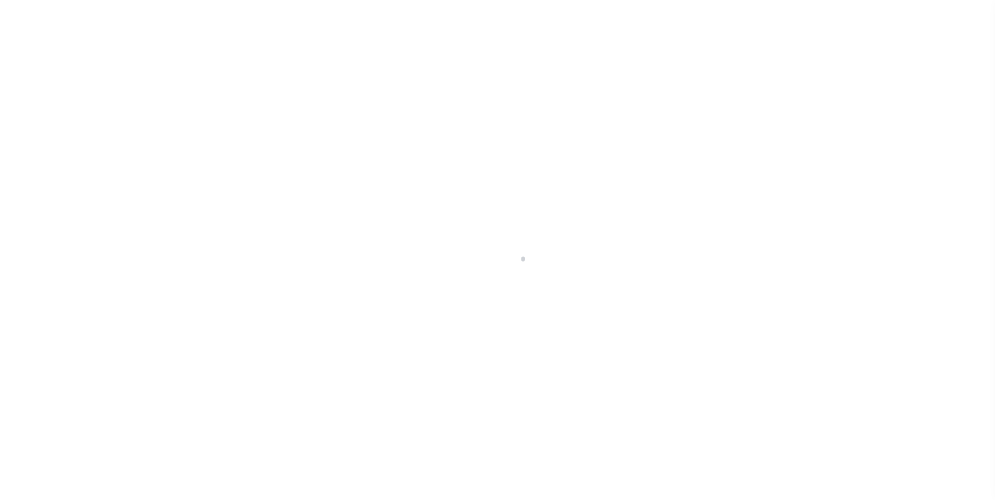
scroll to position [10, 0]
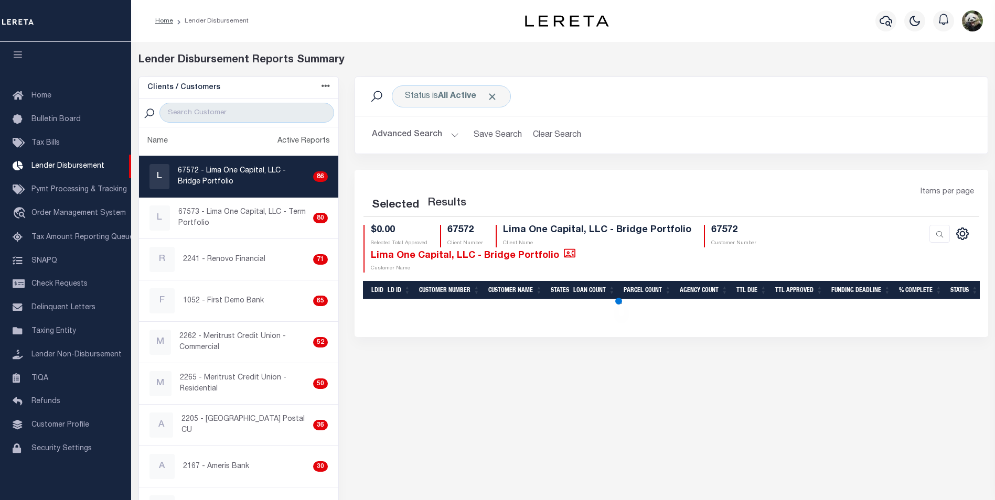
select select "200"
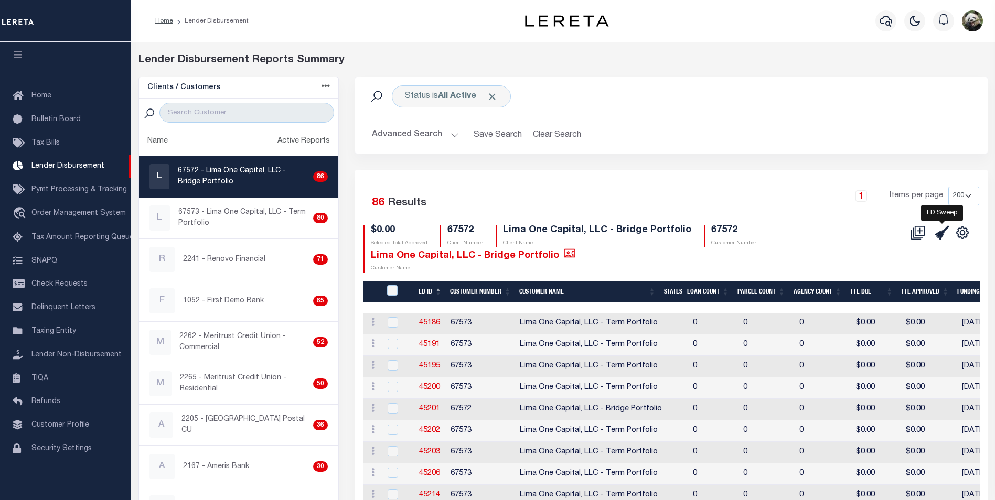
click at [947, 234] on icon at bounding box center [942, 232] width 15 height 15
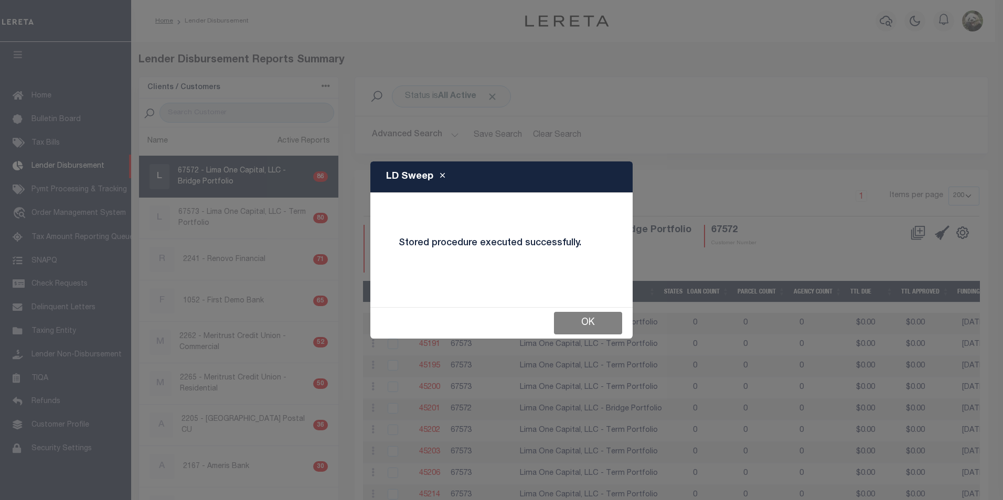
click at [586, 324] on button "OK" at bounding box center [588, 323] width 68 height 23
